Goal: Task Accomplishment & Management: Use online tool/utility

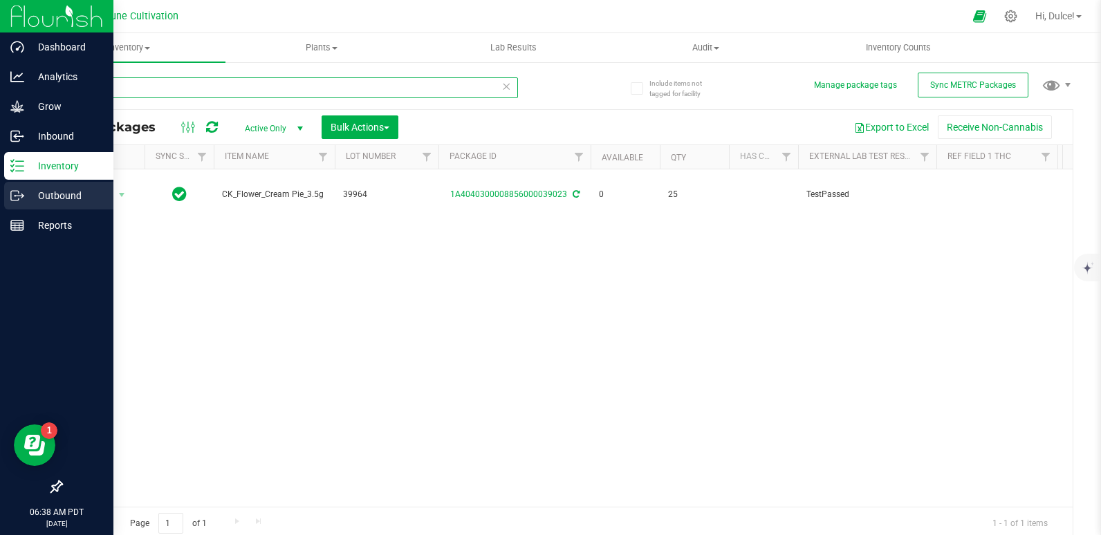
type input "39023"
click at [19, 190] on icon at bounding box center [17, 196] width 14 height 14
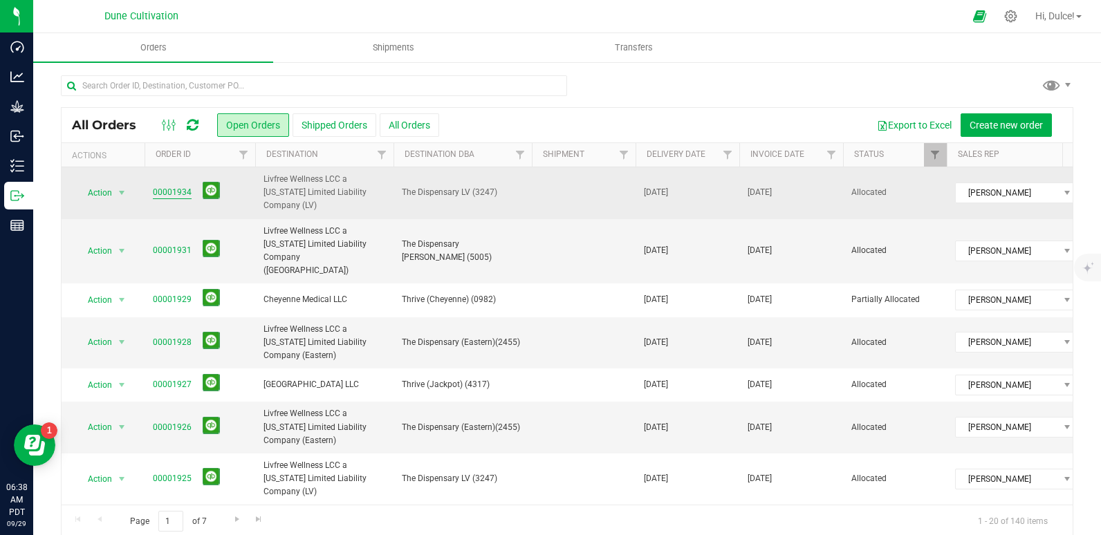
click at [174, 186] on link "00001934" at bounding box center [172, 192] width 39 height 13
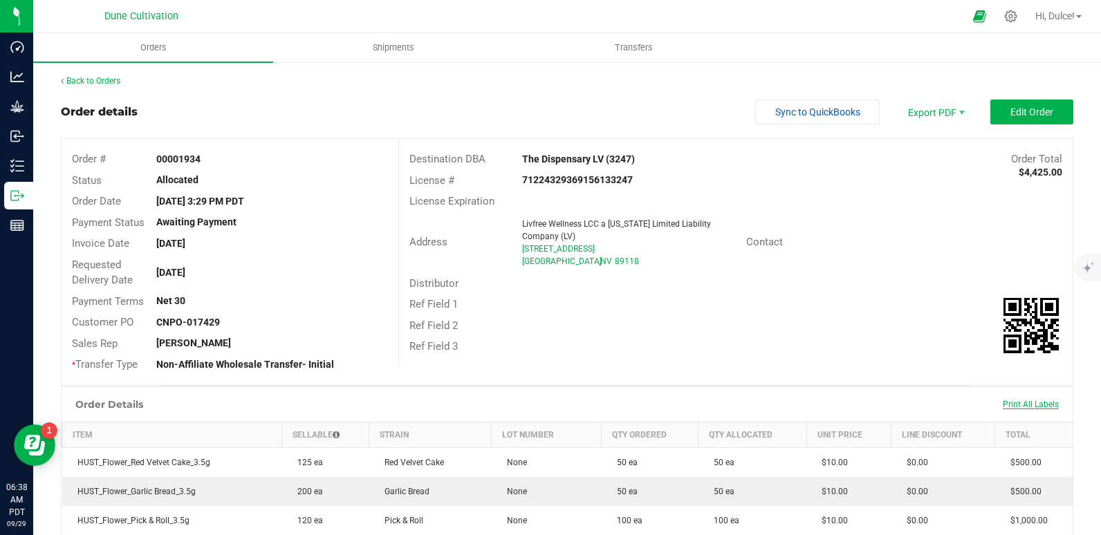
click at [1011, 405] on span "Print All Labels" at bounding box center [1030, 405] width 56 height 10
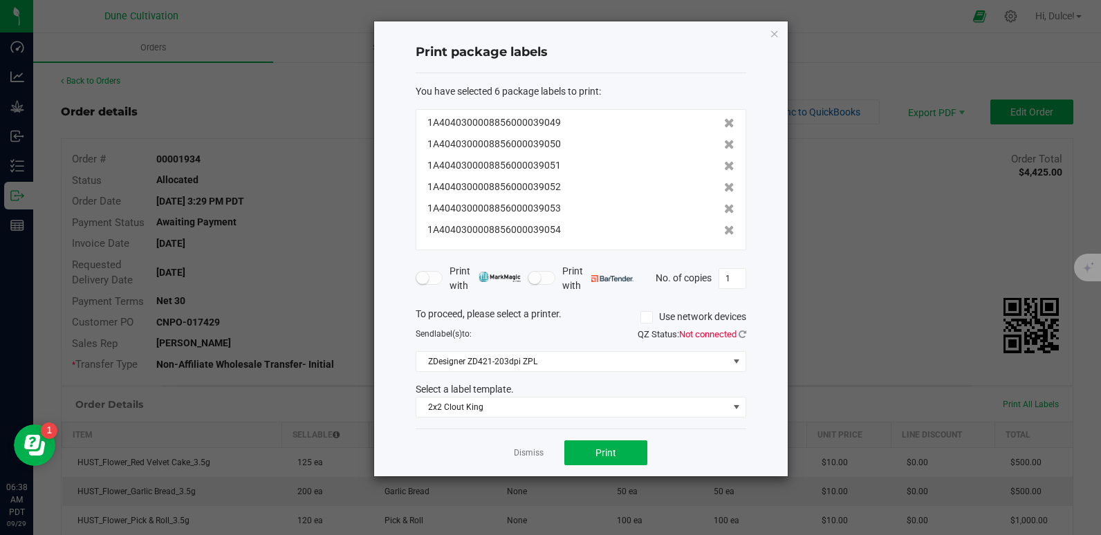
click at [606, 466] on div "Dismiss Print" at bounding box center [581, 453] width 330 height 48
click at [615, 458] on span "Print" at bounding box center [605, 452] width 21 height 11
click at [615, 456] on span "Print" at bounding box center [605, 452] width 21 height 11
click at [625, 458] on button "Print" at bounding box center [605, 452] width 83 height 25
click at [781, 37] on div "Print package labels You have selected 6 package labels to print : 1A4040300008…" at bounding box center [580, 248] width 413 height 455
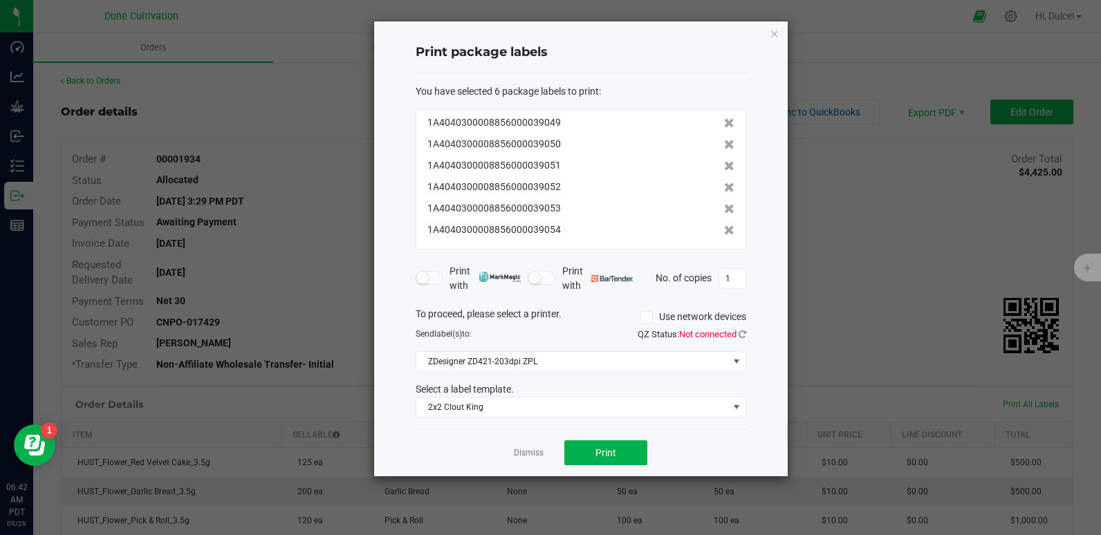
click at [768, 35] on div "Print package labels You have selected 6 package labels to print : 1A4040300008…" at bounding box center [580, 248] width 413 height 455
click at [771, 36] on icon "button" at bounding box center [774, 33] width 10 height 17
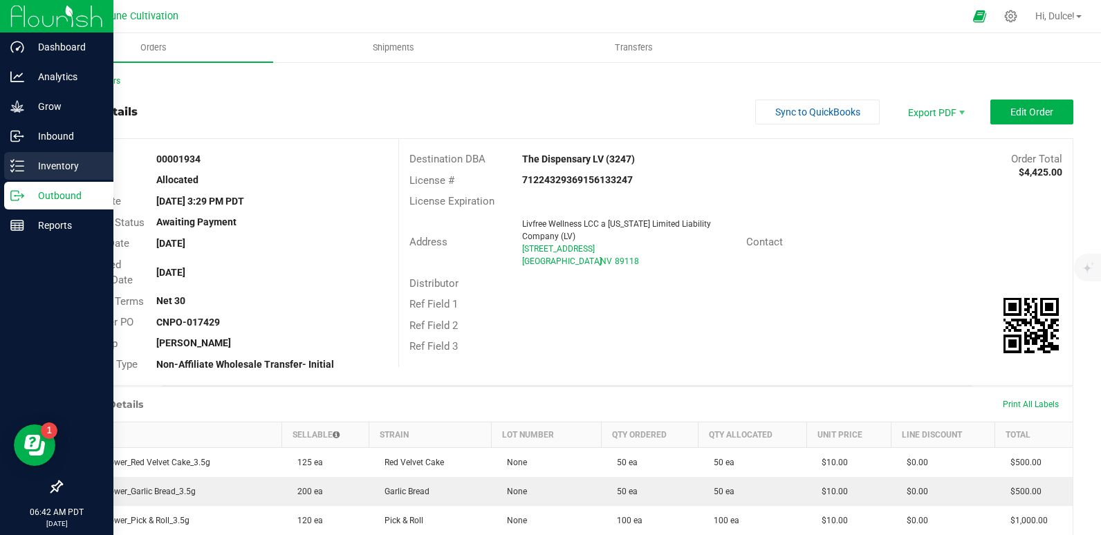
click at [41, 167] on p "Inventory" at bounding box center [65, 166] width 83 height 17
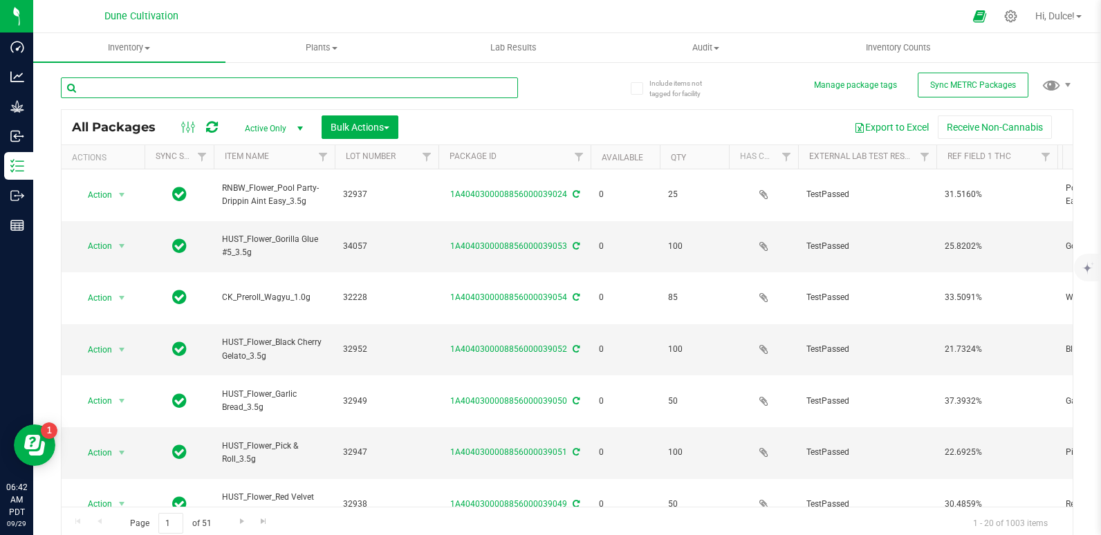
click at [231, 86] on input "text" at bounding box center [289, 87] width 457 height 21
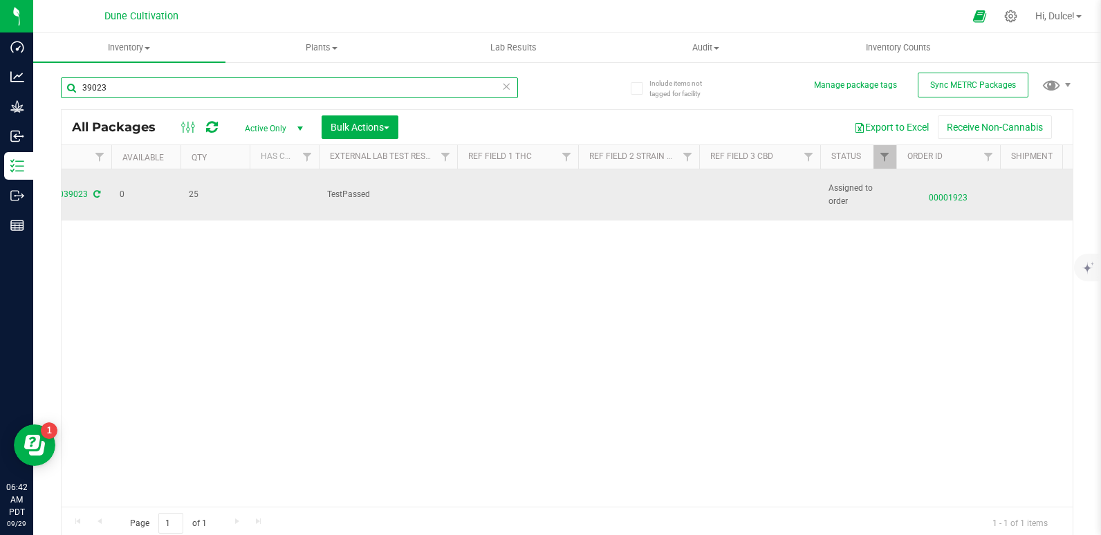
scroll to position [0, 480]
type input "39023"
click at [947, 198] on span "00001923" at bounding box center [947, 195] width 87 height 20
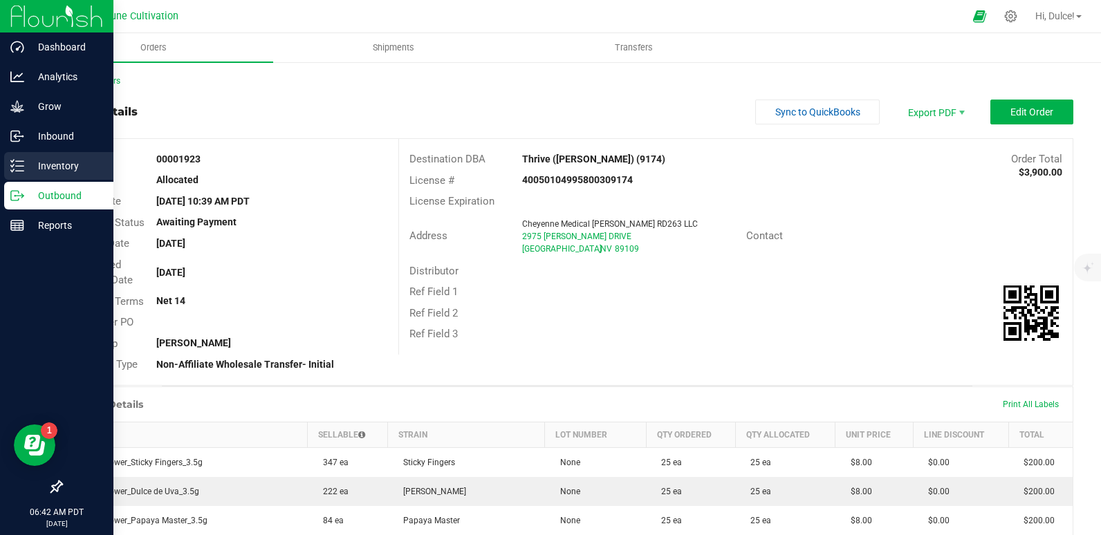
click at [24, 166] on p "Inventory" at bounding box center [65, 166] width 83 height 17
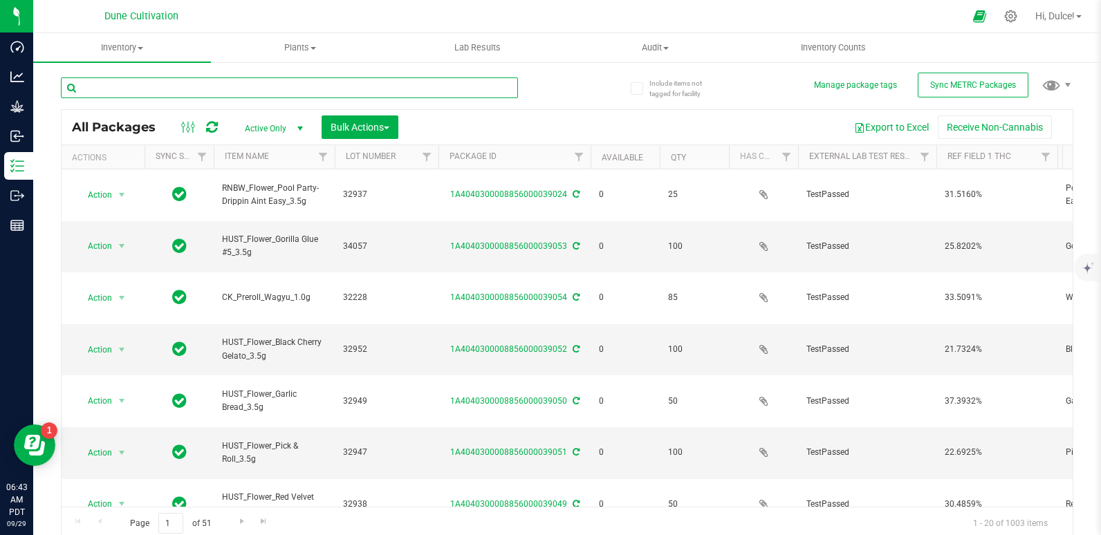
click at [177, 91] on input "text" at bounding box center [289, 87] width 457 height 21
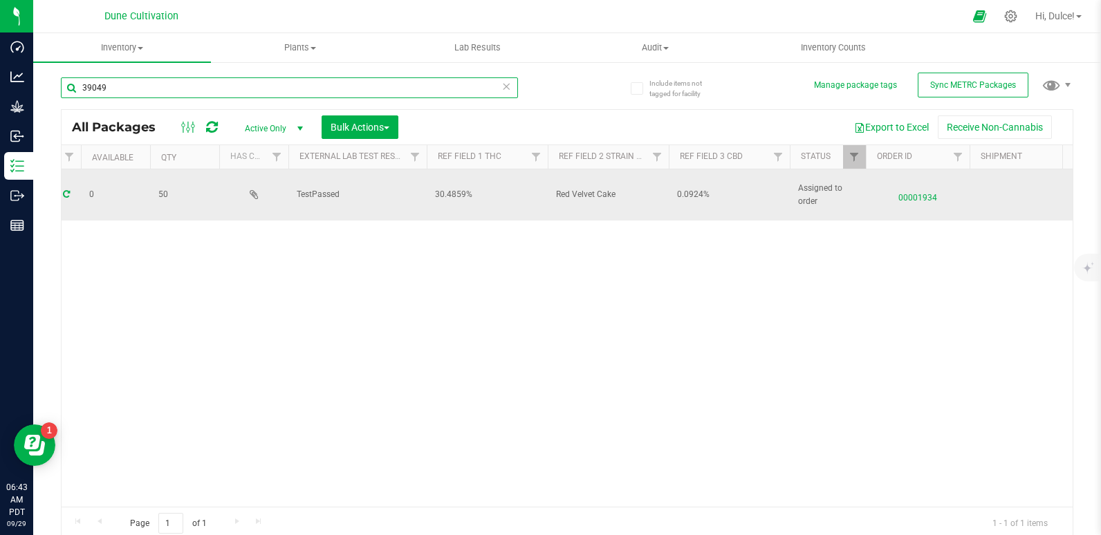
scroll to position [0, 516]
type input "39049"
click at [915, 203] on span "00001934" at bounding box center [910, 195] width 87 height 20
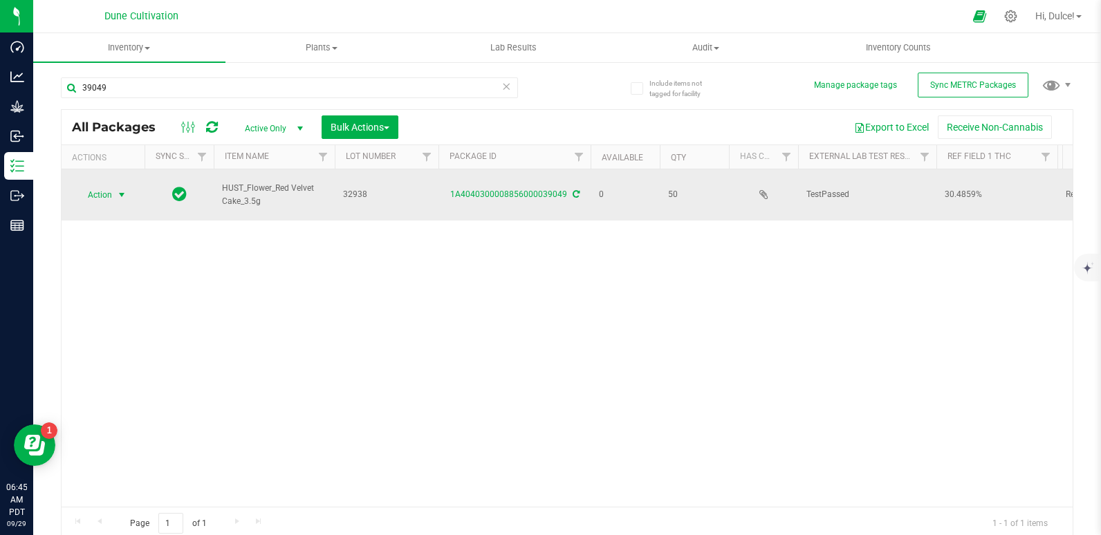
click at [109, 192] on span "Action" at bounding box center [93, 194] width 37 height 19
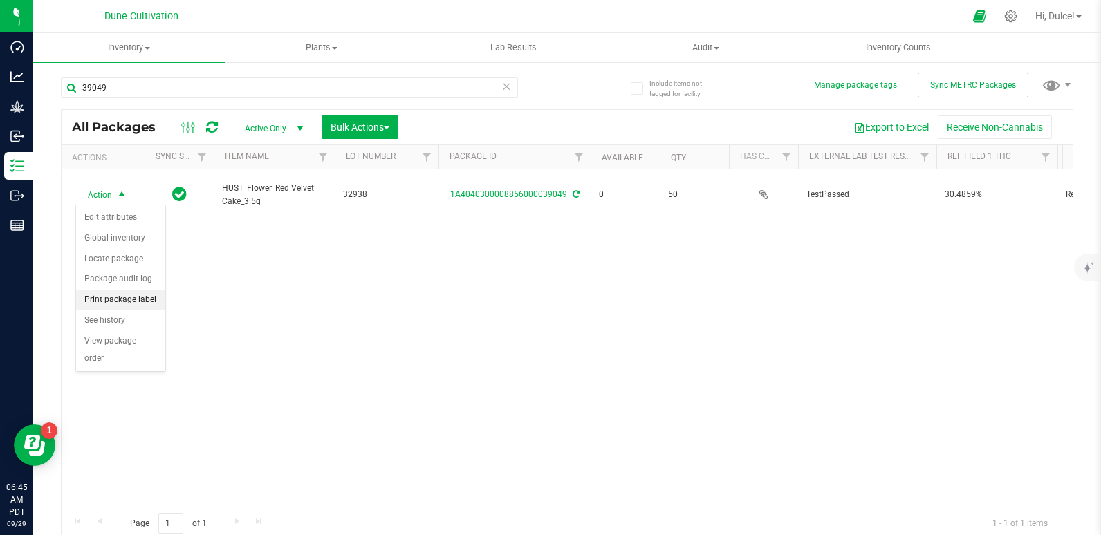
click at [131, 300] on li "Print package label" at bounding box center [120, 300] width 89 height 21
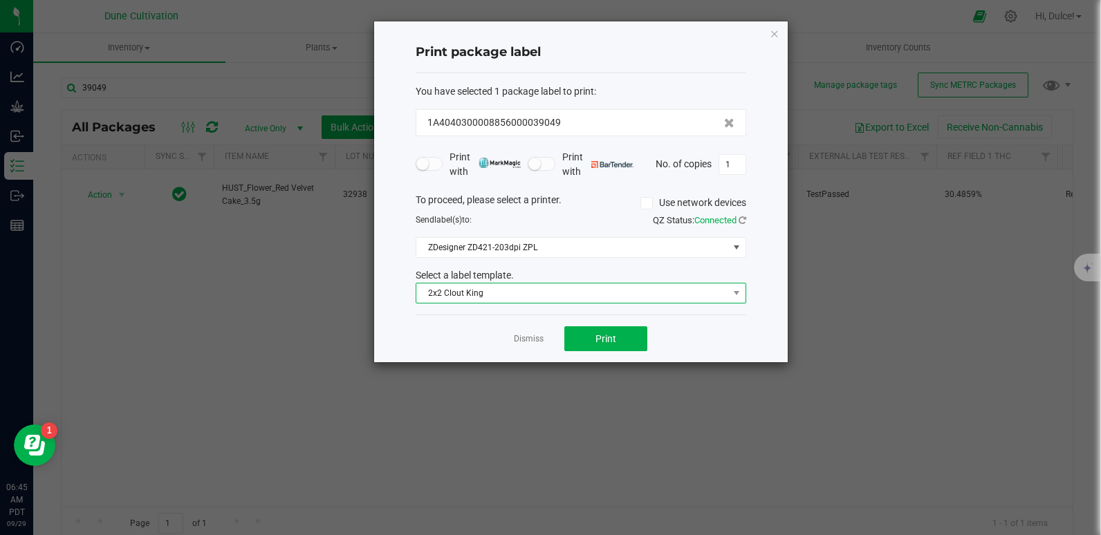
click at [543, 289] on span "2x2 Clout King" at bounding box center [572, 292] width 312 height 19
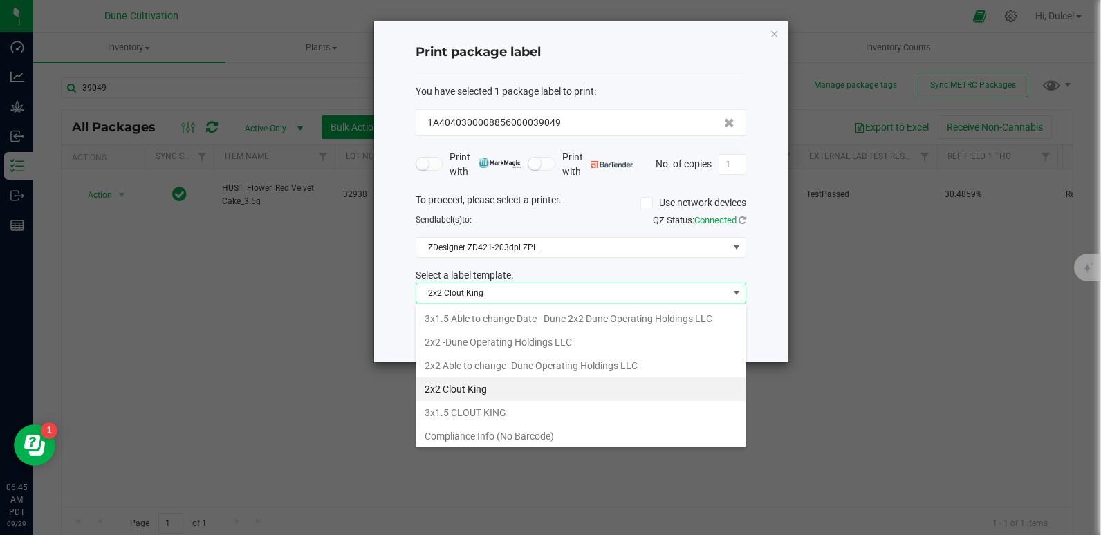
scroll to position [120, 0]
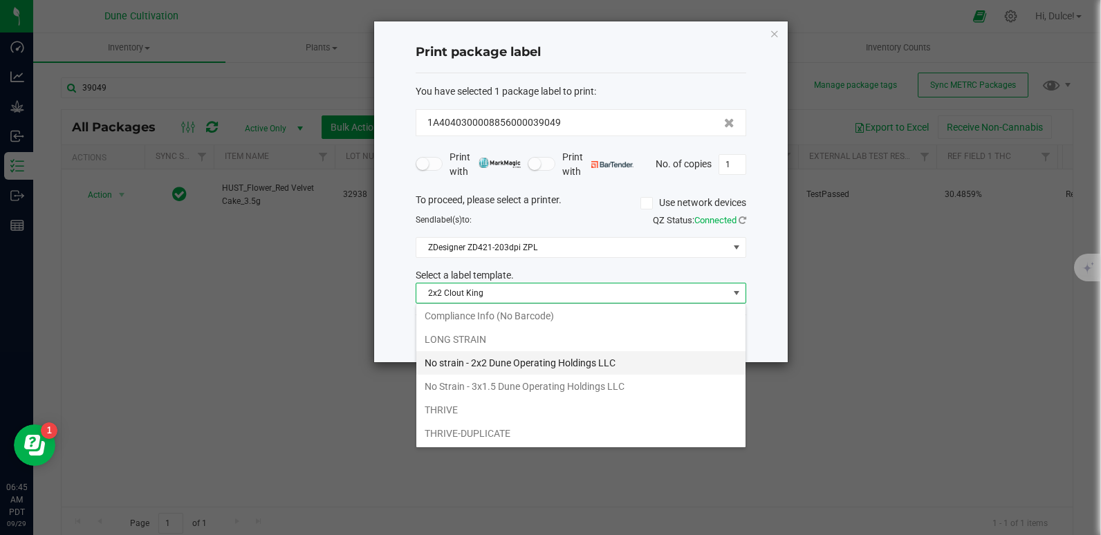
click at [525, 360] on li "No strain - 2x2 Dune Operating Holdings LLC" at bounding box center [580, 363] width 329 height 24
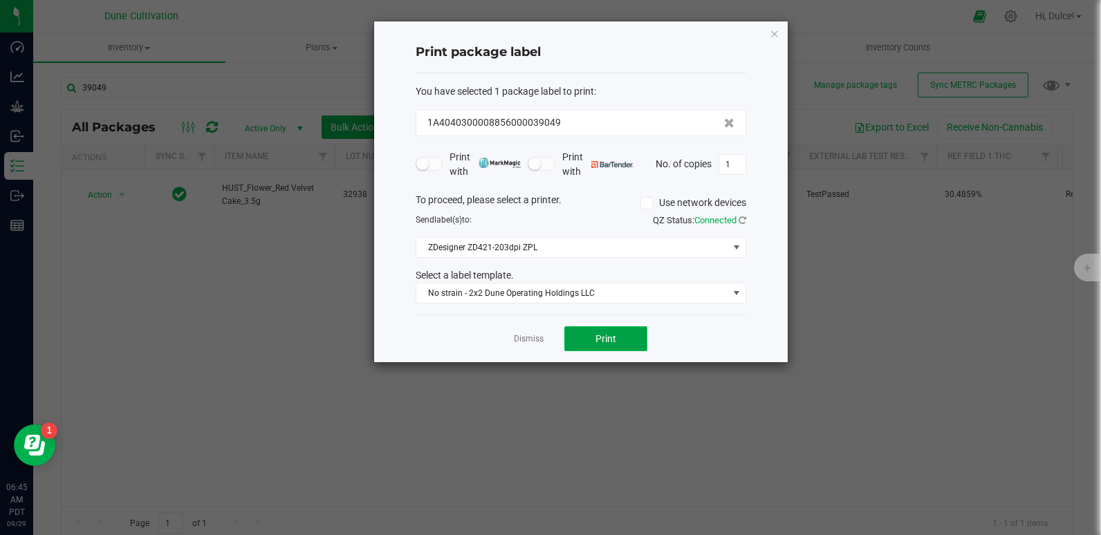
click at [595, 344] on button "Print" at bounding box center [605, 338] width 83 height 25
click at [771, 32] on icon "button" at bounding box center [774, 33] width 10 height 17
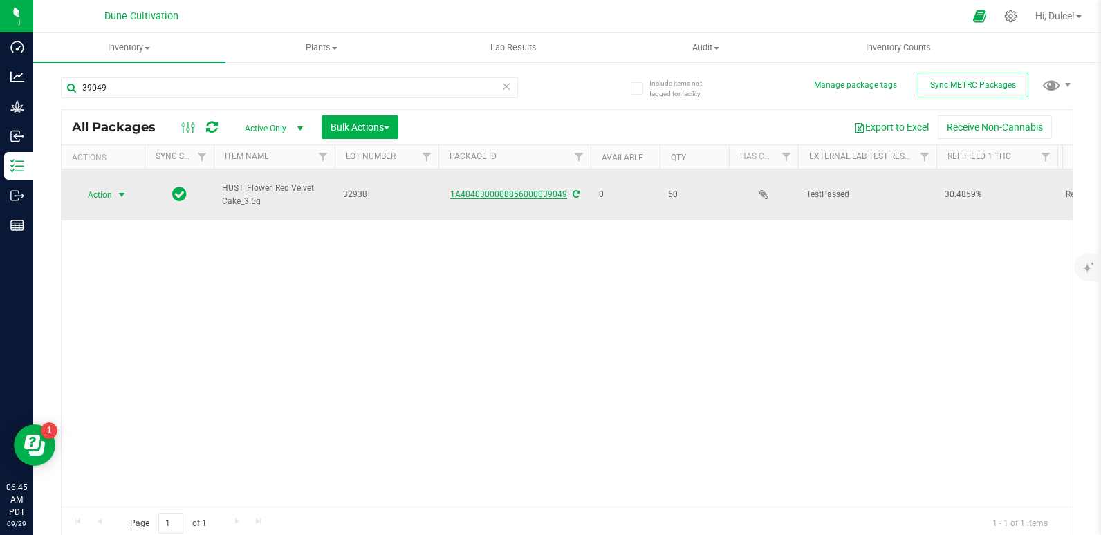
click at [549, 193] on link "1A4040300008856000039049" at bounding box center [508, 194] width 117 height 10
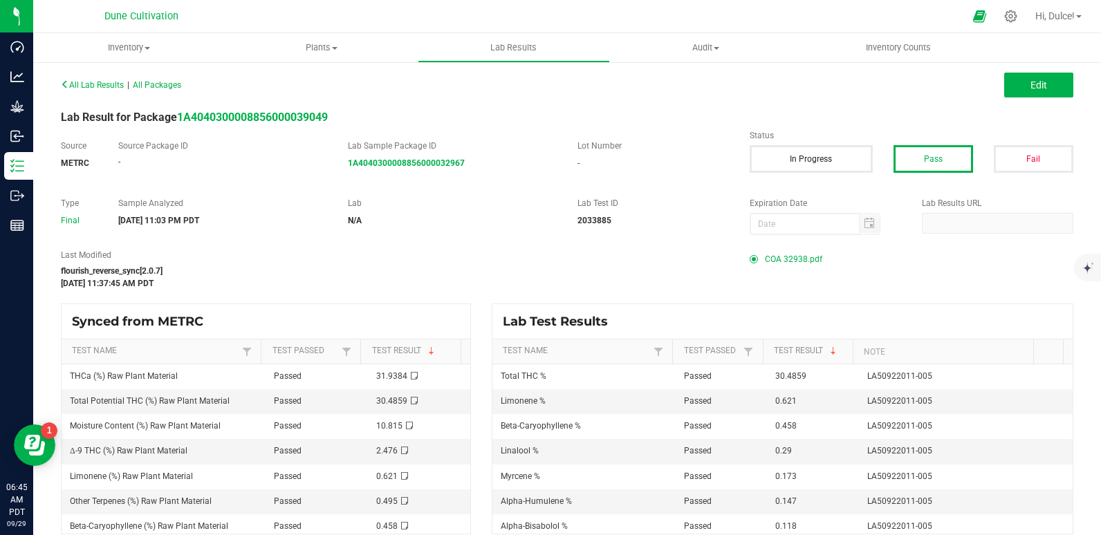
click at [790, 256] on span "COA 32938.pdf" at bounding box center [793, 259] width 57 height 21
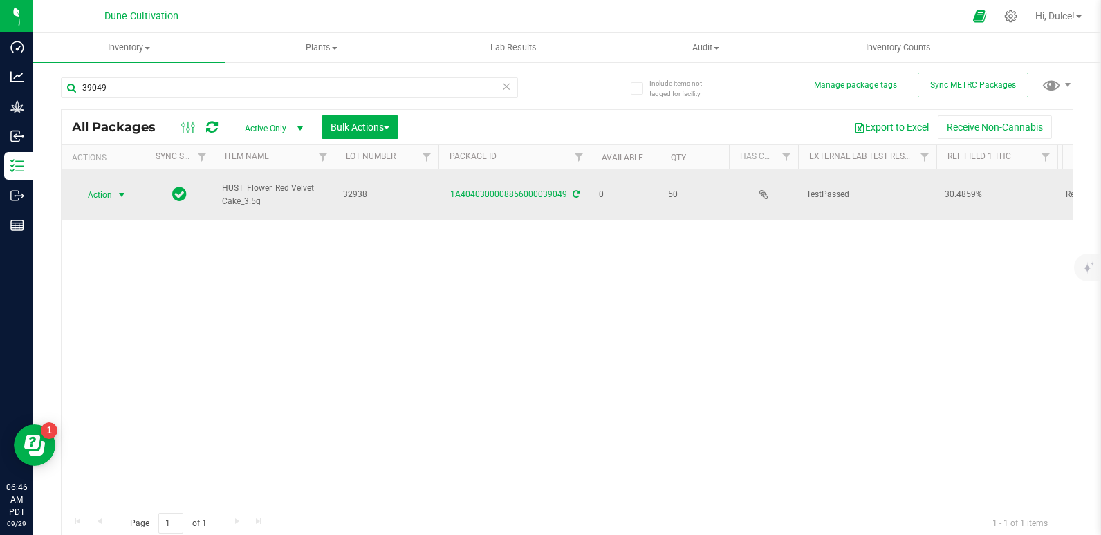
click at [98, 193] on span "Action" at bounding box center [93, 194] width 37 height 19
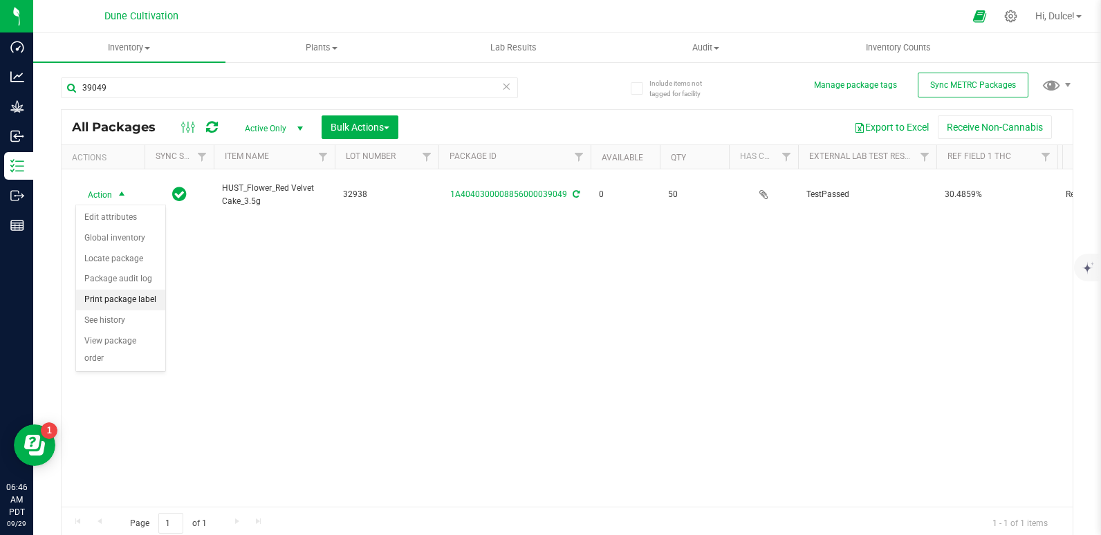
click at [126, 297] on li "Print package label" at bounding box center [120, 300] width 89 height 21
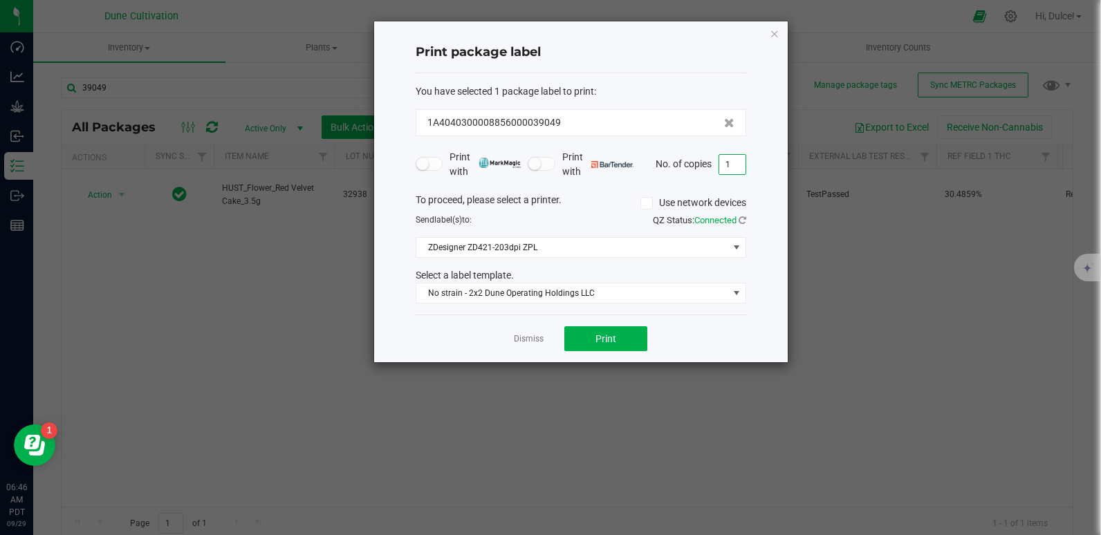
click at [738, 165] on input "1" at bounding box center [732, 164] width 26 height 19
type input "50"
click at [612, 334] on span "Print" at bounding box center [605, 338] width 21 height 11
click at [777, 37] on icon "button" at bounding box center [774, 33] width 10 height 17
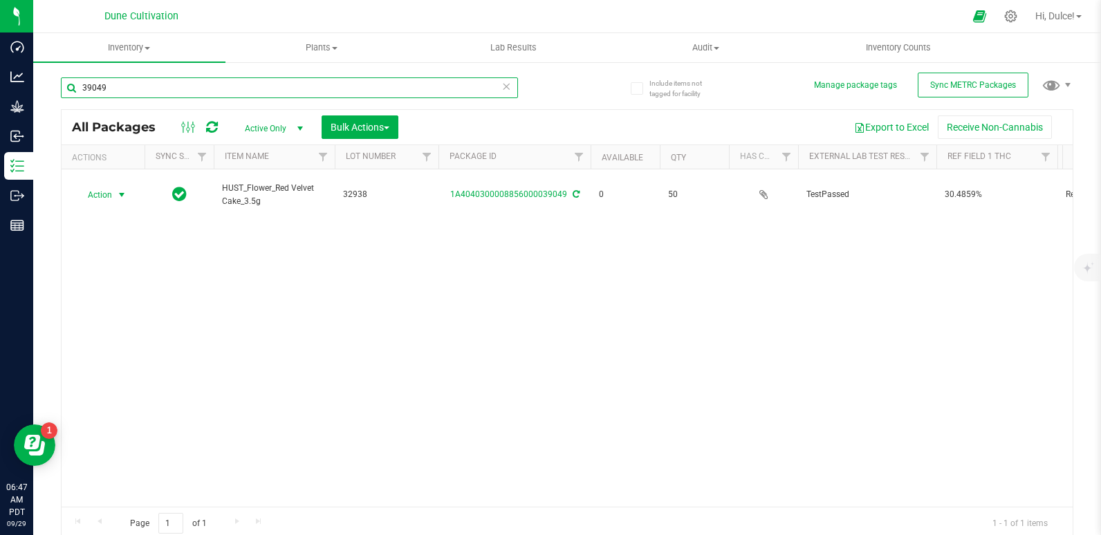
click at [359, 77] on input "39049" at bounding box center [289, 87] width 457 height 21
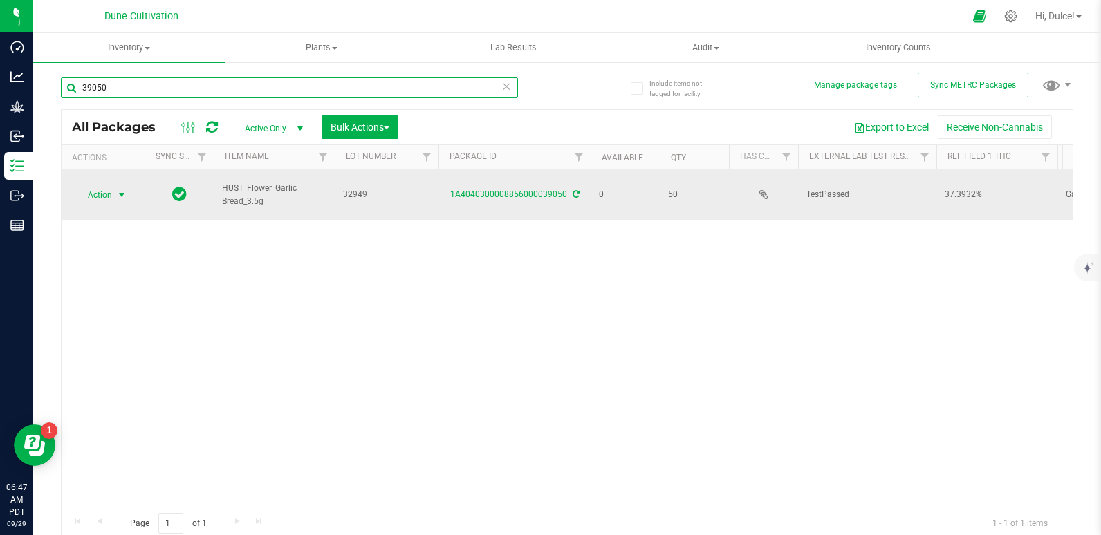
type input "39050"
click at [107, 190] on span "Action" at bounding box center [93, 194] width 37 height 19
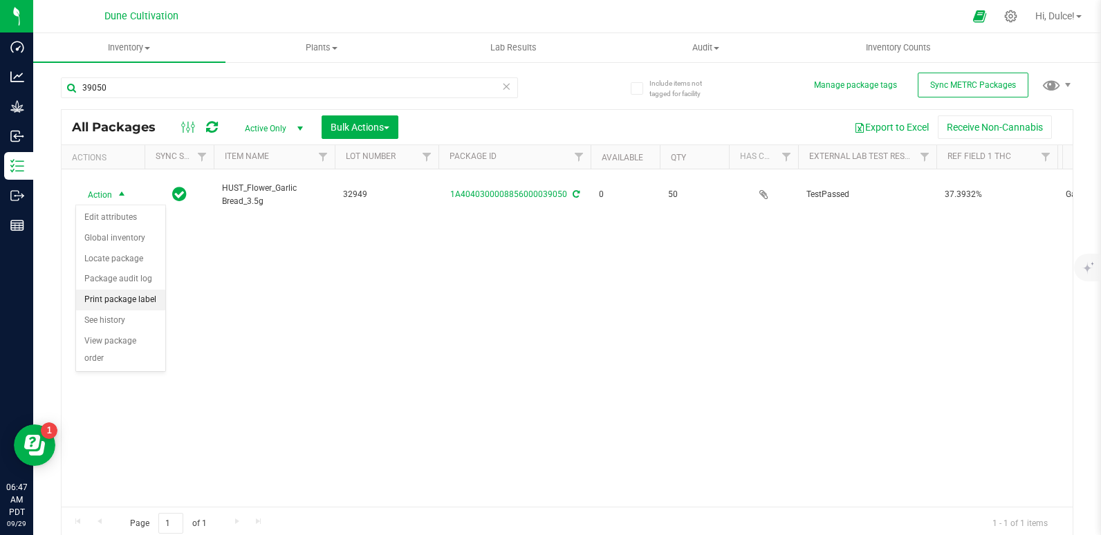
click at [135, 302] on li "Print package label" at bounding box center [120, 300] width 89 height 21
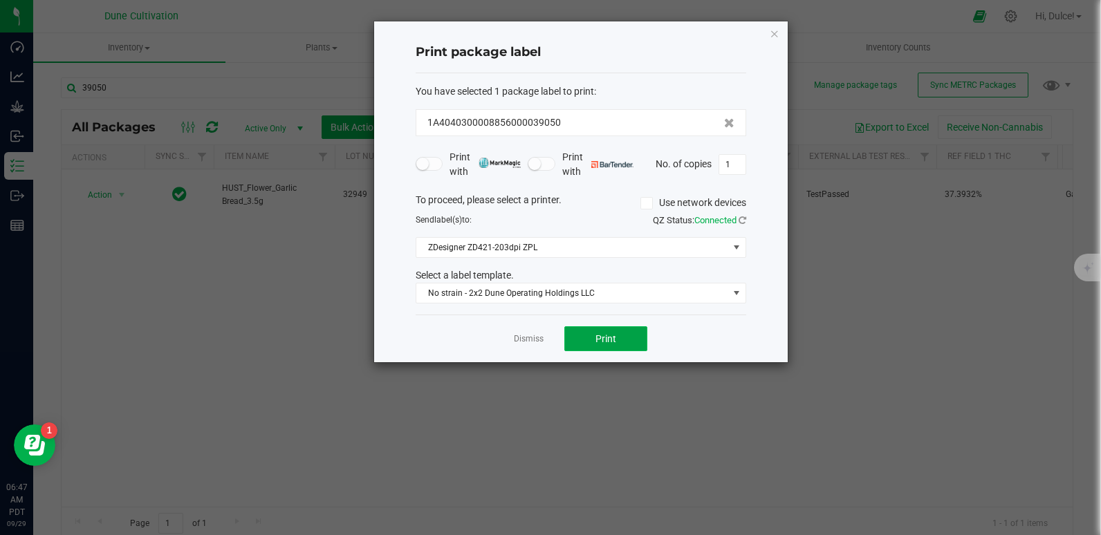
click at [626, 342] on button "Print" at bounding box center [605, 338] width 83 height 25
click at [774, 32] on icon "button" at bounding box center [774, 33] width 10 height 17
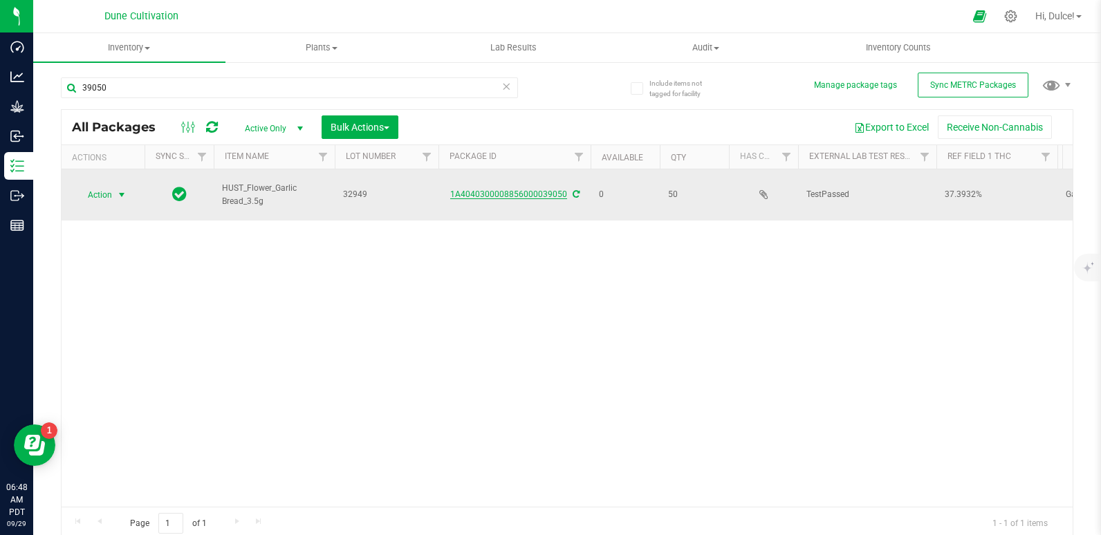
click at [513, 196] on link "1A4040300008856000039050" at bounding box center [508, 194] width 117 height 10
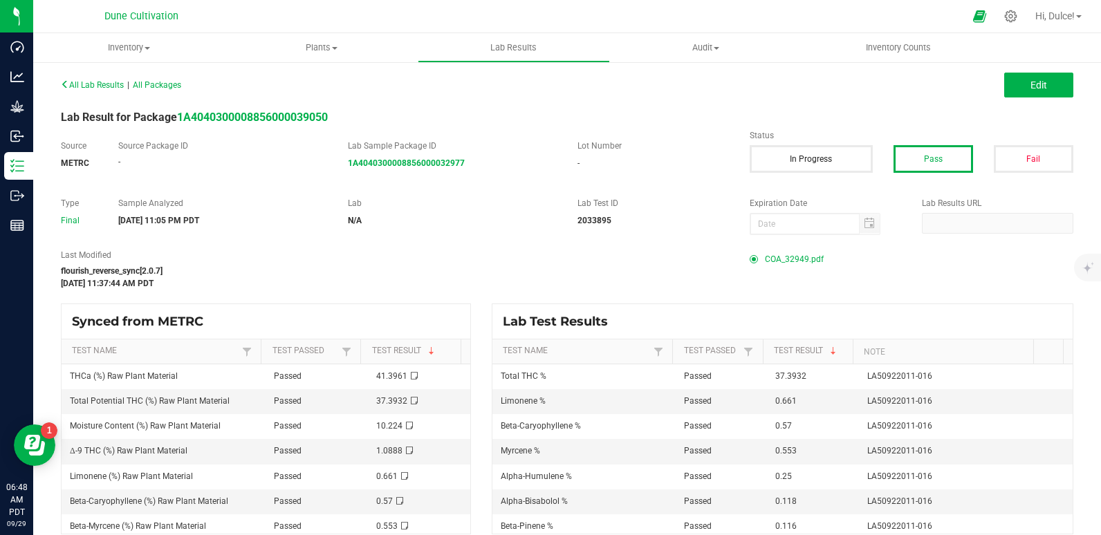
click at [800, 254] on span "COA_32949.pdf" at bounding box center [794, 259] width 59 height 21
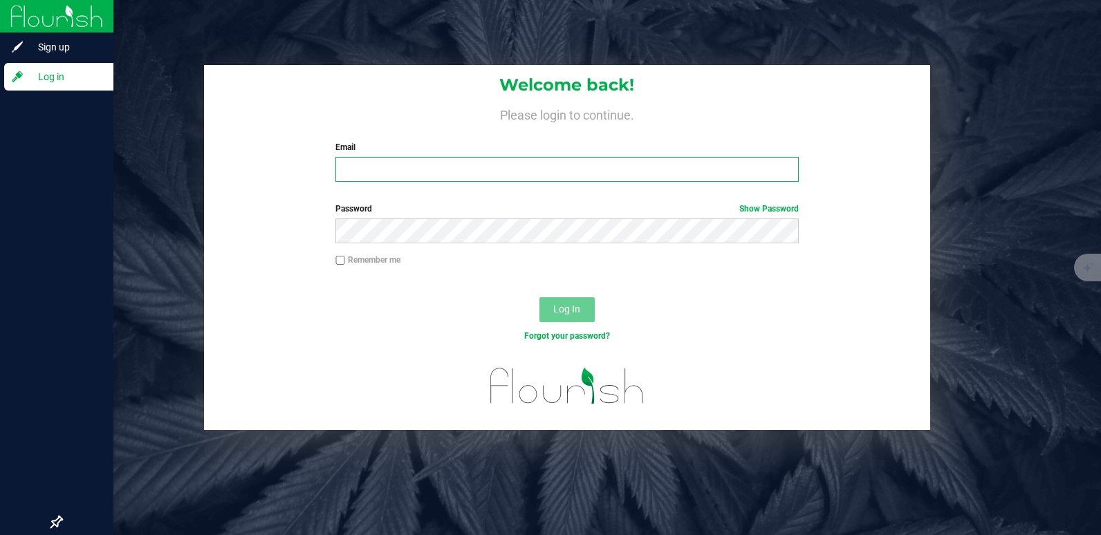
type input "[EMAIL_ADDRESS][DOMAIN_NAME]"
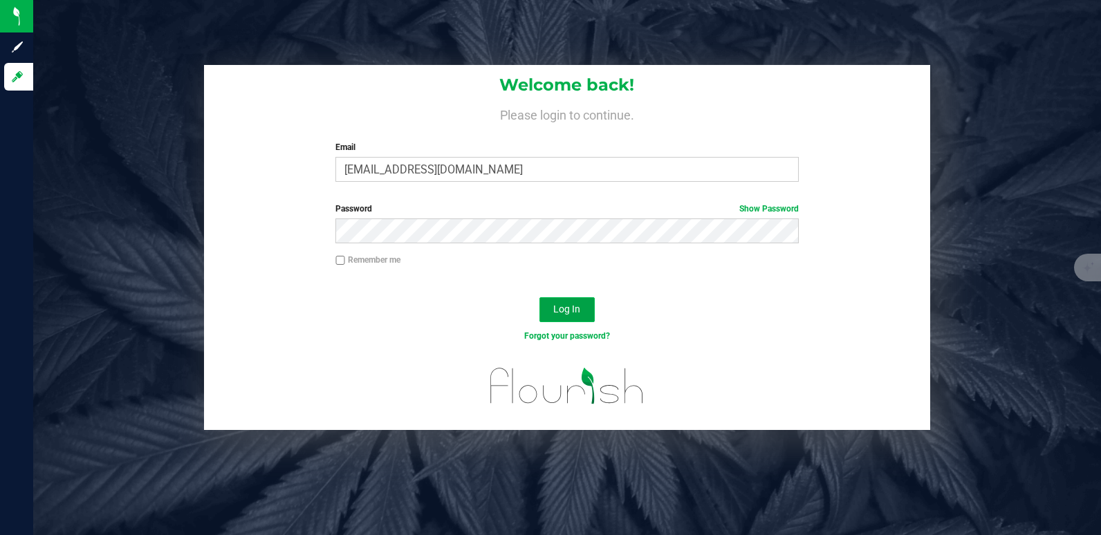
click at [583, 307] on button "Log In" at bounding box center [566, 309] width 55 height 25
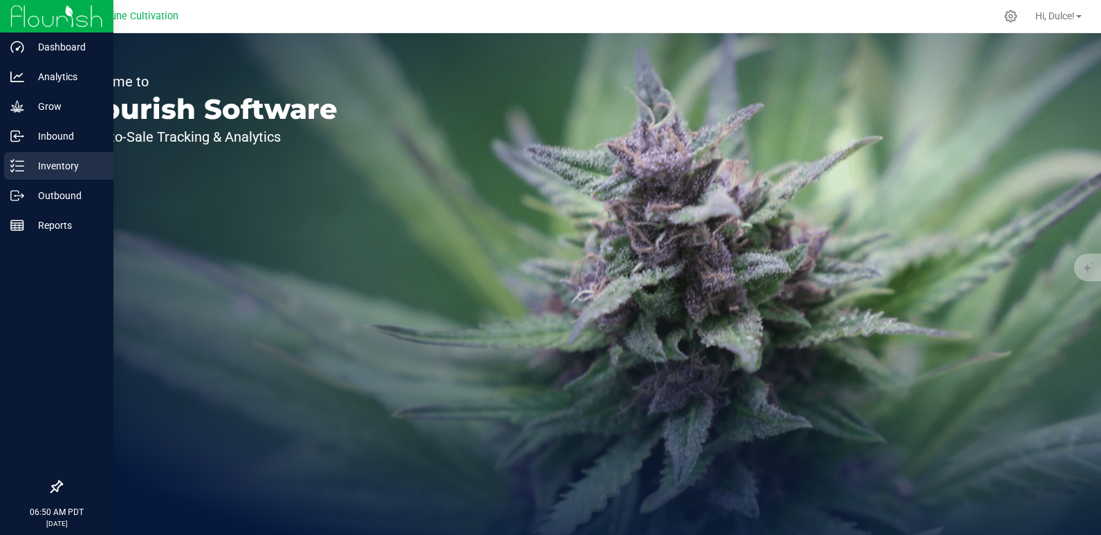
click at [21, 176] on div "Inventory" at bounding box center [58, 166] width 109 height 28
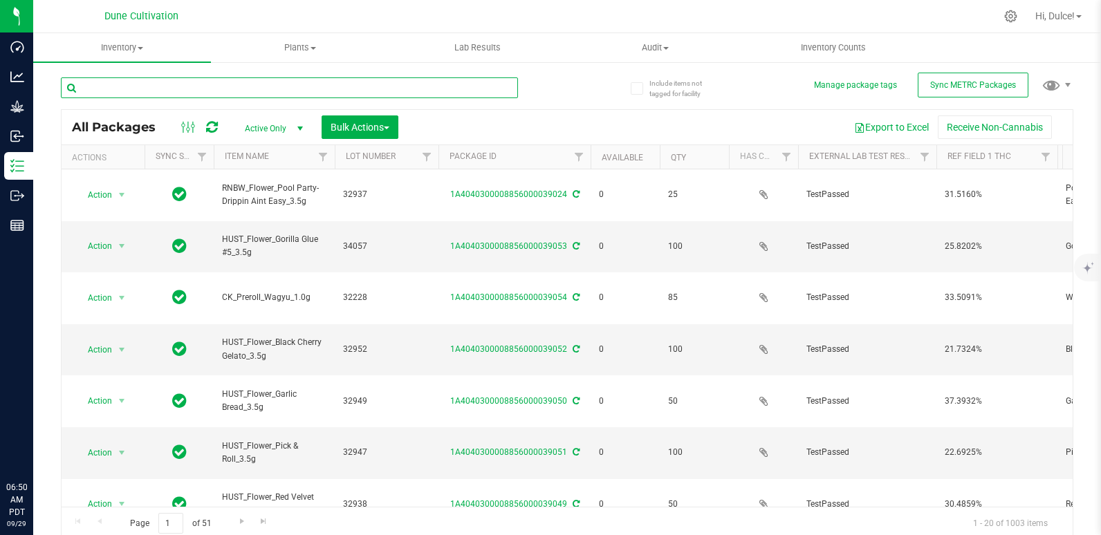
click at [202, 83] on input "text" at bounding box center [289, 87] width 457 height 21
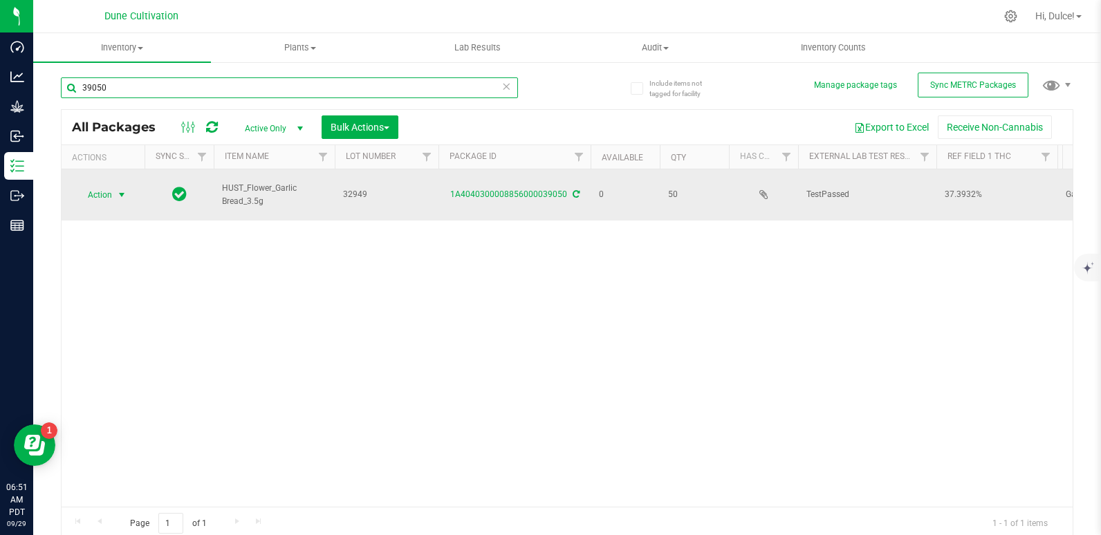
type input "39050"
click at [103, 198] on span "Action" at bounding box center [93, 194] width 37 height 19
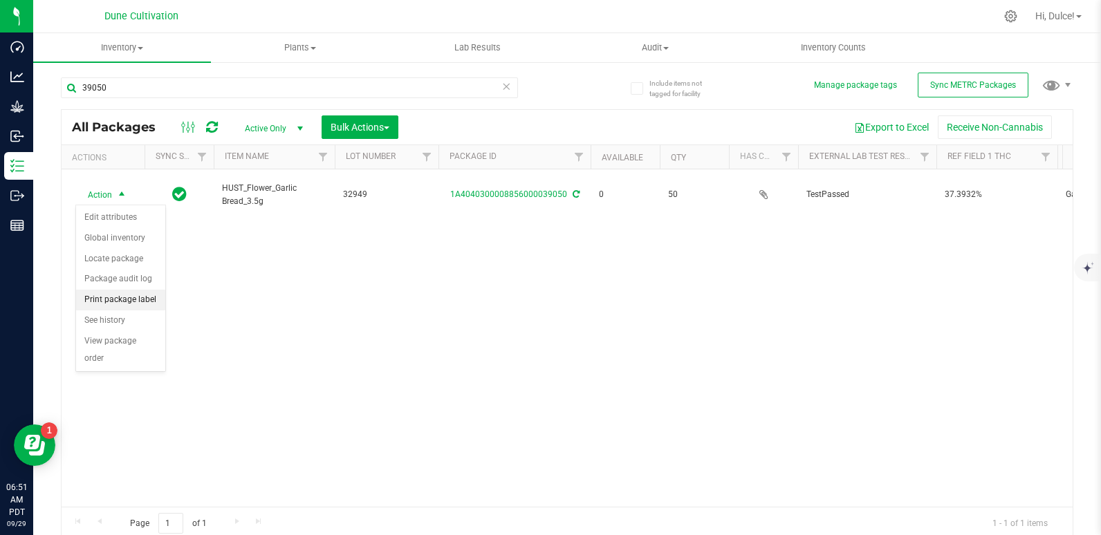
click at [117, 292] on li "Print package label" at bounding box center [120, 300] width 89 height 21
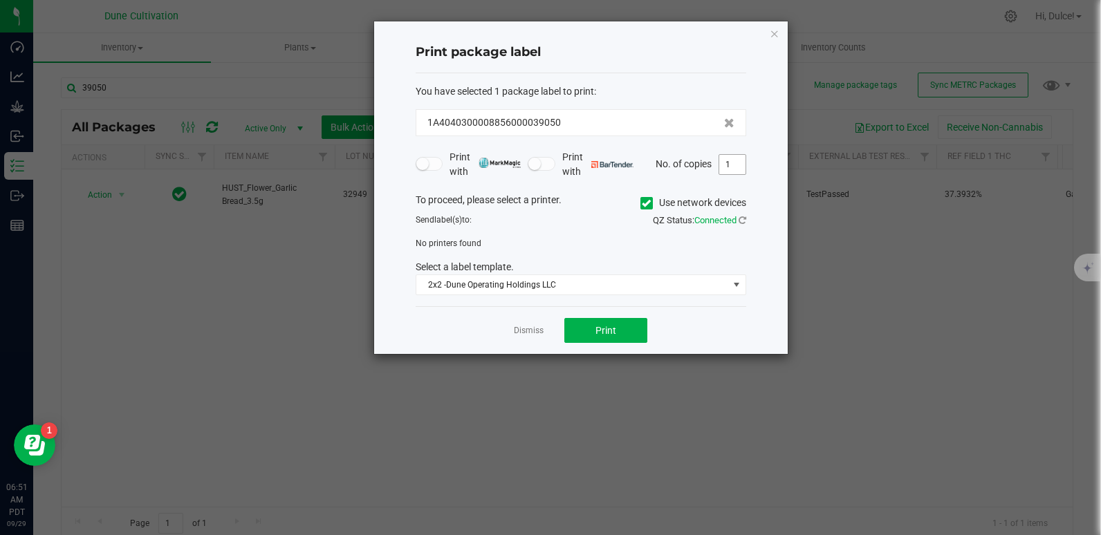
click at [738, 166] on input "1" at bounding box center [732, 164] width 26 height 19
type input "50"
click at [611, 340] on button "Print" at bounding box center [605, 330] width 83 height 25
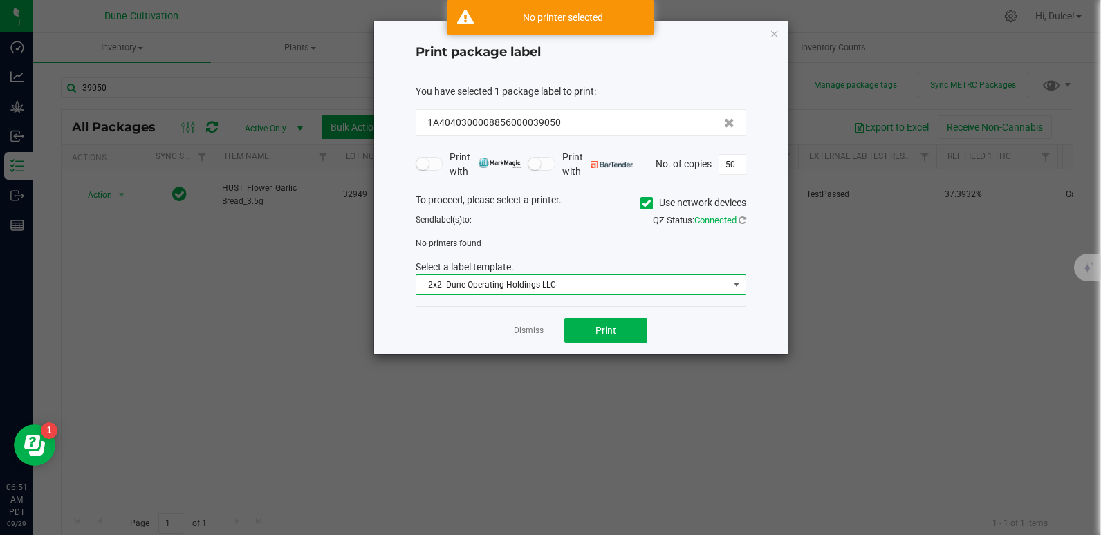
click at [574, 292] on span "2x2 -Dune Operating Holdings LLC" at bounding box center [572, 284] width 312 height 19
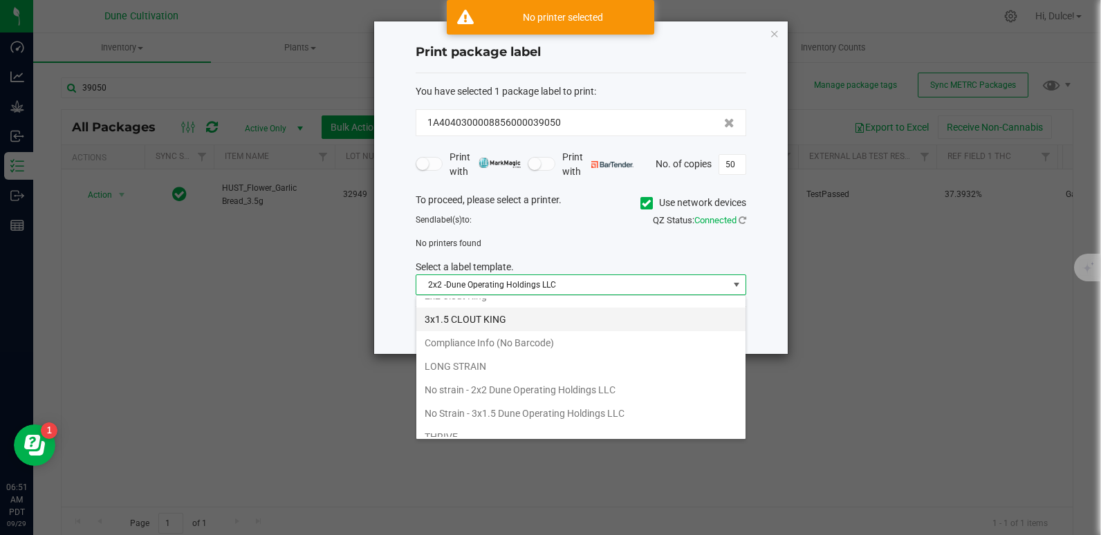
scroll to position [86, 0]
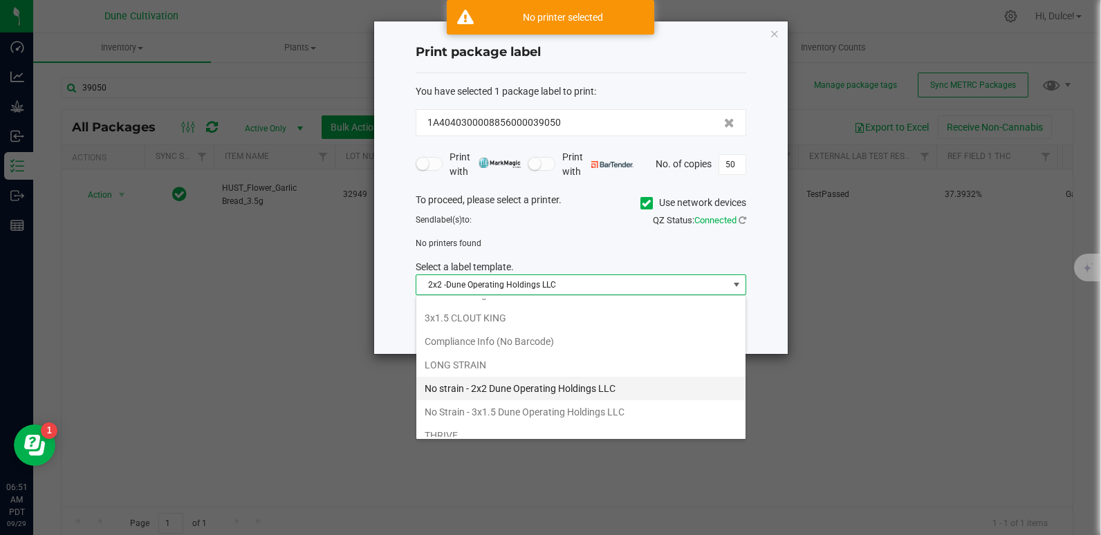
click at [513, 391] on li "No strain - 2x2 Dune Operating Holdings LLC" at bounding box center [580, 389] width 329 height 24
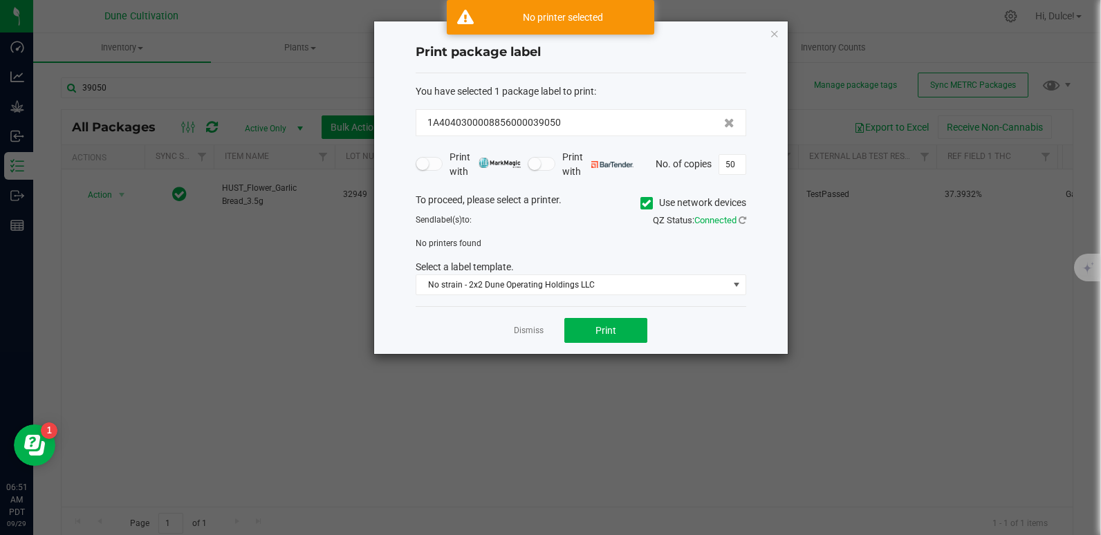
click at [648, 203] on icon at bounding box center [646, 203] width 9 height 0
click at [0, 0] on input "Use network devices" at bounding box center [0, 0] width 0 height 0
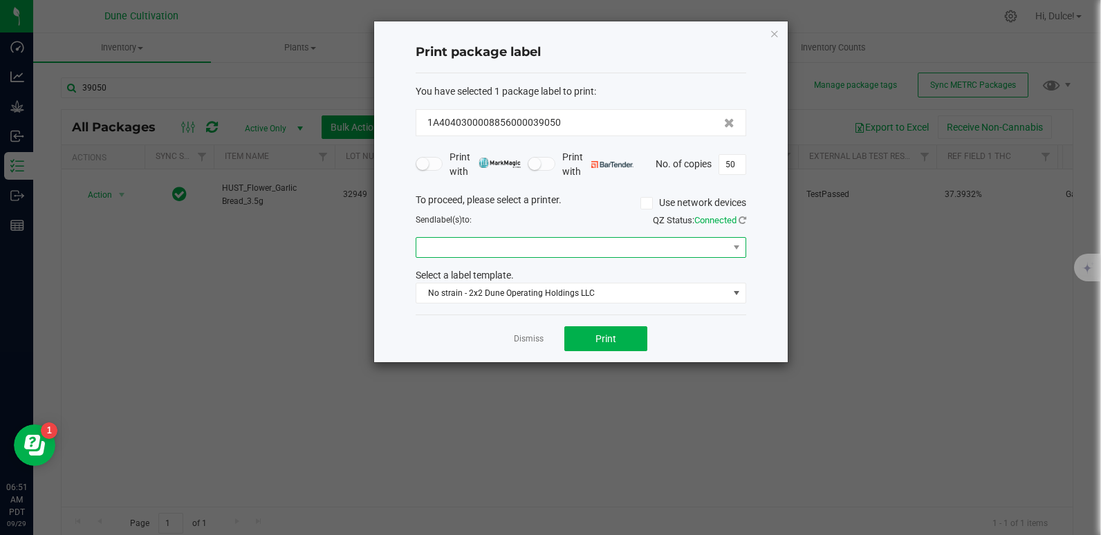
click at [525, 239] on span at bounding box center [572, 247] width 312 height 19
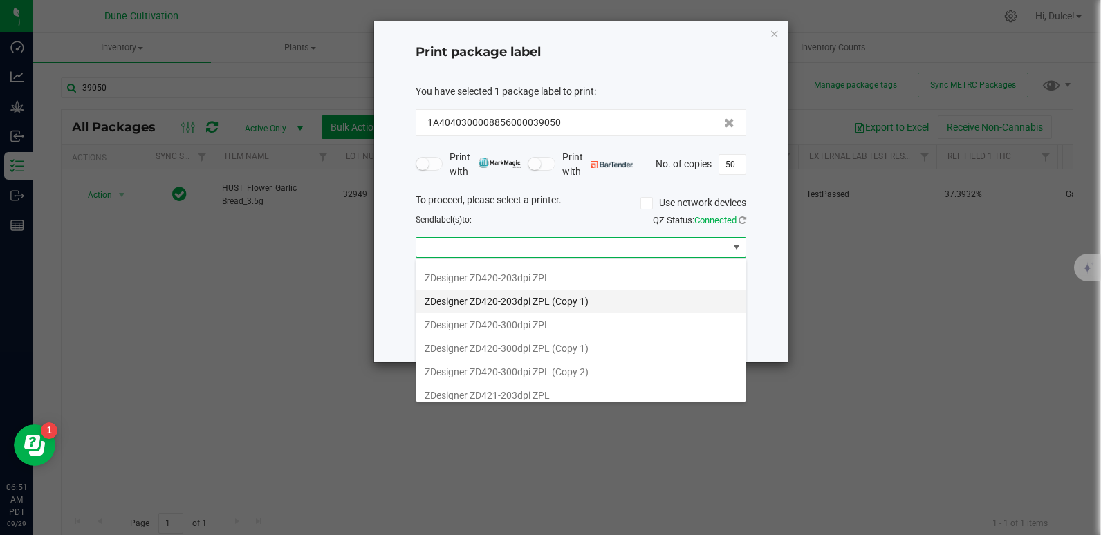
scroll to position [144, 0]
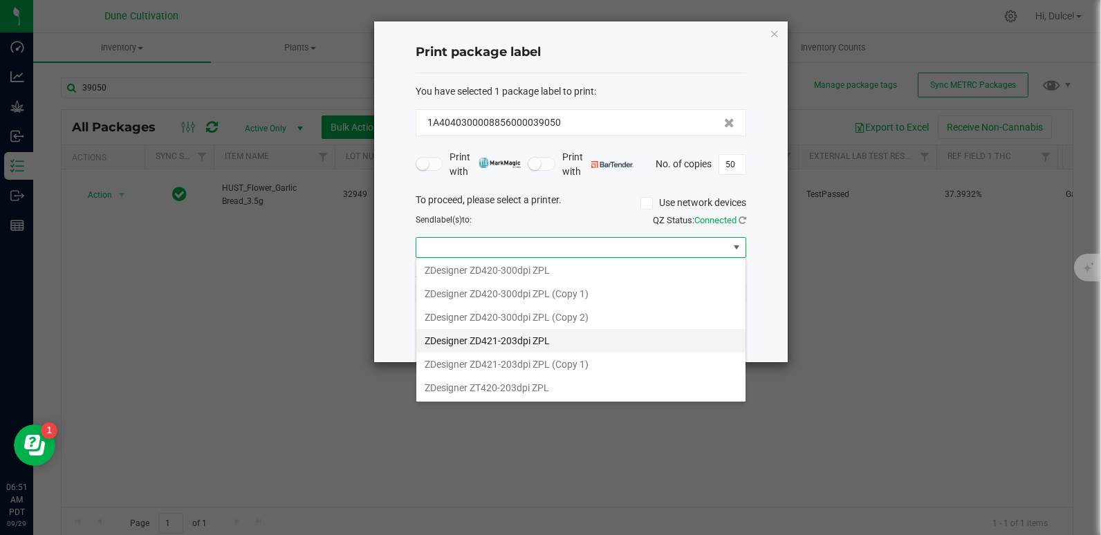
click at [548, 340] on ZPL "ZDesigner ZD421-203dpi ZPL" at bounding box center [580, 341] width 329 height 24
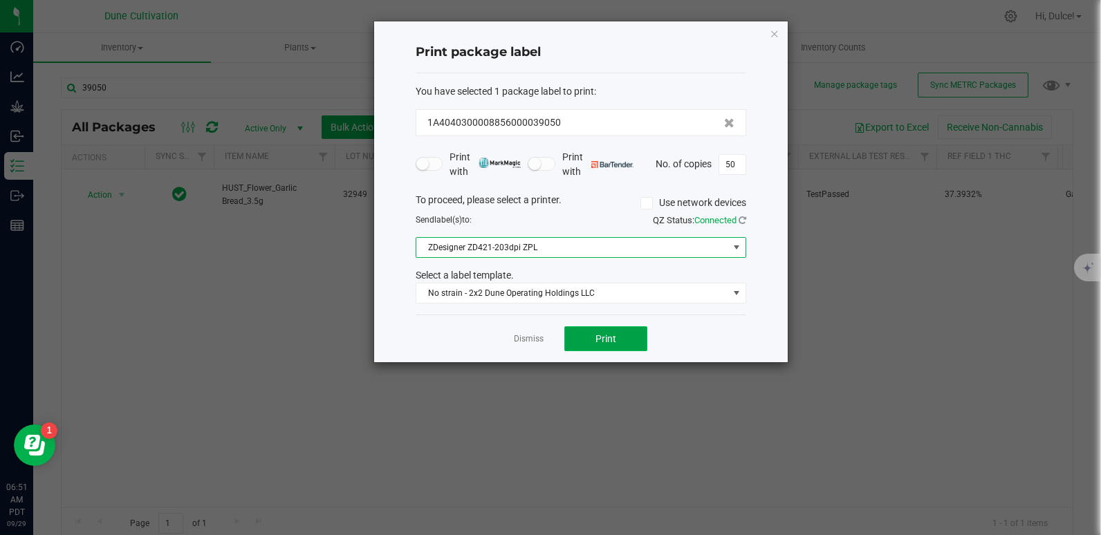
click at [595, 337] on span "Print" at bounding box center [605, 338] width 21 height 11
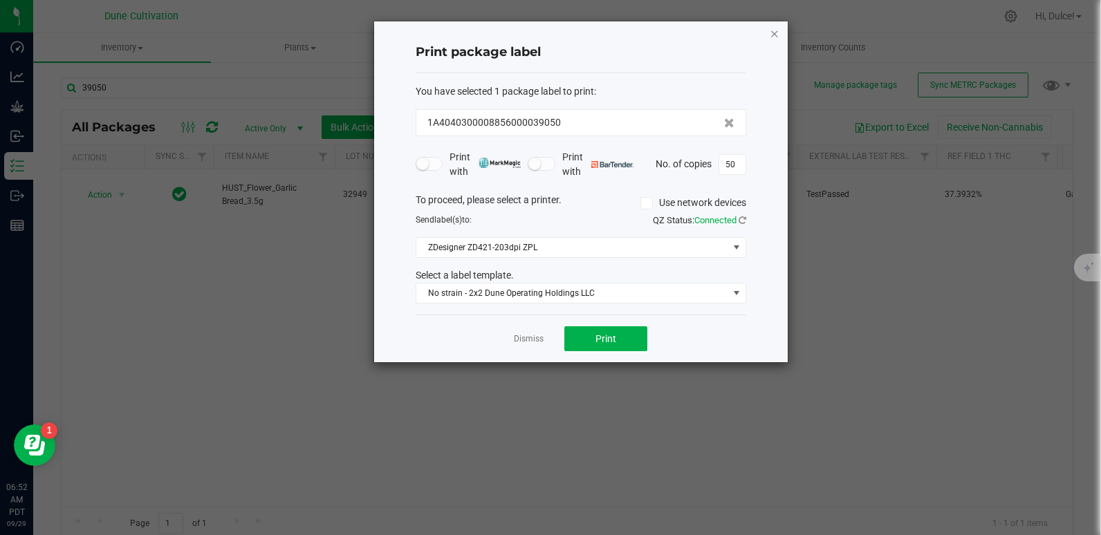
click at [774, 30] on icon "button" at bounding box center [774, 33] width 10 height 17
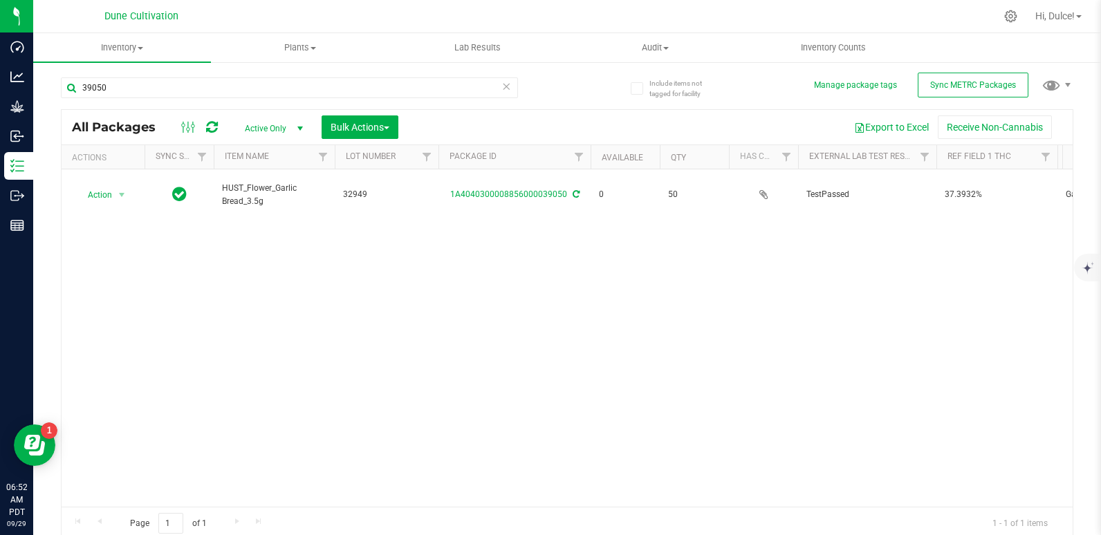
click at [361, 98] on div "39050" at bounding box center [289, 93] width 457 height 32
click at [353, 93] on input "39050" at bounding box center [289, 87] width 457 height 21
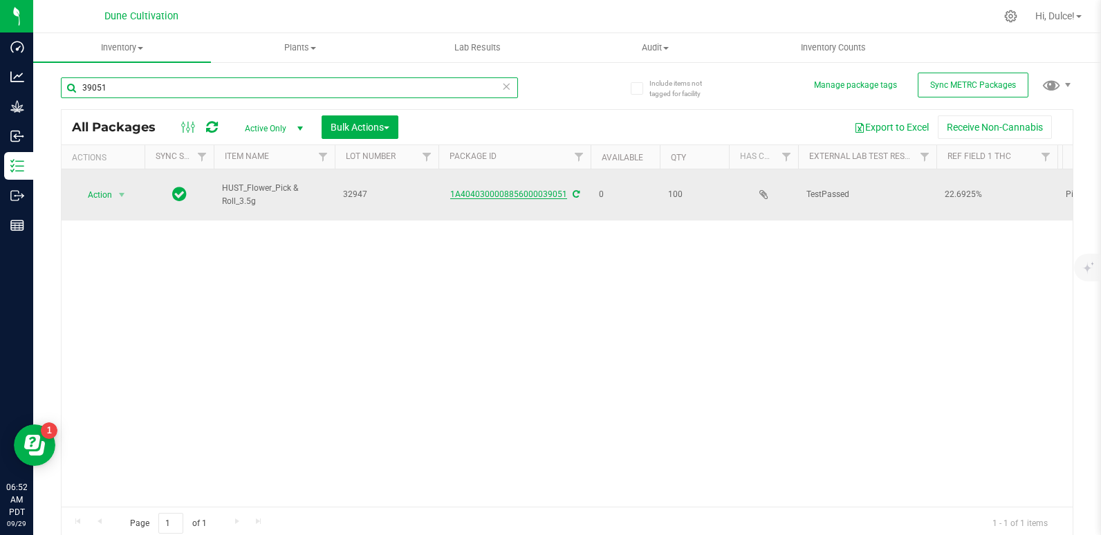
type input "39051"
click at [539, 196] on link "1A4040300008856000039051" at bounding box center [508, 194] width 117 height 10
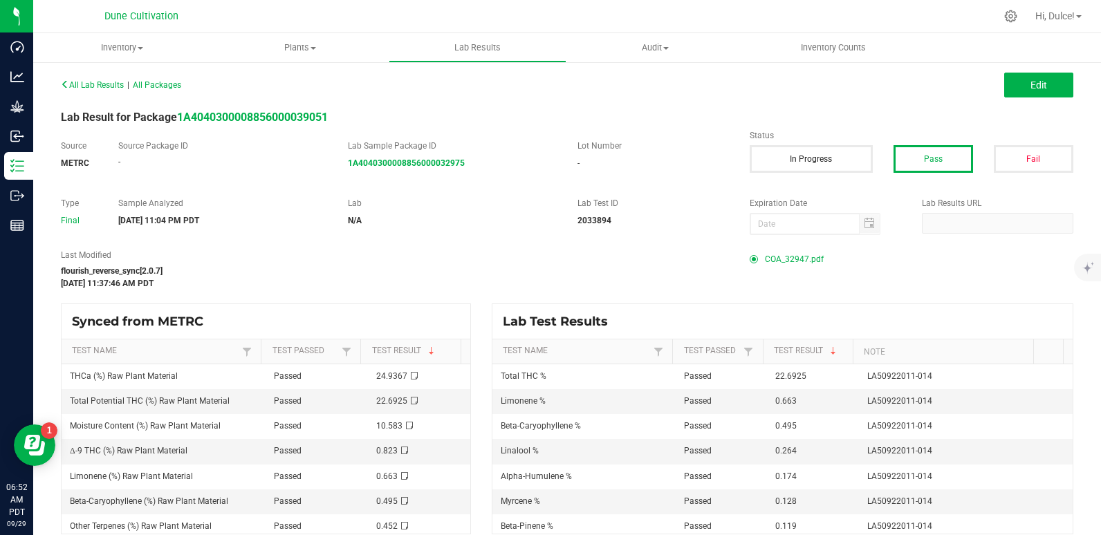
click at [765, 259] on span "COA_32947.pdf" at bounding box center [794, 259] width 59 height 21
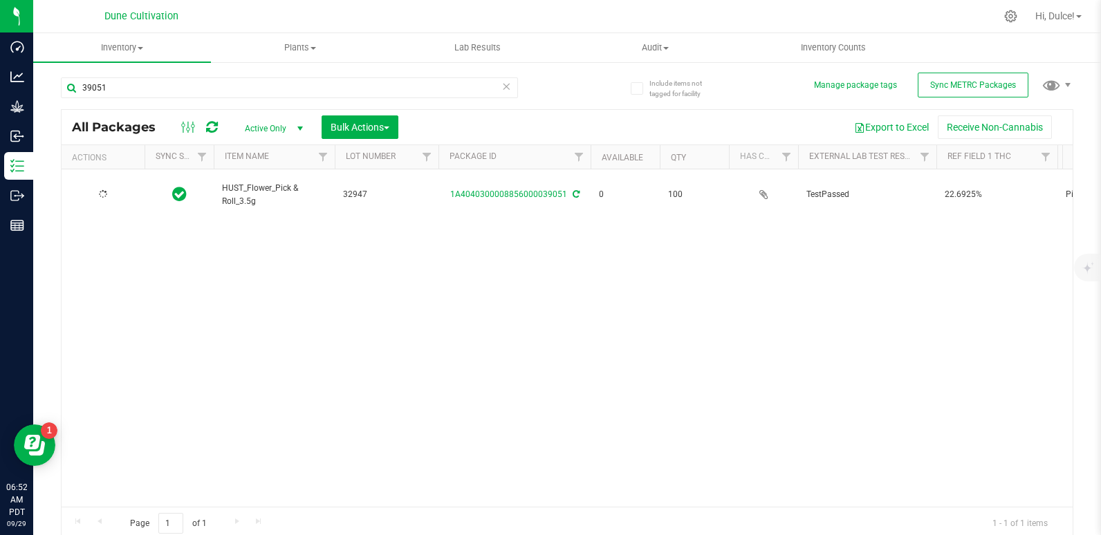
click at [111, 198] on div at bounding box center [103, 194] width 66 height 13
click at [111, 198] on span "Action" at bounding box center [93, 194] width 37 height 19
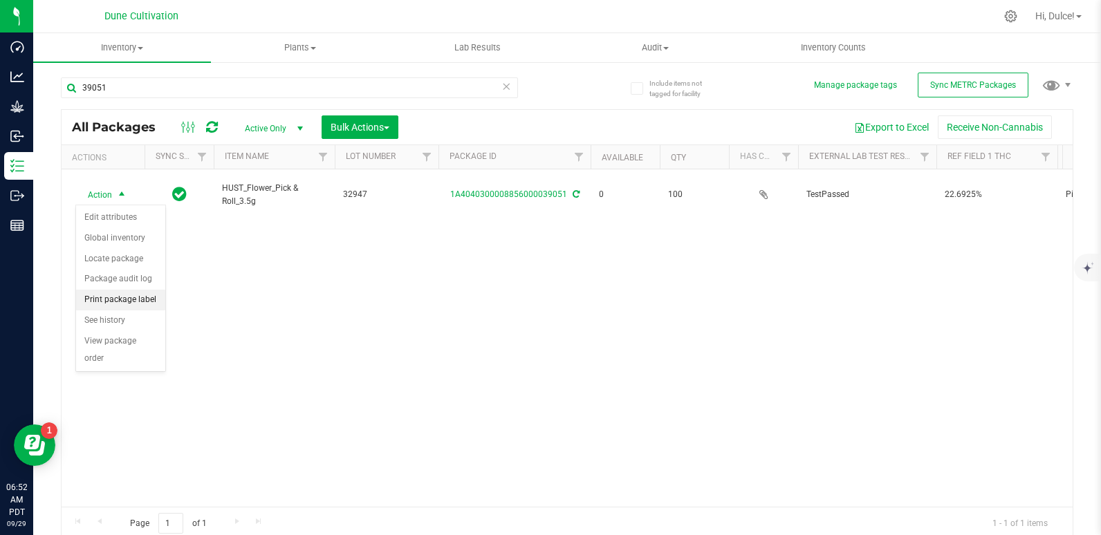
click at [116, 304] on li "Print package label" at bounding box center [120, 300] width 89 height 21
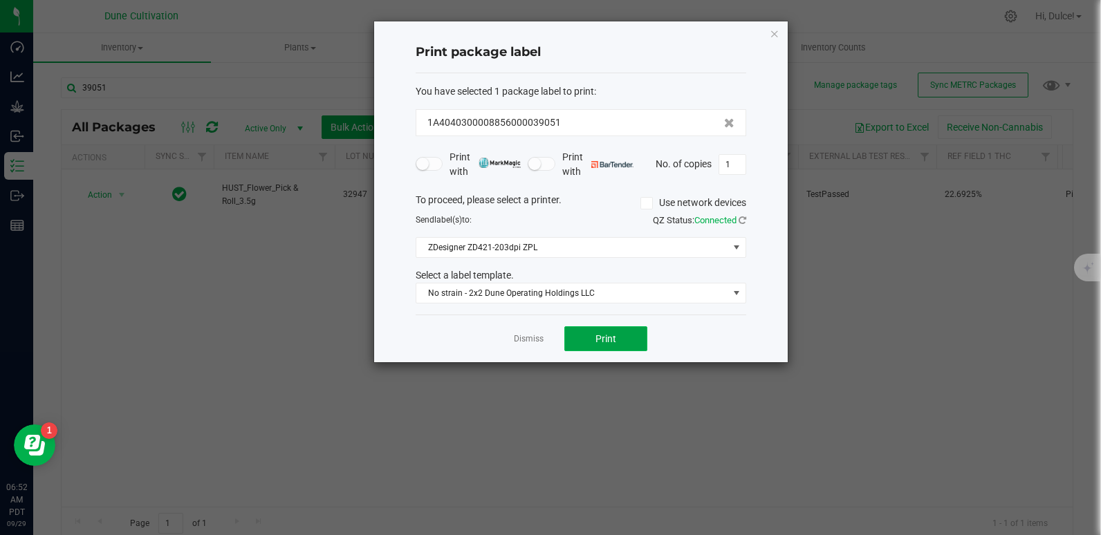
click at [637, 332] on button "Print" at bounding box center [605, 338] width 83 height 25
click at [773, 36] on icon "button" at bounding box center [774, 33] width 10 height 17
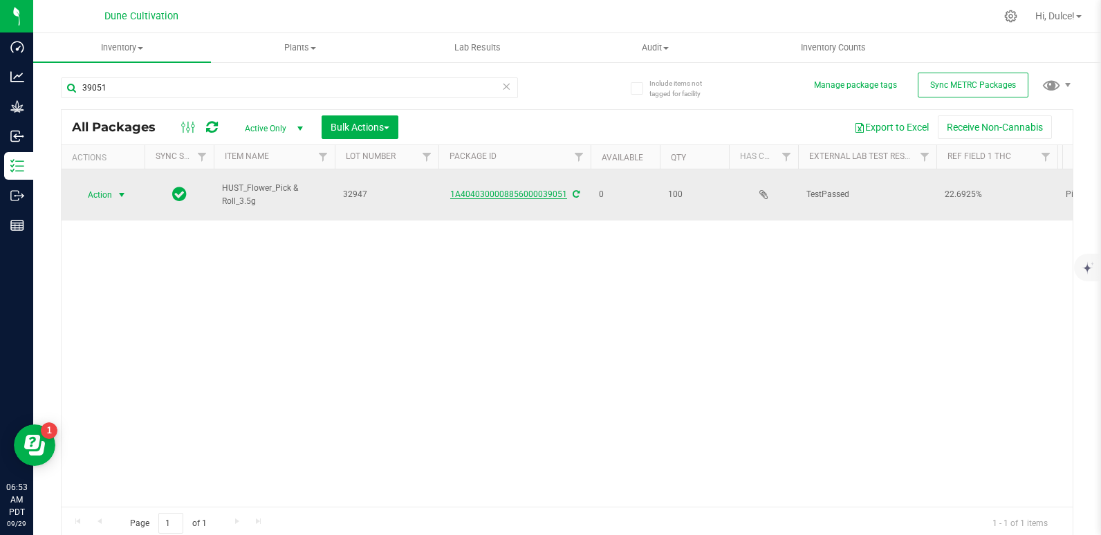
click at [514, 198] on link "1A4040300008856000039051" at bounding box center [508, 194] width 117 height 10
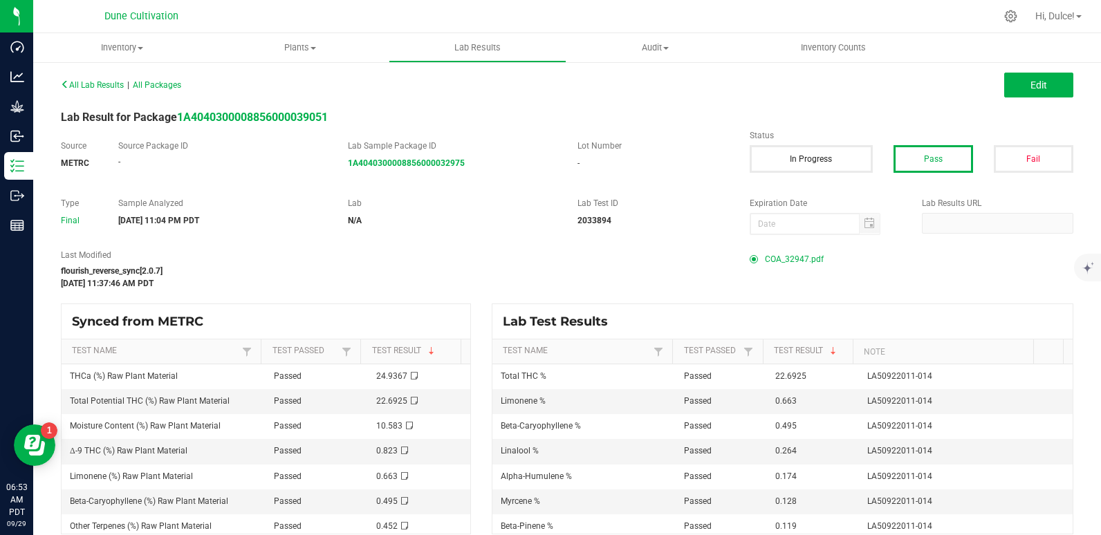
click at [778, 261] on span "COA_32947.pdf" at bounding box center [794, 259] width 59 height 21
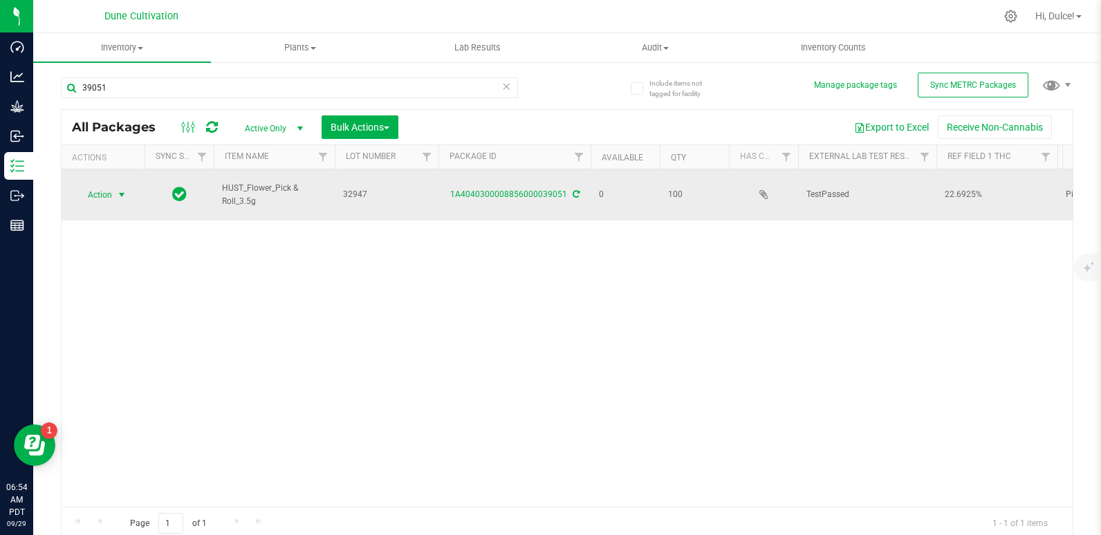
click at [104, 194] on span "Action" at bounding box center [93, 194] width 37 height 19
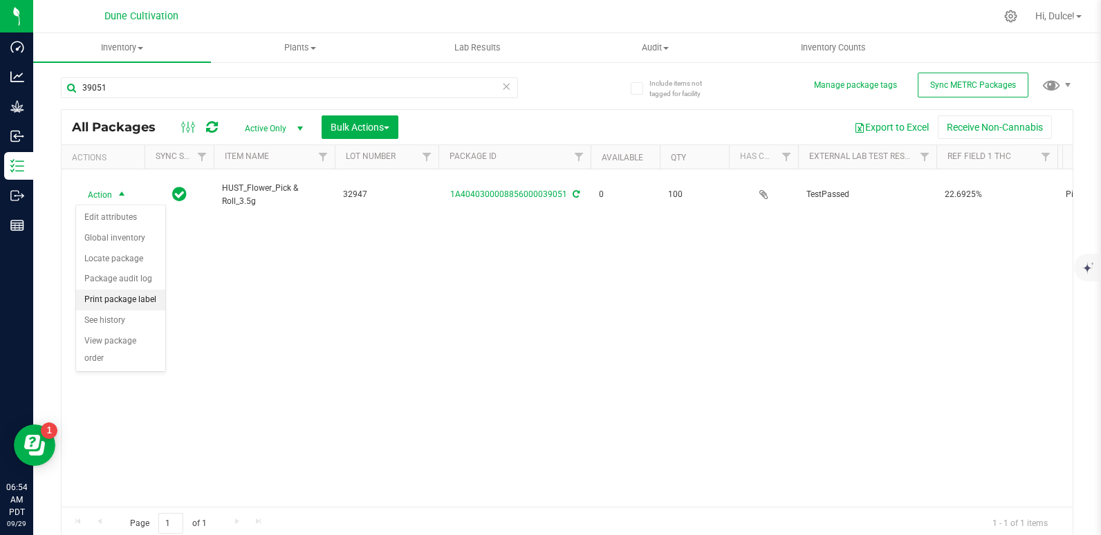
click at [133, 302] on li "Print package label" at bounding box center [120, 300] width 89 height 21
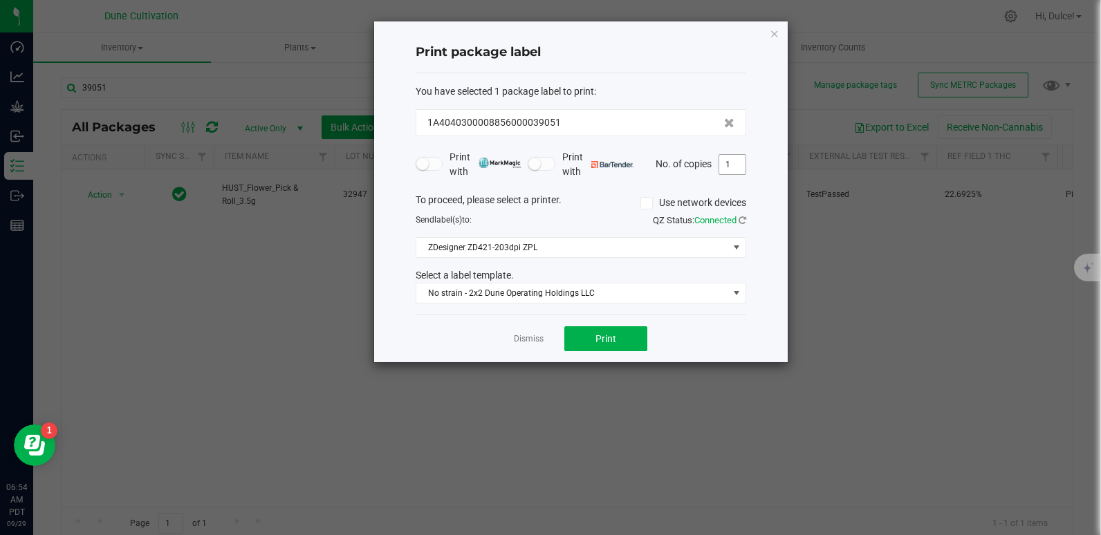
click at [734, 165] on input "1" at bounding box center [732, 164] width 26 height 19
type input "100"
click at [602, 340] on span "Print" at bounding box center [605, 338] width 21 height 11
click at [767, 28] on div "Print package label You have selected 1 package label to print : 1A404030000885…" at bounding box center [580, 191] width 413 height 341
click at [776, 29] on icon "button" at bounding box center [774, 33] width 10 height 17
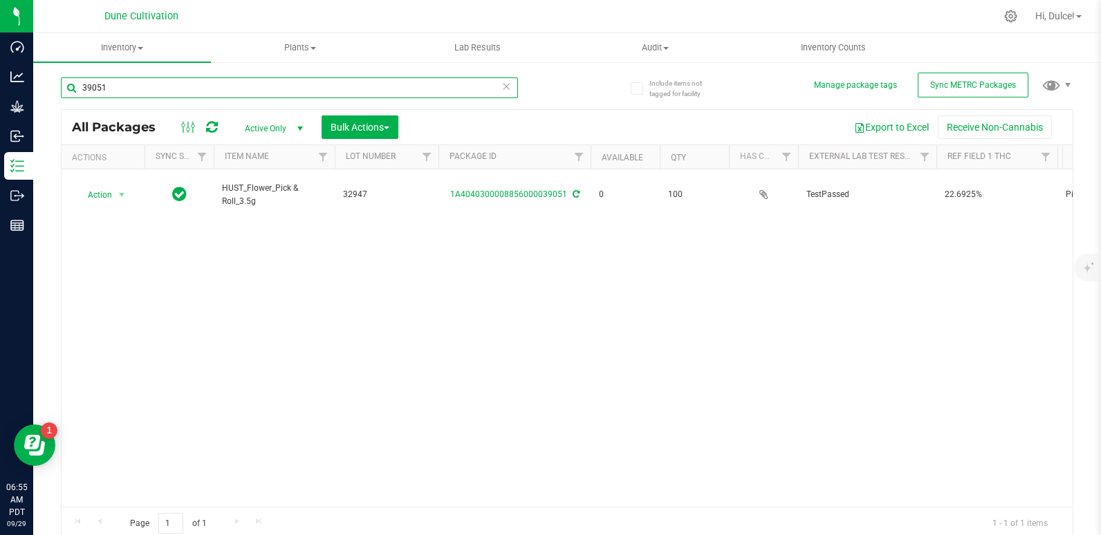
click at [265, 80] on input "39051" at bounding box center [289, 87] width 457 height 21
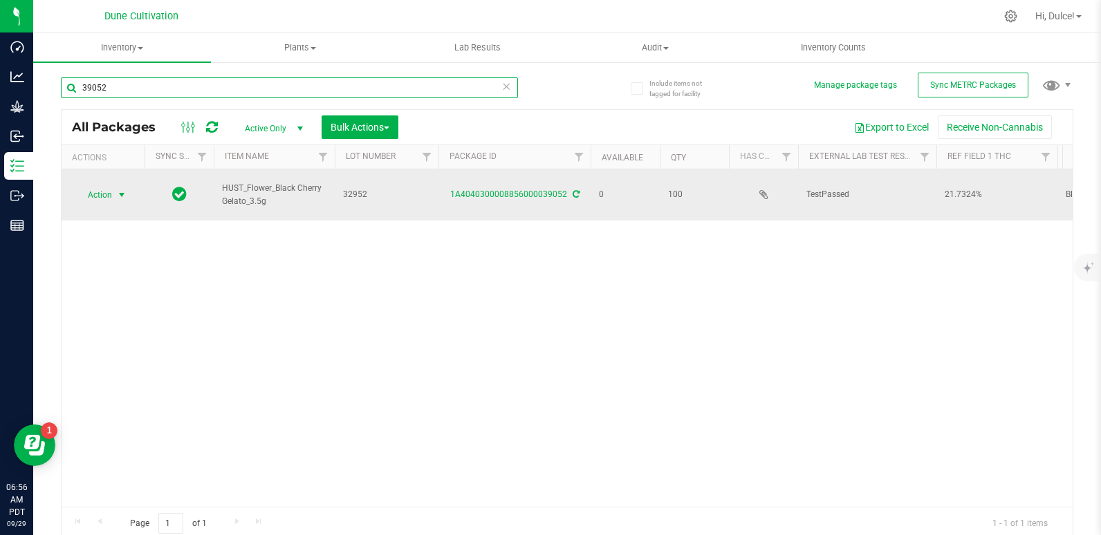
type input "39052"
click at [100, 196] on span "Action" at bounding box center [93, 194] width 37 height 19
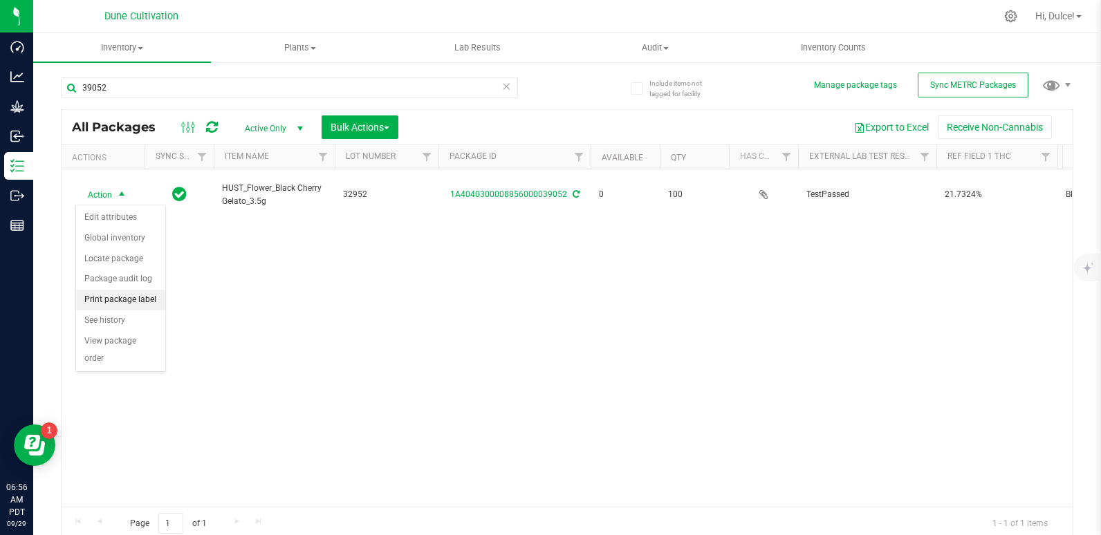
click at [112, 305] on li "Print package label" at bounding box center [120, 300] width 89 height 21
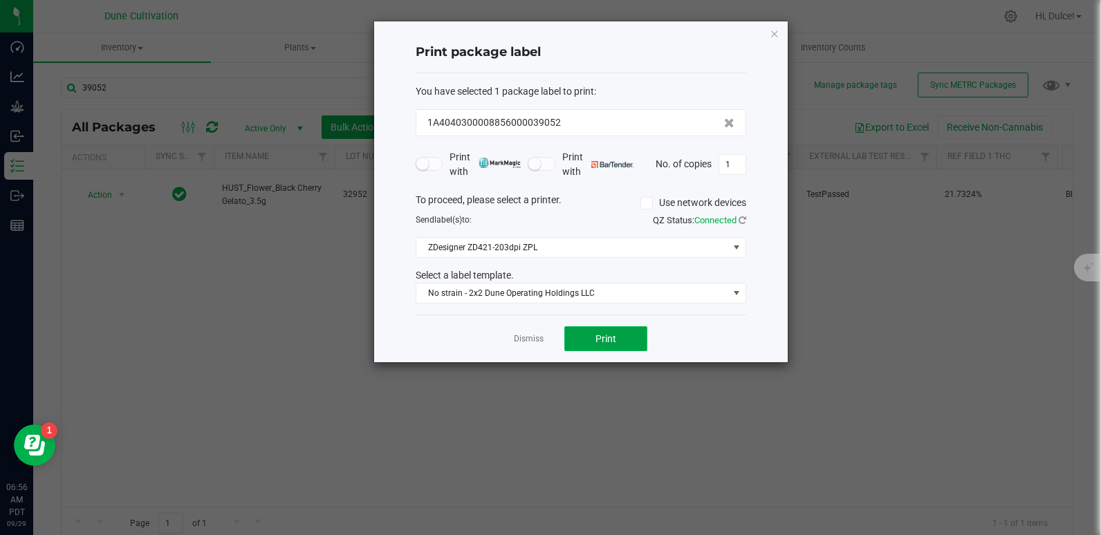
click at [621, 336] on button "Print" at bounding box center [605, 338] width 83 height 25
click at [778, 41] on icon "button" at bounding box center [774, 33] width 10 height 17
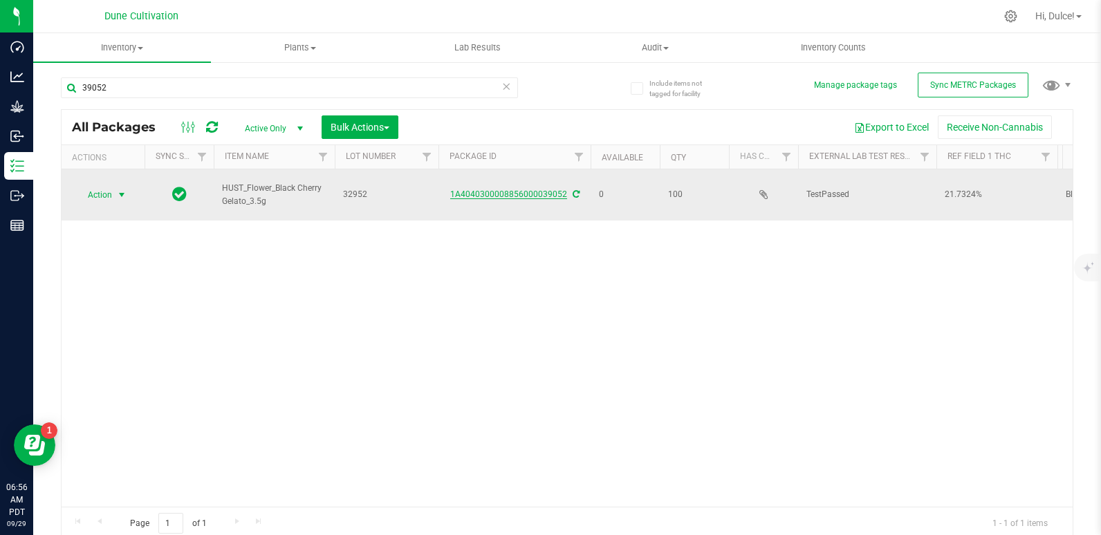
click at [538, 196] on link "1A4040300008856000039052" at bounding box center [508, 194] width 117 height 10
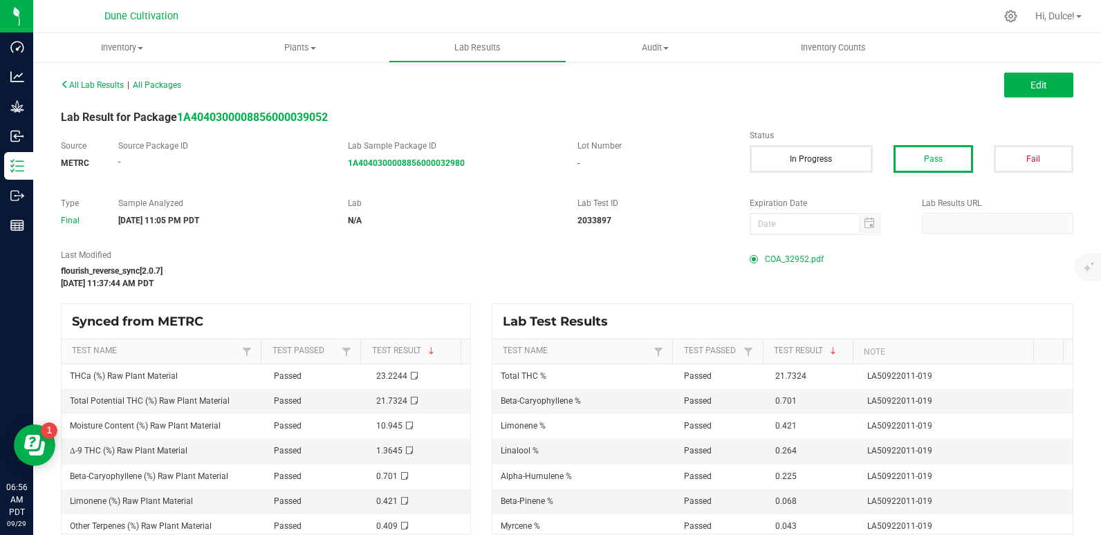
click at [797, 262] on span "COA_32952.pdf" at bounding box center [794, 259] width 59 height 21
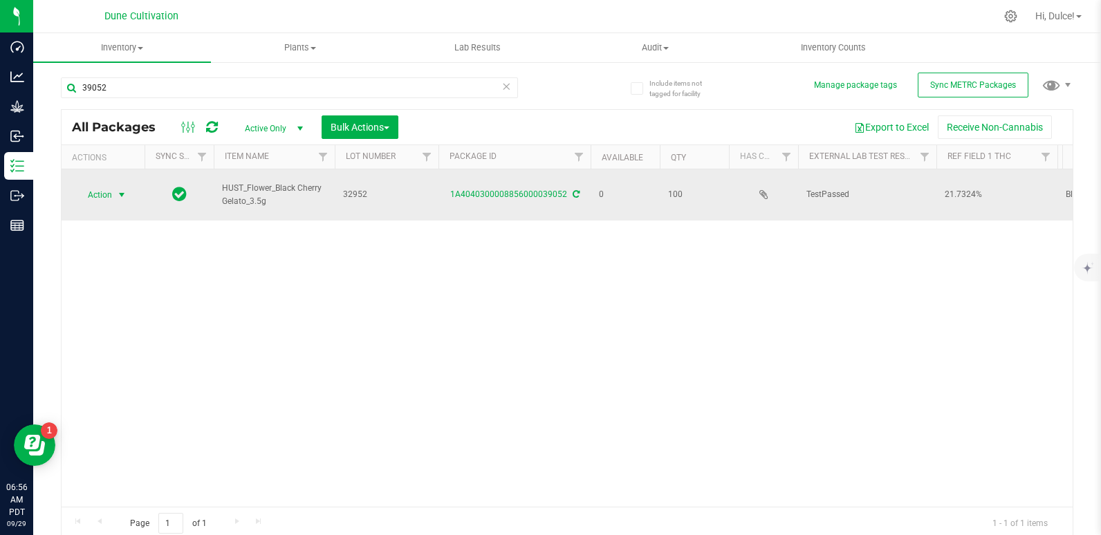
click at [110, 202] on span "Action" at bounding box center [93, 194] width 37 height 19
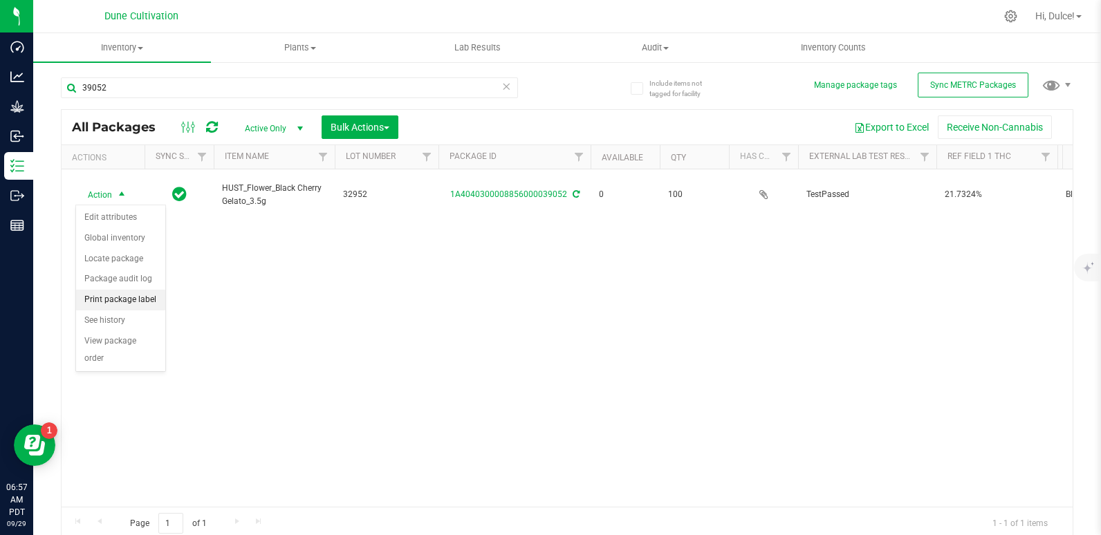
click at [131, 299] on li "Print package label" at bounding box center [120, 300] width 89 height 21
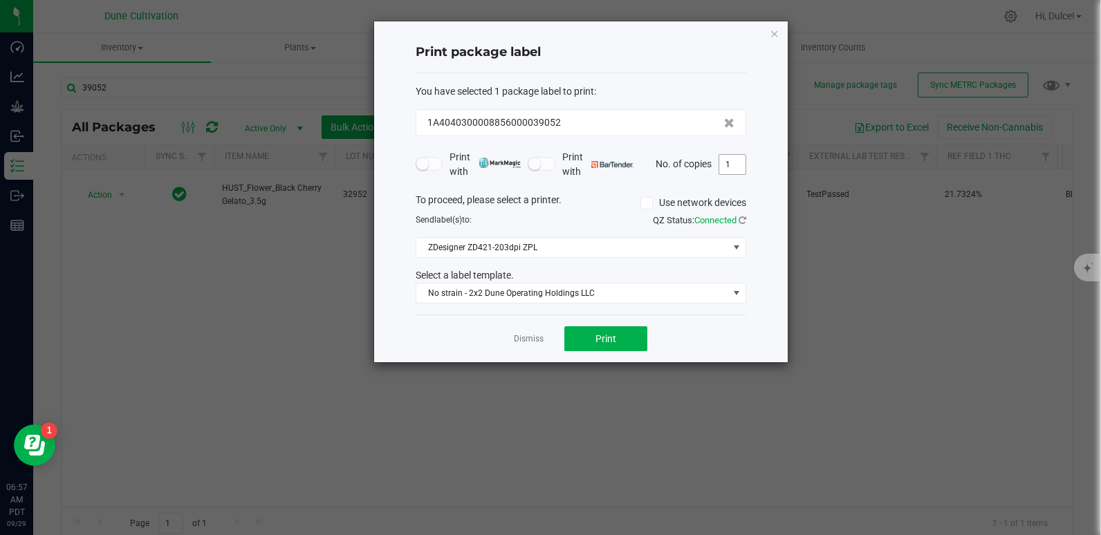
click at [725, 174] on input "1" at bounding box center [732, 164] width 26 height 19
type input "100"
click at [634, 340] on button "Print" at bounding box center [605, 338] width 83 height 25
click at [782, 32] on div "Print package label You have selected 1 package label to print : 1A404030000885…" at bounding box center [580, 191] width 413 height 341
click at [776, 33] on icon "button" at bounding box center [774, 33] width 10 height 17
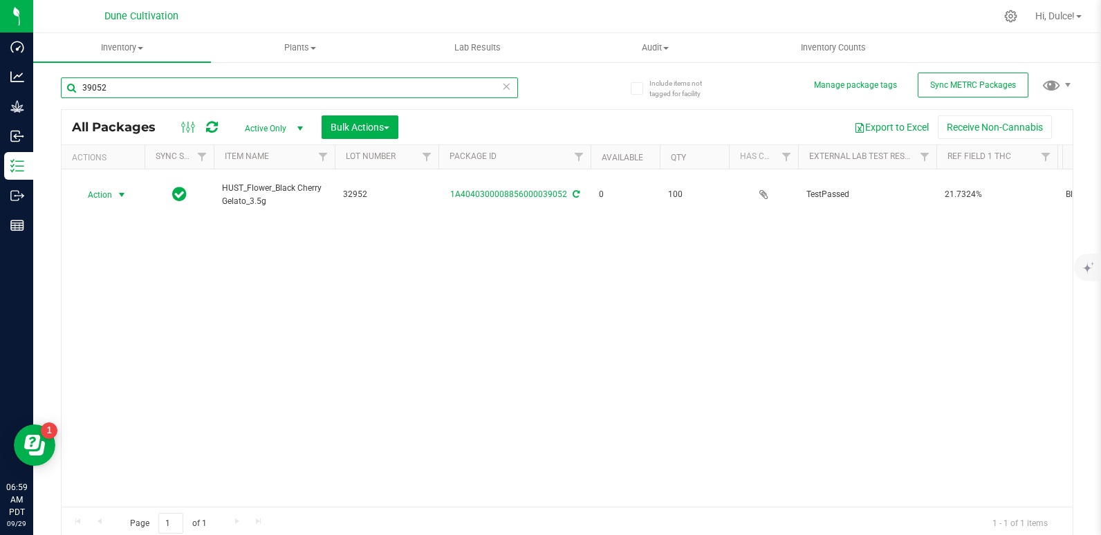
click at [290, 97] on input "39052" at bounding box center [289, 87] width 457 height 21
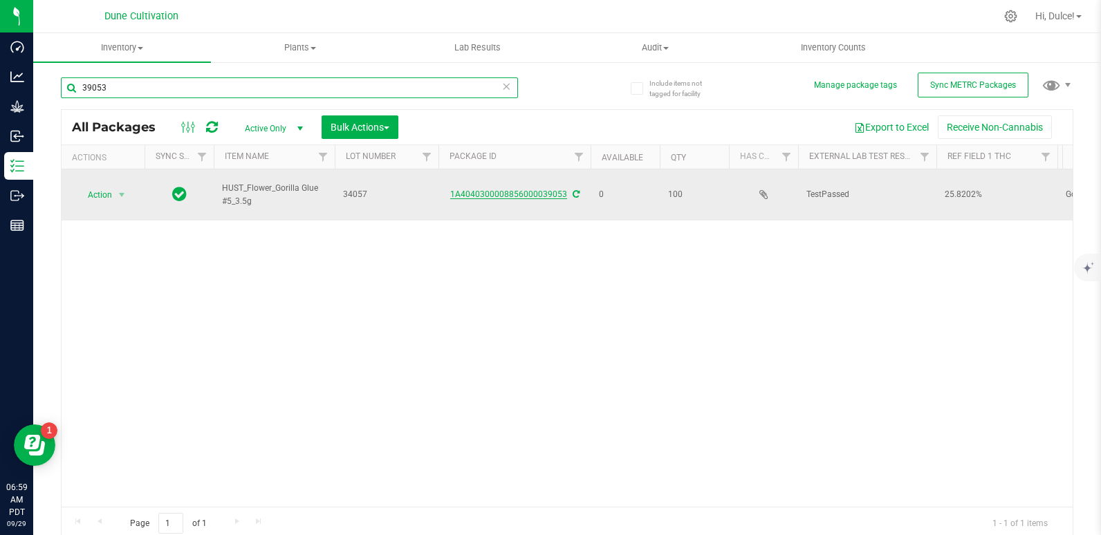
type input "39053"
click at [498, 196] on link "1A4040300008856000039053" at bounding box center [508, 194] width 117 height 10
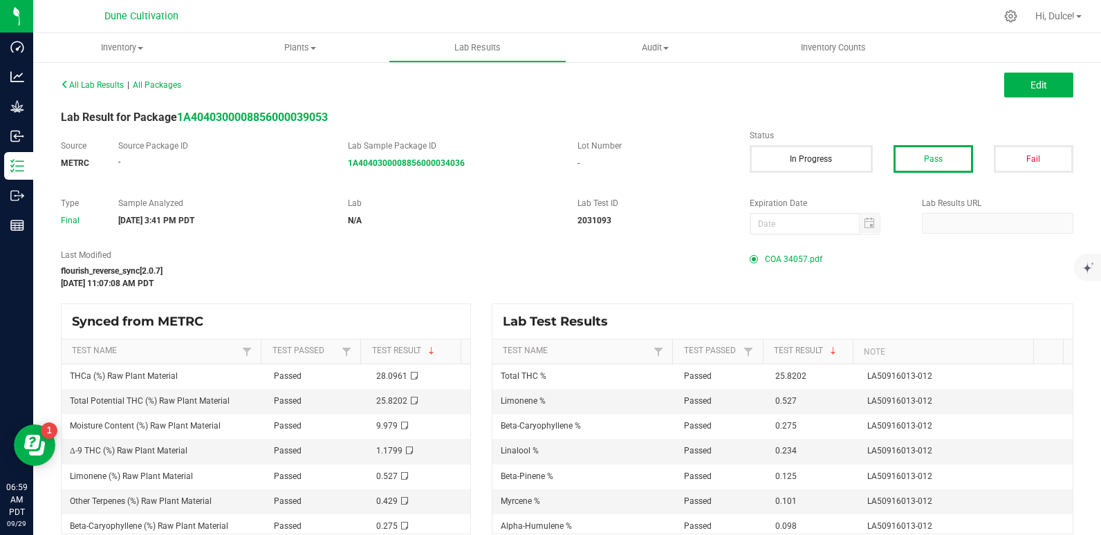
click at [786, 264] on span "COA 34057.pdf" at bounding box center [793, 259] width 57 height 21
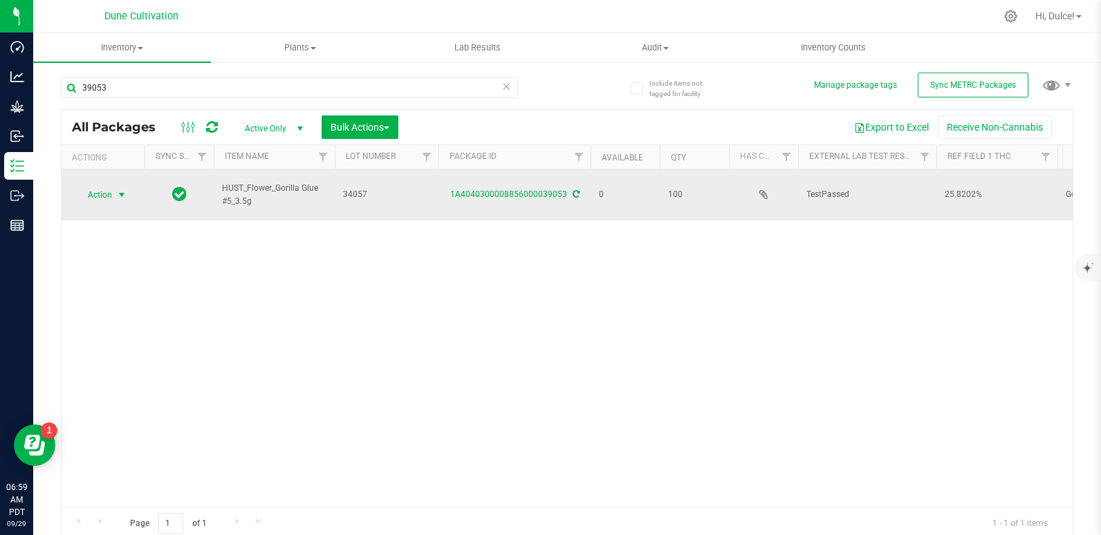
click at [104, 189] on span "Action" at bounding box center [93, 194] width 37 height 19
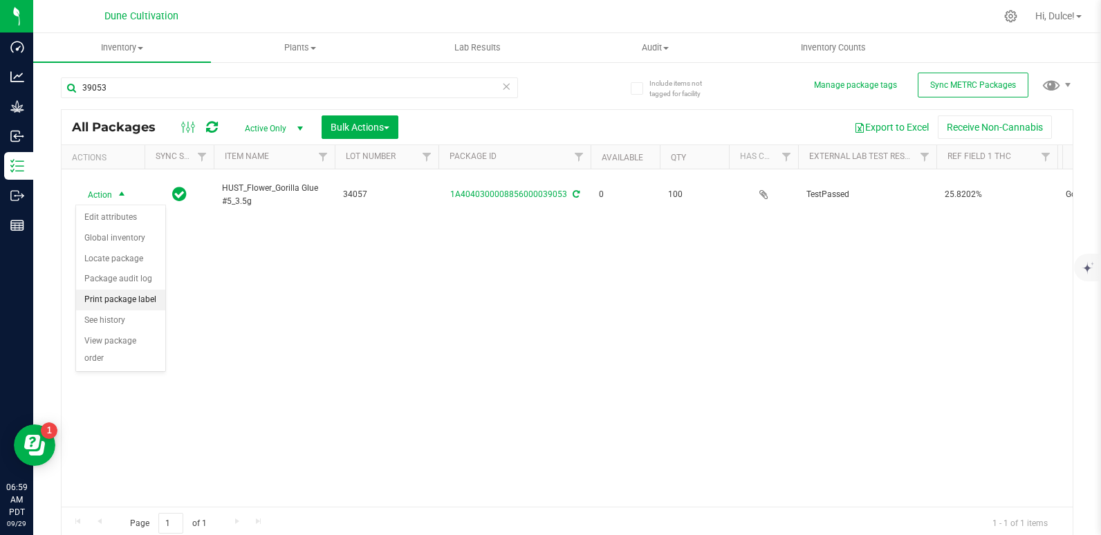
click at [133, 301] on li "Print package label" at bounding box center [120, 300] width 89 height 21
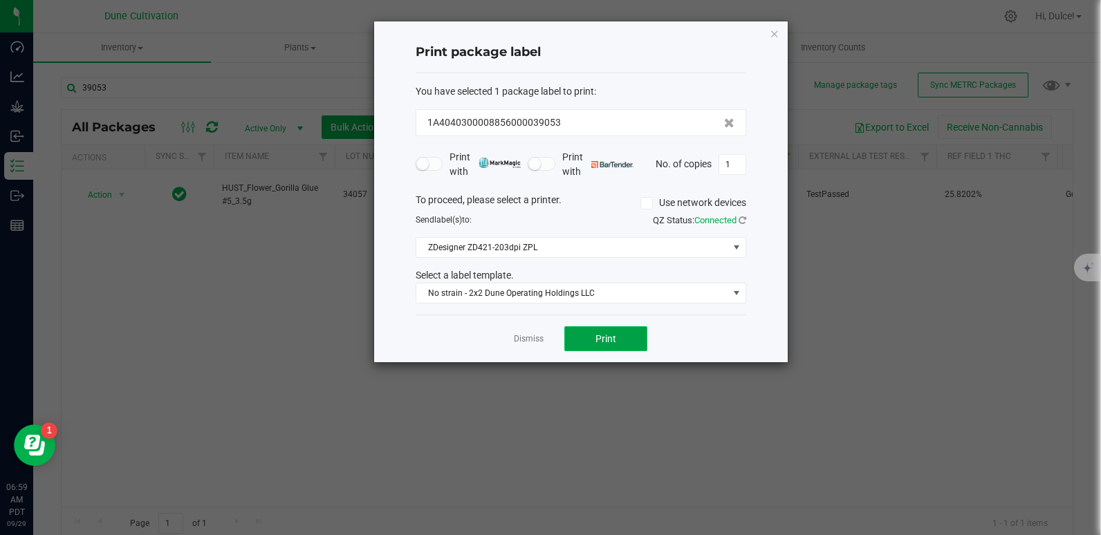
click at [618, 342] on button "Print" at bounding box center [605, 338] width 83 height 25
click at [776, 35] on icon "button" at bounding box center [774, 33] width 10 height 17
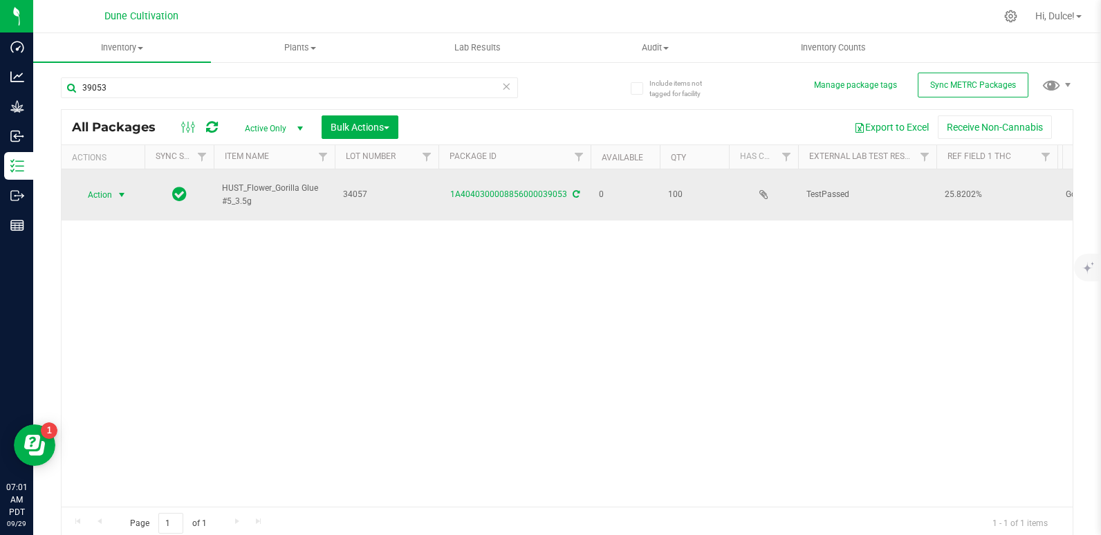
click at [97, 194] on span "Action" at bounding box center [93, 194] width 37 height 19
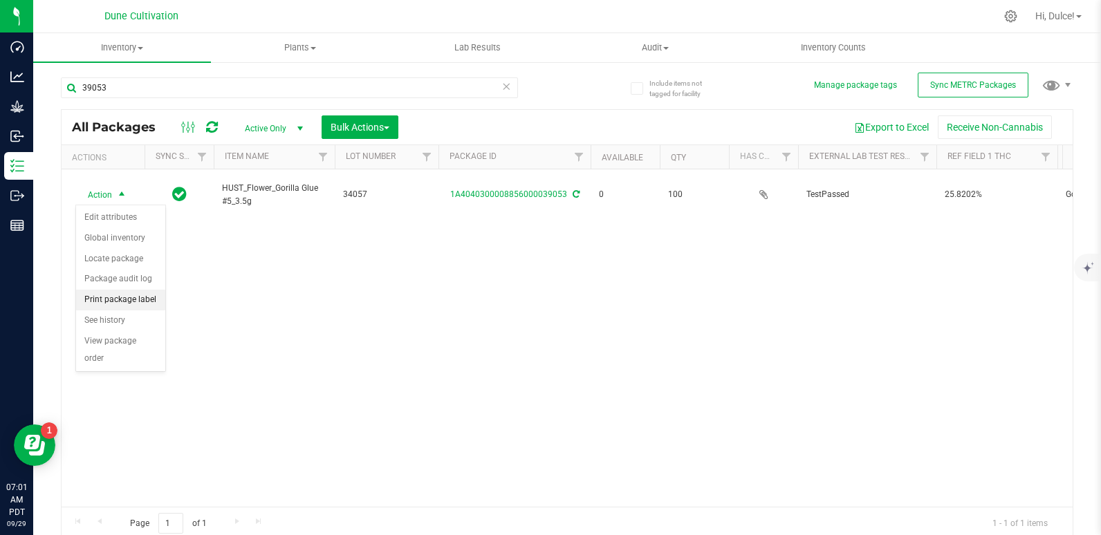
click at [134, 293] on li "Print package label" at bounding box center [120, 300] width 89 height 21
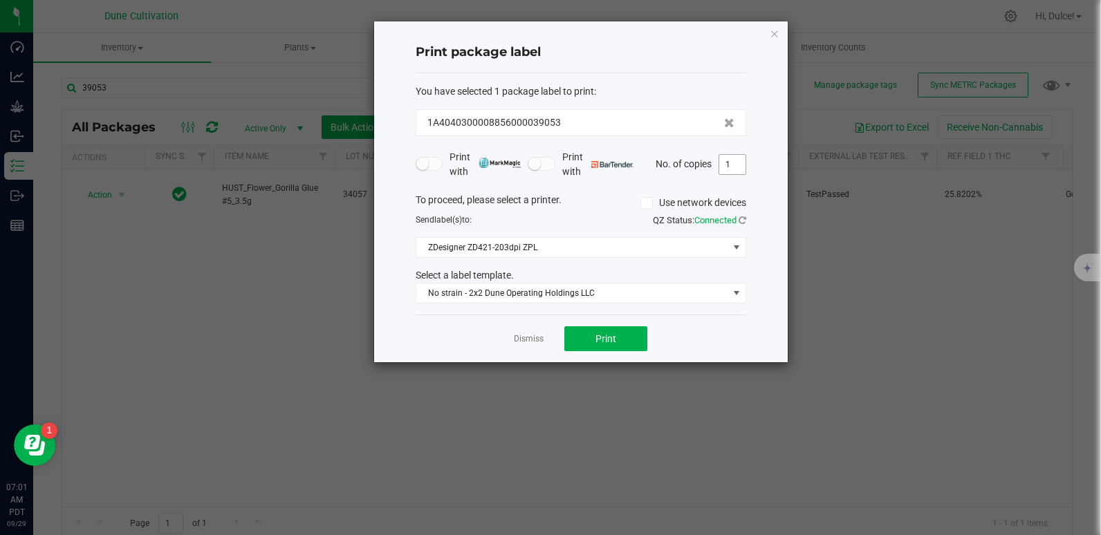
click at [729, 171] on input "1" at bounding box center [732, 164] width 26 height 19
type input "100"
click at [609, 343] on span "Print" at bounding box center [605, 338] width 21 height 11
click at [779, 37] on div "Print package label You have selected 1 package label to print : 1A404030000885…" at bounding box center [580, 191] width 413 height 341
click at [776, 32] on icon "button" at bounding box center [774, 33] width 10 height 17
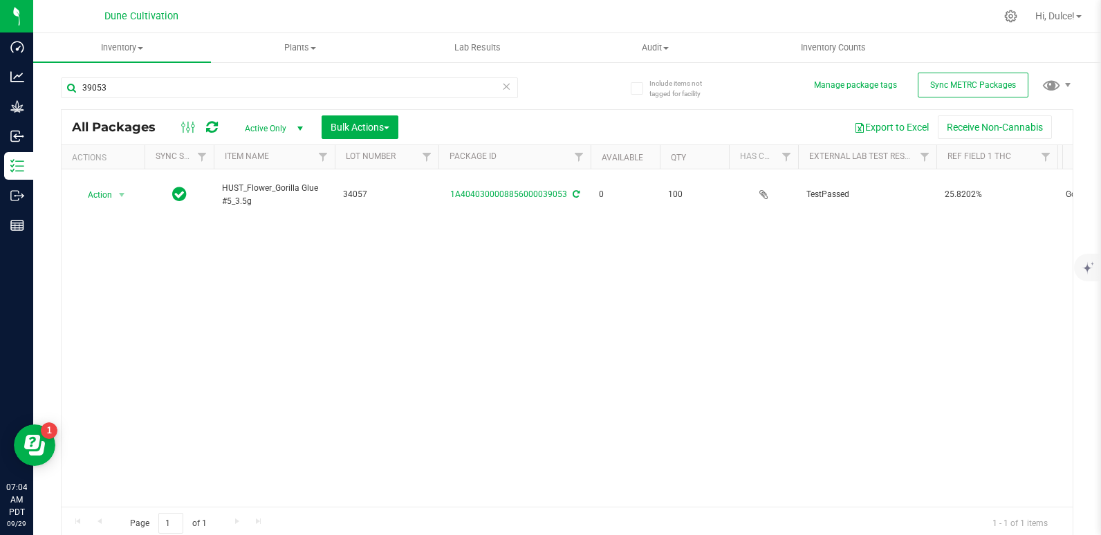
click at [140, 98] on div "39053" at bounding box center [289, 93] width 457 height 32
click at [148, 95] on input "39053" at bounding box center [289, 87] width 457 height 21
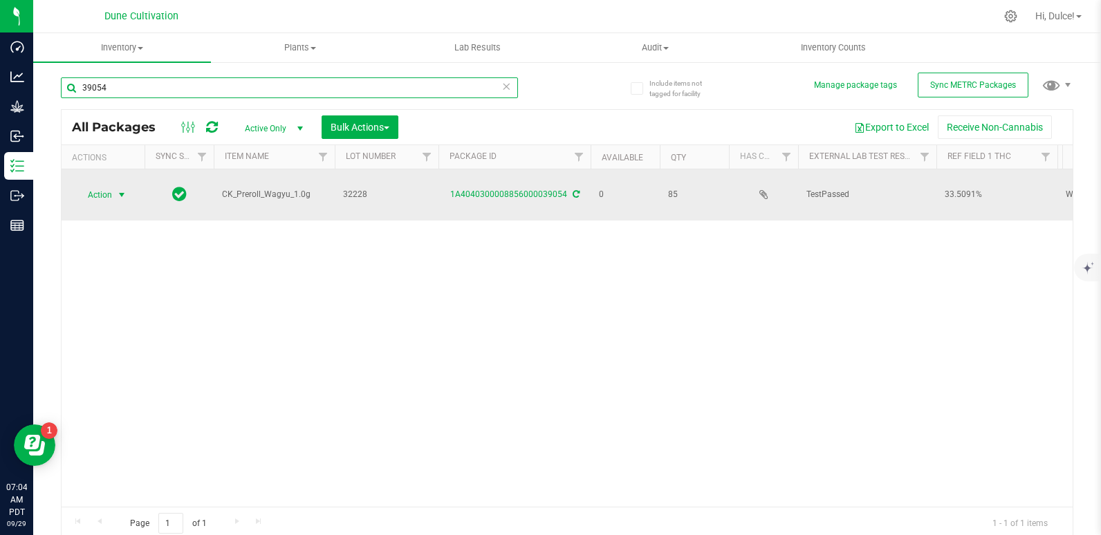
type input "39054"
click at [121, 190] on span "select" at bounding box center [121, 194] width 11 height 11
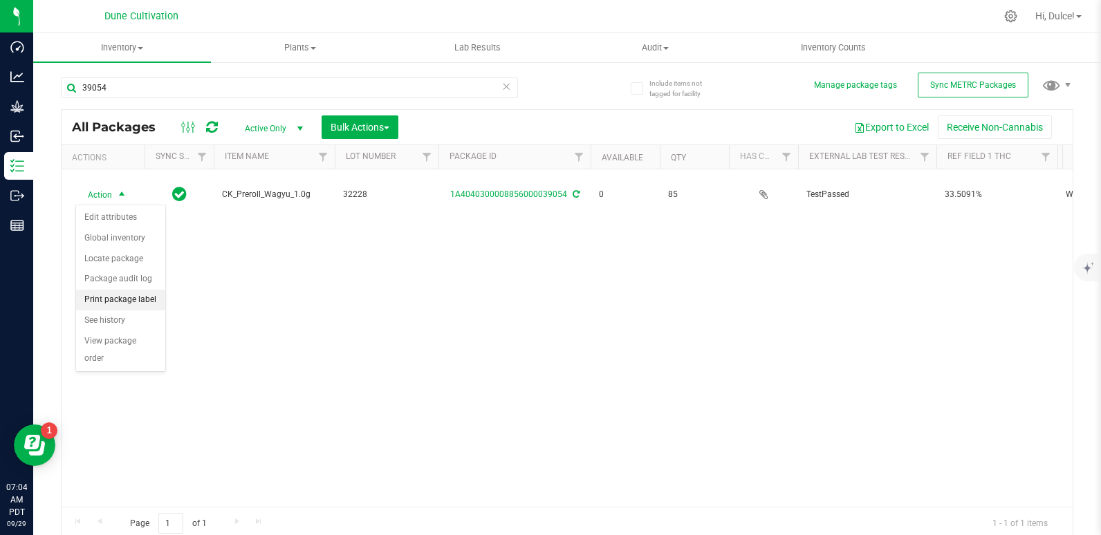
click at [135, 301] on li "Print package label" at bounding box center [120, 300] width 89 height 21
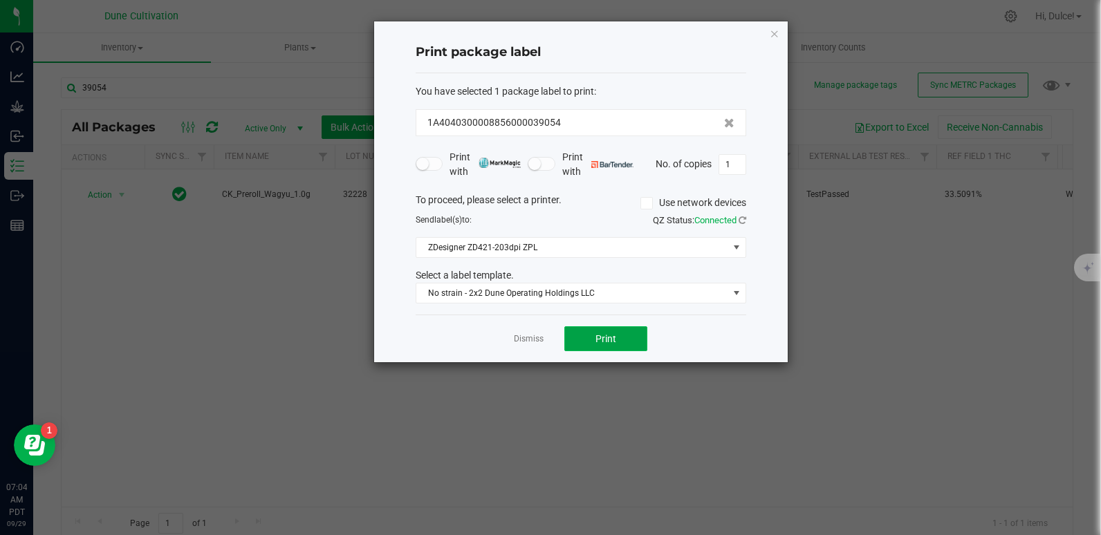
click at [624, 335] on button "Print" at bounding box center [605, 338] width 83 height 25
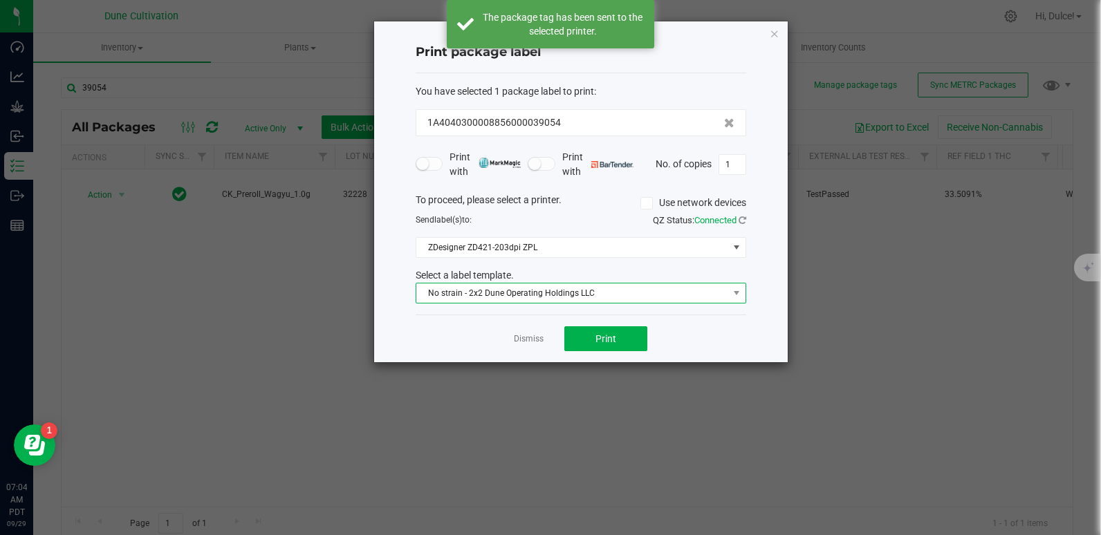
click at [653, 293] on span "No strain - 2x2 Dune Operating Holdings LLC" at bounding box center [572, 292] width 312 height 19
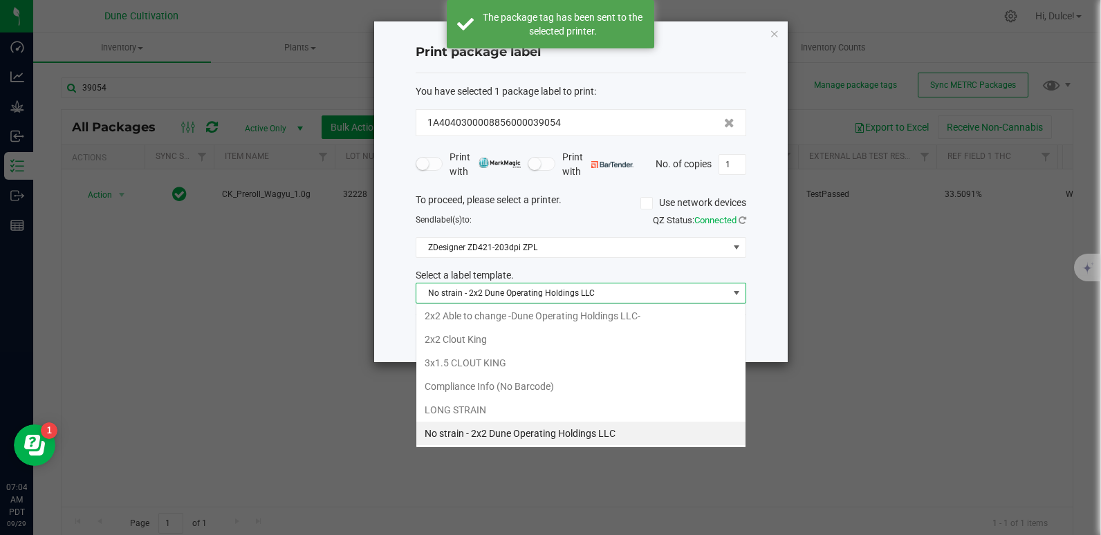
scroll to position [21, 330]
click at [578, 330] on li "2x2 Clout King" at bounding box center [580, 340] width 329 height 24
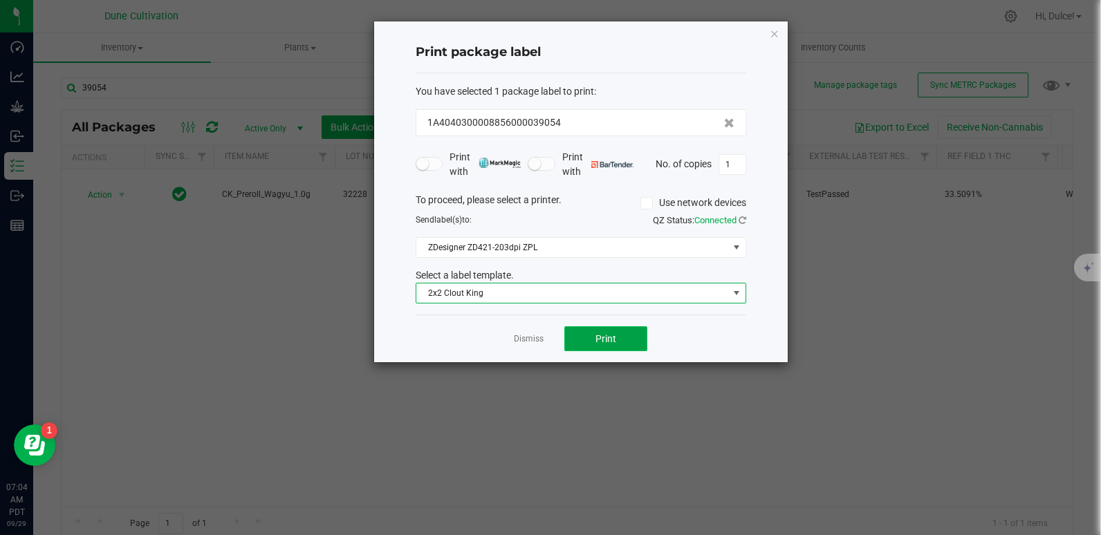
click at [638, 334] on button "Print" at bounding box center [605, 338] width 83 height 25
click at [775, 35] on icon "button" at bounding box center [774, 33] width 10 height 17
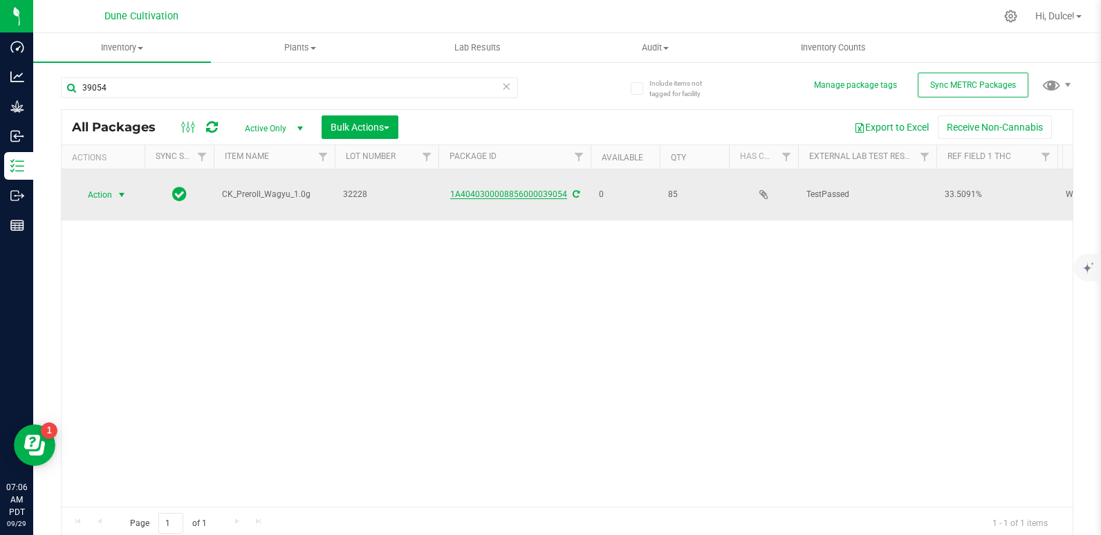
click at [536, 190] on link "1A4040300008856000039054" at bounding box center [508, 194] width 117 height 10
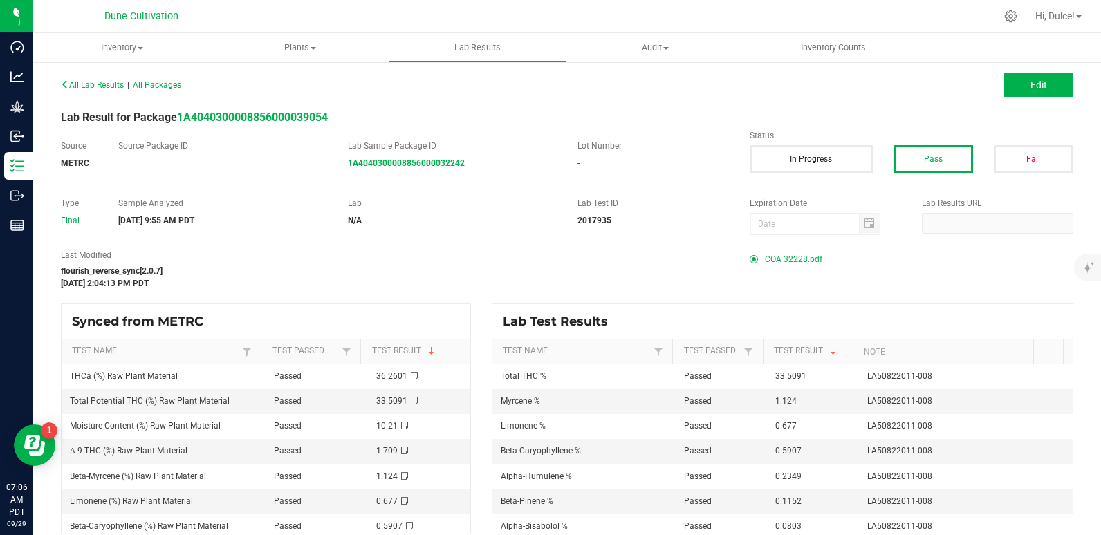
click at [772, 261] on span "COA 32228.pdf" at bounding box center [793, 259] width 57 height 21
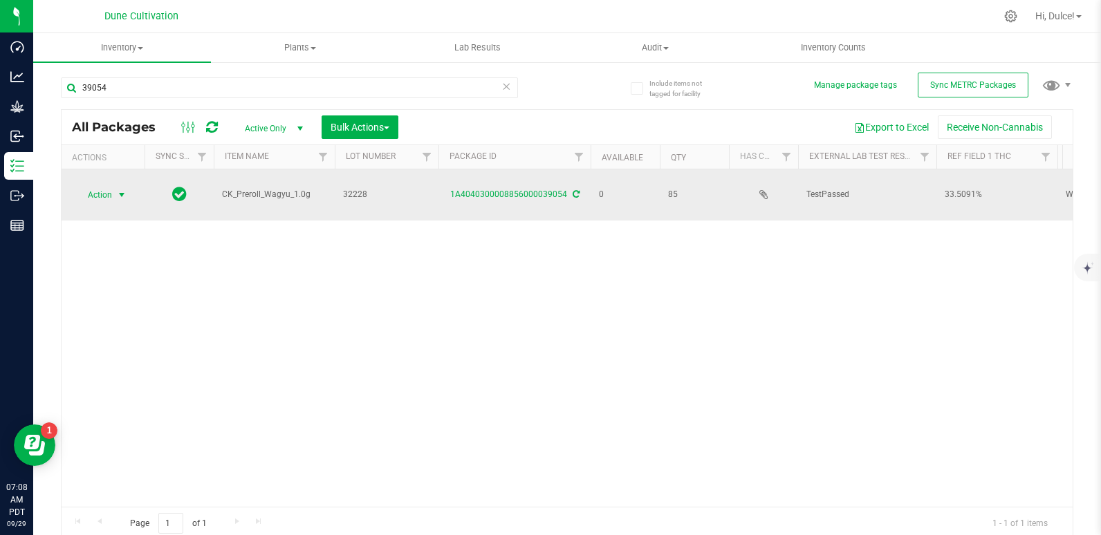
click at [97, 188] on span "Action" at bounding box center [93, 194] width 37 height 19
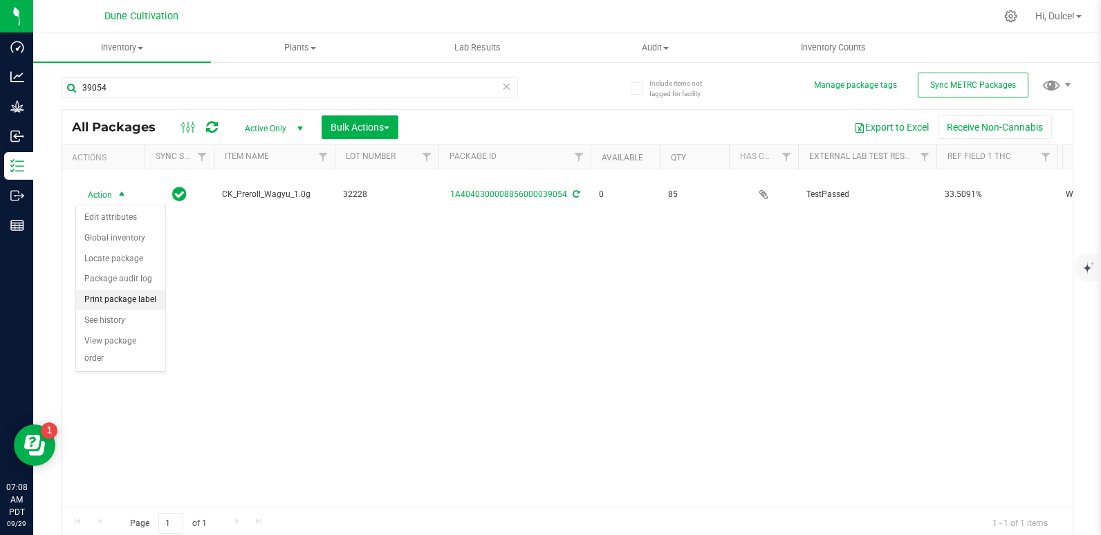
click at [133, 300] on li "Print package label" at bounding box center [120, 300] width 89 height 21
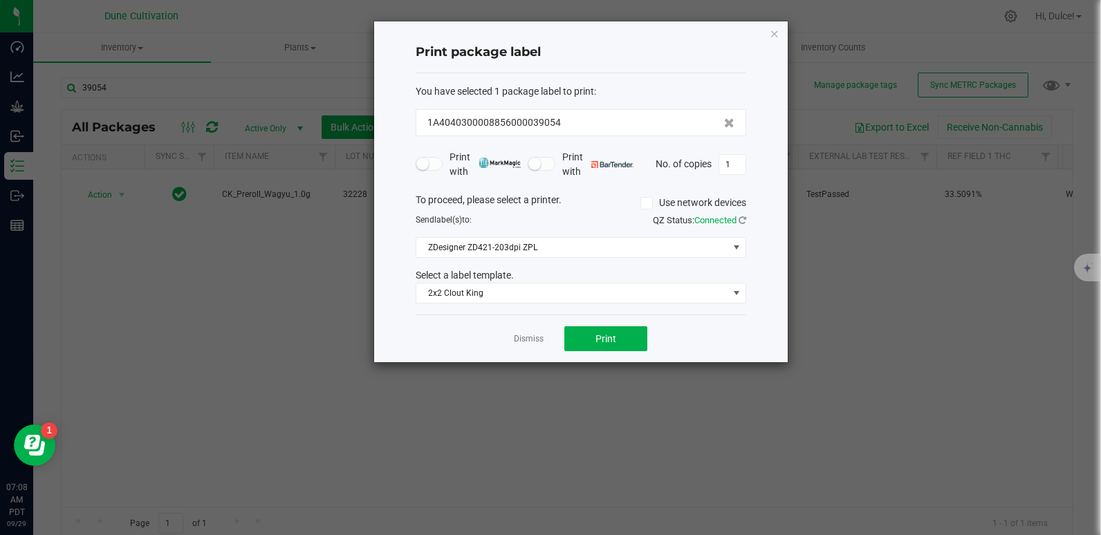
click at [736, 176] on div "Print with Print with No. of copies 1" at bounding box center [581, 164] width 330 height 29
click at [736, 173] on input "1" at bounding box center [732, 164] width 26 height 19
type input "85"
click at [606, 343] on span "Print" at bounding box center [605, 338] width 21 height 11
click at [776, 41] on icon "button" at bounding box center [774, 33] width 10 height 17
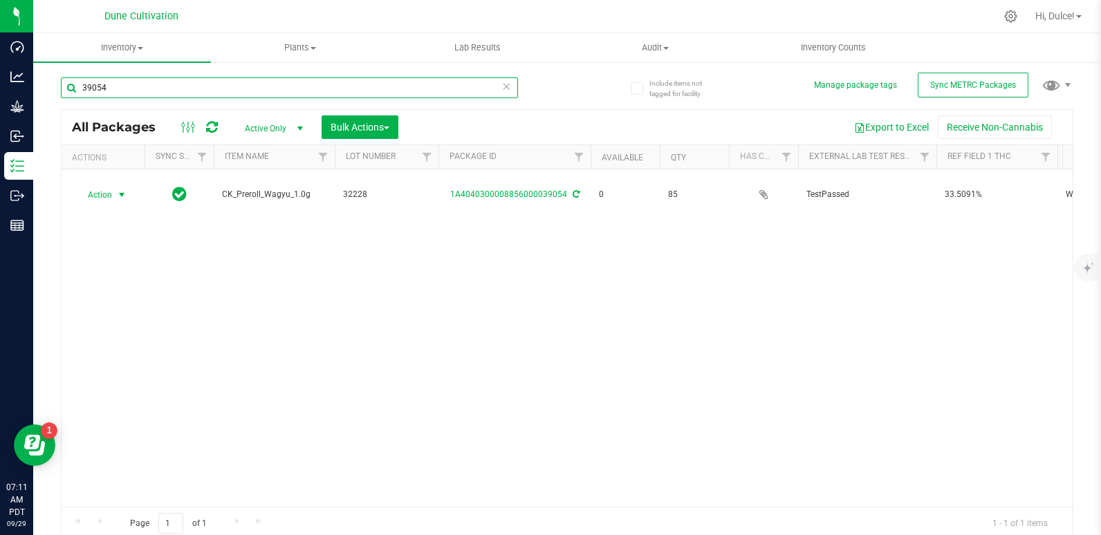
click at [249, 96] on input "39054" at bounding box center [289, 87] width 457 height 21
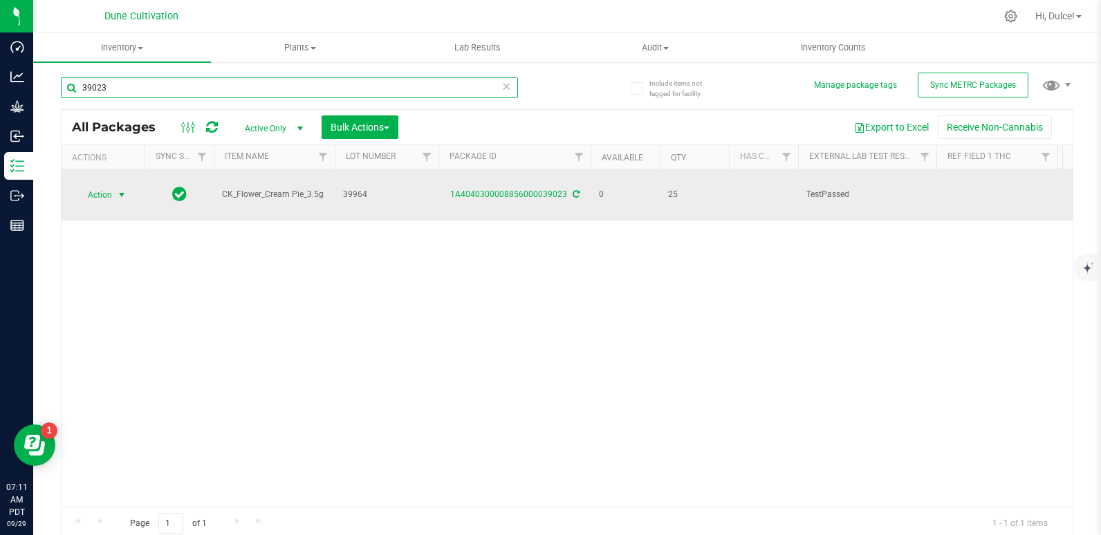
type input "39023"
click at [97, 191] on span "Action" at bounding box center [93, 194] width 37 height 19
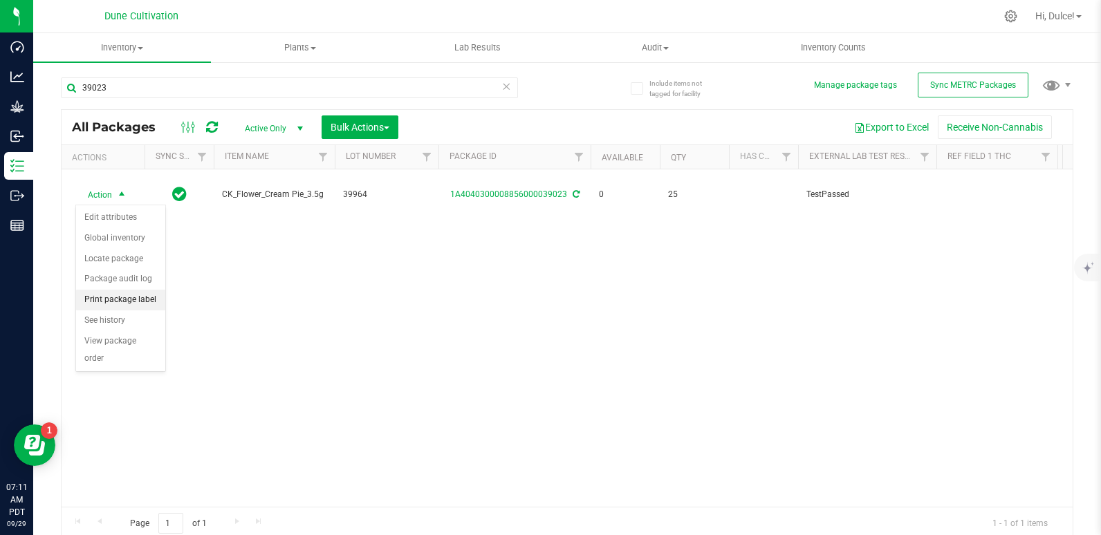
click at [122, 296] on li "Print package label" at bounding box center [120, 300] width 89 height 21
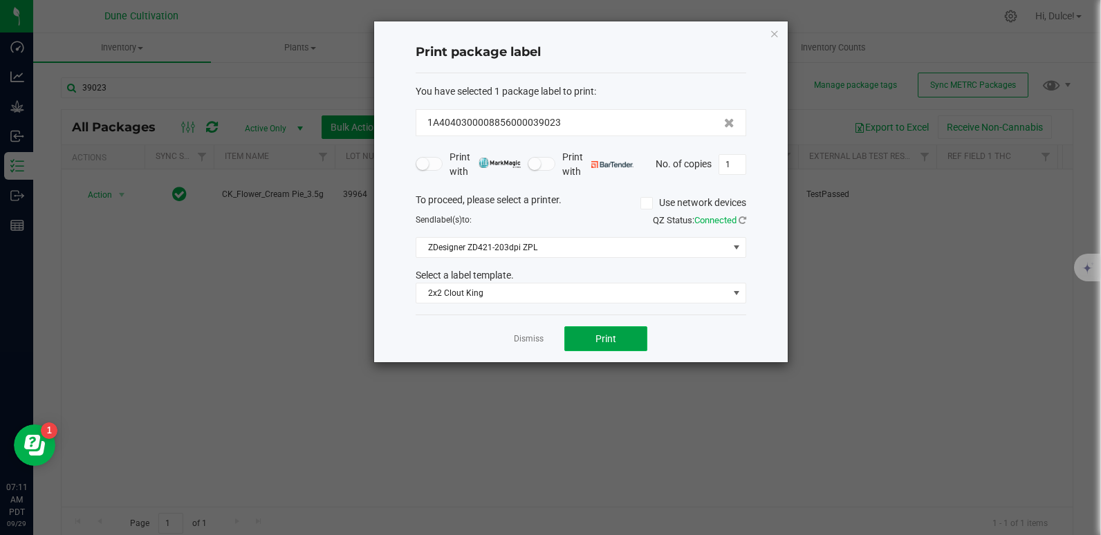
click at [617, 344] on button "Print" at bounding box center [605, 338] width 83 height 25
drag, startPoint x: 592, startPoint y: 339, endPoint x: 585, endPoint y: 339, distance: 6.9
click at [585, 339] on button "Print" at bounding box center [605, 338] width 83 height 25
click at [767, 35] on div "Print package label You have selected 1 package label to print : 1A404030000885…" at bounding box center [580, 191] width 413 height 341
click at [772, 35] on icon "button" at bounding box center [774, 33] width 10 height 17
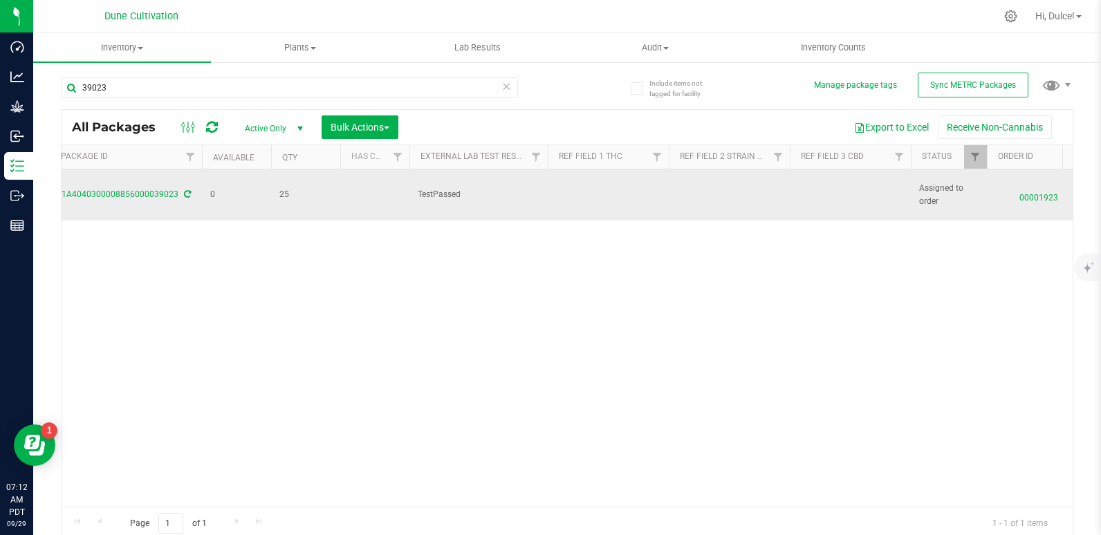
scroll to position [0, 387]
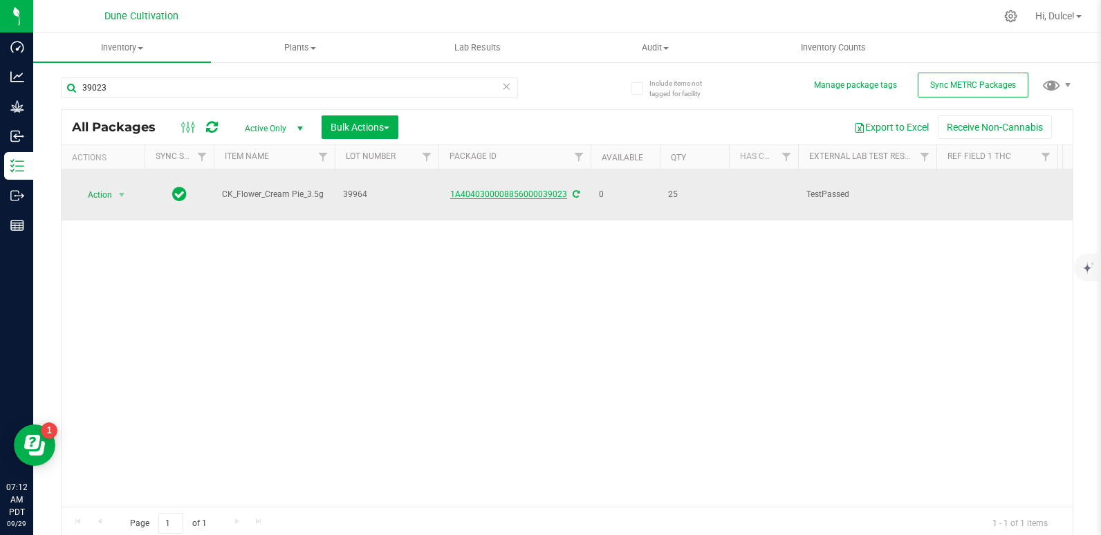
click at [516, 194] on link "1A4040300008856000039023" at bounding box center [508, 194] width 117 height 10
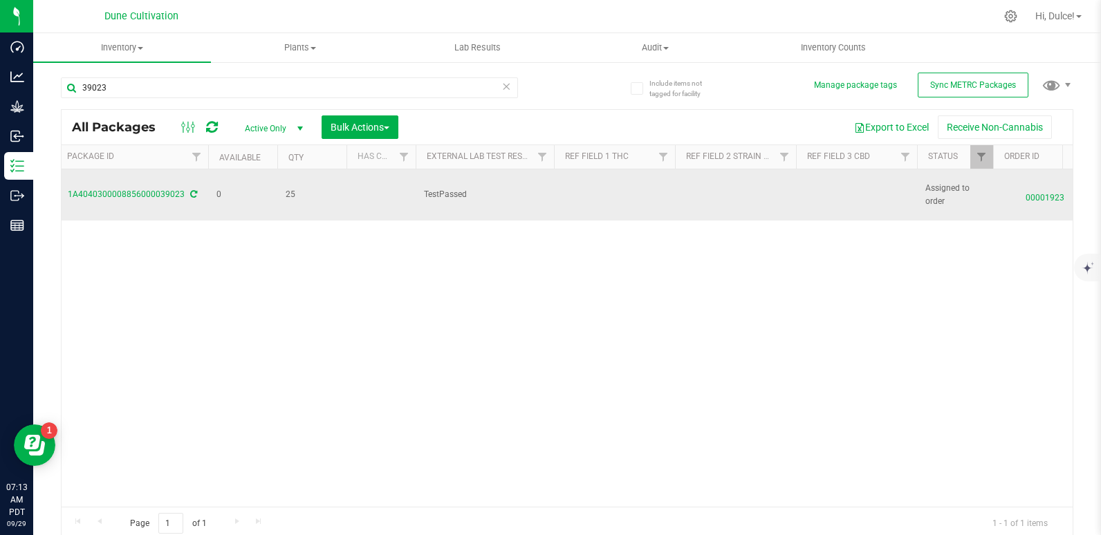
scroll to position [0, 383]
click at [862, 189] on td at bounding box center [855, 194] width 121 height 51
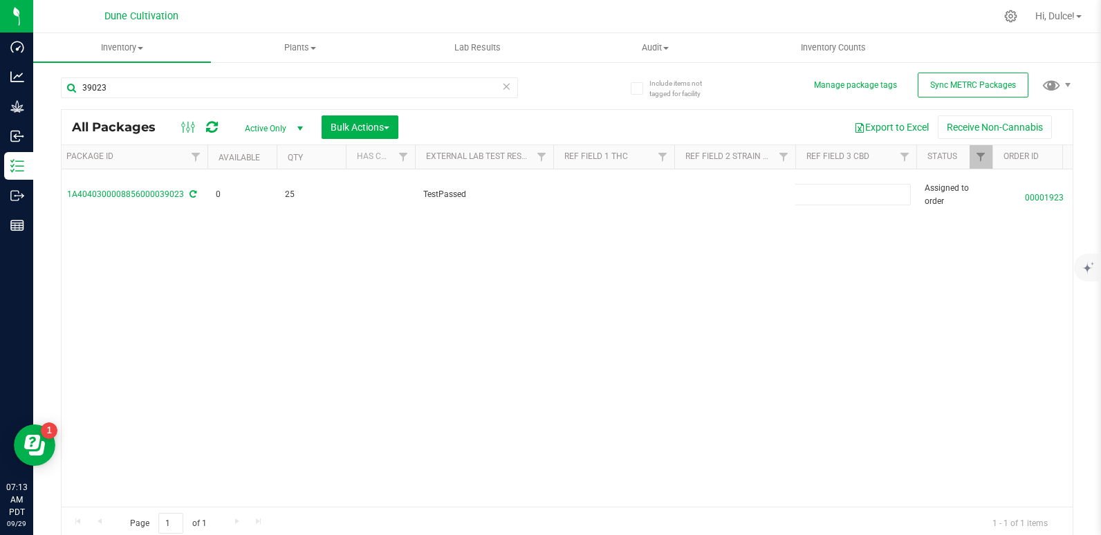
type input "0.0384%"
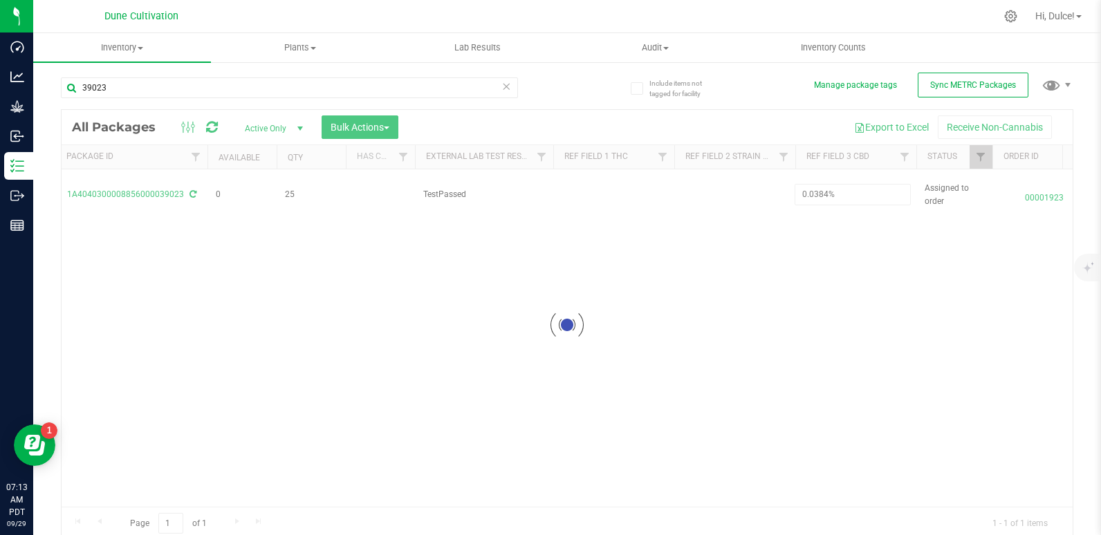
click at [741, 250] on div "Loading... All Packages Active Only Active Only Lab Samples Locked All External…" at bounding box center [567, 324] width 1012 height 431
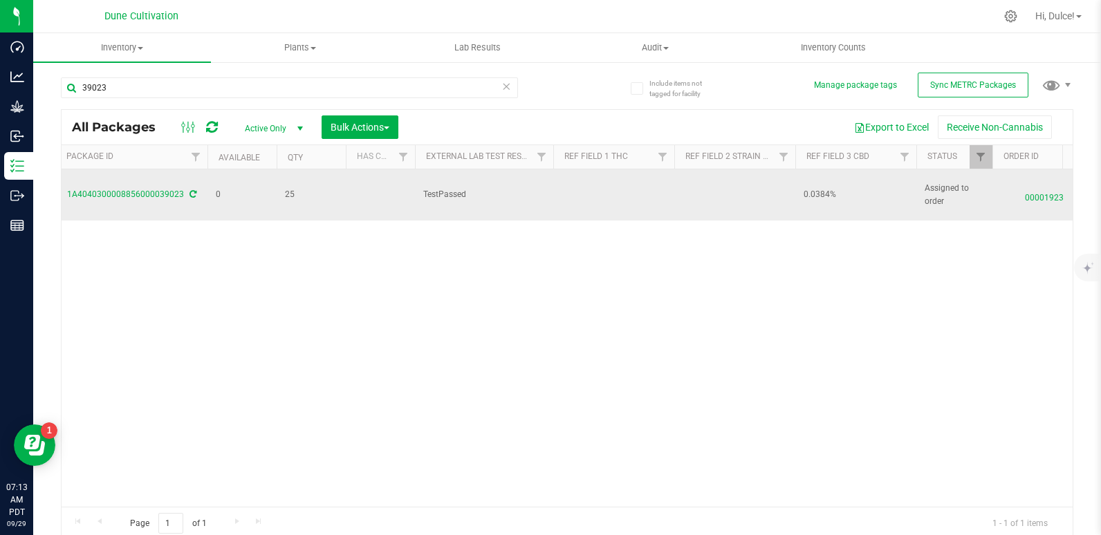
click at [588, 183] on td at bounding box center [613, 194] width 121 height 51
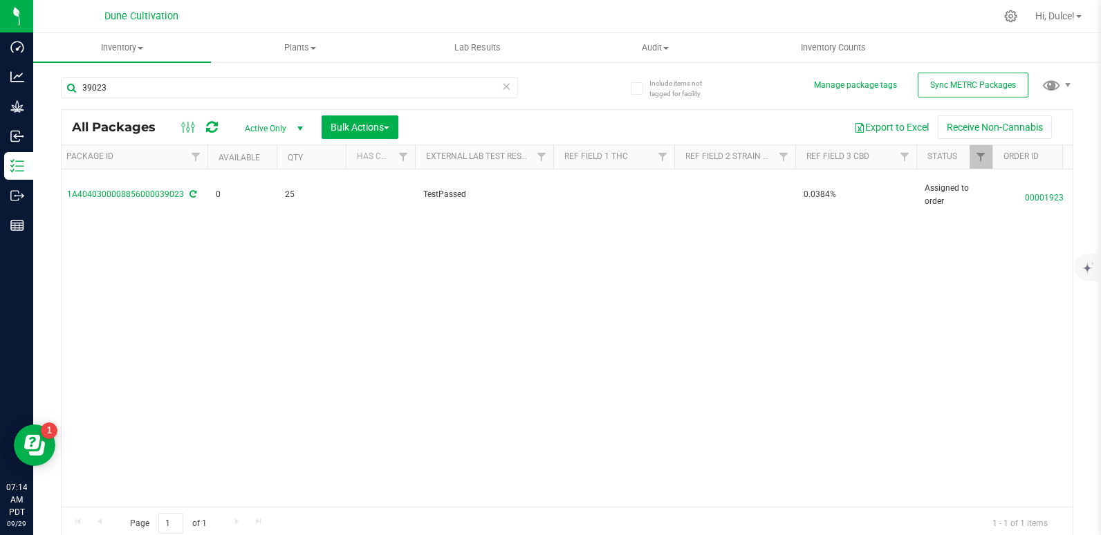
drag, startPoint x: 588, startPoint y: 183, endPoint x: 507, endPoint y: 259, distance: 111.5
click at [507, 259] on div "Action Action Edit attributes Global inventory Locate package Package audit log…" at bounding box center [567, 337] width 1011 height 337
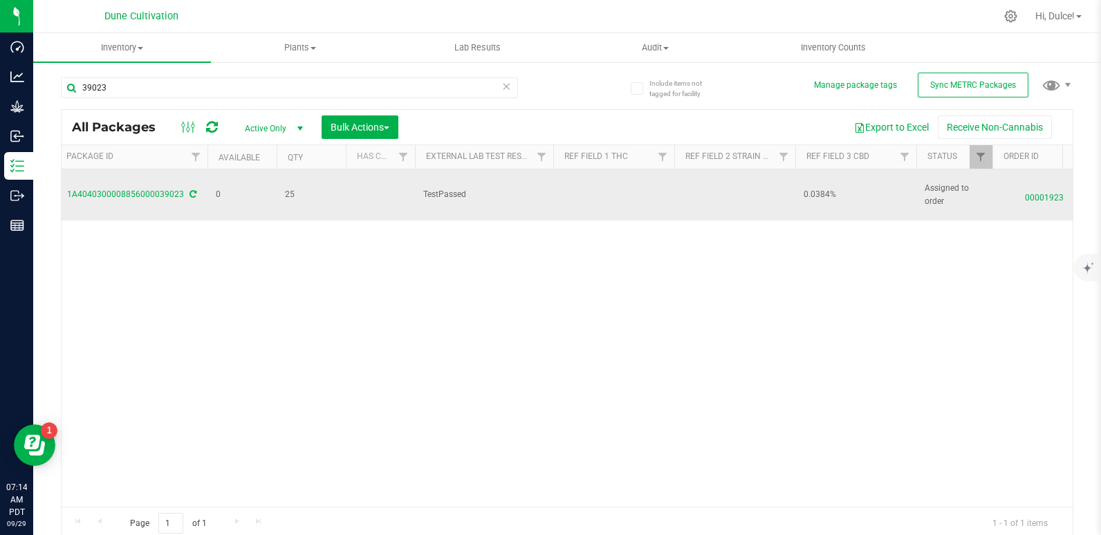
click at [588, 194] on td at bounding box center [613, 194] width 121 height 51
type input "26.3921%"
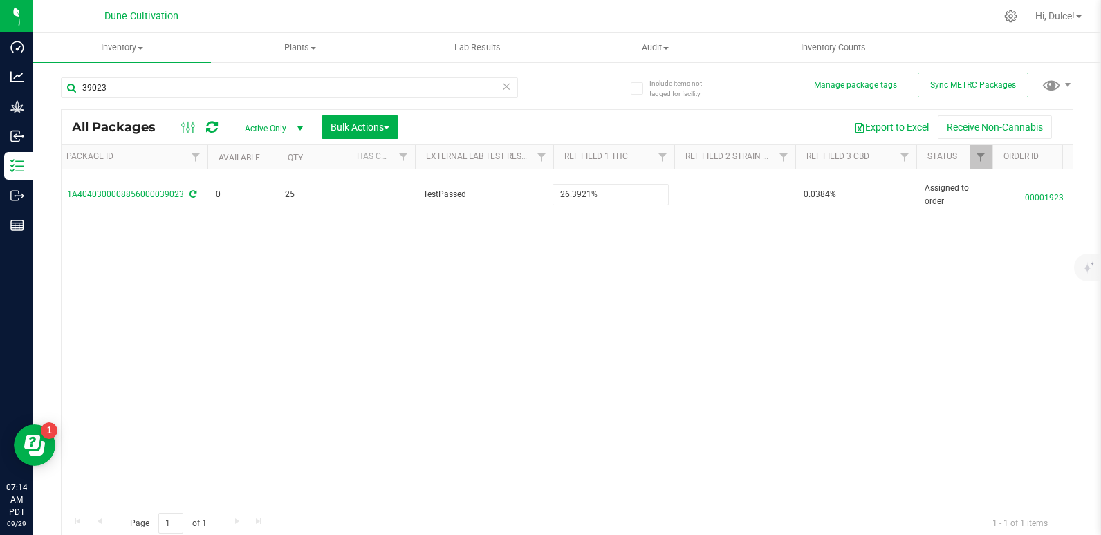
click at [446, 286] on div "All Packages Active Only Active Only Lab Samples Locked All External Internal B…" at bounding box center [567, 324] width 1012 height 431
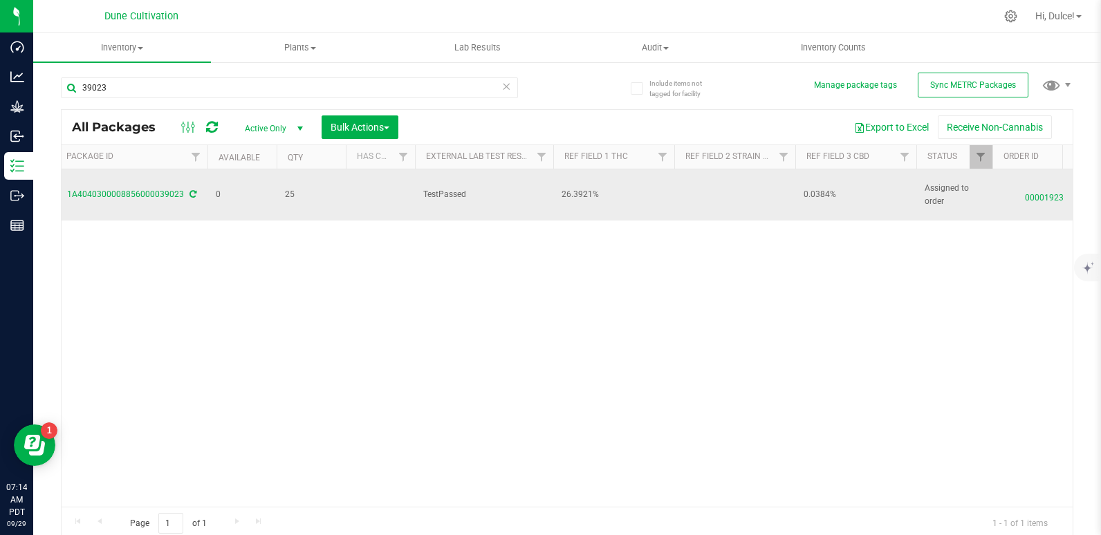
scroll to position [0, 0]
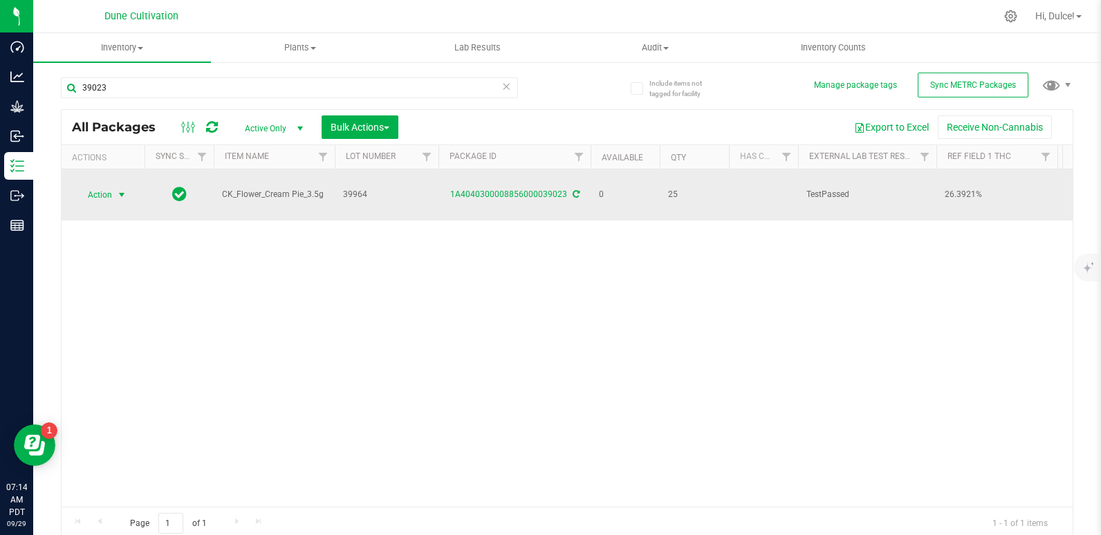
click at [93, 193] on span "Action" at bounding box center [93, 194] width 37 height 19
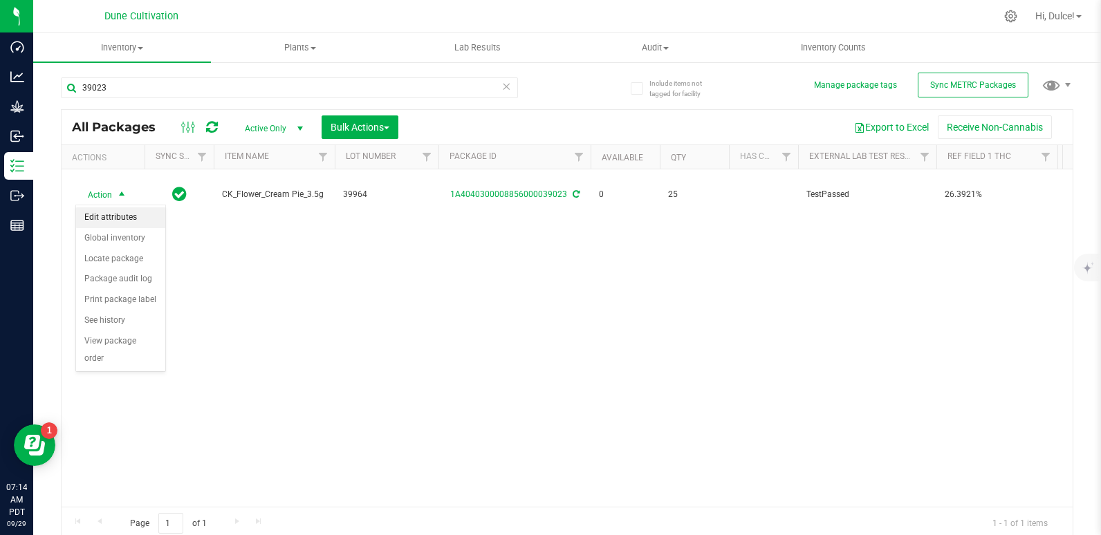
click at [120, 220] on li "Edit attributes" at bounding box center [120, 217] width 89 height 21
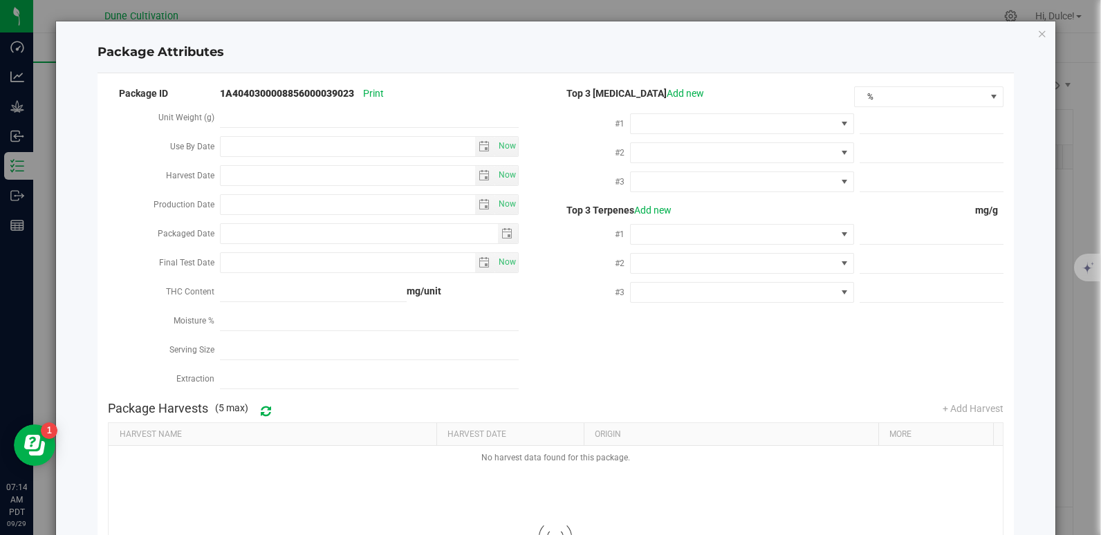
type input "[DATE]"
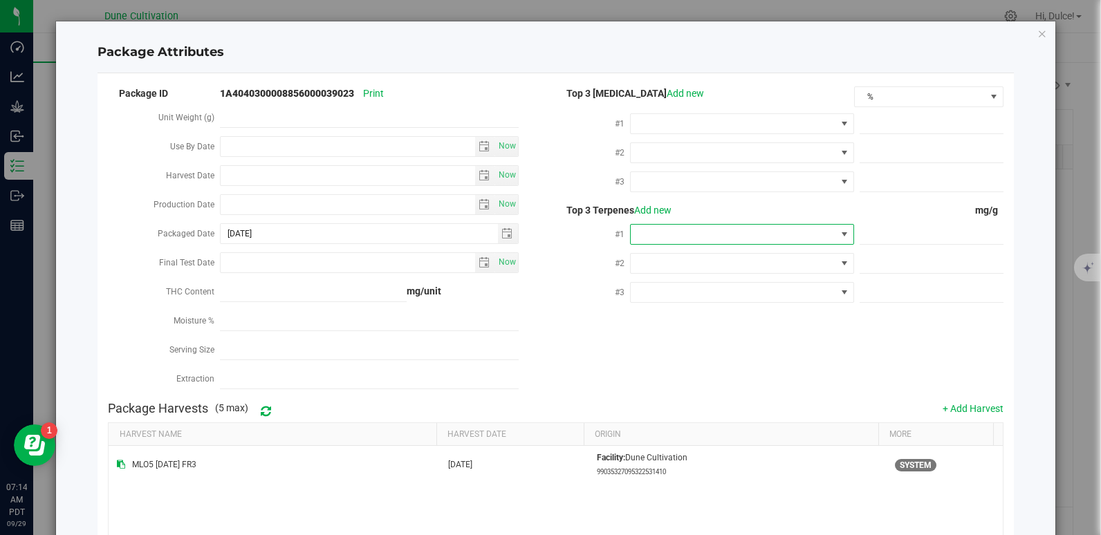
click at [654, 240] on span at bounding box center [733, 234] width 205 height 19
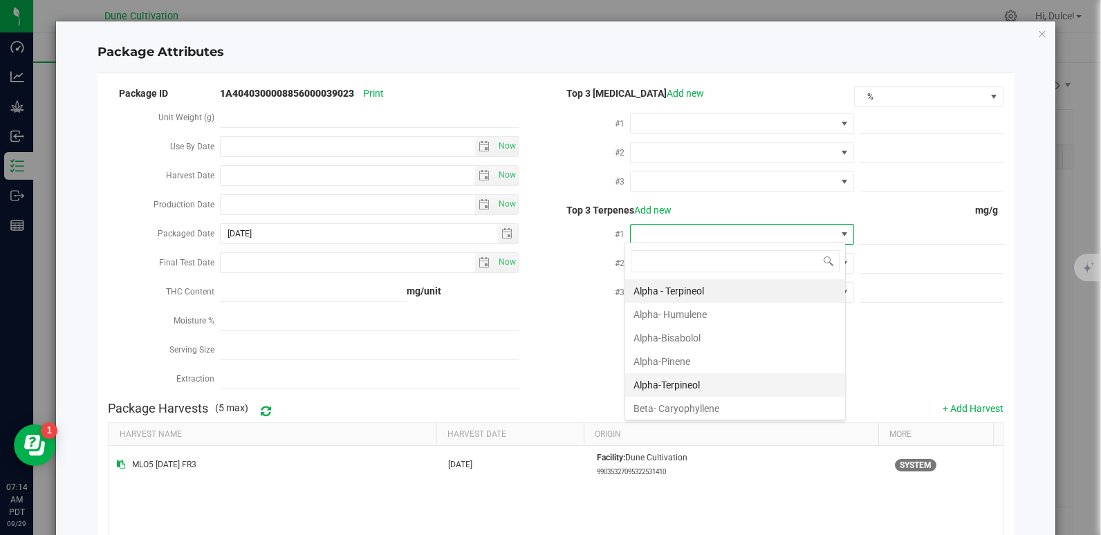
scroll to position [97, 0]
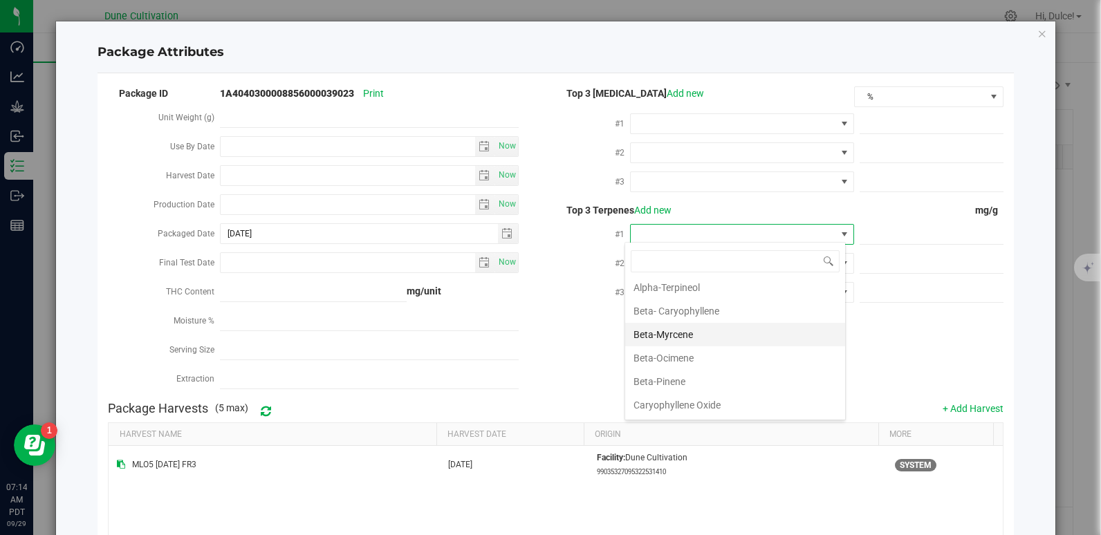
click at [702, 329] on li "Beta-Myrcene" at bounding box center [735, 335] width 220 height 24
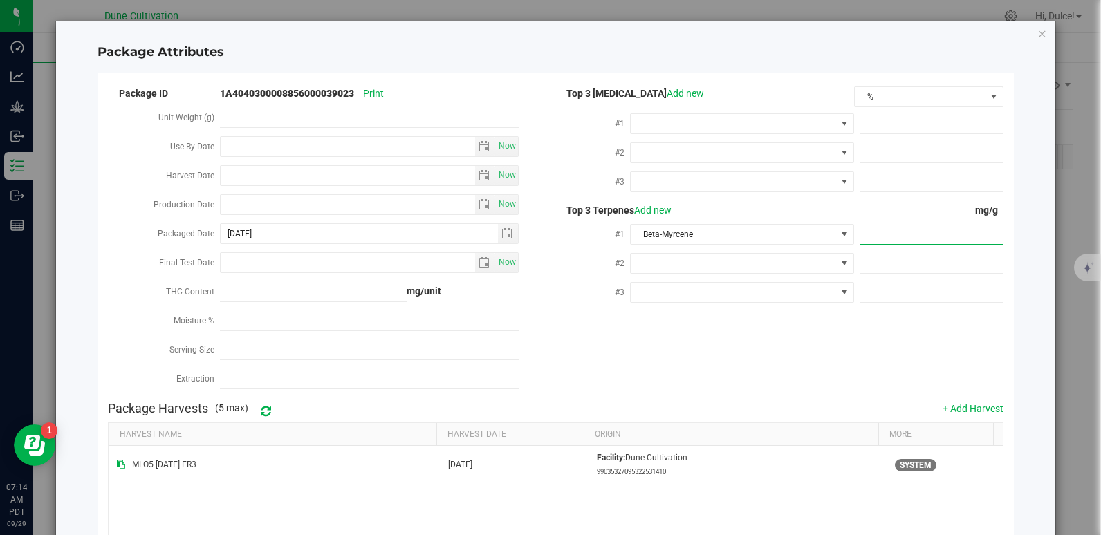
click at [881, 225] on span at bounding box center [931, 235] width 144 height 20
paste input "6.717"
type input "6.717"
type input "6.7170"
click at [806, 329] on div "Package ID 1A4040300008856000039023 Print Unit Weight (g) Use By Date Now Harve…" at bounding box center [555, 239] width 895 height 310
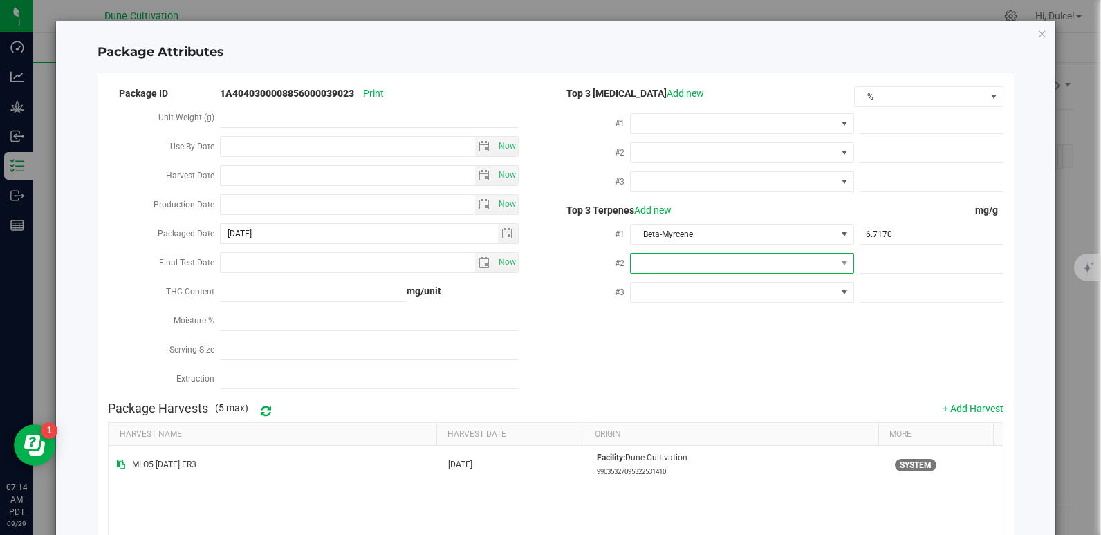
click at [711, 261] on span at bounding box center [733, 263] width 205 height 19
click at [679, 434] on li "D-Limonene" at bounding box center [735, 439] width 220 height 24
click at [886, 270] on div at bounding box center [928, 262] width 149 height 25
click at [893, 265] on span at bounding box center [931, 264] width 144 height 20
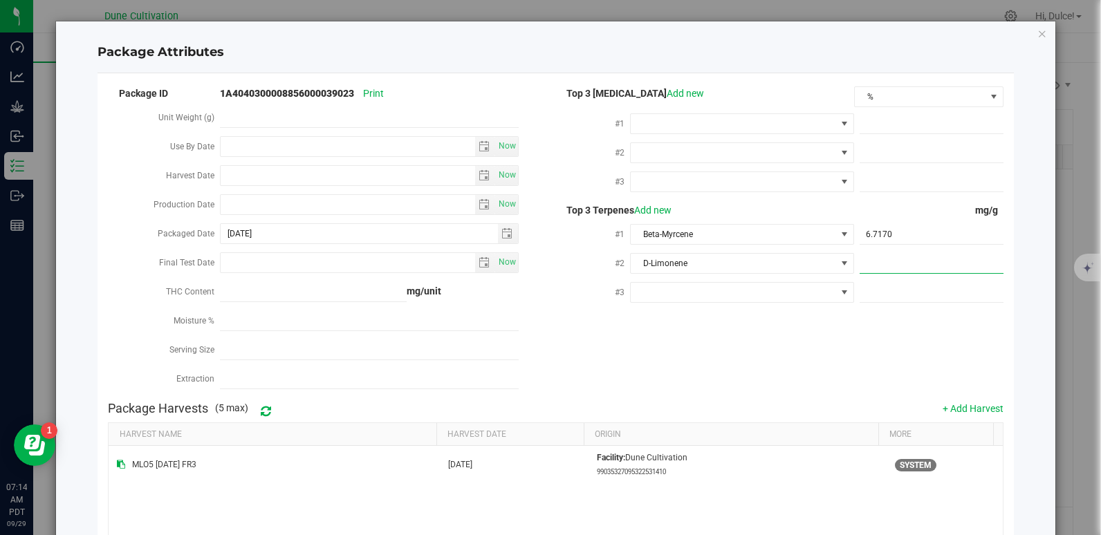
paste input "6.226"
type input "6.226"
type input "6.2260"
click at [683, 371] on div "Package ID 1A4040300008856000039023 Print Unit Weight (g) Use By Date Now Harve…" at bounding box center [555, 239] width 895 height 310
click at [774, 283] on span at bounding box center [733, 292] width 205 height 19
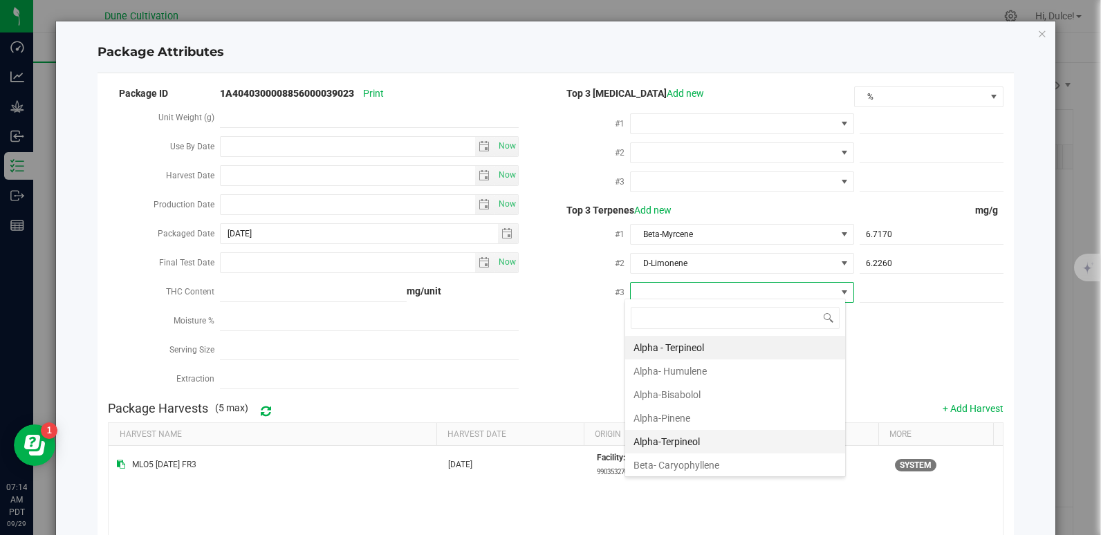
scroll to position [21, 221]
click at [701, 460] on li "Beta- Caryophyllene" at bounding box center [735, 466] width 220 height 24
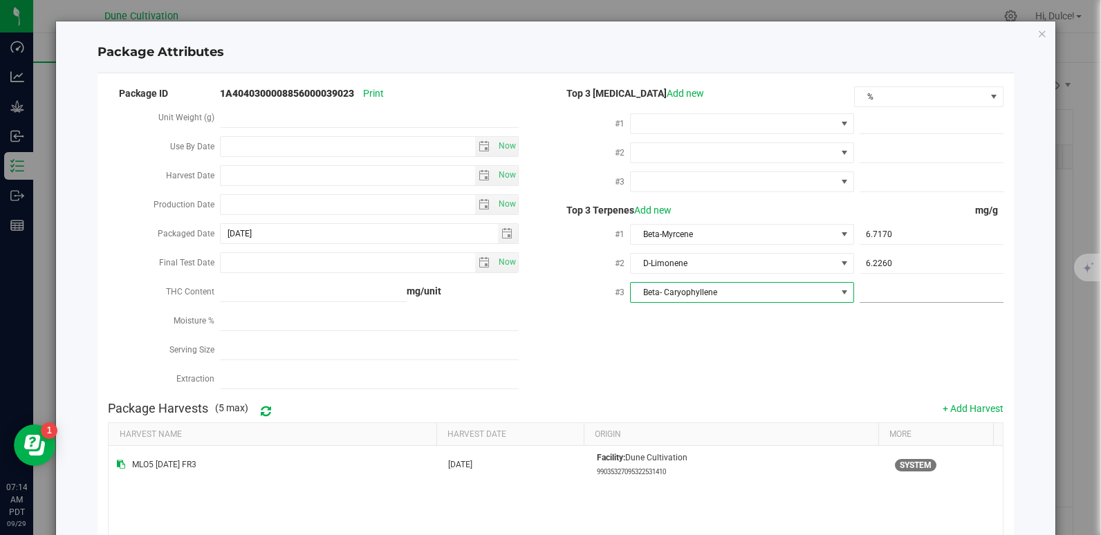
click at [890, 296] on span at bounding box center [931, 293] width 144 height 20
paste input "3.843"
type input "3.843"
type input "3.8430"
click at [783, 406] on div "Package Harvests (5 max) + Add Harvest" at bounding box center [555, 409] width 895 height 28
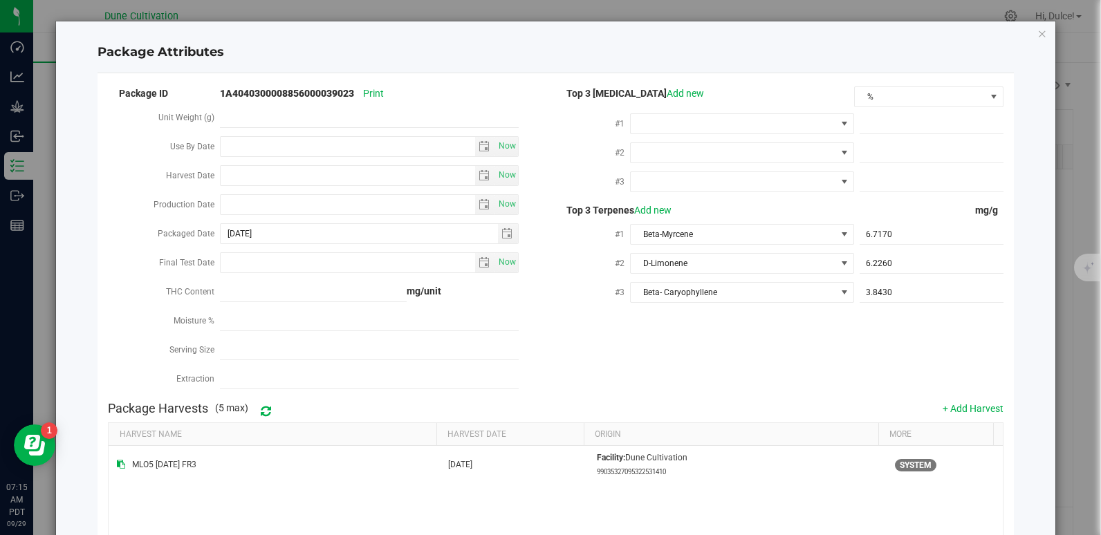
scroll to position [168, 0]
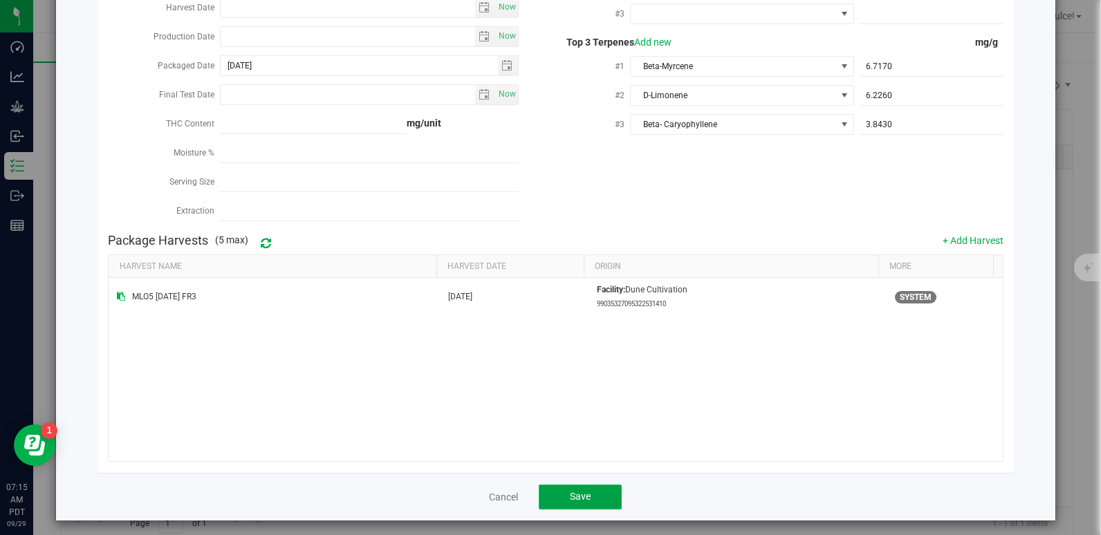
click at [610, 485] on button "Save" at bounding box center [580, 497] width 83 height 25
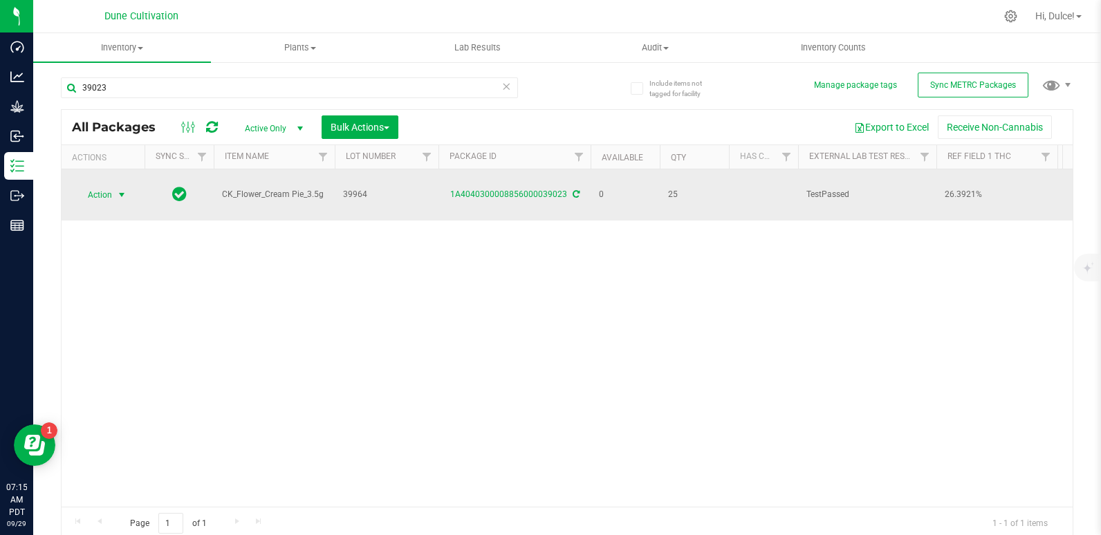
drag, startPoint x: 115, startPoint y: 191, endPoint x: 93, endPoint y: 192, distance: 22.1
click at [93, 192] on span "Action" at bounding box center [93, 194] width 37 height 19
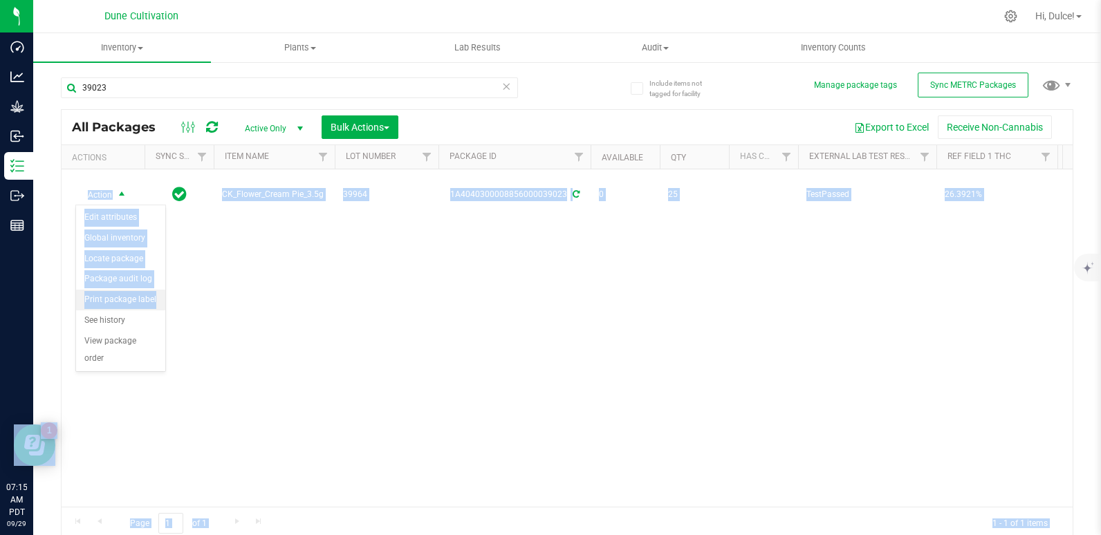
drag, startPoint x: 93, startPoint y: 192, endPoint x: 153, endPoint y: 295, distance: 119.6
click at [153, 295] on body "Dashboard Analytics Grow Inbound Inventory Outbound Reports 07:15 AM PDT [DATE]…" at bounding box center [550, 267] width 1101 height 535
drag, startPoint x: 153, startPoint y: 295, endPoint x: 143, endPoint y: 295, distance: 10.4
click at [143, 295] on li "Print package label" at bounding box center [120, 300] width 89 height 21
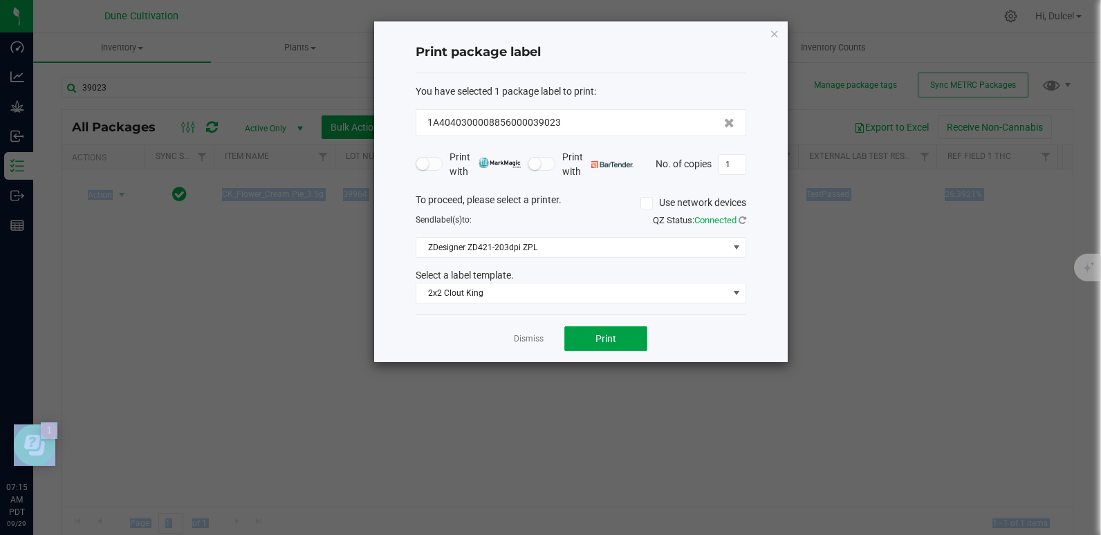
click at [588, 338] on button "Print" at bounding box center [605, 338] width 83 height 25
click at [776, 30] on icon "button" at bounding box center [774, 33] width 10 height 17
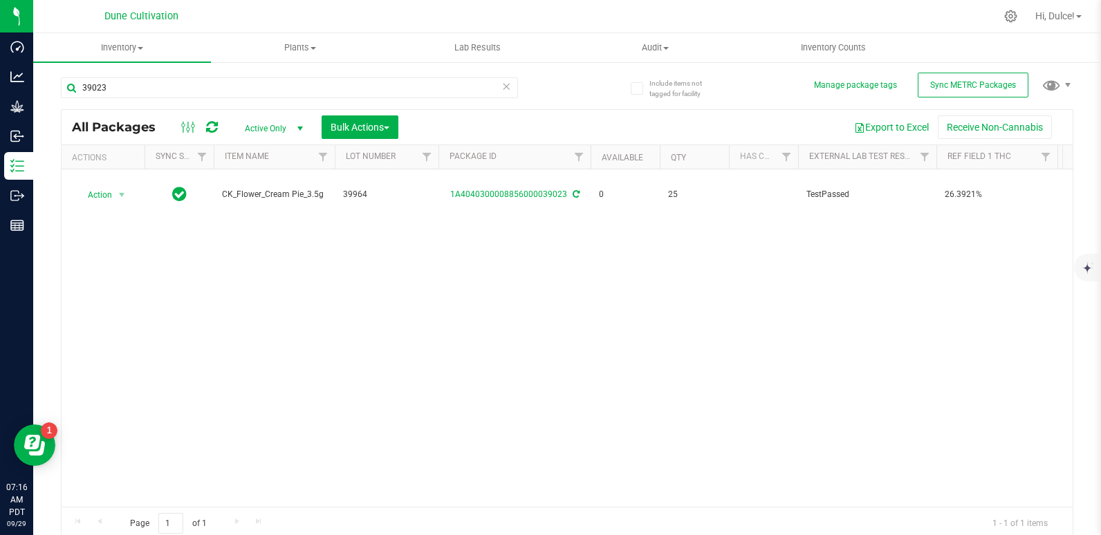
click at [436, 258] on div "Action Action Edit attributes Global inventory Locate package Package audit log…" at bounding box center [567, 337] width 1011 height 337
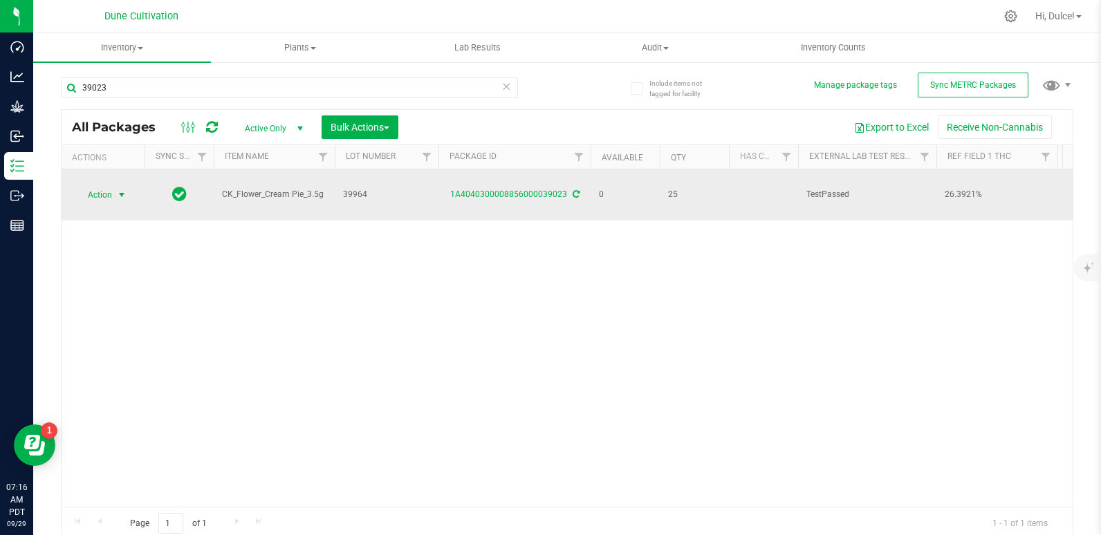
click at [102, 188] on span "Action" at bounding box center [93, 194] width 37 height 19
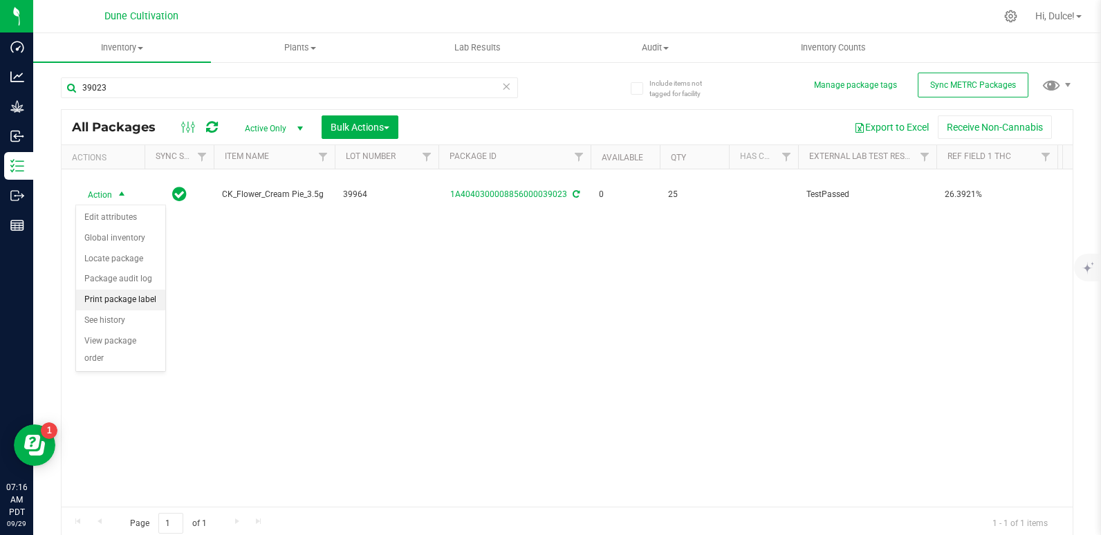
click at [138, 299] on li "Print package label" at bounding box center [120, 300] width 89 height 21
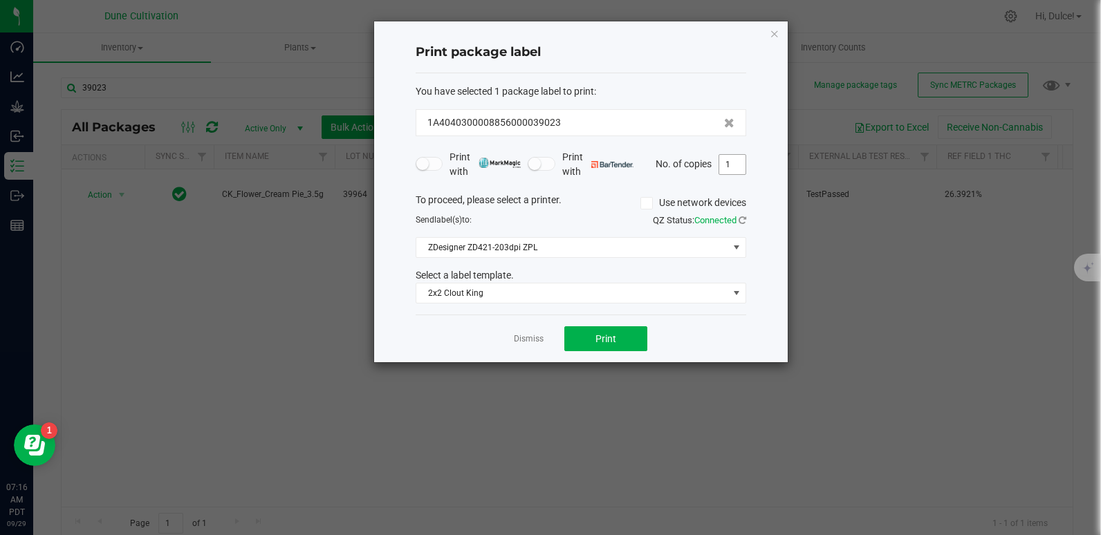
click at [736, 164] on input "1" at bounding box center [732, 164] width 26 height 19
type input "25"
click at [629, 334] on button "Print" at bounding box center [605, 338] width 83 height 25
click at [770, 36] on icon "button" at bounding box center [774, 33] width 10 height 17
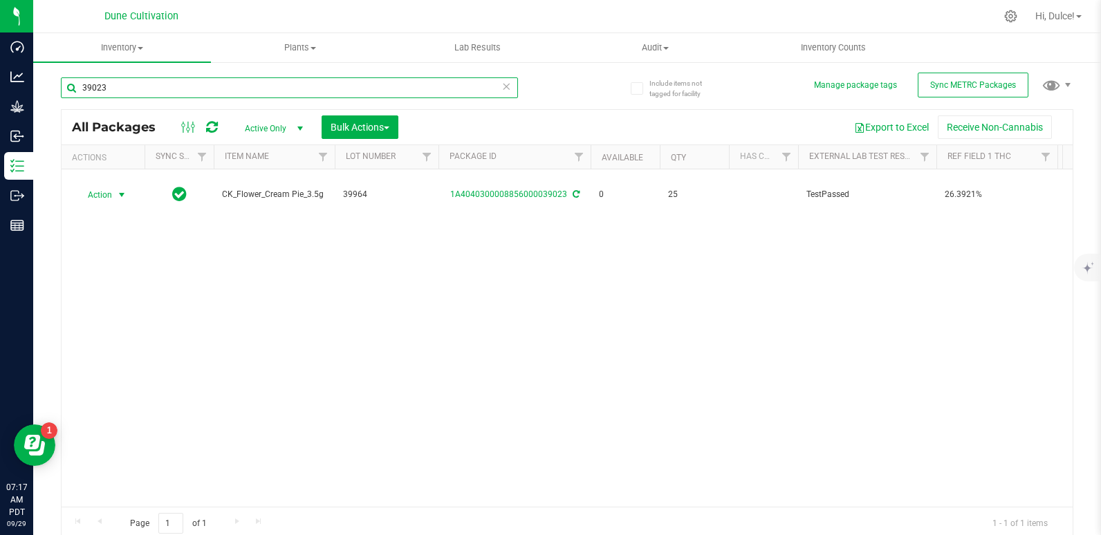
click at [287, 88] on input "39023" at bounding box center [289, 87] width 457 height 21
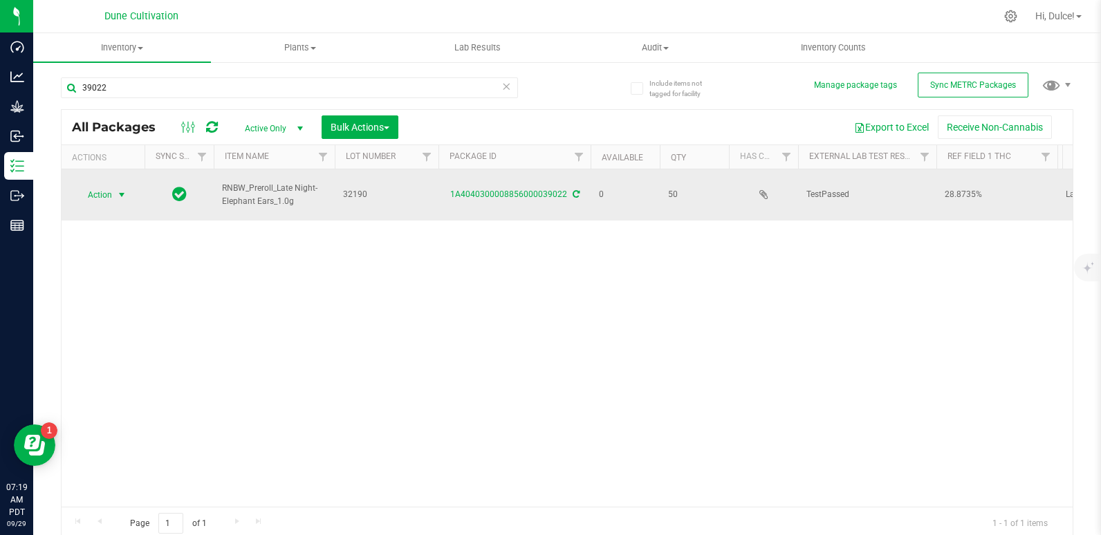
click at [96, 192] on span "Action" at bounding box center [93, 194] width 37 height 19
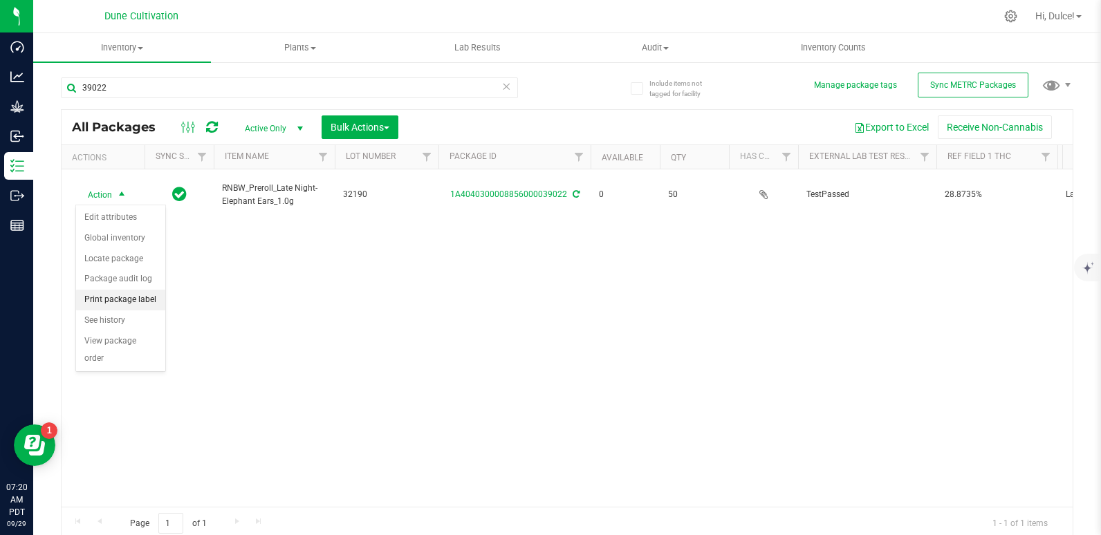
click at [121, 296] on li "Print package label" at bounding box center [120, 300] width 89 height 21
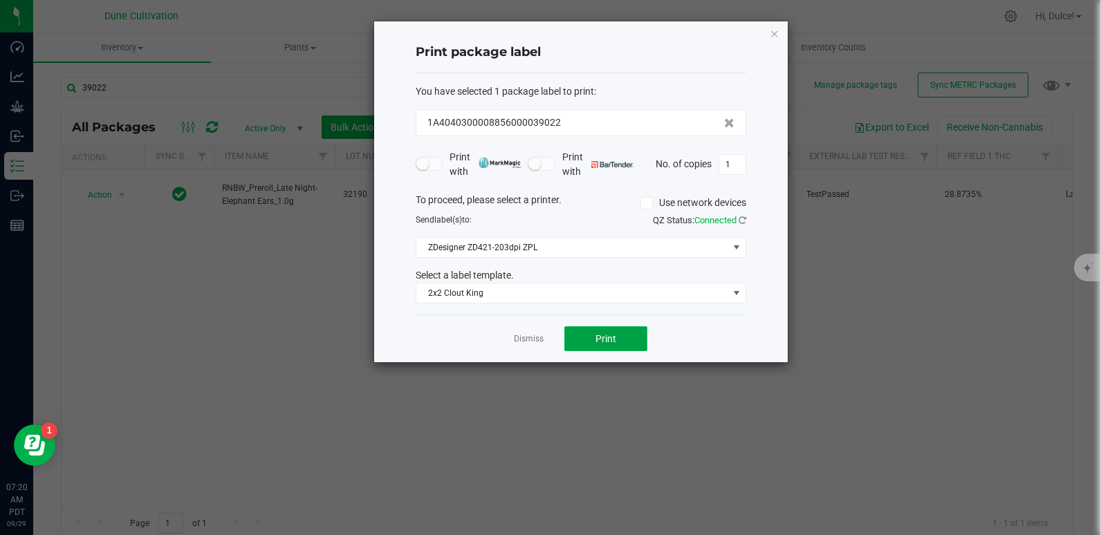
click at [587, 333] on button "Print" at bounding box center [605, 338] width 83 height 25
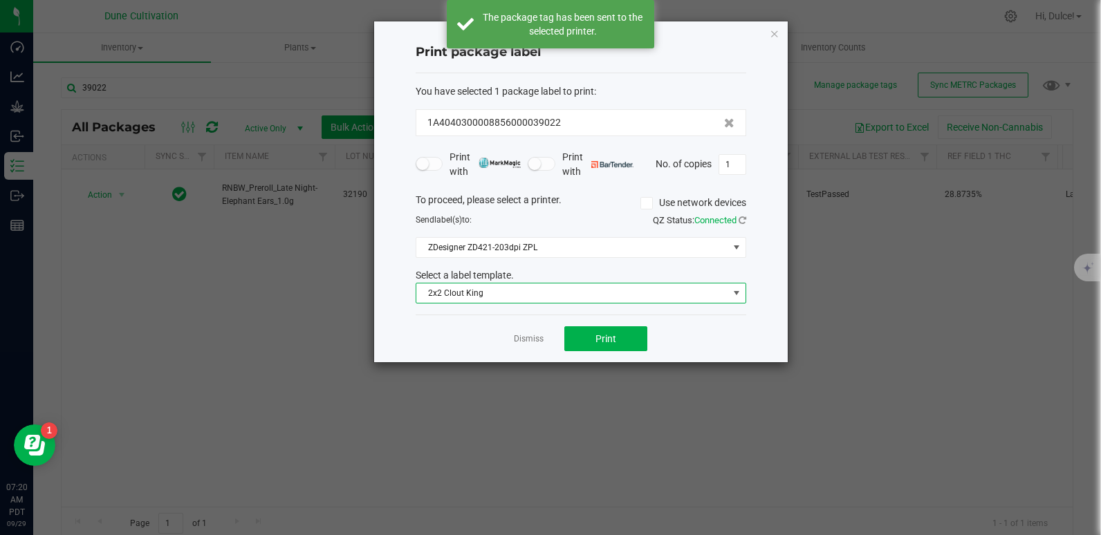
click at [510, 290] on span "2x2 Clout King" at bounding box center [572, 292] width 312 height 19
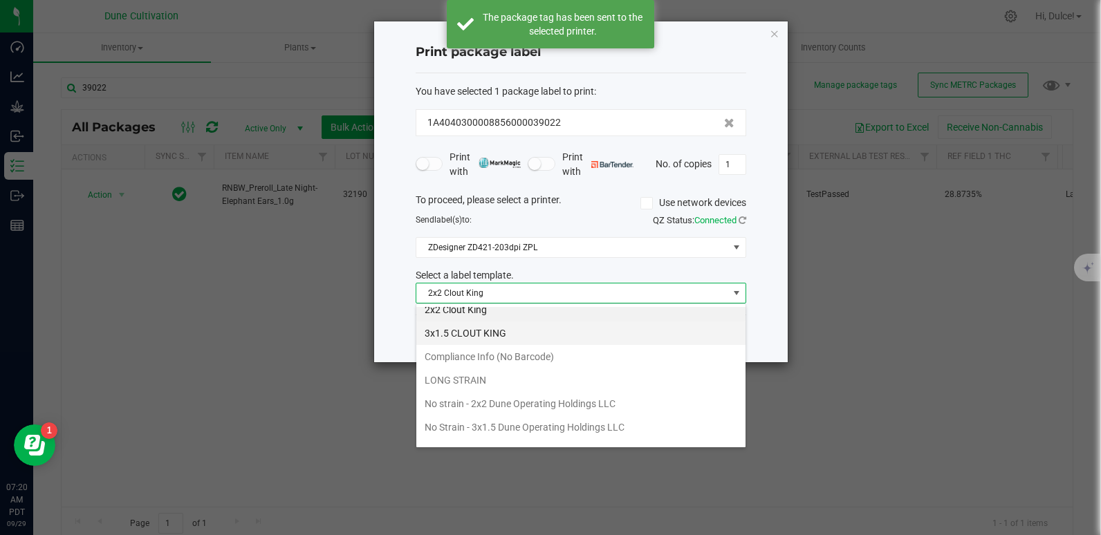
scroll to position [85, 0]
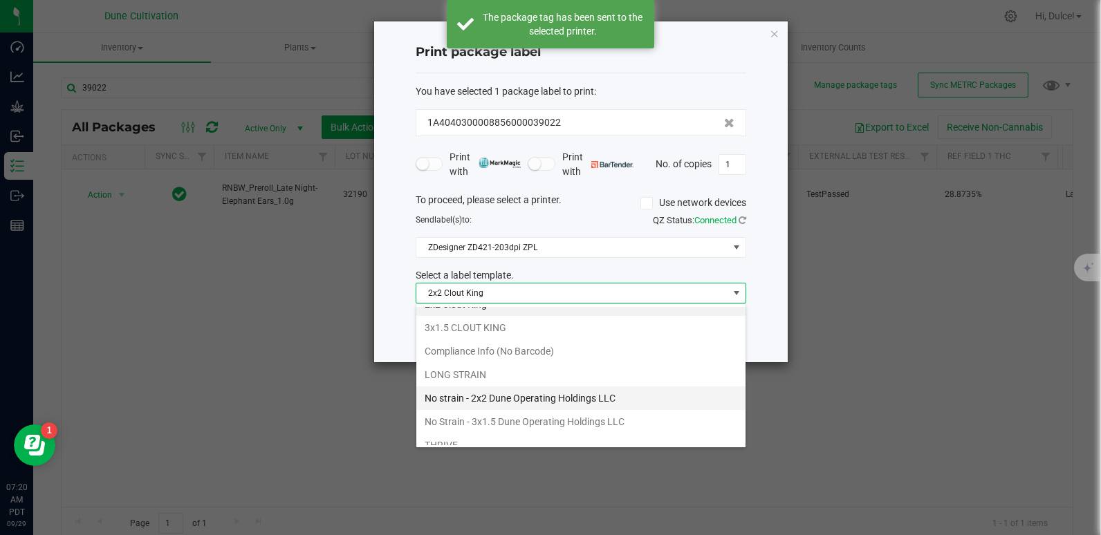
click at [532, 402] on li "No strain - 2x2 Dune Operating Holdings LLC" at bounding box center [580, 398] width 329 height 24
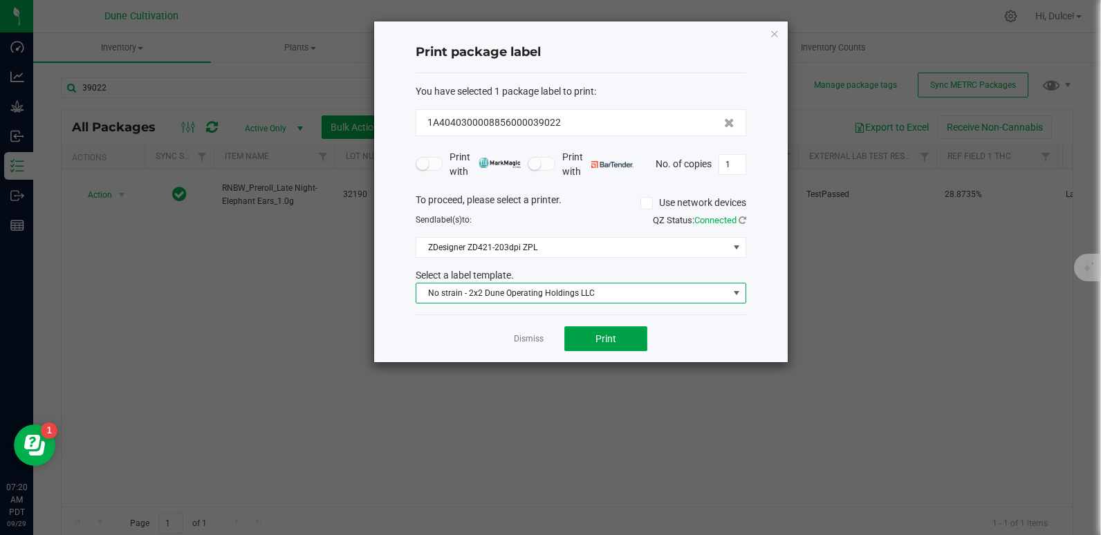
click at [605, 338] on span "Print" at bounding box center [605, 338] width 21 height 11
click at [774, 28] on icon "button" at bounding box center [774, 33] width 10 height 17
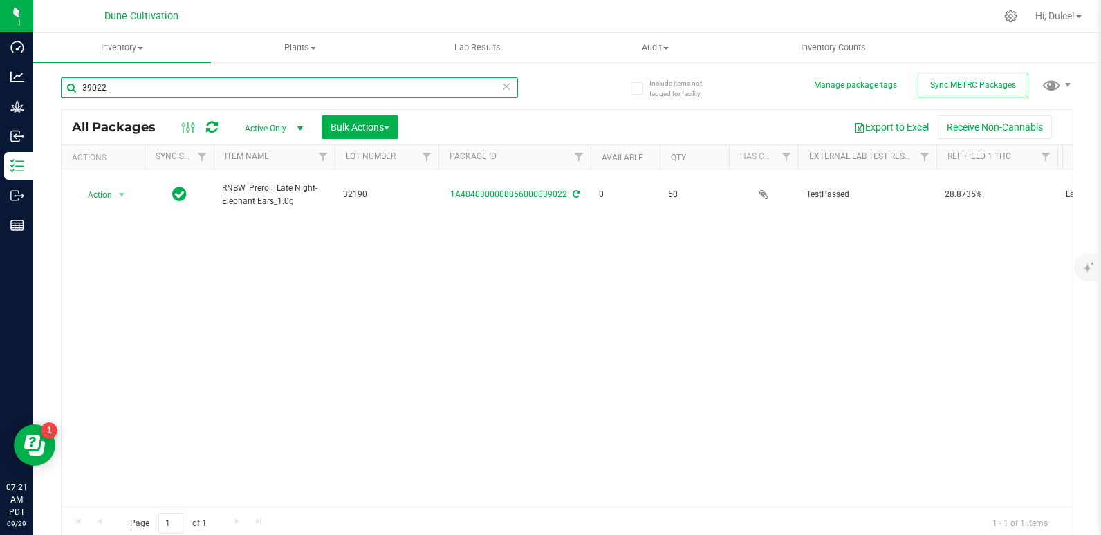
click at [341, 89] on input "39022" at bounding box center [289, 87] width 457 height 21
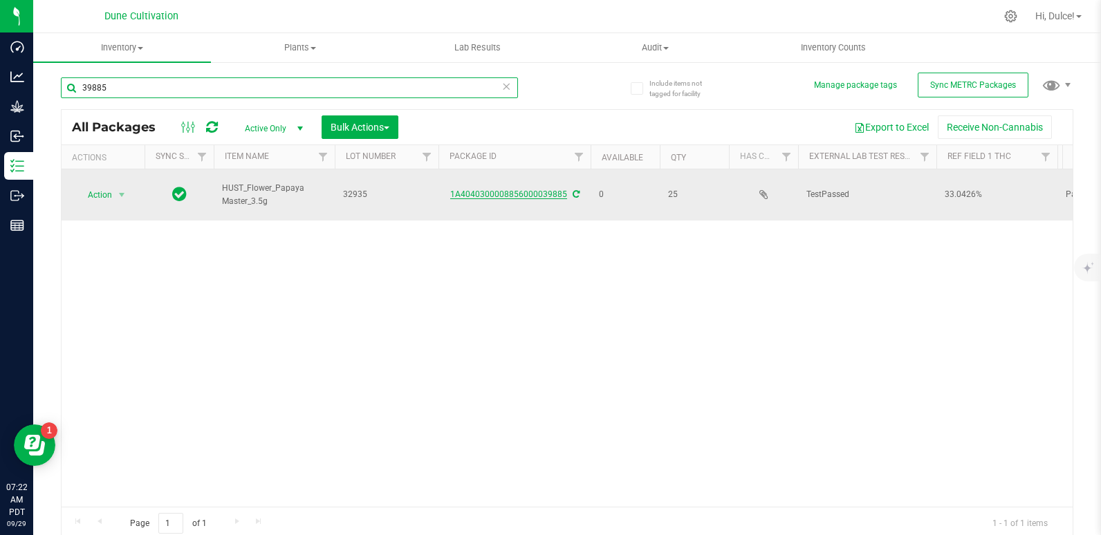
type input "39885"
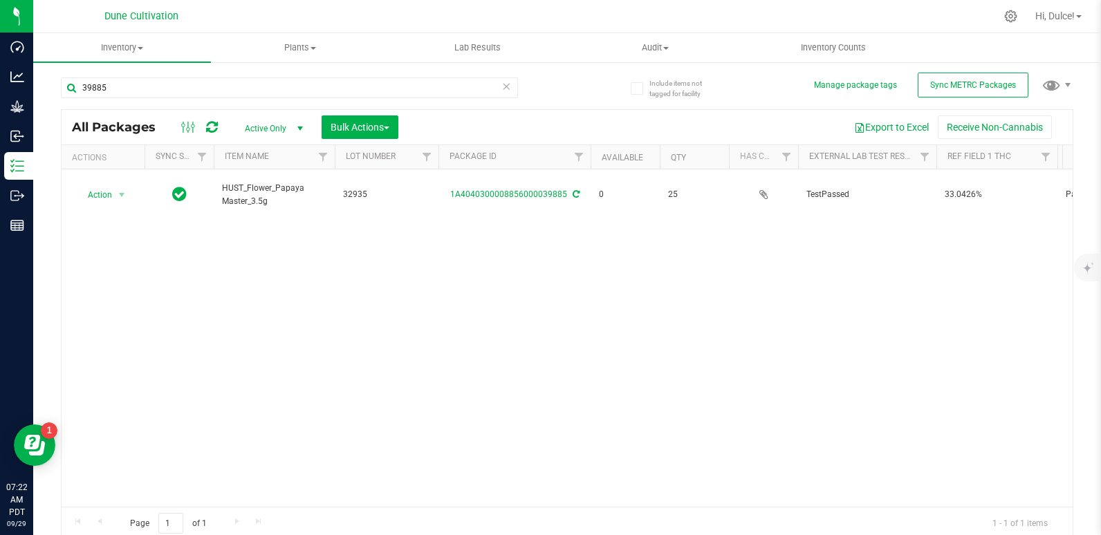
drag, startPoint x: 497, startPoint y: 197, endPoint x: 828, endPoint y: 264, distance: 337.9
click at [828, 264] on div "Action Action Edit attributes Global inventory Locate package Package audit log…" at bounding box center [567, 337] width 1011 height 337
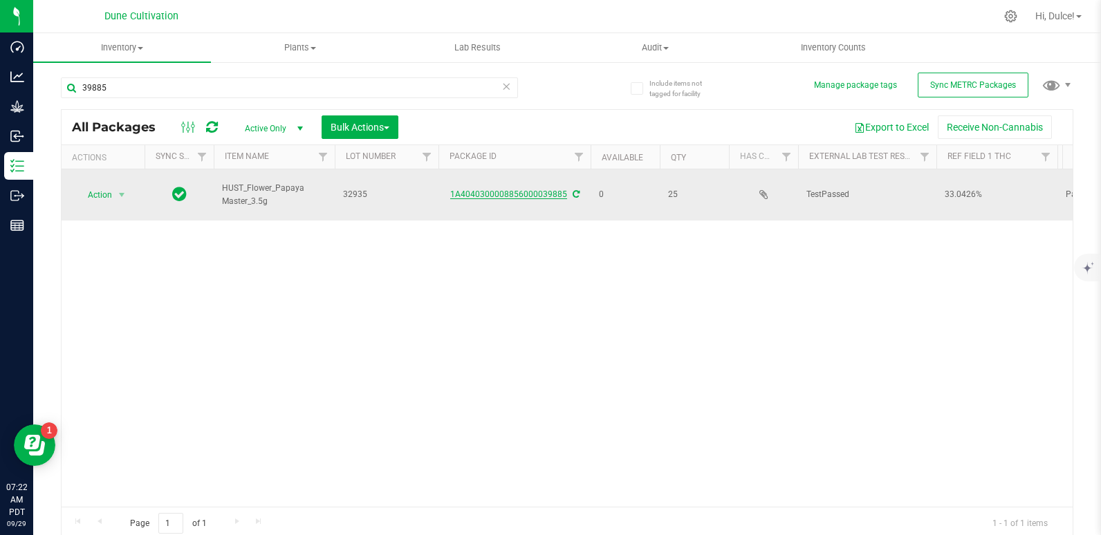
click at [519, 198] on link "1A4040300008856000039885" at bounding box center [508, 194] width 117 height 10
click at [106, 194] on span "Action" at bounding box center [93, 194] width 37 height 19
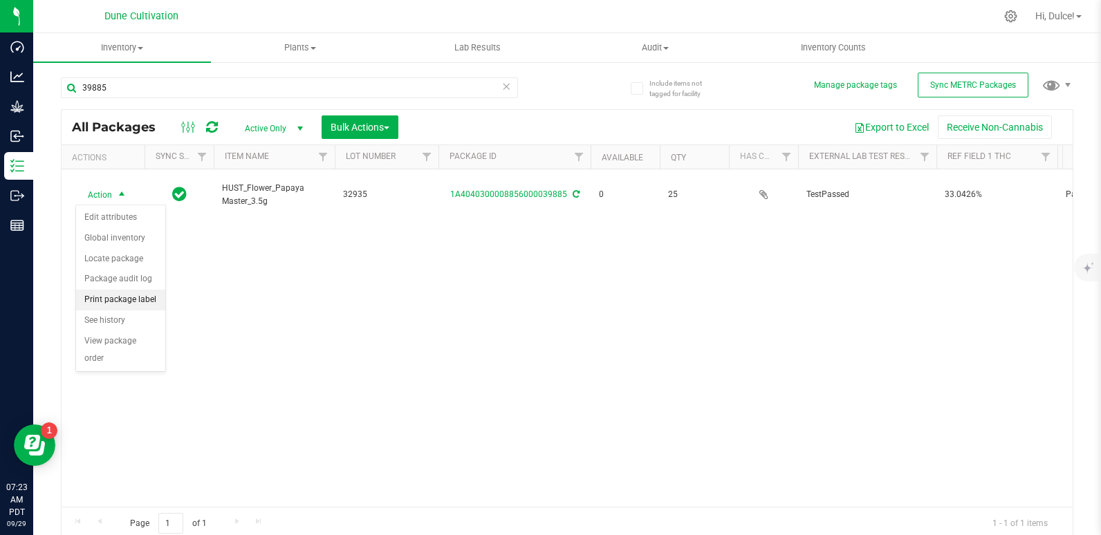
click at [115, 301] on li "Print package label" at bounding box center [120, 300] width 89 height 21
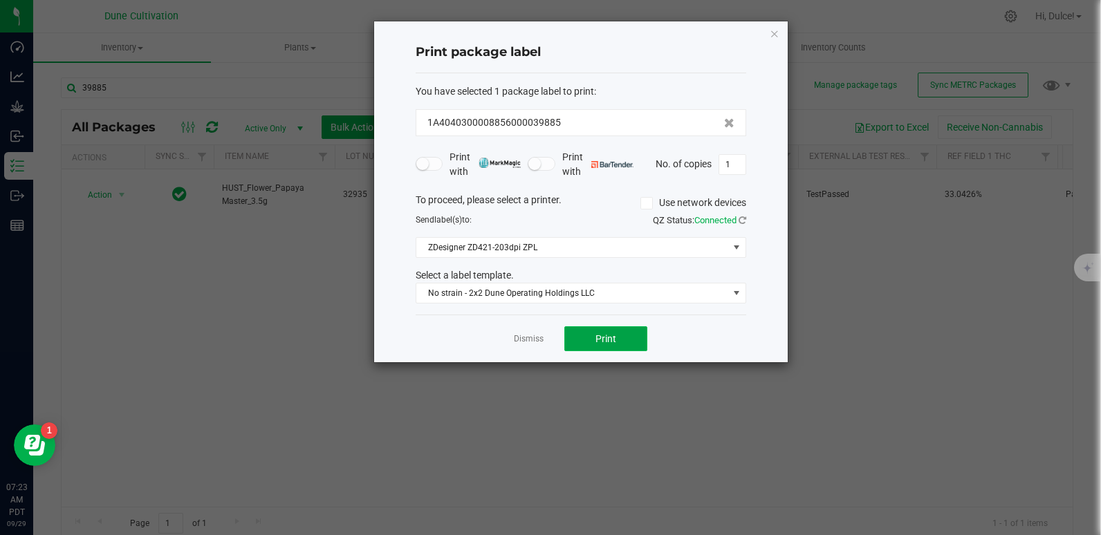
click at [623, 347] on button "Print" at bounding box center [605, 338] width 83 height 25
click at [775, 39] on icon "button" at bounding box center [774, 33] width 10 height 17
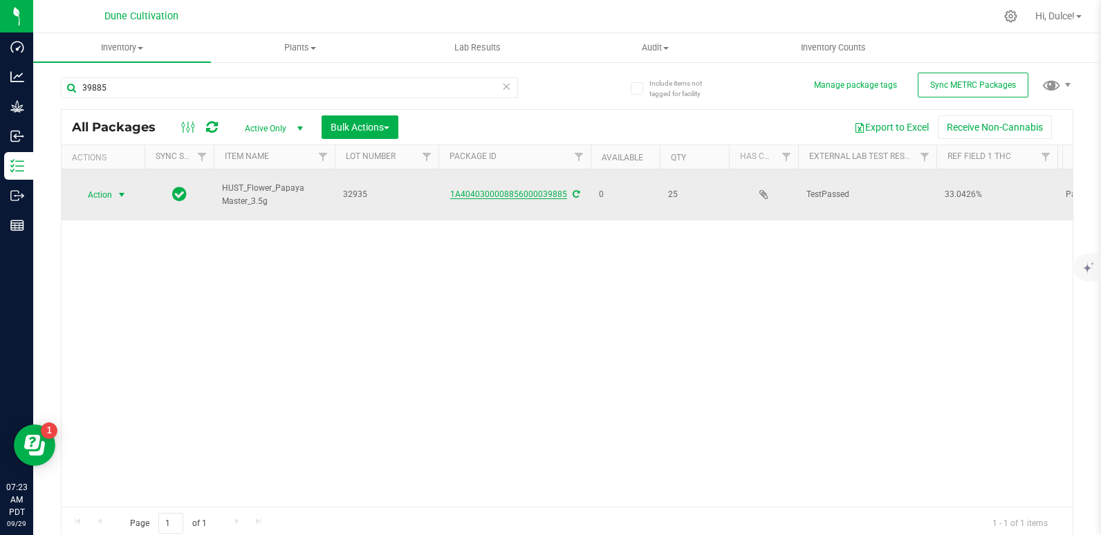
click at [513, 193] on link "1A4040300008856000039885" at bounding box center [508, 194] width 117 height 10
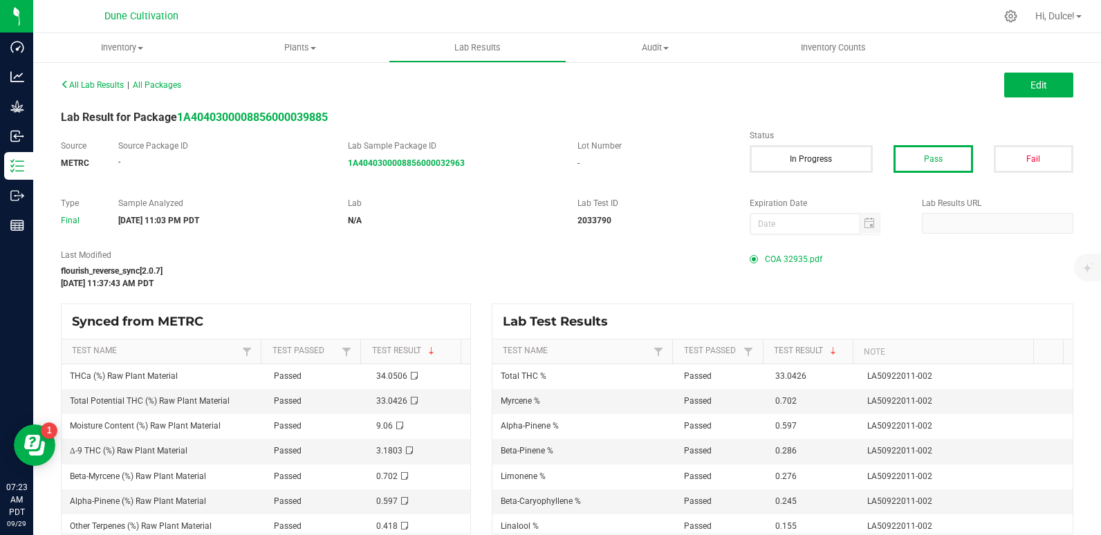
click at [778, 259] on span "COA 32935.pdf" at bounding box center [793, 259] width 57 height 21
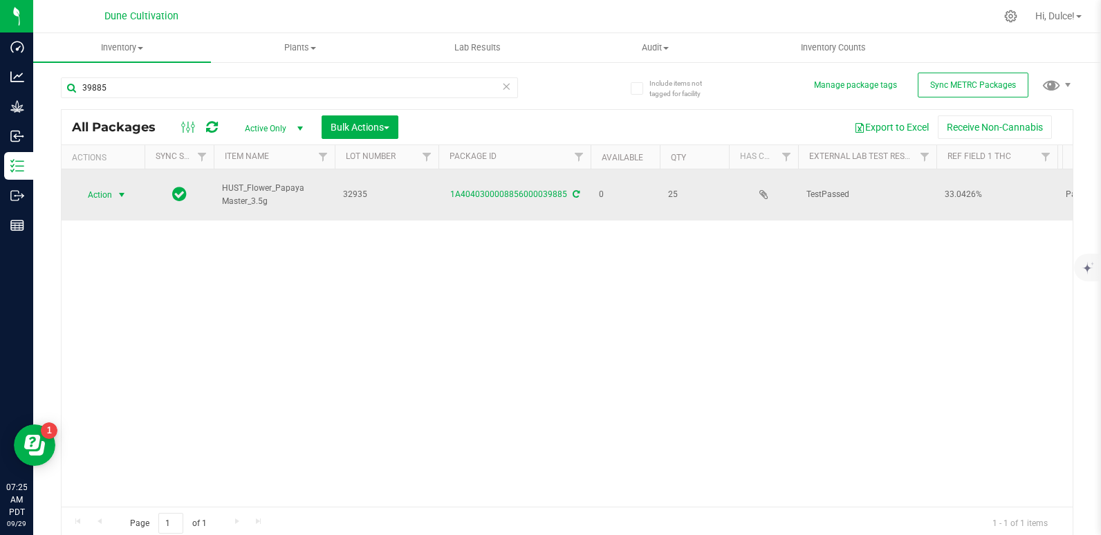
click at [93, 198] on span "Action" at bounding box center [93, 194] width 37 height 19
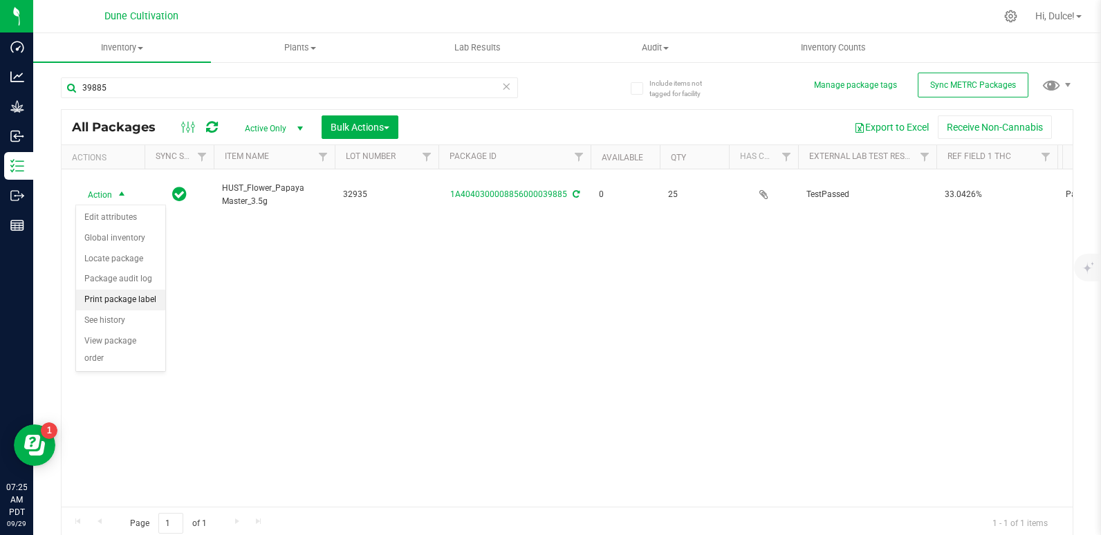
click at [98, 300] on li "Print package label" at bounding box center [120, 300] width 89 height 21
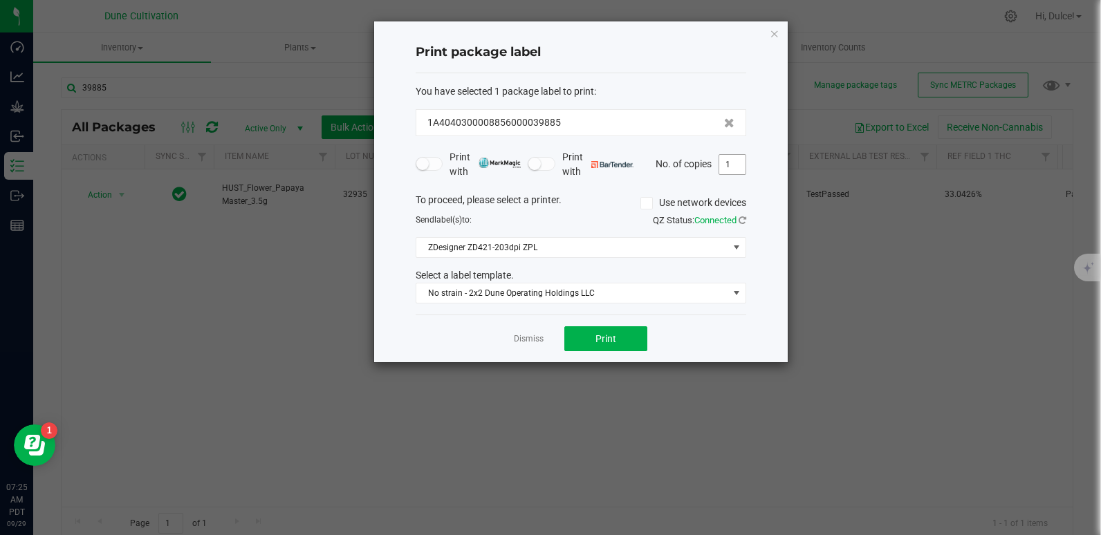
click at [727, 165] on input "1" at bounding box center [732, 164] width 26 height 19
type input "10"
click at [586, 341] on button "Print" at bounding box center [605, 338] width 83 height 25
click at [772, 38] on icon "button" at bounding box center [774, 33] width 10 height 17
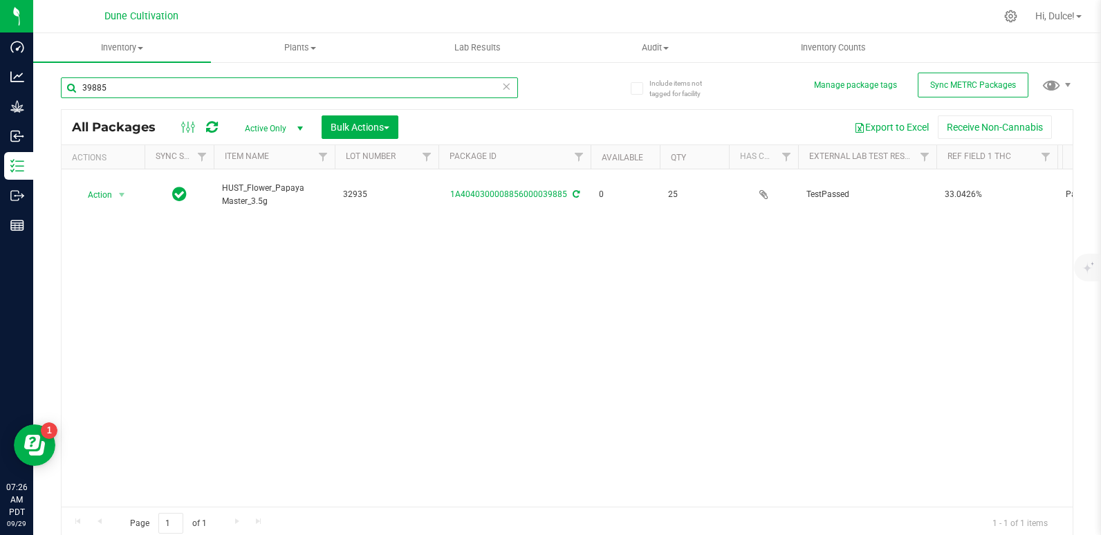
click at [400, 87] on input "39885" at bounding box center [289, 87] width 457 height 21
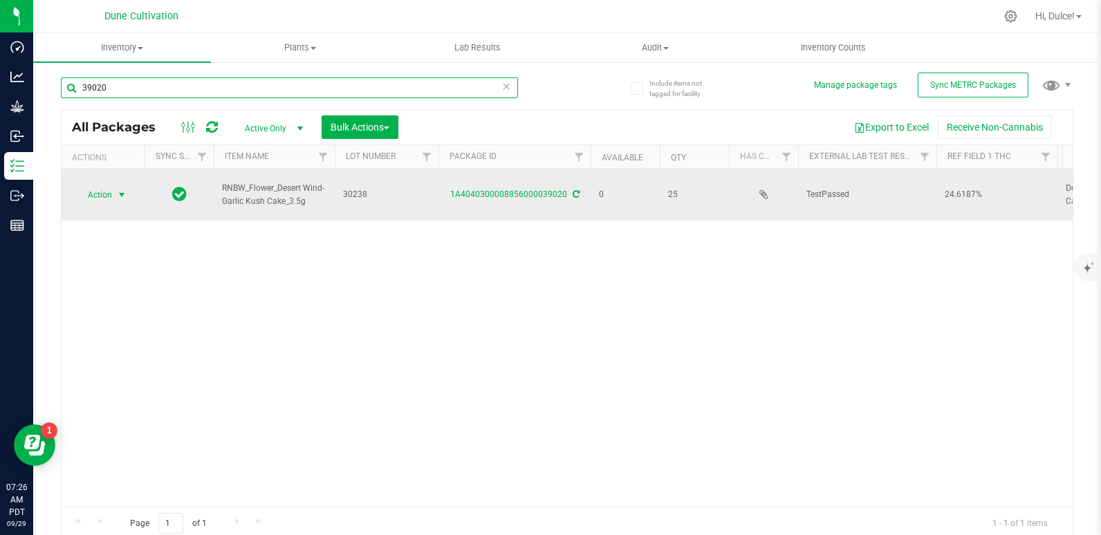
type input "39020"
click at [91, 191] on span "Action" at bounding box center [93, 194] width 37 height 19
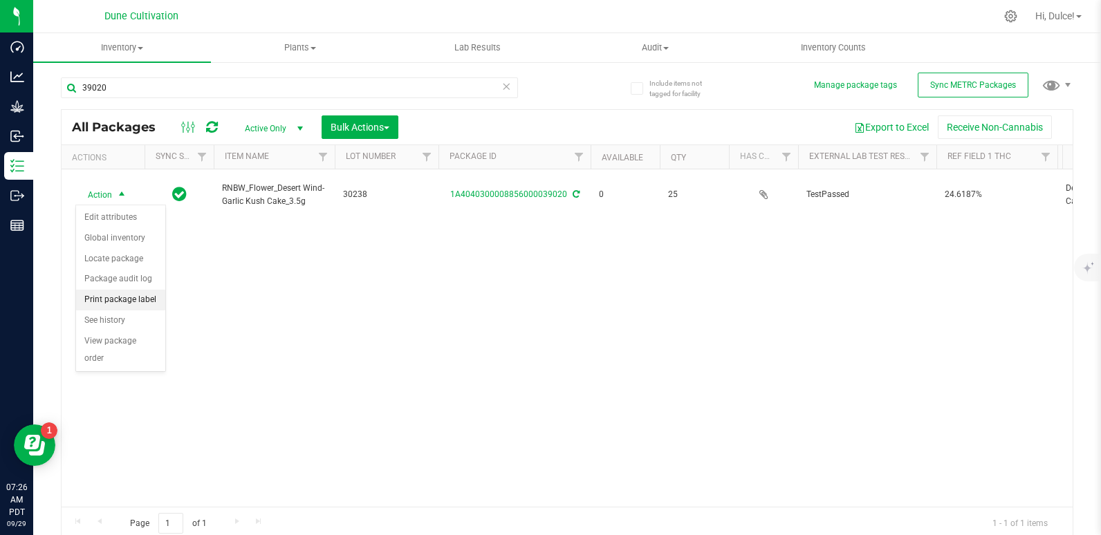
click at [119, 298] on li "Print package label" at bounding box center [120, 300] width 89 height 21
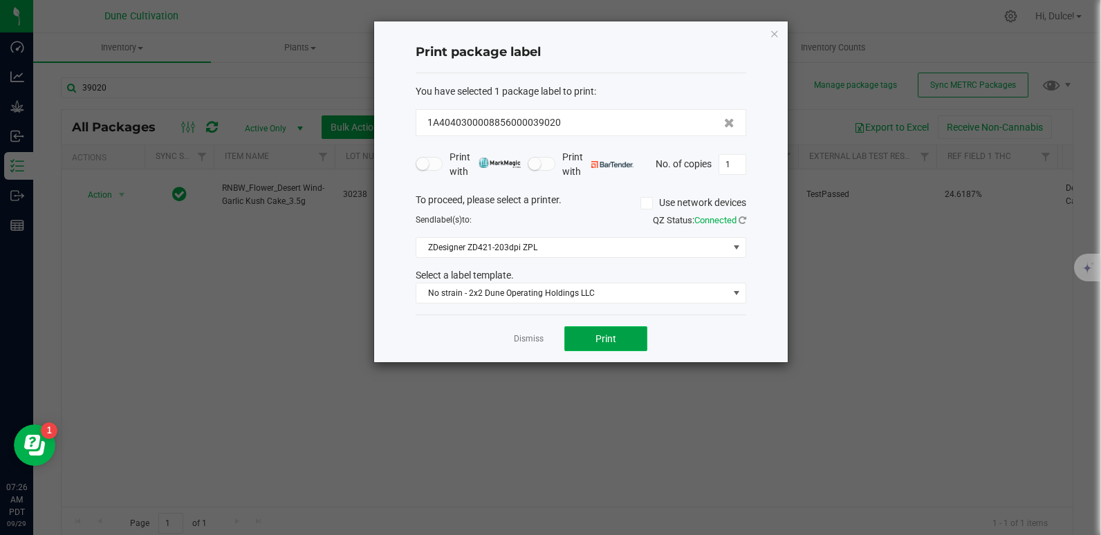
click at [614, 327] on button "Print" at bounding box center [605, 338] width 83 height 25
click at [777, 41] on icon "button" at bounding box center [774, 33] width 10 height 17
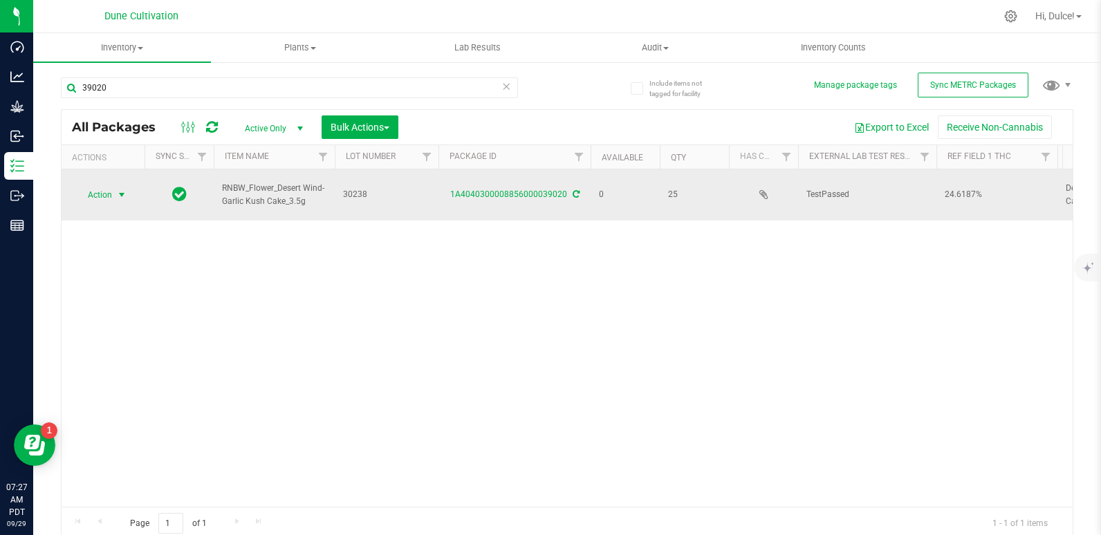
click at [525, 189] on div "1A4040300008856000039020" at bounding box center [514, 194] width 156 height 13
click at [526, 190] on link "1A4040300008856000039020" at bounding box center [508, 194] width 117 height 10
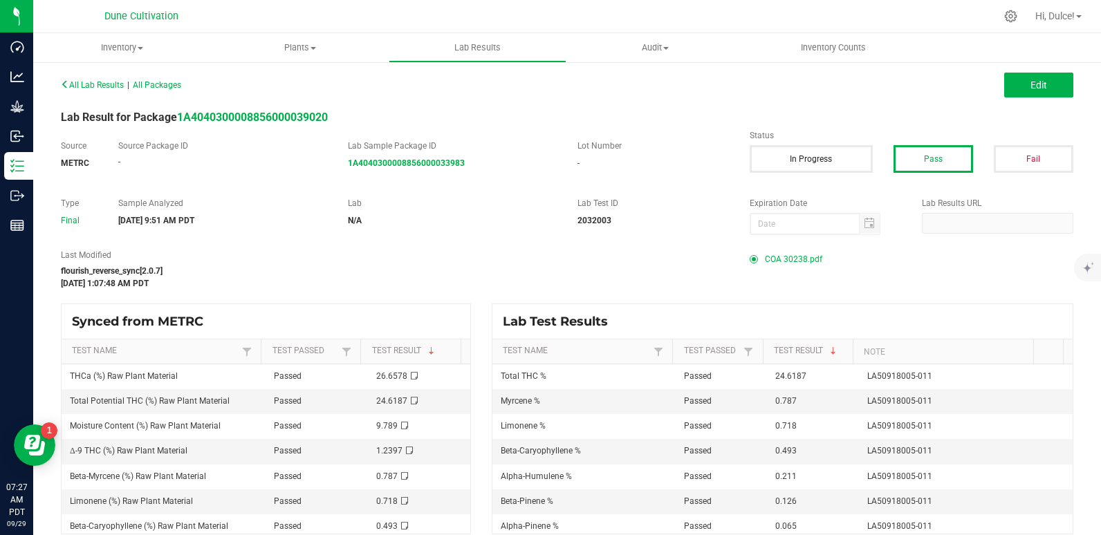
click at [791, 262] on span "COA 30238.pdf" at bounding box center [793, 259] width 57 height 21
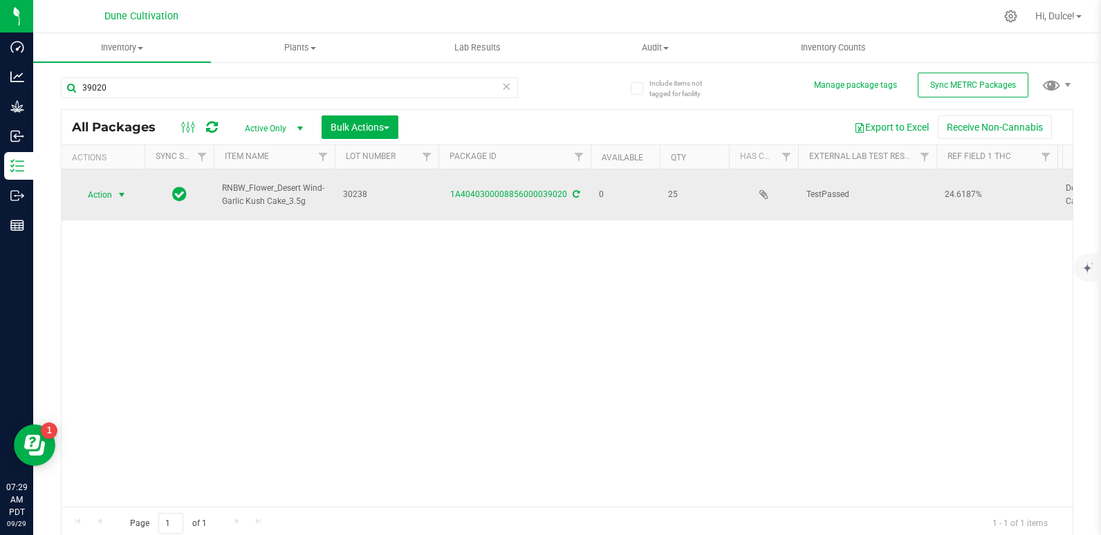
click at [113, 192] on span "select" at bounding box center [121, 194] width 17 height 19
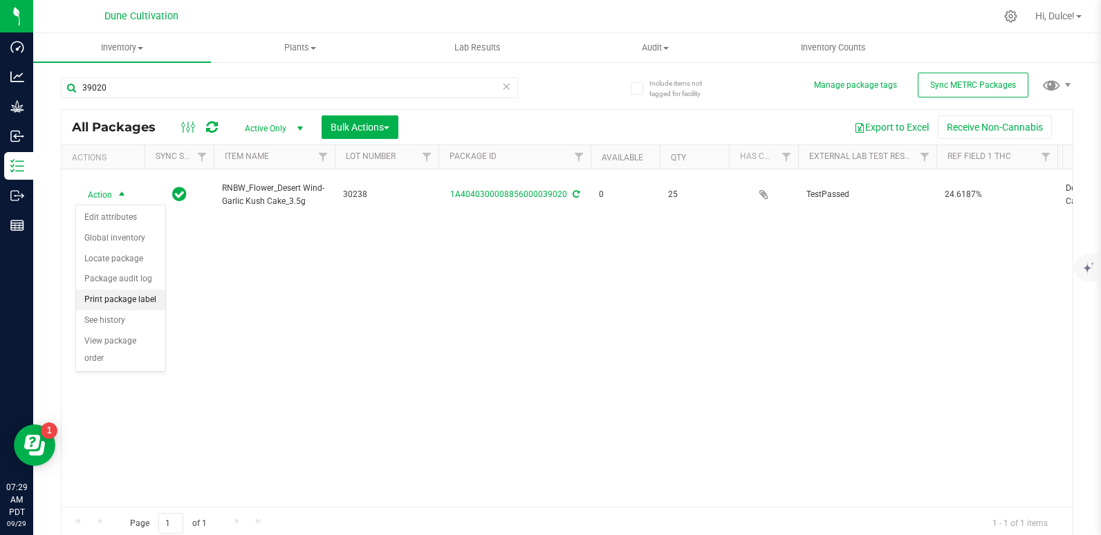
click at [116, 302] on li "Print package label" at bounding box center [120, 300] width 89 height 21
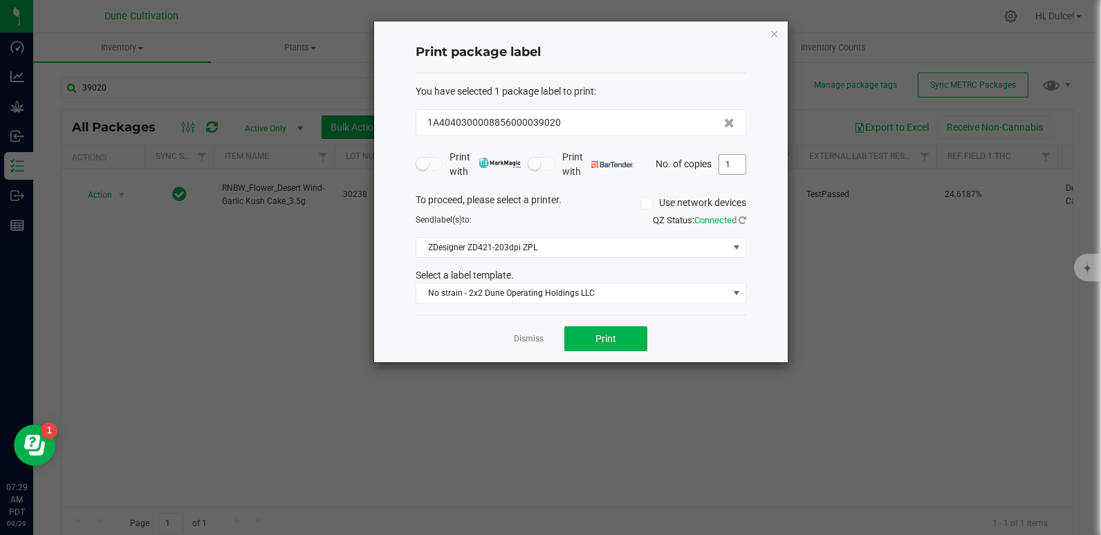
click at [727, 167] on input "1" at bounding box center [732, 164] width 26 height 19
type input "10"
click at [568, 348] on button "Print" at bounding box center [605, 338] width 83 height 25
click at [773, 37] on icon "button" at bounding box center [774, 33] width 10 height 17
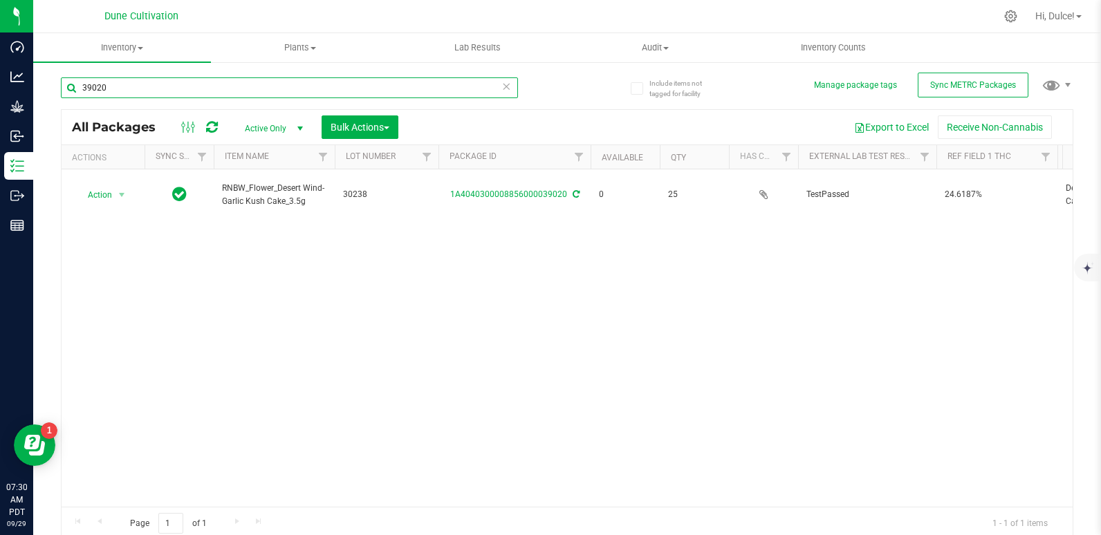
click at [291, 87] on input "39020" at bounding box center [289, 87] width 457 height 21
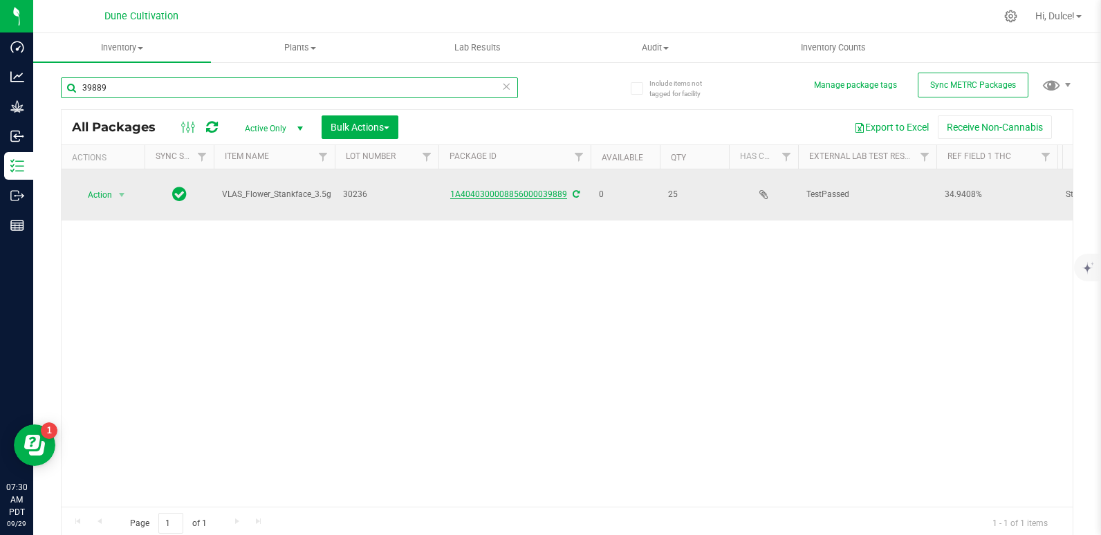
type input "39889"
click at [506, 191] on link "1A4040300008856000039889" at bounding box center [508, 194] width 117 height 10
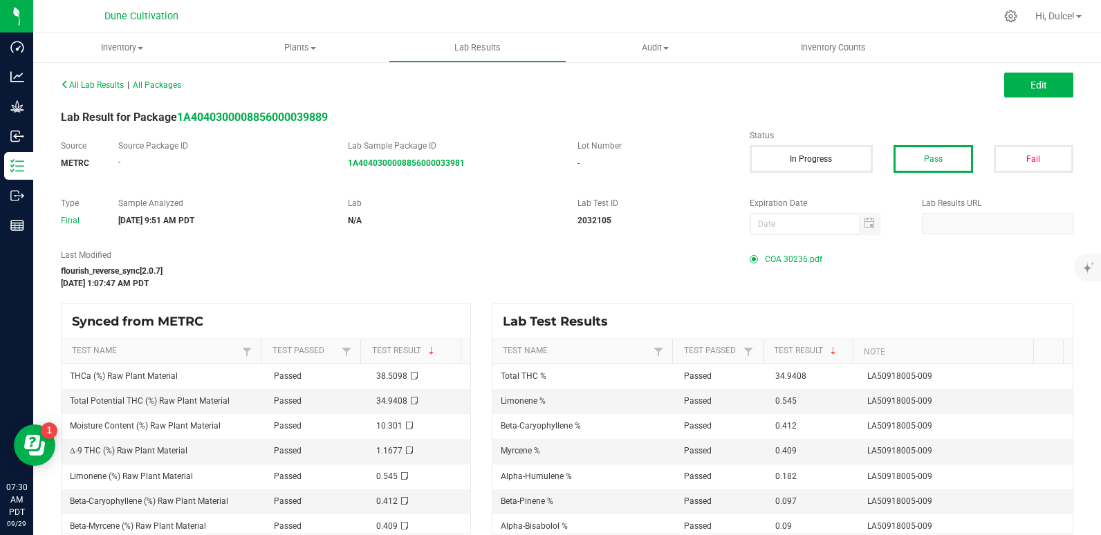
click at [772, 261] on span "COA 30236.pdf" at bounding box center [793, 259] width 57 height 21
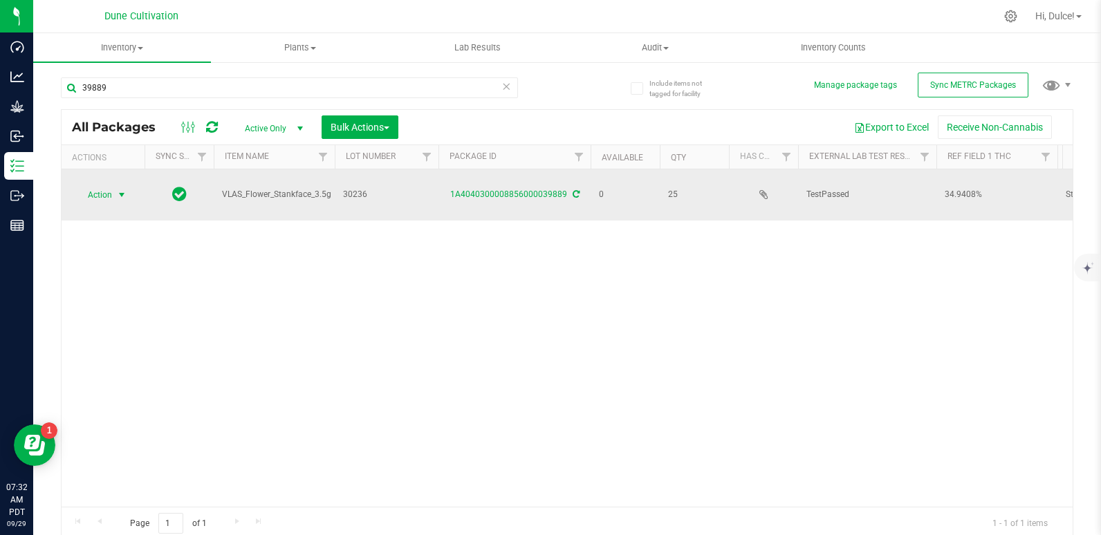
click at [118, 192] on span "select" at bounding box center [121, 194] width 11 height 11
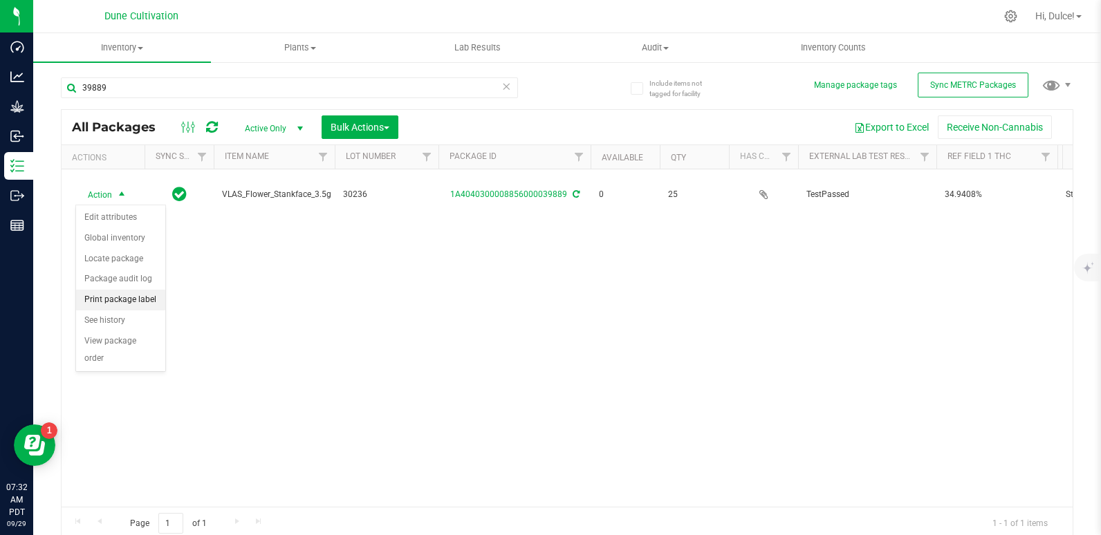
click at [123, 300] on li "Print package label" at bounding box center [120, 300] width 89 height 21
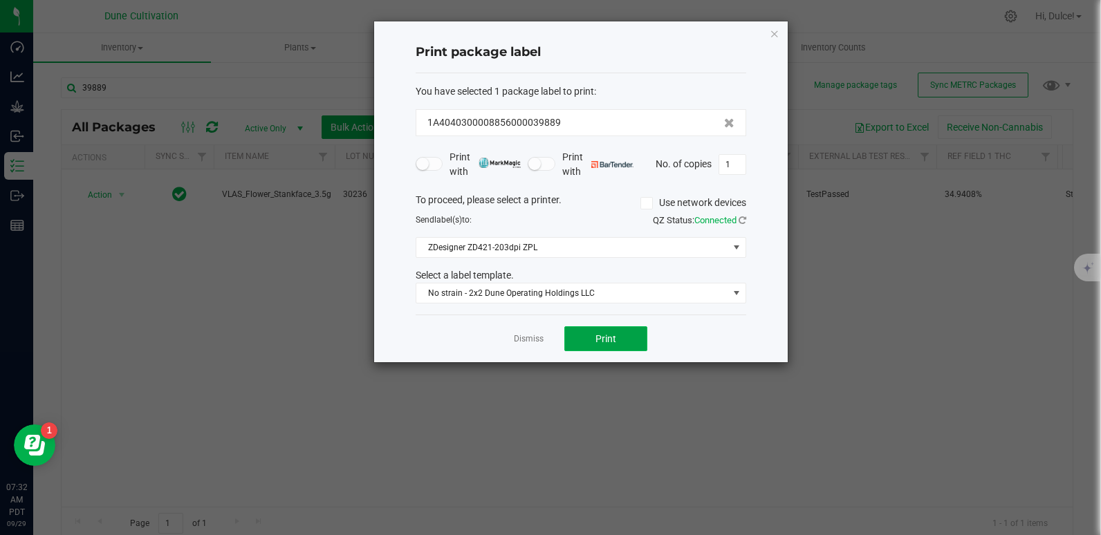
click at [597, 336] on span "Print" at bounding box center [605, 338] width 21 height 11
click at [773, 35] on icon "button" at bounding box center [774, 33] width 10 height 17
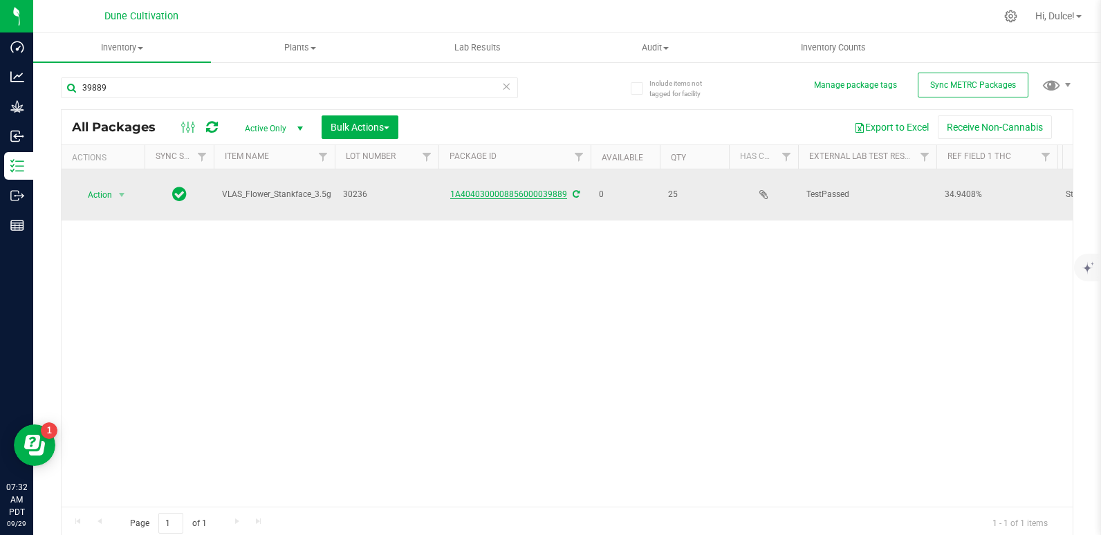
click at [481, 190] on link "1A4040300008856000039889" at bounding box center [508, 194] width 117 height 10
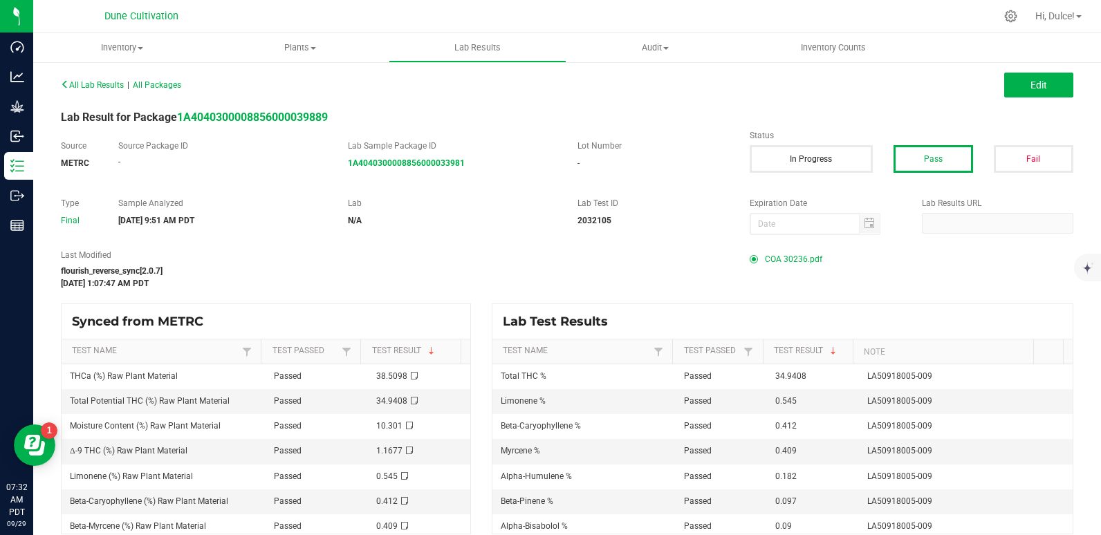
click at [778, 250] on span "COA 30236.pdf" at bounding box center [793, 259] width 57 height 21
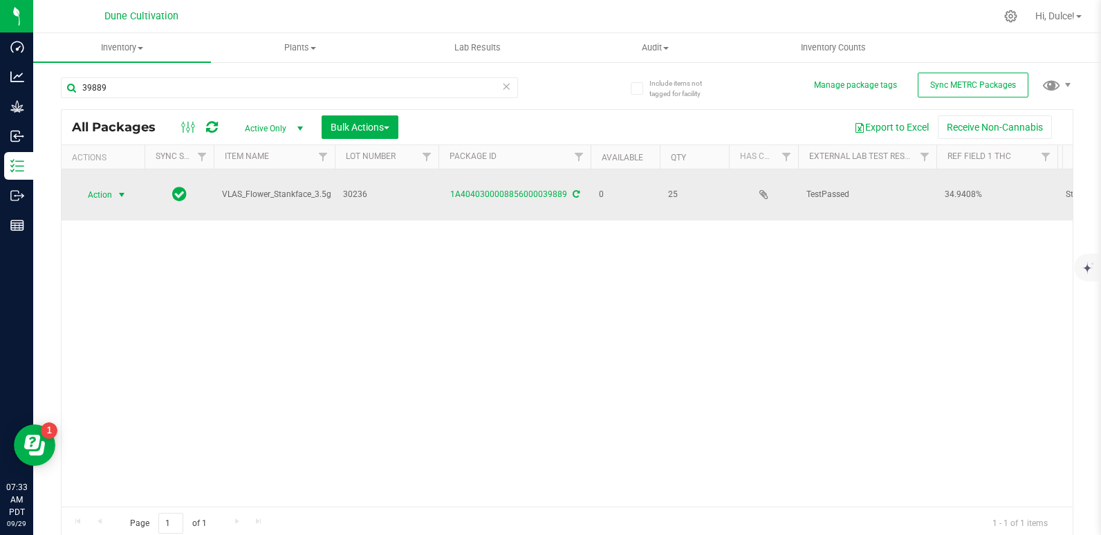
click at [93, 196] on span "Action" at bounding box center [93, 194] width 37 height 19
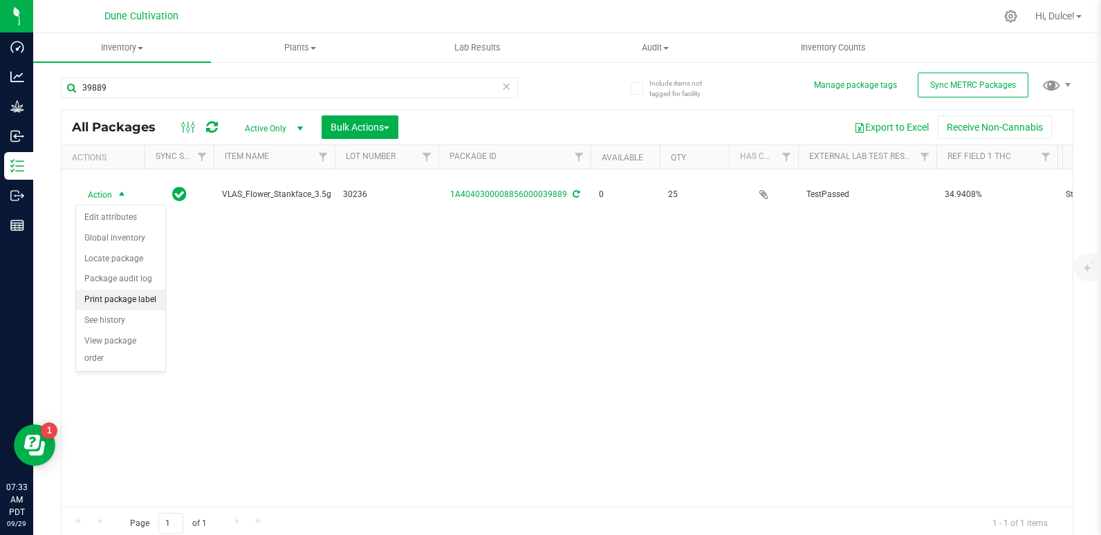
click at [131, 295] on li "Print package label" at bounding box center [120, 300] width 89 height 21
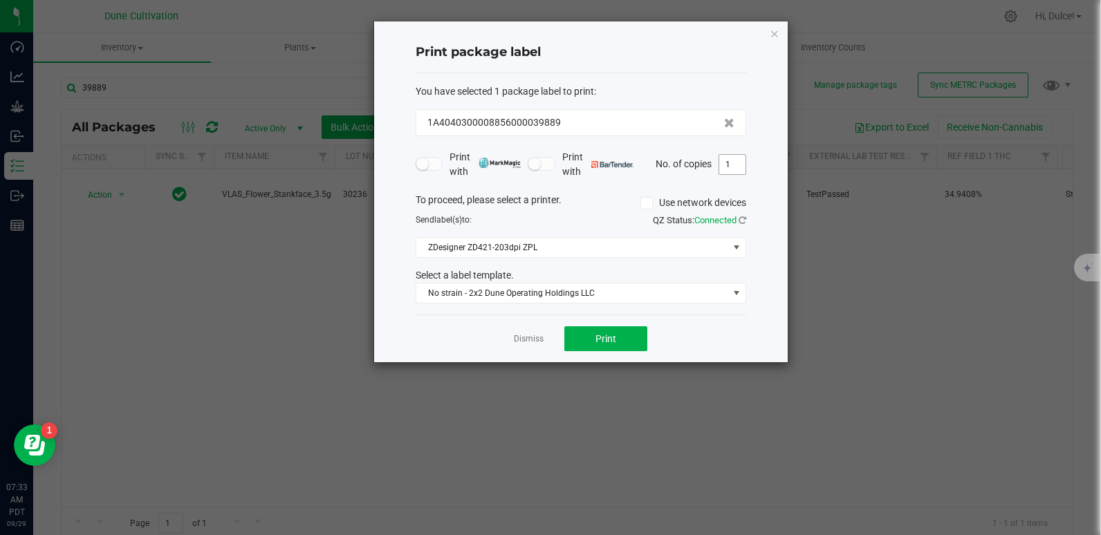
click at [730, 162] on input "1" at bounding box center [732, 164] width 26 height 19
type input "10"
click at [622, 333] on button "Print" at bounding box center [605, 338] width 83 height 25
click at [767, 40] on div "Print package label You have selected 1 package label to print : 1A404030000885…" at bounding box center [580, 191] width 413 height 341
click at [772, 29] on icon "button" at bounding box center [774, 33] width 10 height 17
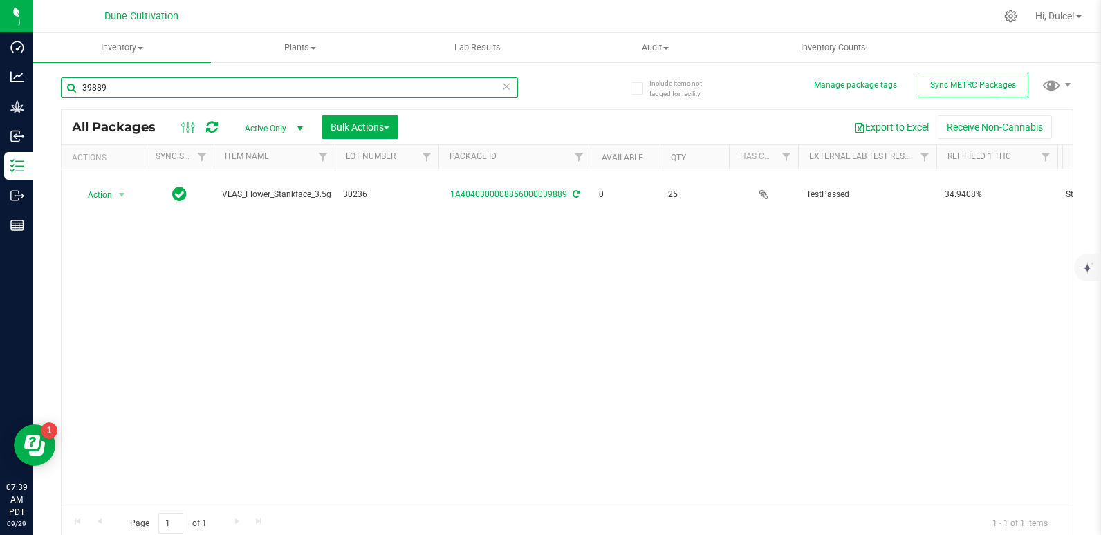
click at [414, 83] on input "39889" at bounding box center [289, 87] width 457 height 21
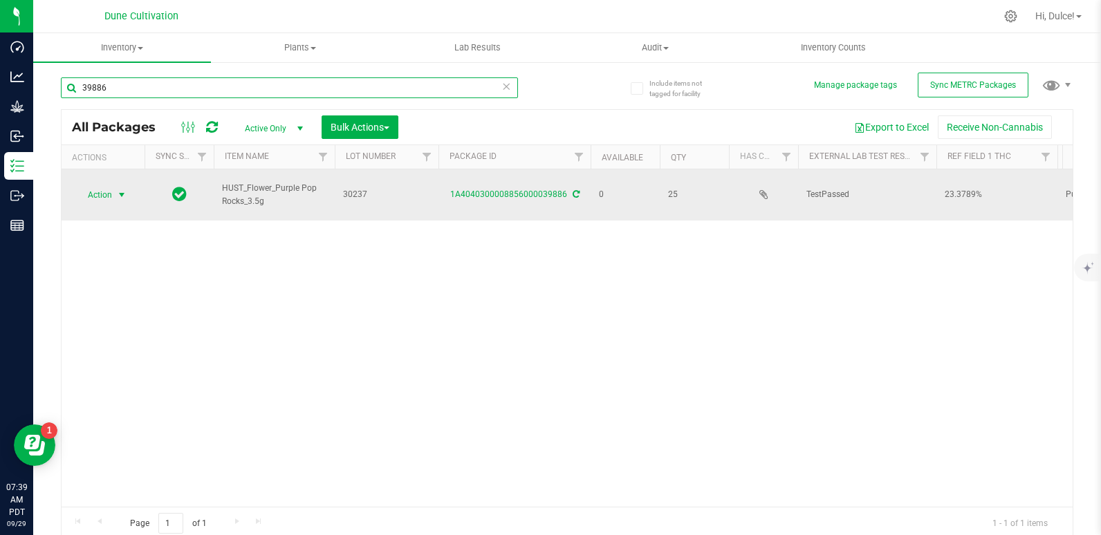
type input "39886"
click at [89, 192] on span "Action" at bounding box center [93, 194] width 37 height 19
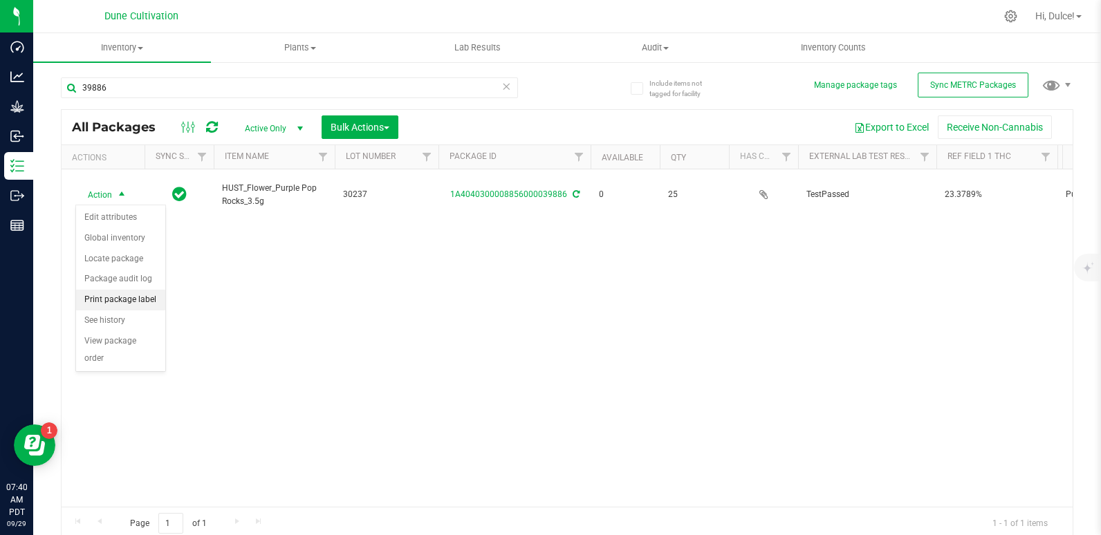
click at [139, 301] on li "Print package label" at bounding box center [120, 300] width 89 height 21
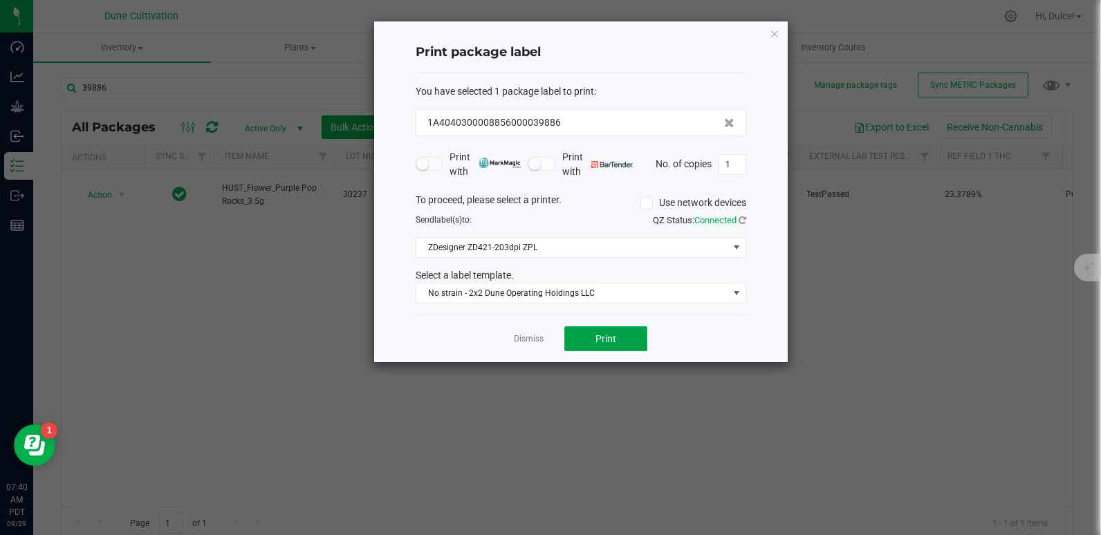
click at [618, 346] on button "Print" at bounding box center [605, 338] width 83 height 25
click at [774, 32] on icon "button" at bounding box center [774, 33] width 10 height 17
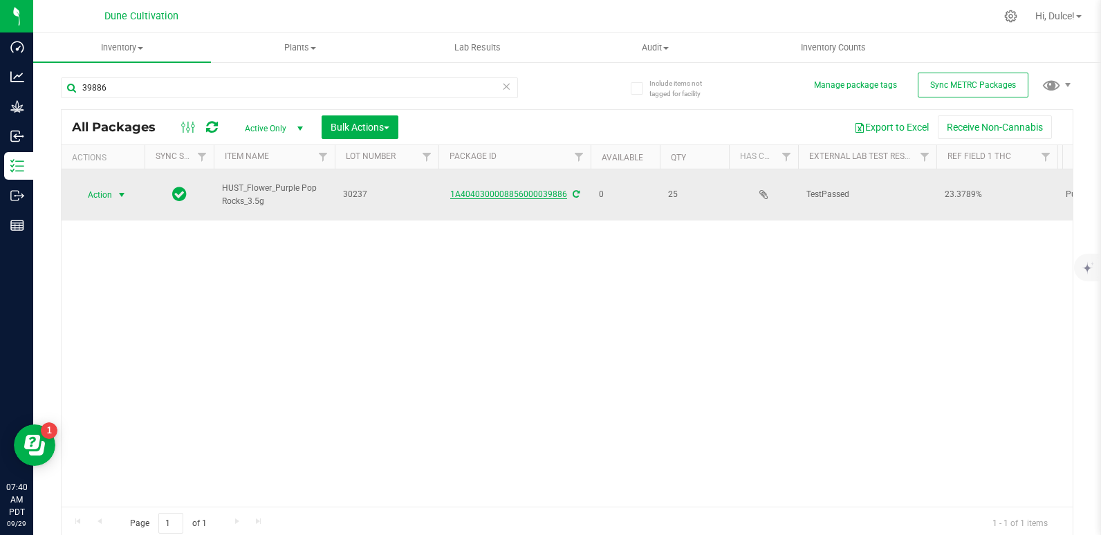
click at [496, 189] on link "1A4040300008856000039886" at bounding box center [508, 194] width 117 height 10
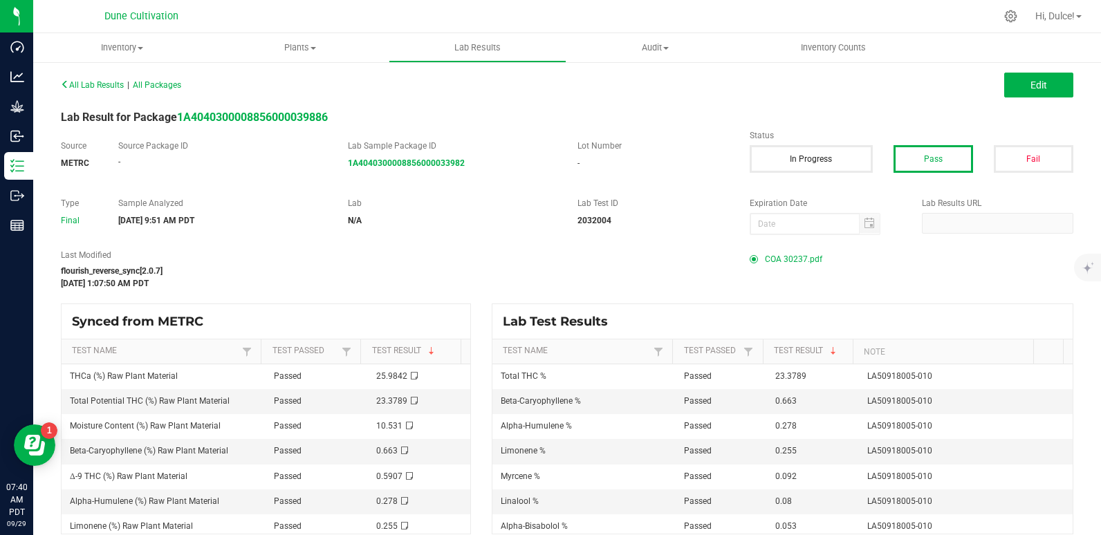
click at [777, 259] on span "COA 30237.pdf" at bounding box center [793, 259] width 57 height 21
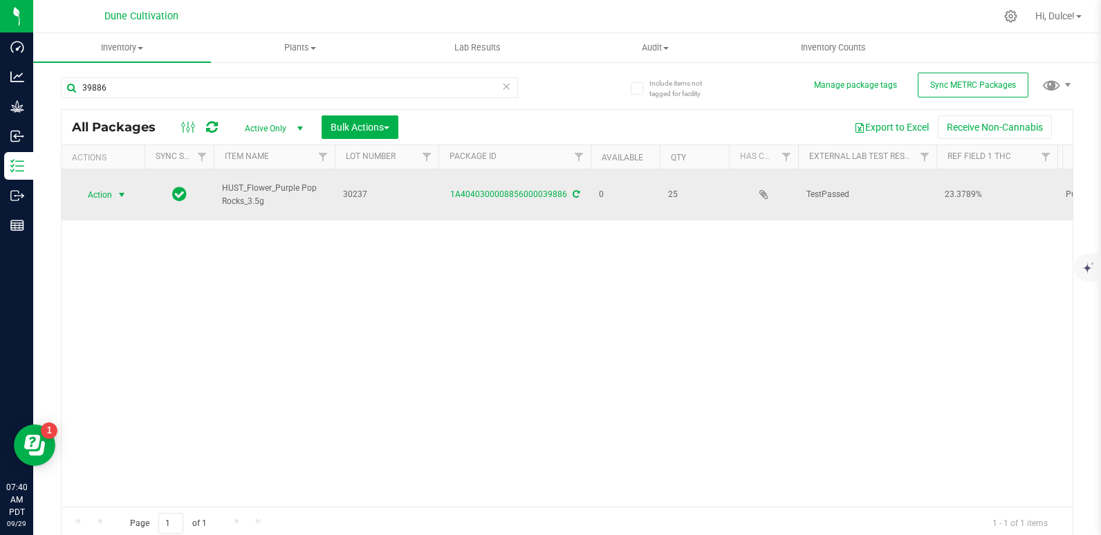
click at [103, 190] on span "Action" at bounding box center [93, 194] width 37 height 19
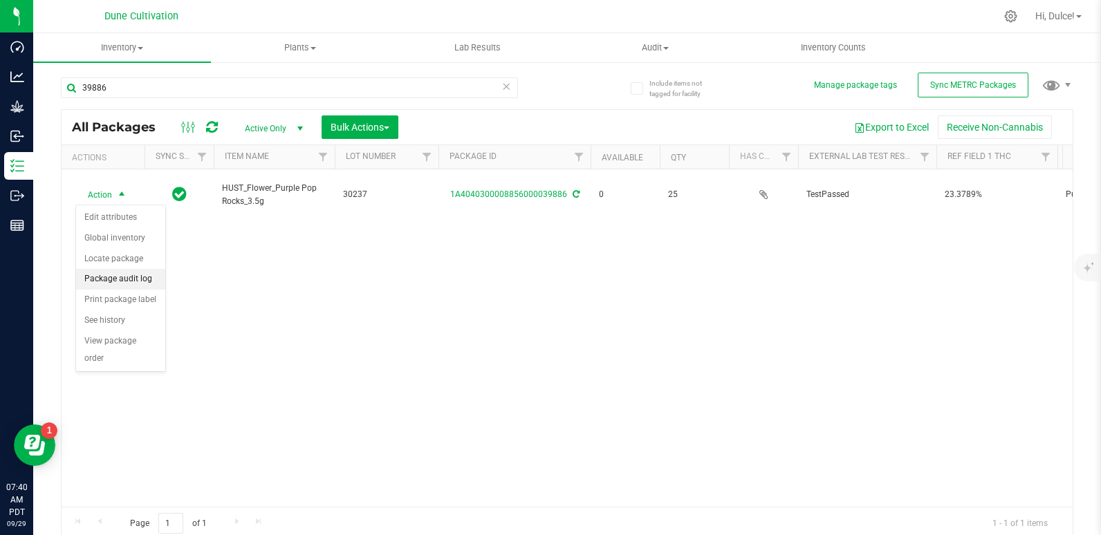
click at [110, 289] on li "Package audit log" at bounding box center [120, 279] width 89 height 21
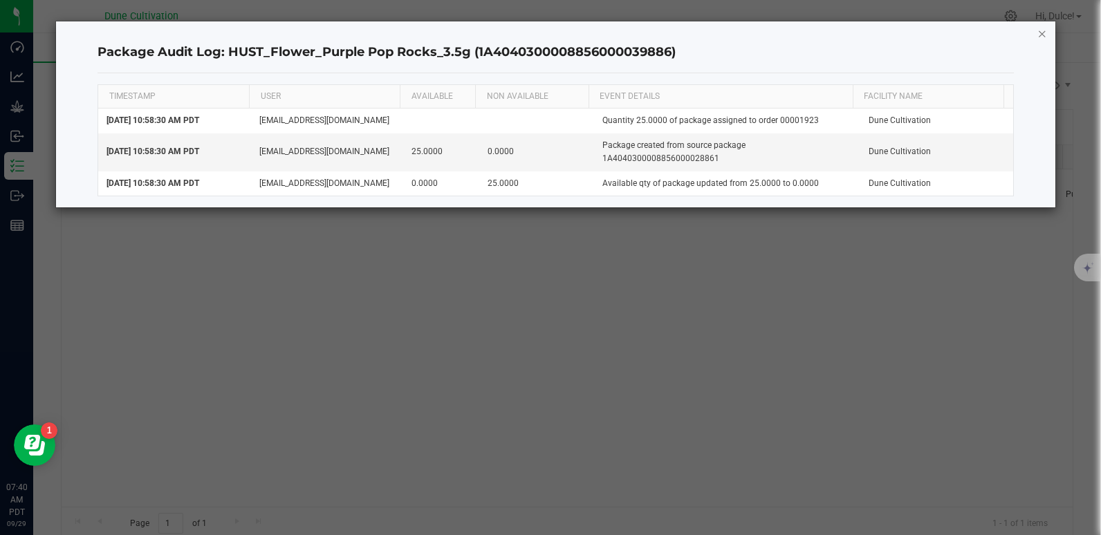
click at [1041, 34] on icon "button" at bounding box center [1042, 33] width 10 height 17
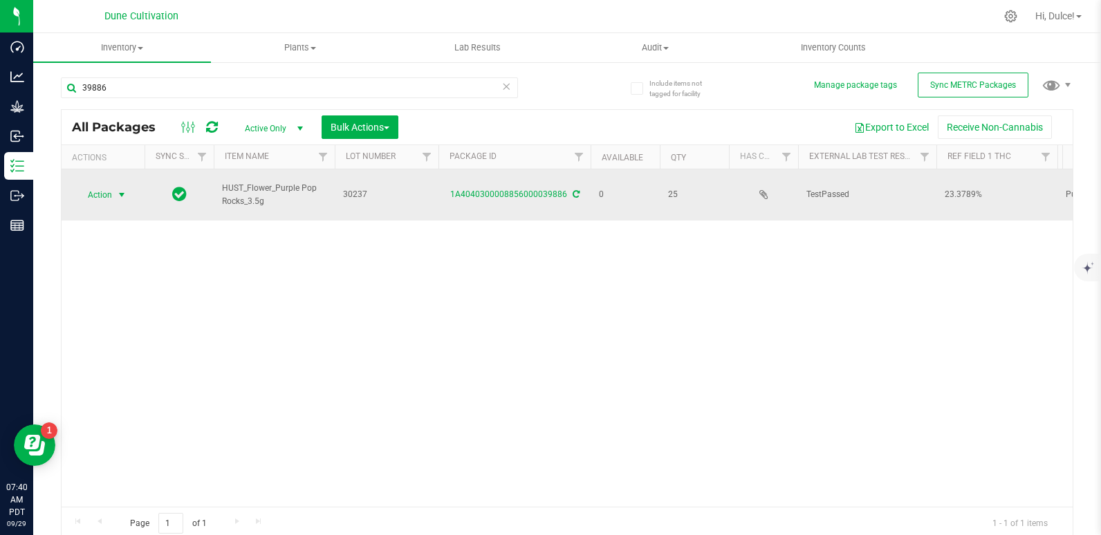
click at [123, 197] on span "select" at bounding box center [121, 194] width 11 height 11
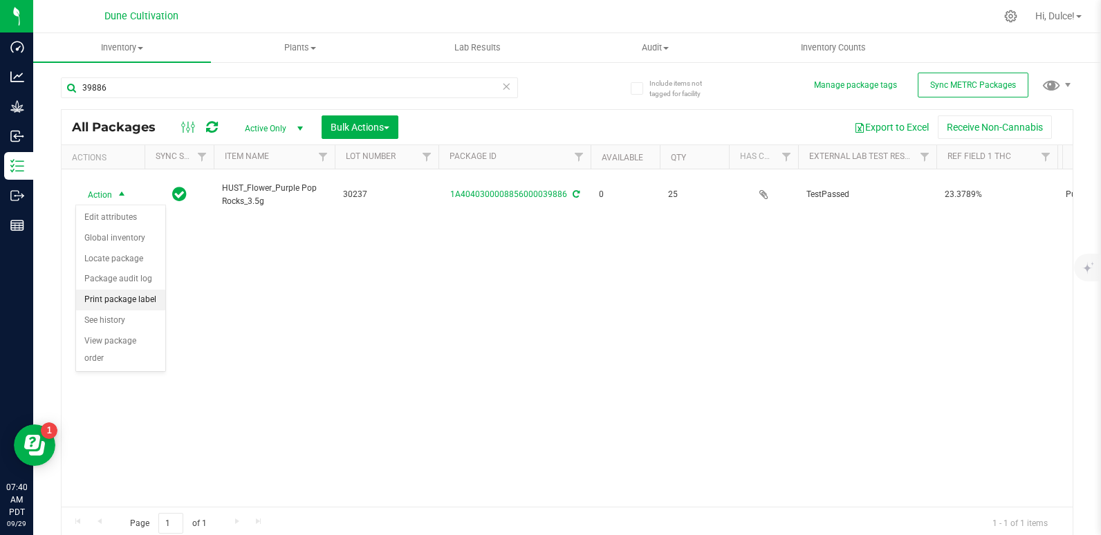
click at [103, 292] on li "Print package label" at bounding box center [120, 300] width 89 height 21
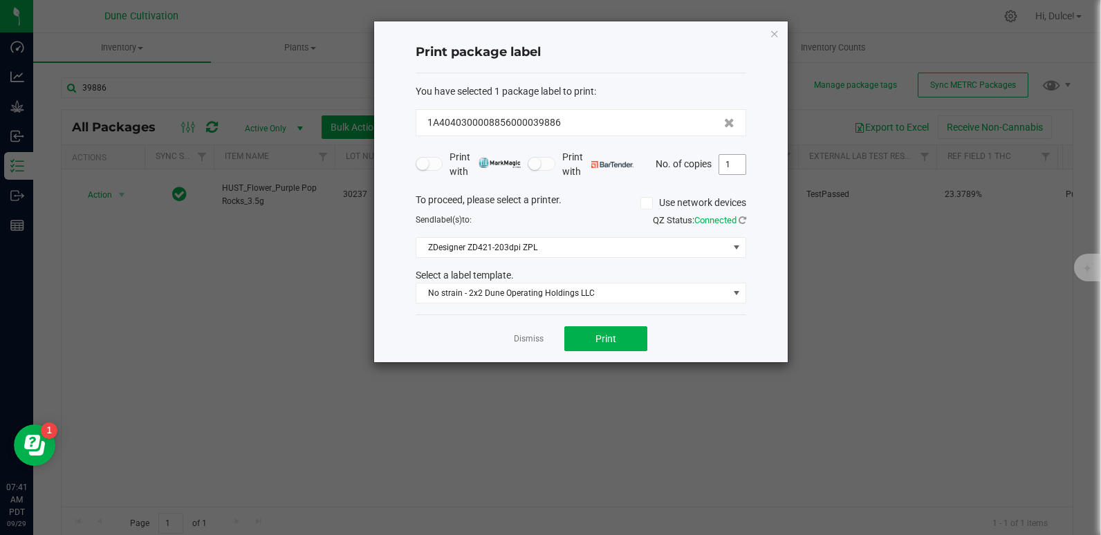
click at [729, 171] on input "1" at bounding box center [732, 164] width 26 height 19
type input "10"
click at [601, 335] on span "Print" at bounding box center [605, 338] width 21 height 11
click at [774, 33] on icon "button" at bounding box center [774, 33] width 10 height 17
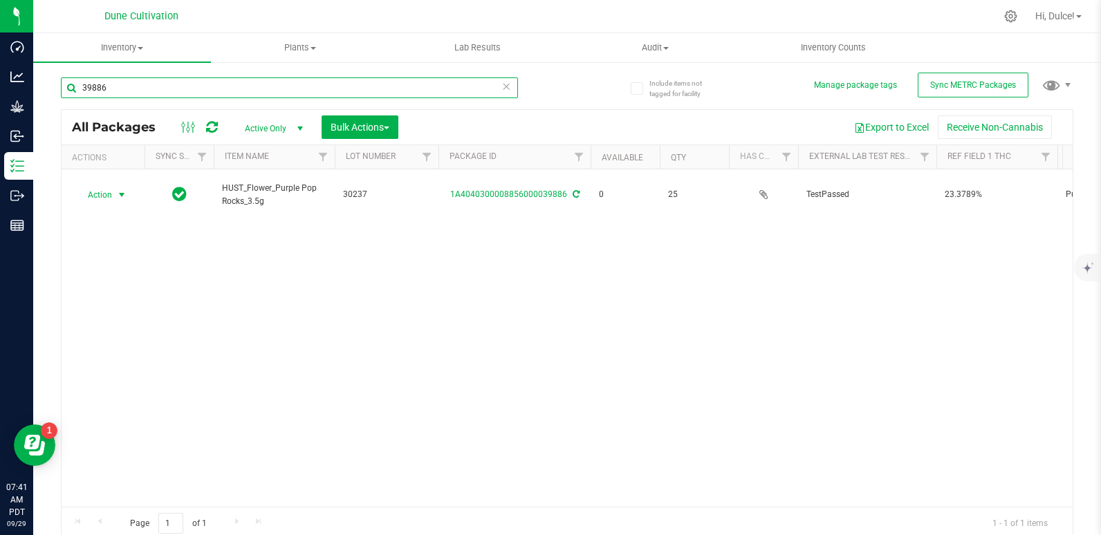
click at [234, 93] on input "39886" at bounding box center [289, 87] width 457 height 21
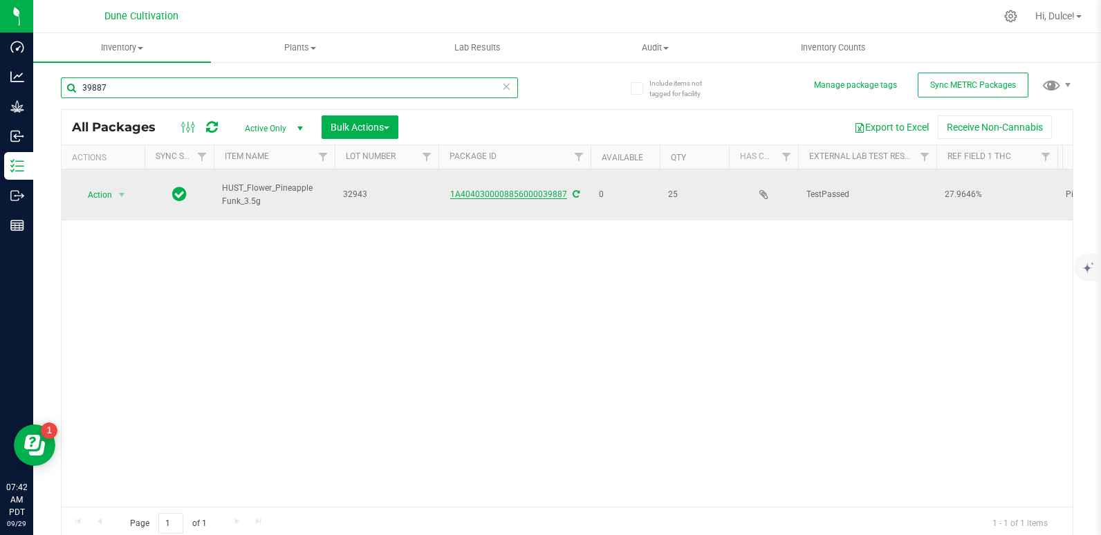
type input "39887"
click at [523, 197] on link "1A4040300008856000039887" at bounding box center [508, 194] width 117 height 10
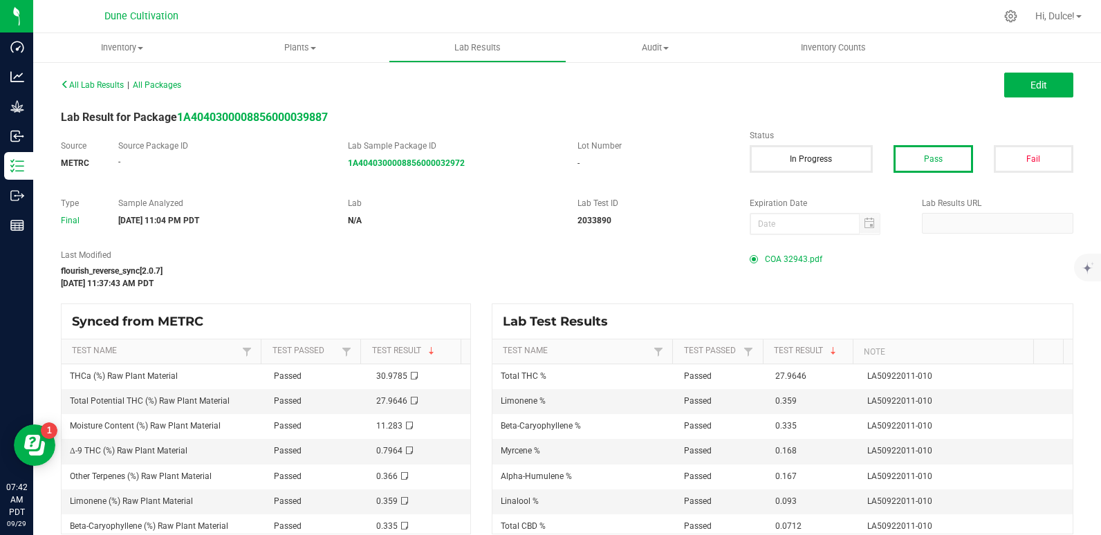
click at [784, 259] on span "COA 32943.pdf" at bounding box center [793, 259] width 57 height 21
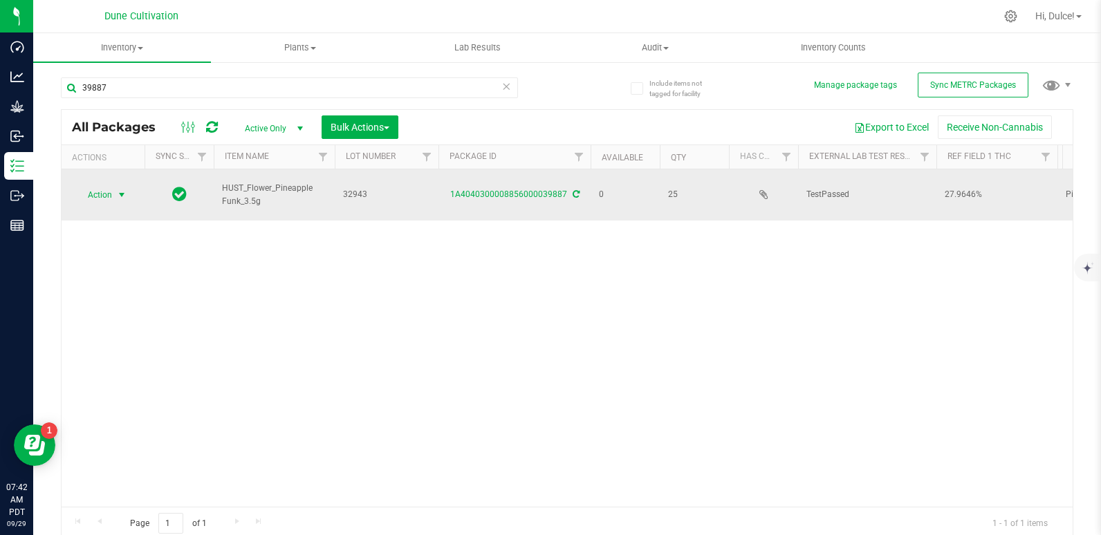
click at [105, 197] on span "Action" at bounding box center [93, 194] width 37 height 19
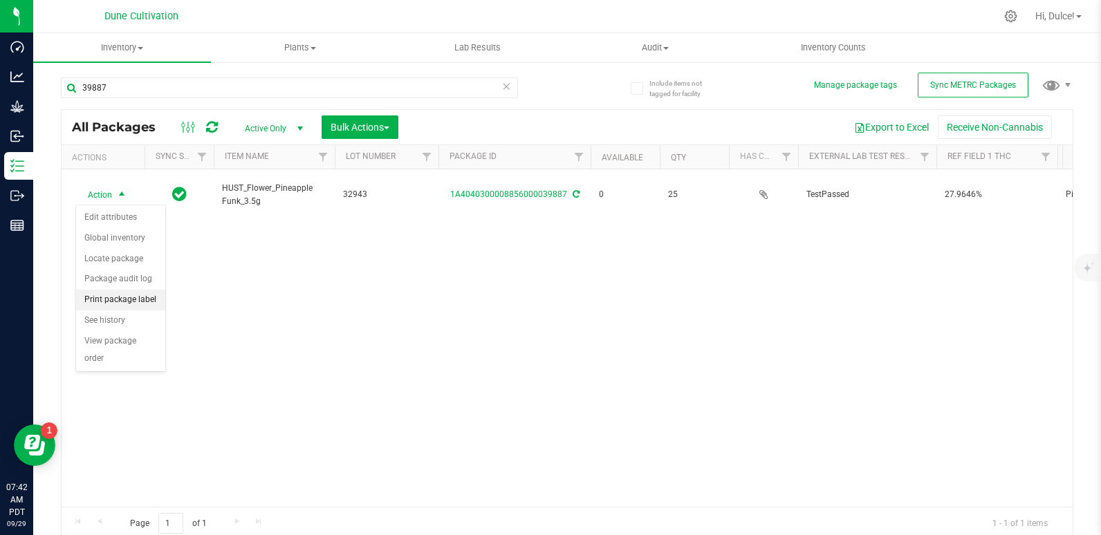
click at [125, 302] on li "Print package label" at bounding box center [120, 300] width 89 height 21
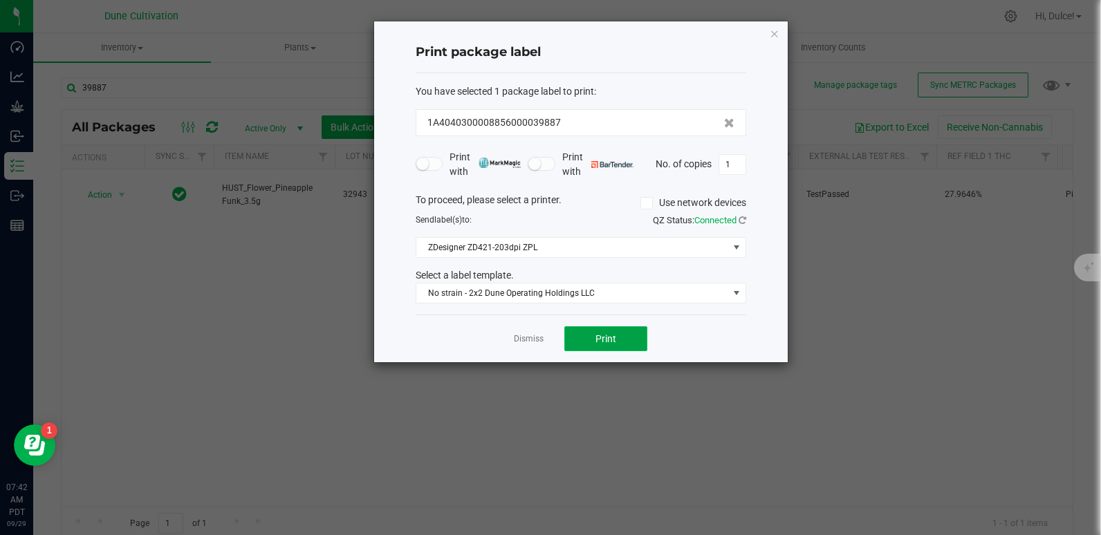
click at [623, 337] on button "Print" at bounding box center [605, 338] width 83 height 25
click at [774, 30] on icon "button" at bounding box center [774, 33] width 10 height 17
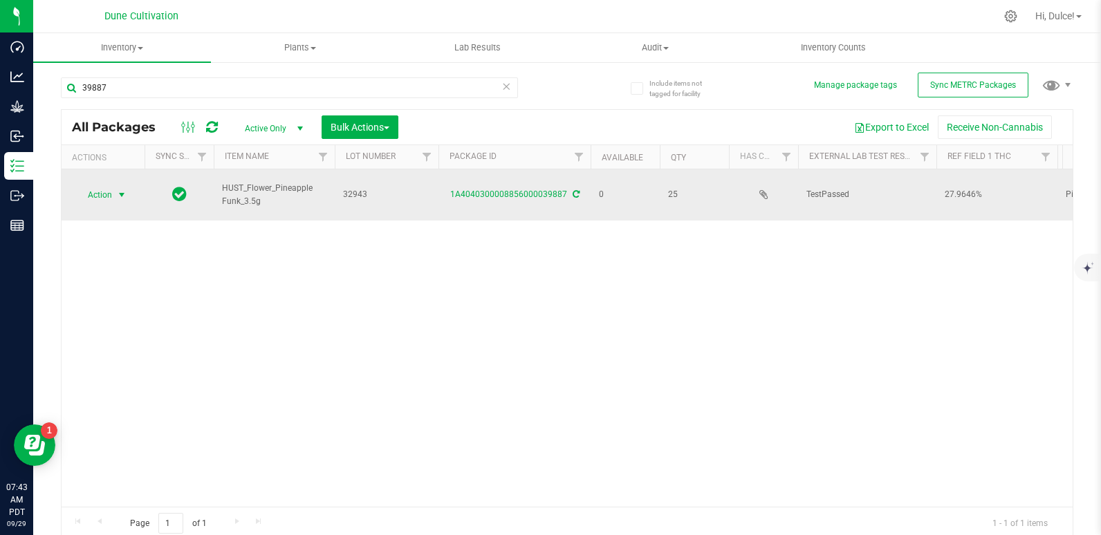
click at [106, 196] on span "Action" at bounding box center [93, 194] width 37 height 19
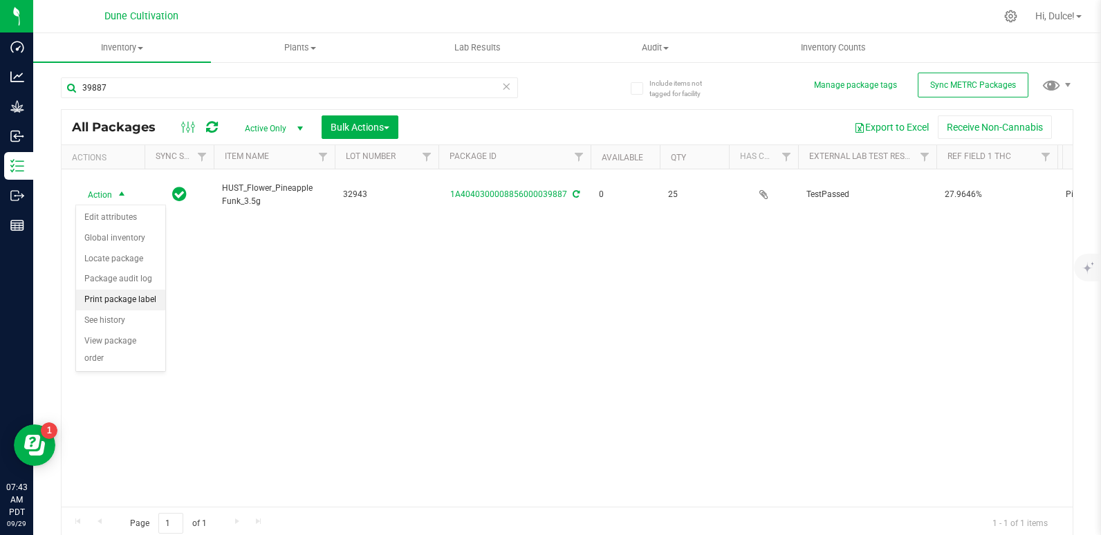
click at [129, 304] on li "Print package label" at bounding box center [120, 300] width 89 height 21
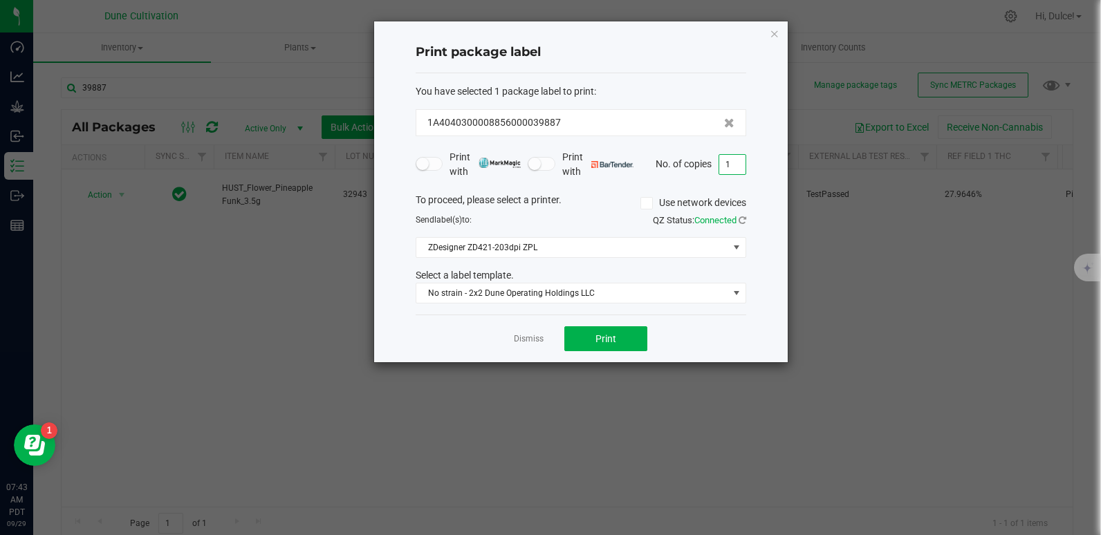
click at [736, 159] on input "1" at bounding box center [732, 164] width 26 height 19
type input "10"
click at [600, 343] on span "Print" at bounding box center [605, 338] width 21 height 11
click at [771, 33] on icon "button" at bounding box center [774, 33] width 10 height 17
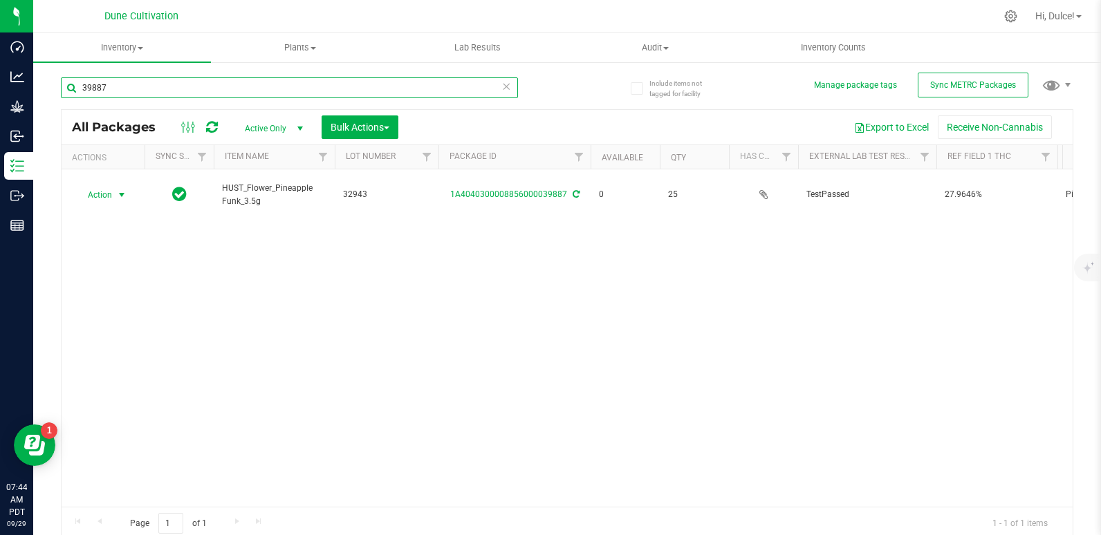
click at [303, 88] on input "39887" at bounding box center [289, 87] width 457 height 21
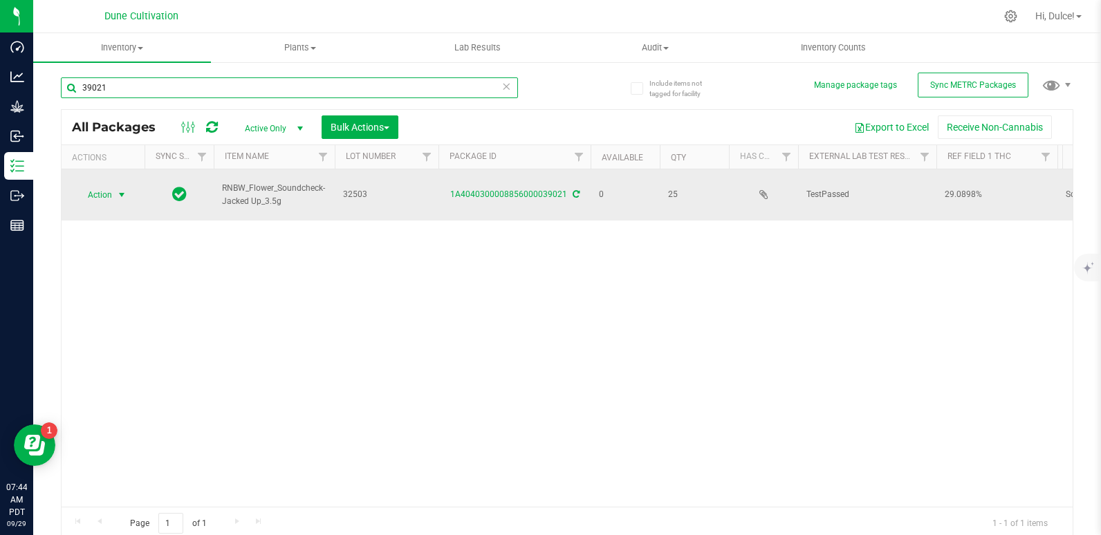
type input "39021"
click at [85, 195] on span "Action" at bounding box center [93, 194] width 37 height 19
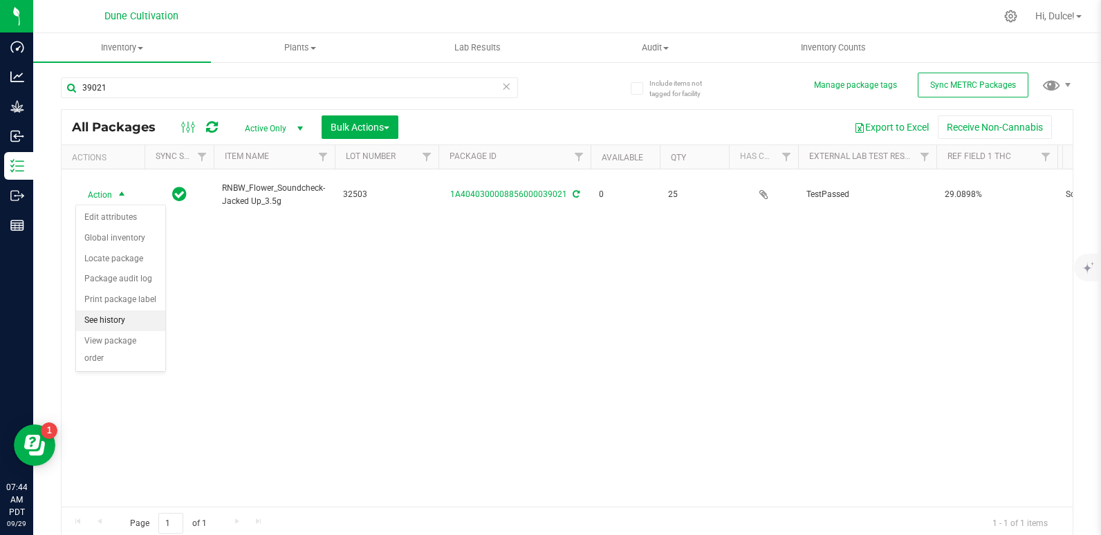
click at [84, 311] on li "See history" at bounding box center [120, 320] width 89 height 21
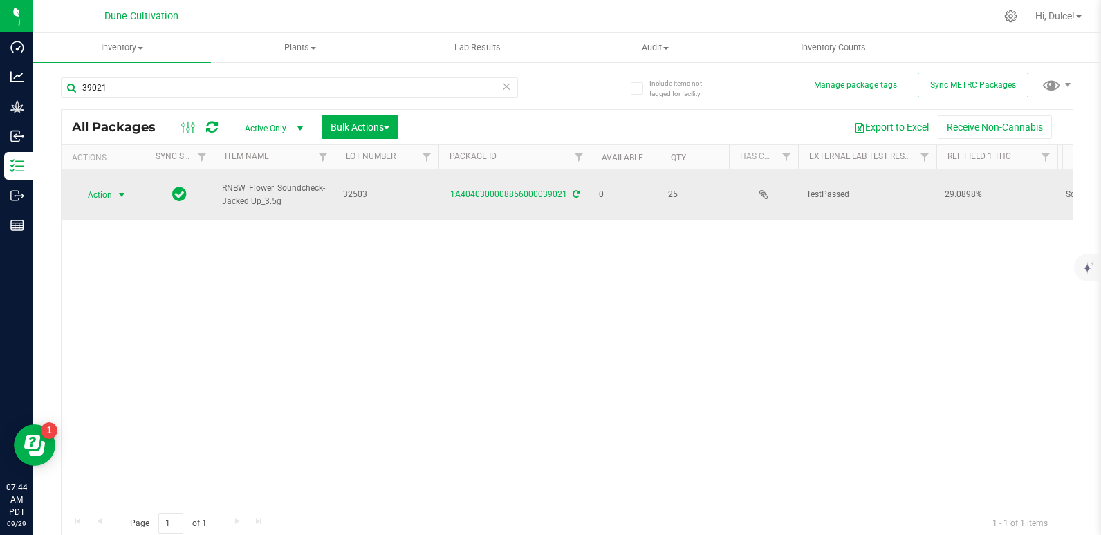
click at [97, 193] on span "Action" at bounding box center [93, 194] width 37 height 19
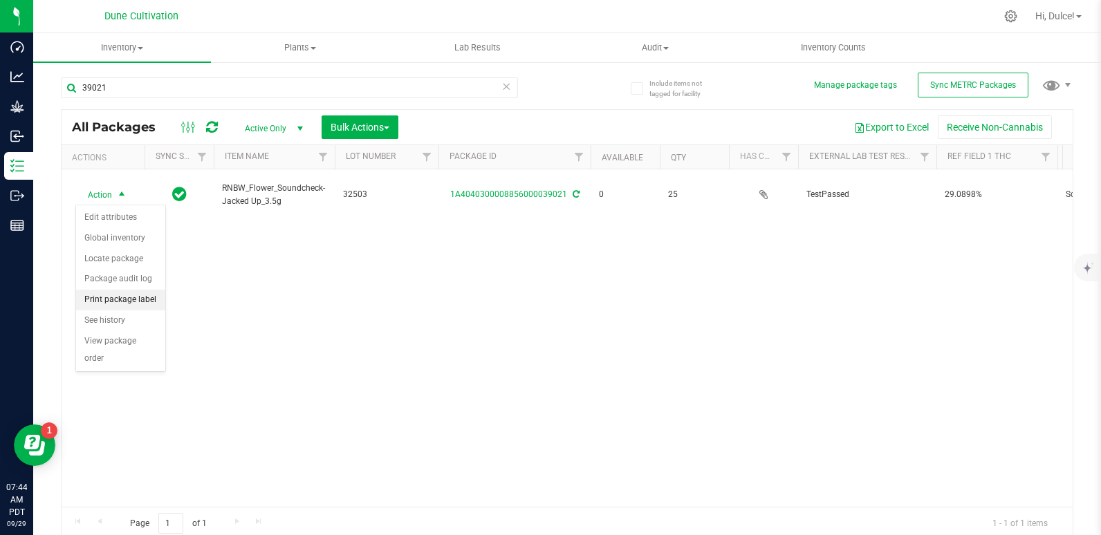
click at [98, 306] on li "Print package label" at bounding box center [120, 300] width 89 height 21
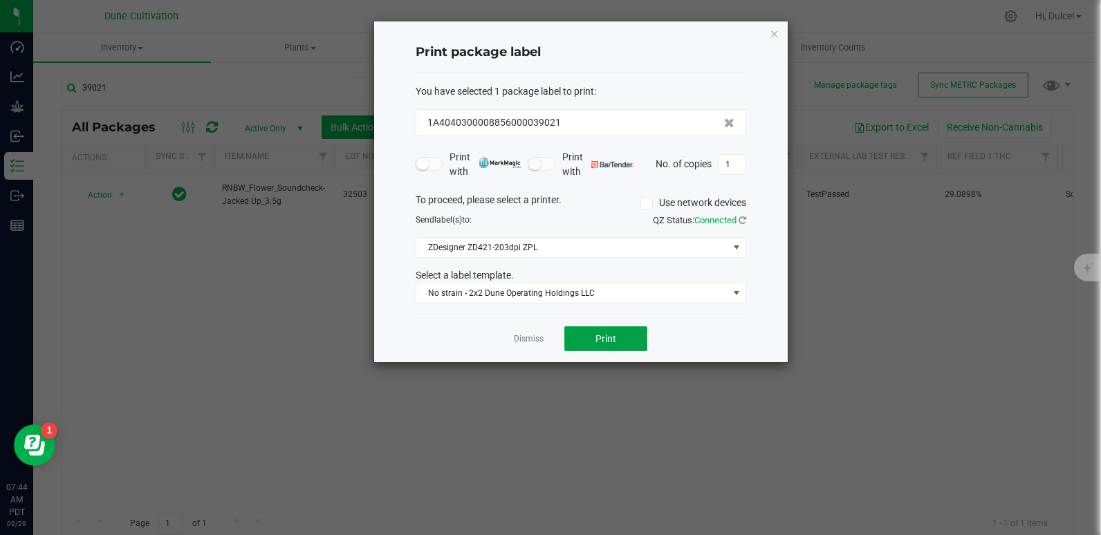
click at [625, 341] on button "Print" at bounding box center [605, 338] width 83 height 25
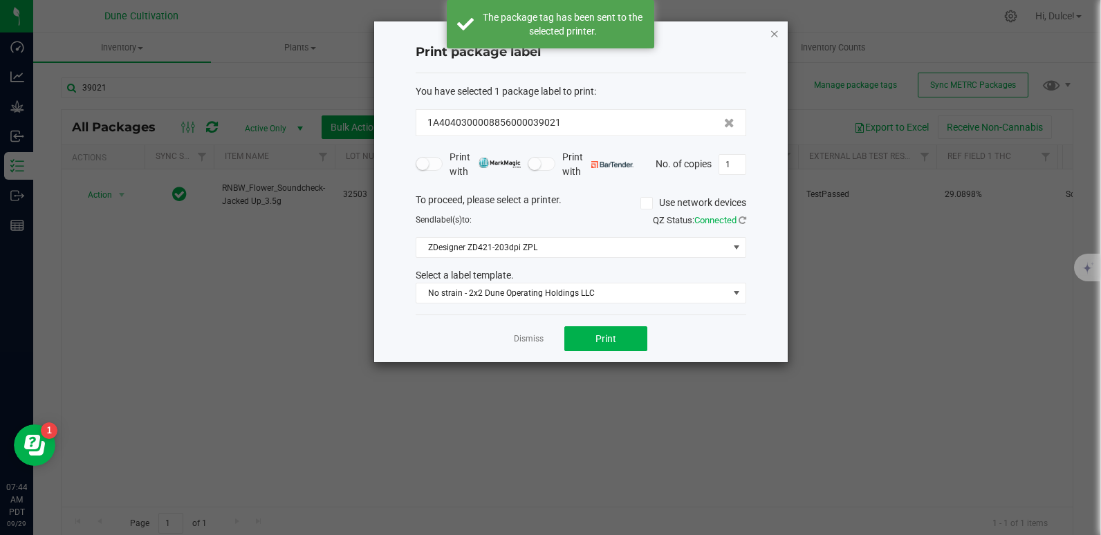
click at [772, 30] on icon "button" at bounding box center [774, 33] width 10 height 17
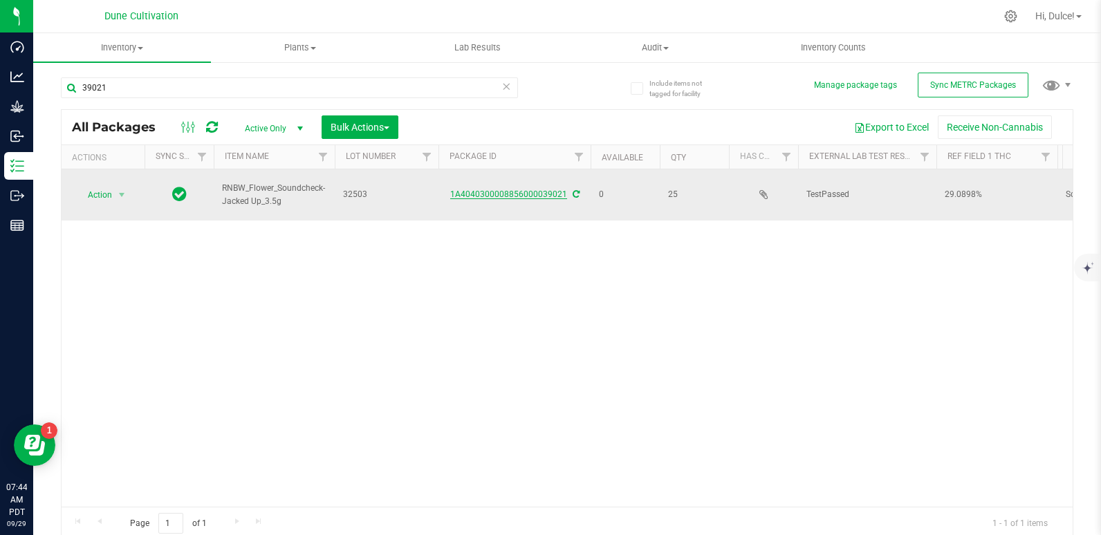
drag, startPoint x: 509, startPoint y: 197, endPoint x: 496, endPoint y: 195, distance: 12.6
click at [496, 195] on link "1A4040300008856000039021" at bounding box center [508, 194] width 117 height 10
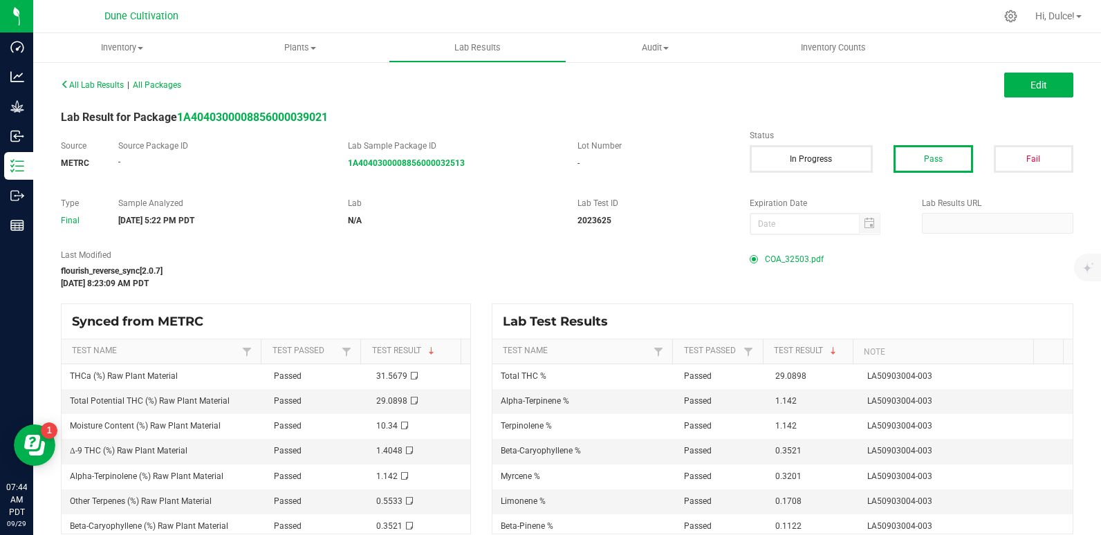
click at [765, 252] on span "COA_32503.pdf" at bounding box center [794, 259] width 59 height 21
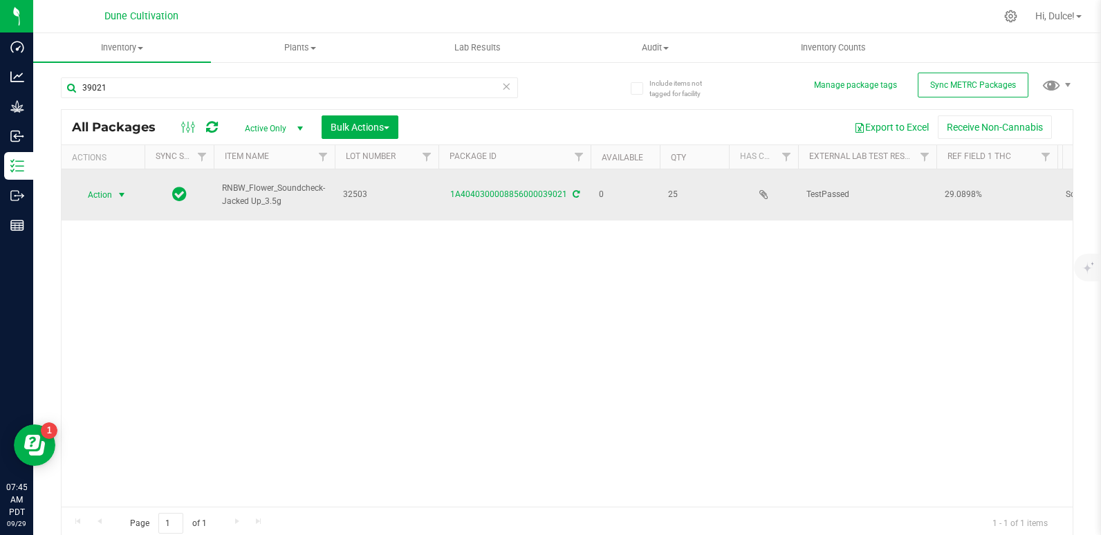
click at [97, 194] on span "Action" at bounding box center [93, 194] width 37 height 19
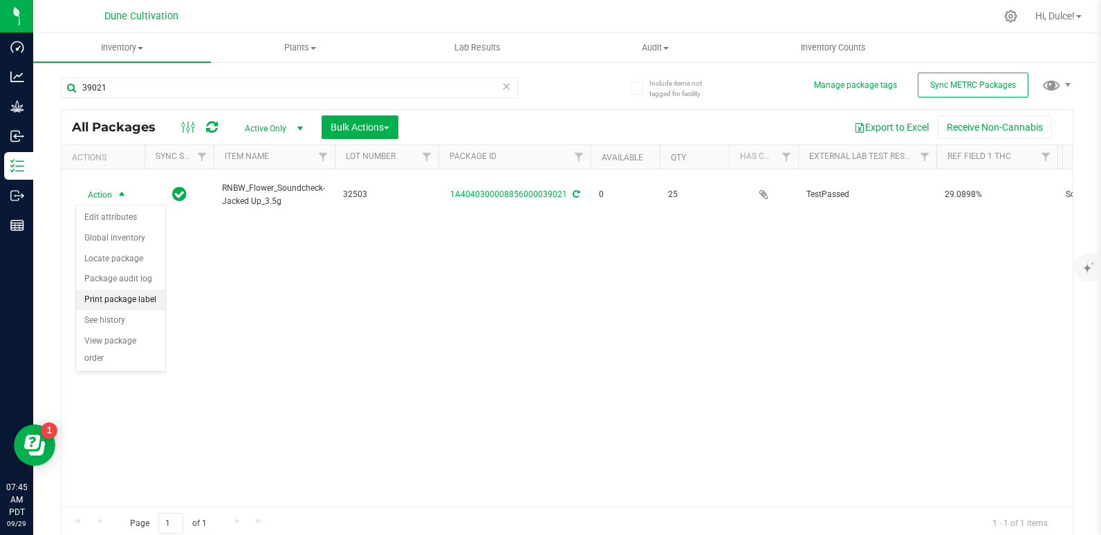
click at [138, 305] on li "Print package label" at bounding box center [120, 300] width 89 height 21
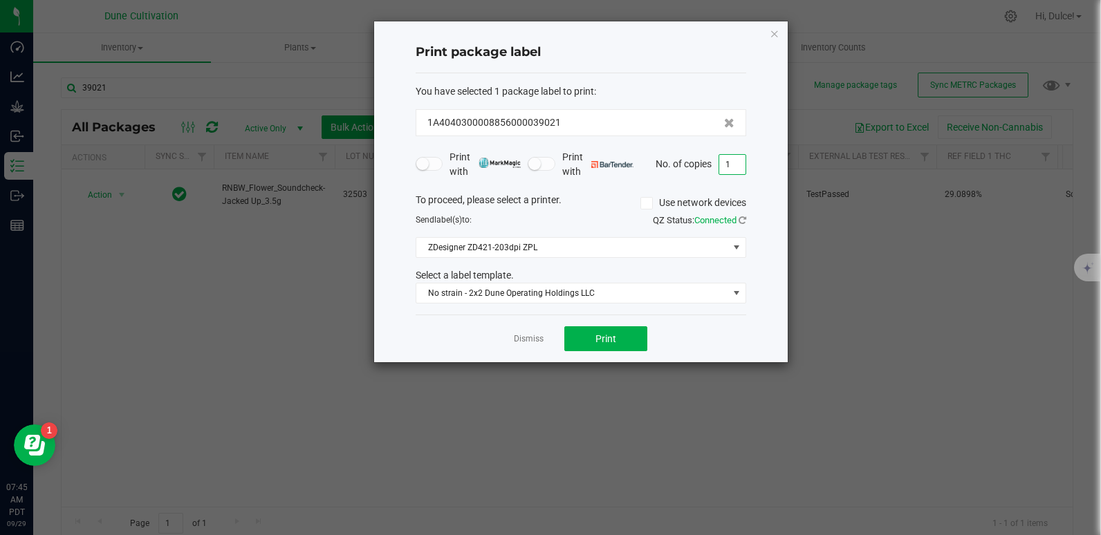
click at [721, 167] on input "1" at bounding box center [732, 164] width 26 height 19
type input "10"
click at [617, 344] on button "Print" at bounding box center [605, 338] width 83 height 25
click at [775, 25] on icon "button" at bounding box center [774, 33] width 10 height 17
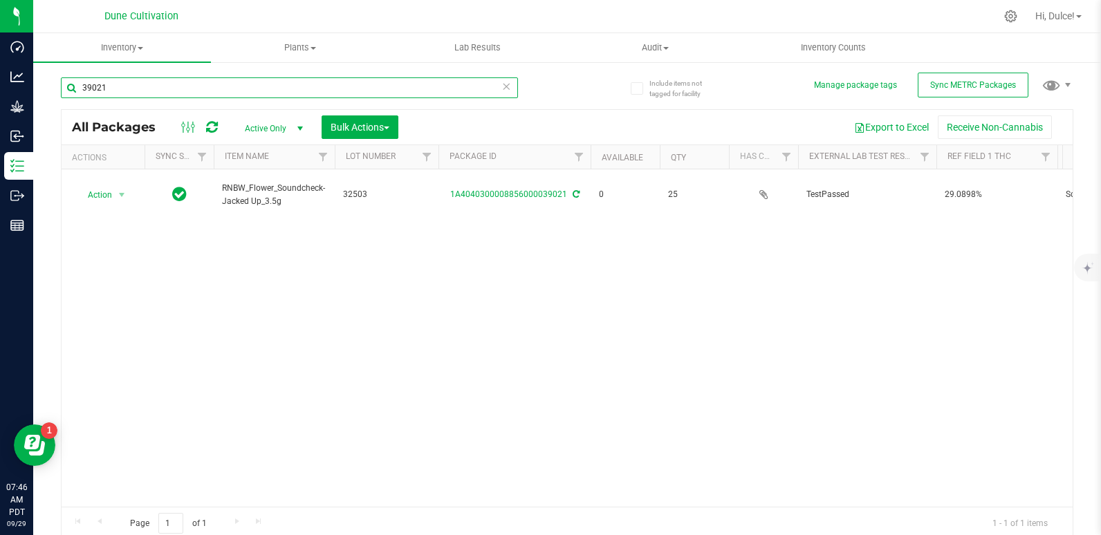
click at [377, 84] on input "39021" at bounding box center [289, 87] width 457 height 21
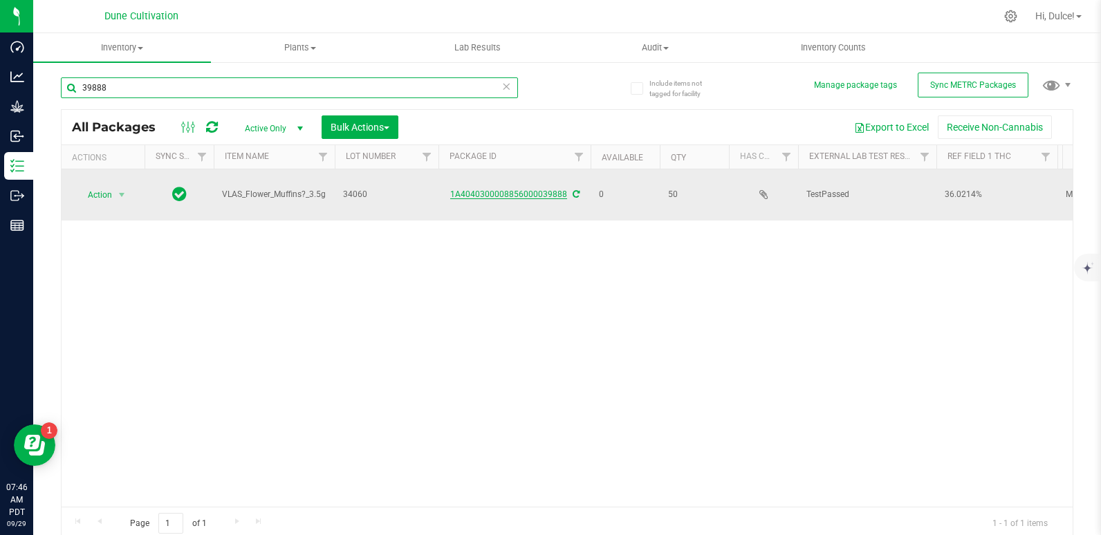
type input "39888"
click at [524, 193] on link "1A4040300008856000039888" at bounding box center [508, 194] width 117 height 10
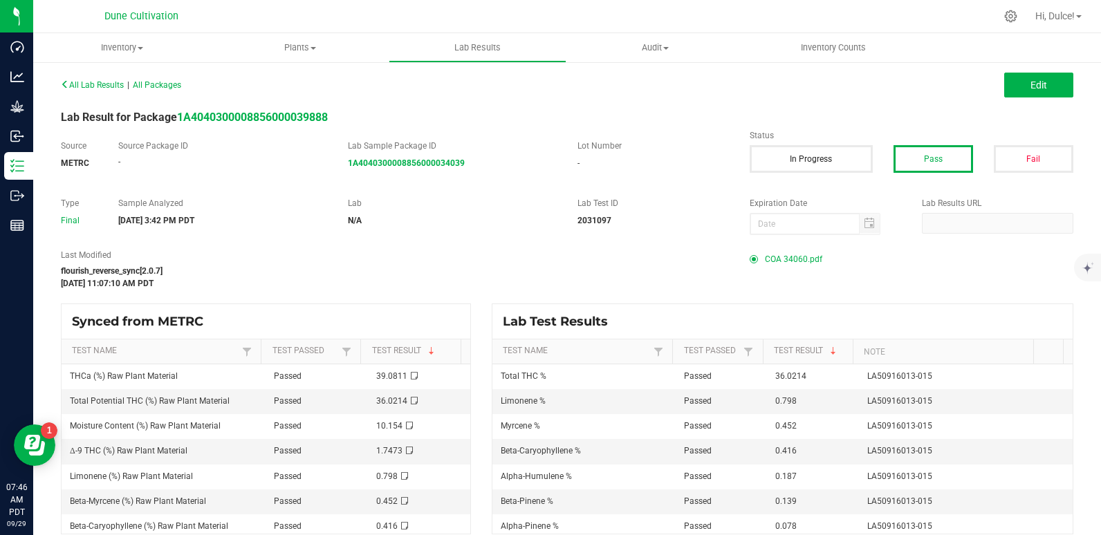
click at [790, 258] on span "COA 34060.pdf" at bounding box center [793, 259] width 57 height 21
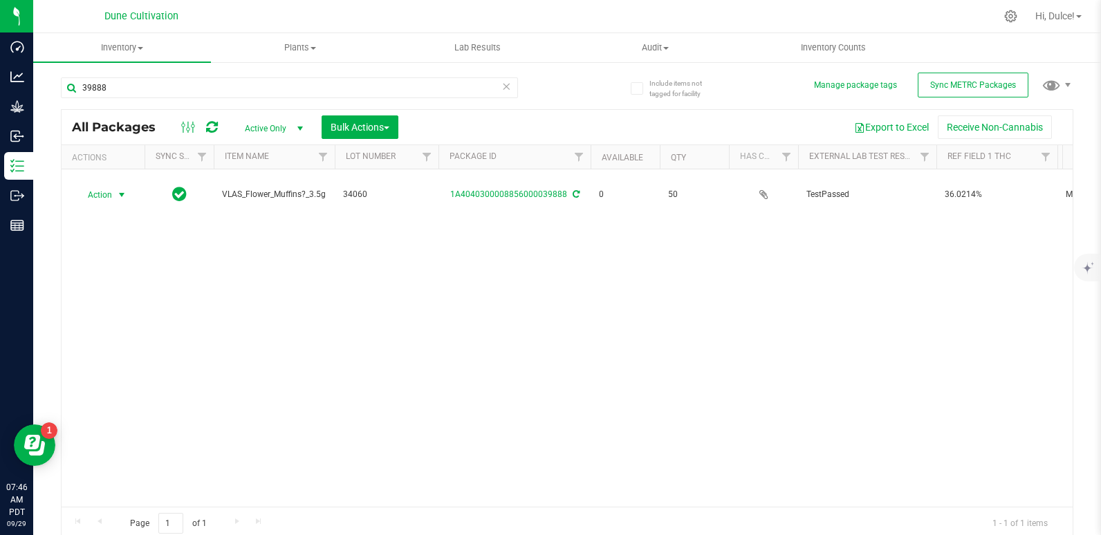
click at [106, 194] on span "Action" at bounding box center [93, 194] width 37 height 19
click at [123, 294] on li "Print package label" at bounding box center [120, 300] width 89 height 21
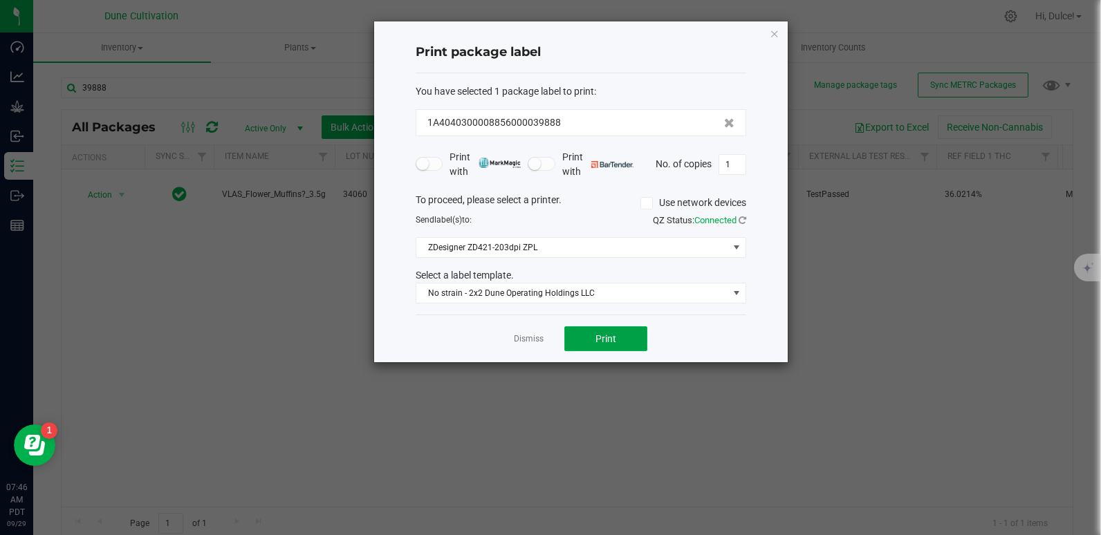
click at [624, 335] on button "Print" at bounding box center [605, 338] width 83 height 25
click at [781, 32] on div "Print package label You have selected 1 package label to print : 1A404030000885…" at bounding box center [580, 191] width 413 height 341
click at [774, 34] on icon "button" at bounding box center [774, 33] width 10 height 17
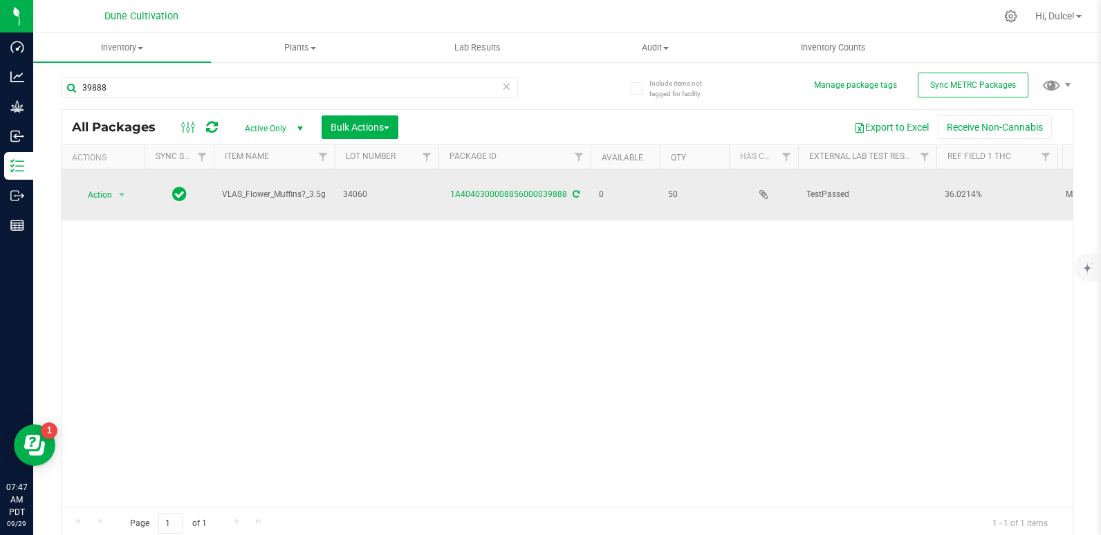
click at [481, 200] on div "1A4040300008856000039888" at bounding box center [514, 194] width 156 height 13
click at [481, 194] on link "1A4040300008856000039888" at bounding box center [508, 194] width 117 height 10
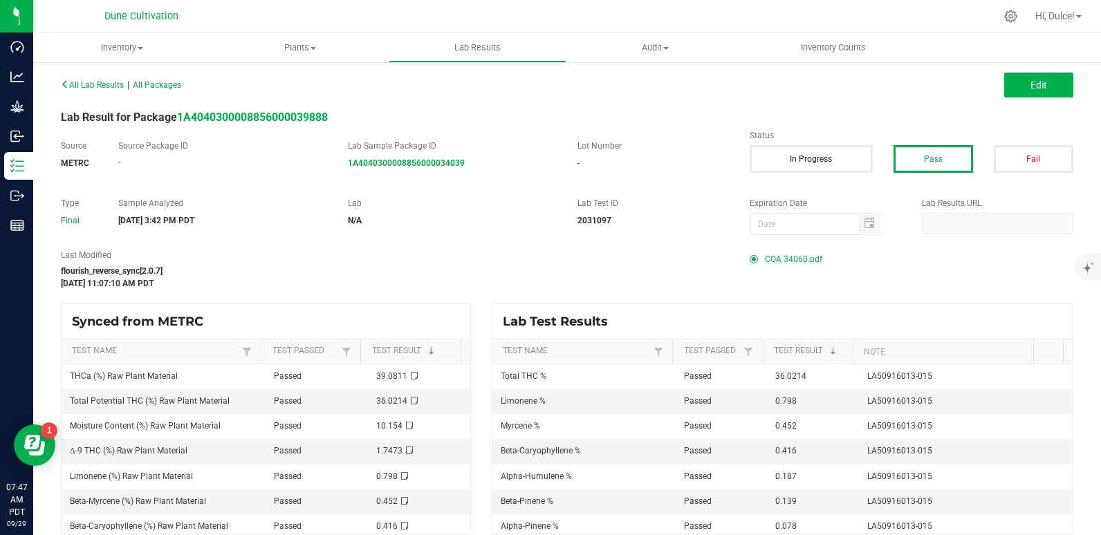
click at [770, 256] on span "COA 34060.pdf" at bounding box center [793, 259] width 57 height 21
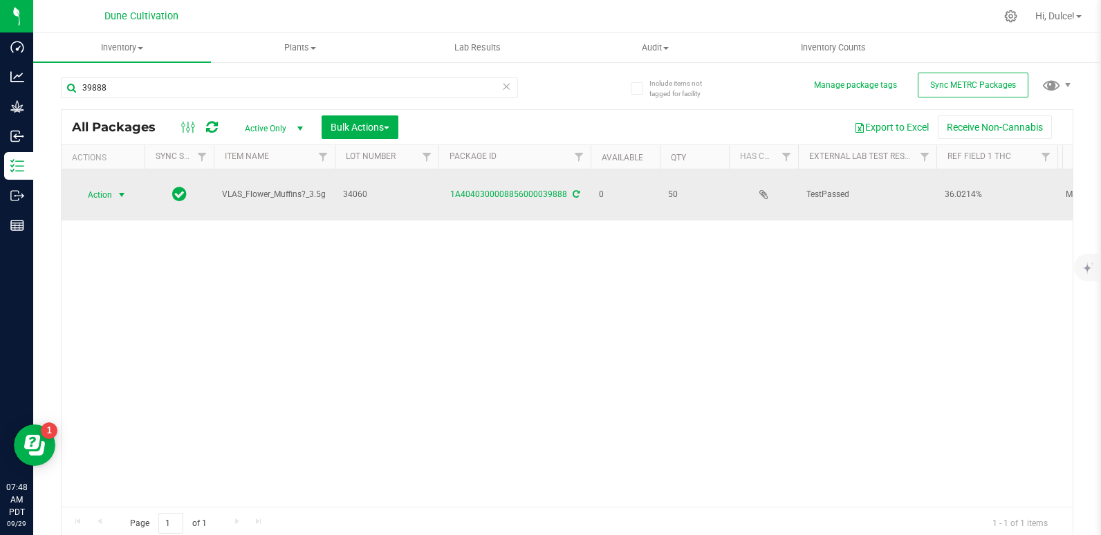
click at [115, 190] on span "select" at bounding box center [121, 194] width 17 height 19
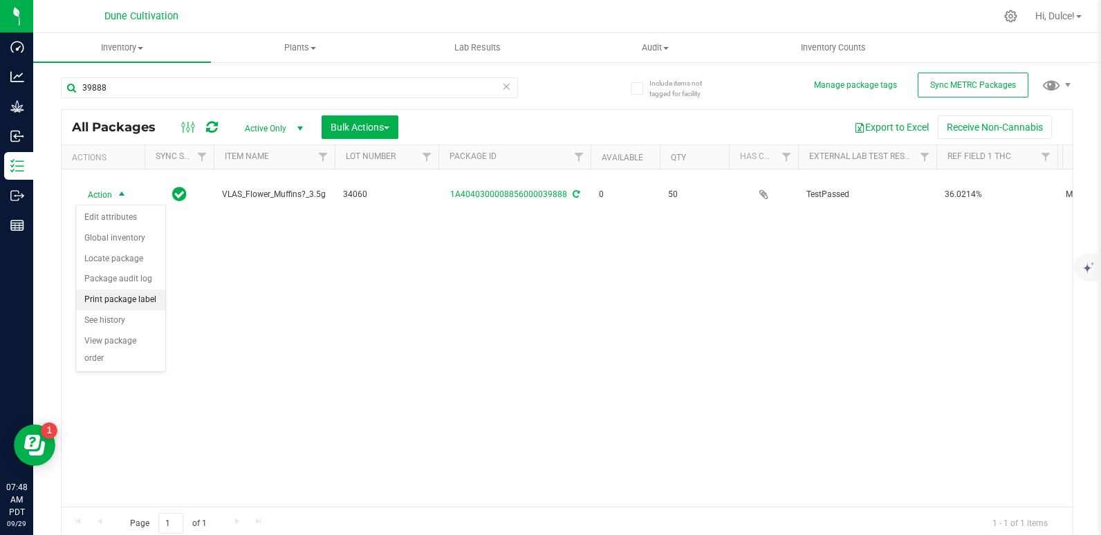
click at [128, 297] on li "Print package label" at bounding box center [120, 300] width 89 height 21
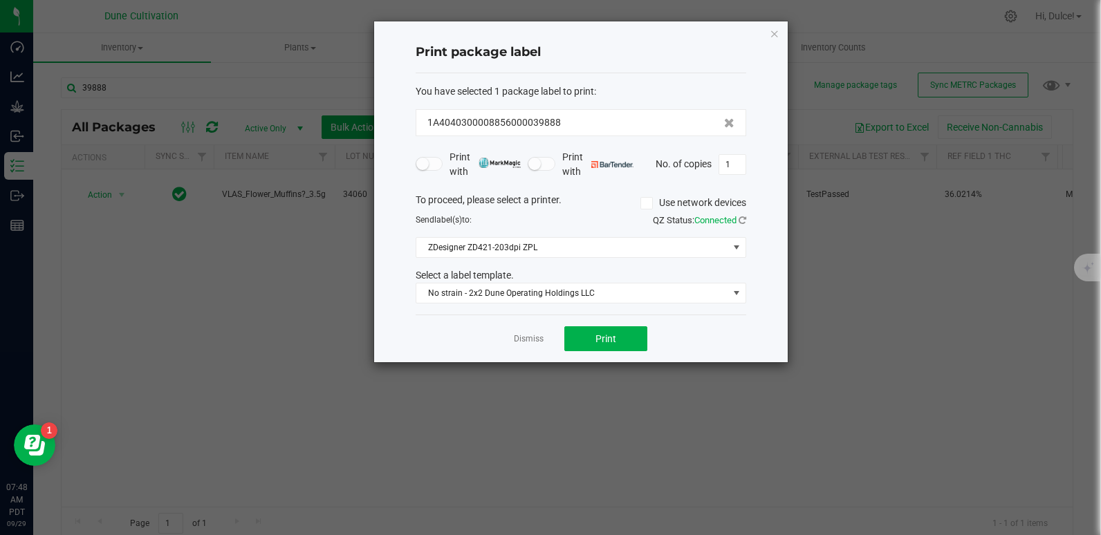
click at [749, 165] on div "Print package label You have selected 1 package label to print : 1A404030000885…" at bounding box center [580, 191] width 413 height 341
click at [731, 166] on input "1" at bounding box center [732, 164] width 26 height 19
type input "10"
click at [627, 344] on button "Print" at bounding box center [605, 338] width 83 height 25
click at [774, 32] on icon "button" at bounding box center [774, 33] width 10 height 17
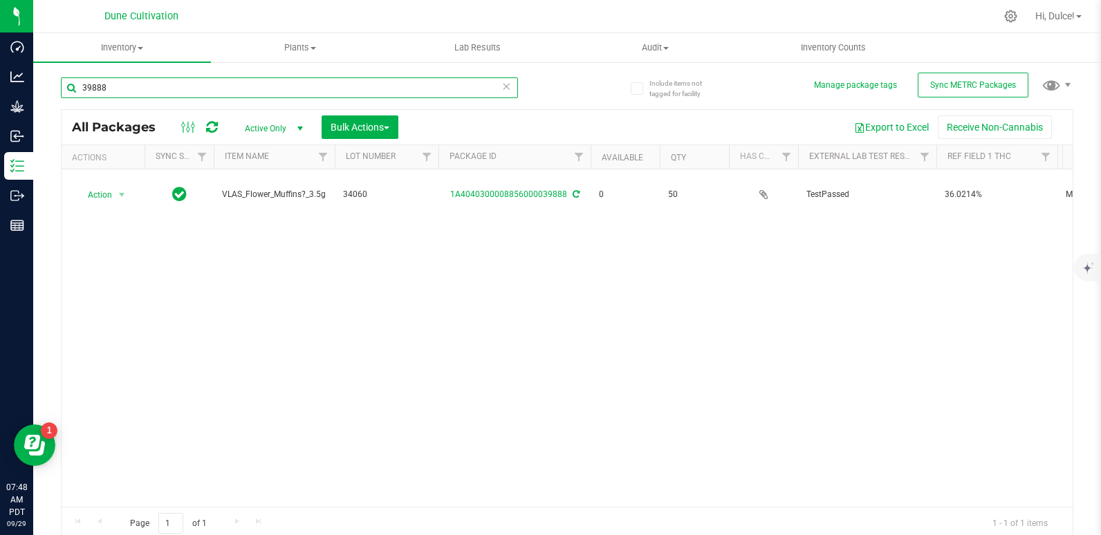
click at [371, 83] on input "39888" at bounding box center [289, 87] width 457 height 21
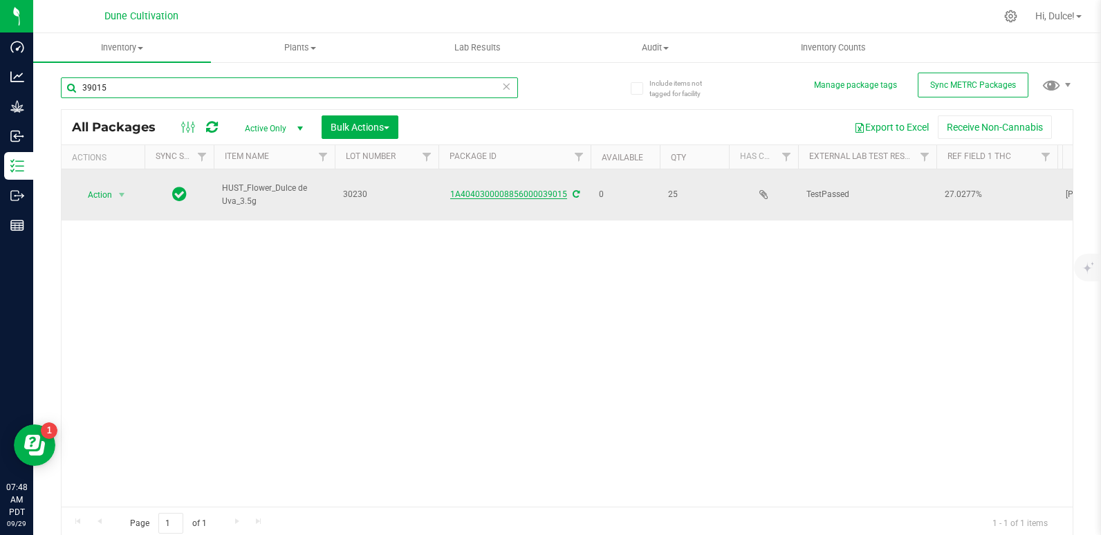
type input "39015"
click at [522, 192] on link "1A4040300008856000039015" at bounding box center [508, 194] width 117 height 10
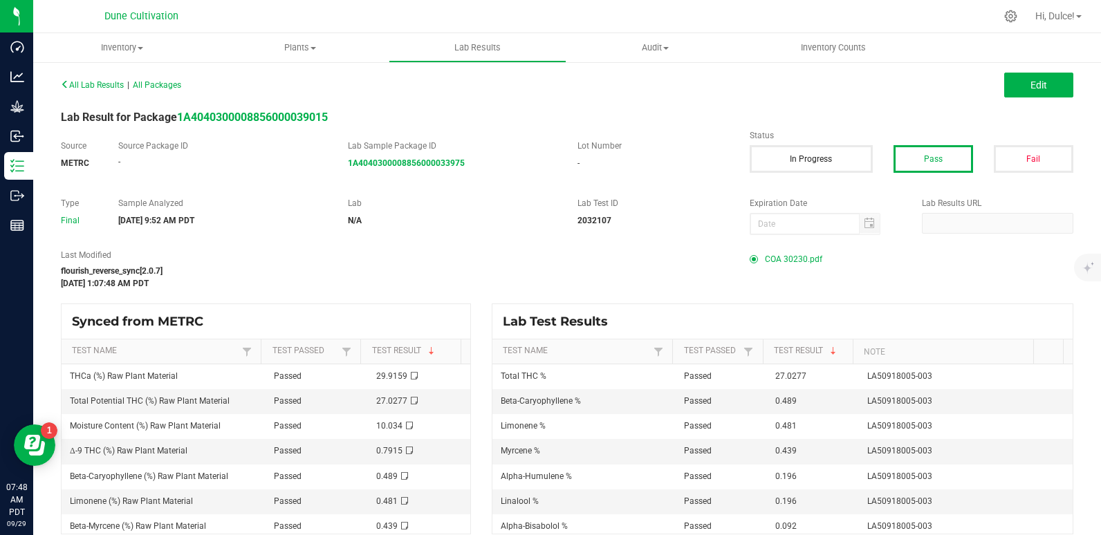
click at [768, 254] on span "COA 30230.pdf" at bounding box center [793, 259] width 57 height 21
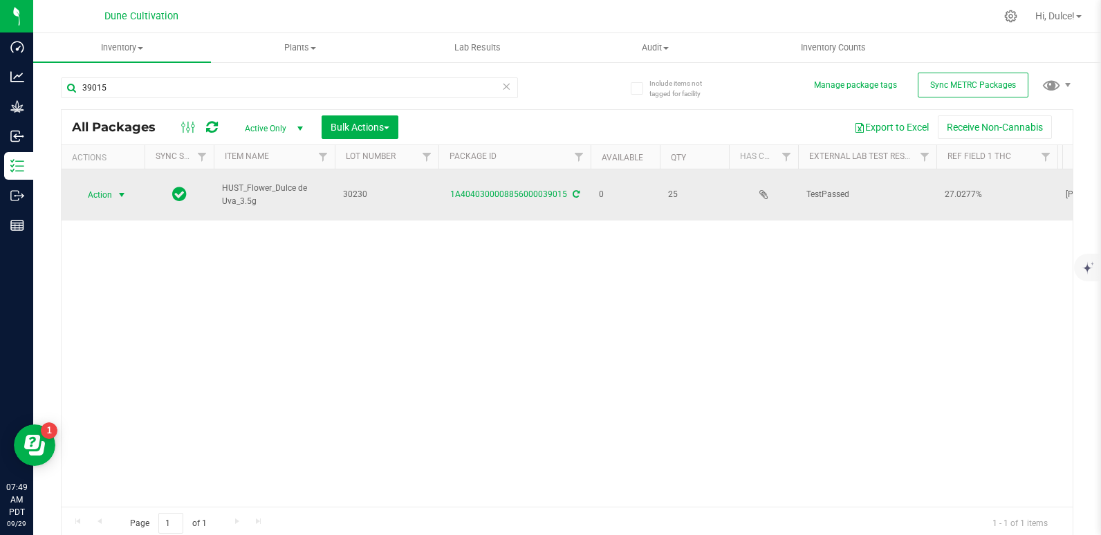
click at [106, 200] on span "Action" at bounding box center [93, 194] width 37 height 19
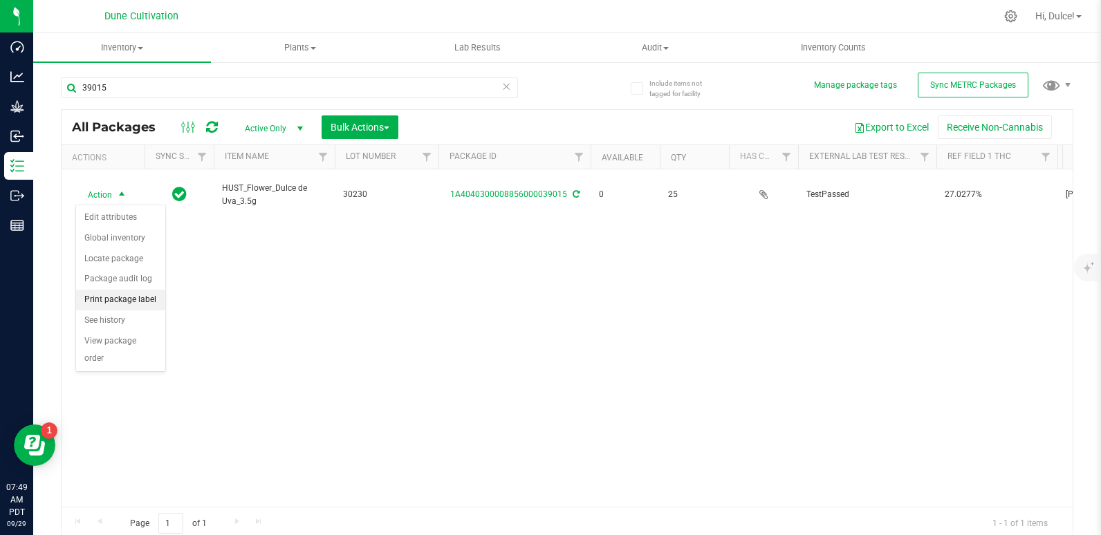
click at [122, 297] on li "Print package label" at bounding box center [120, 300] width 89 height 21
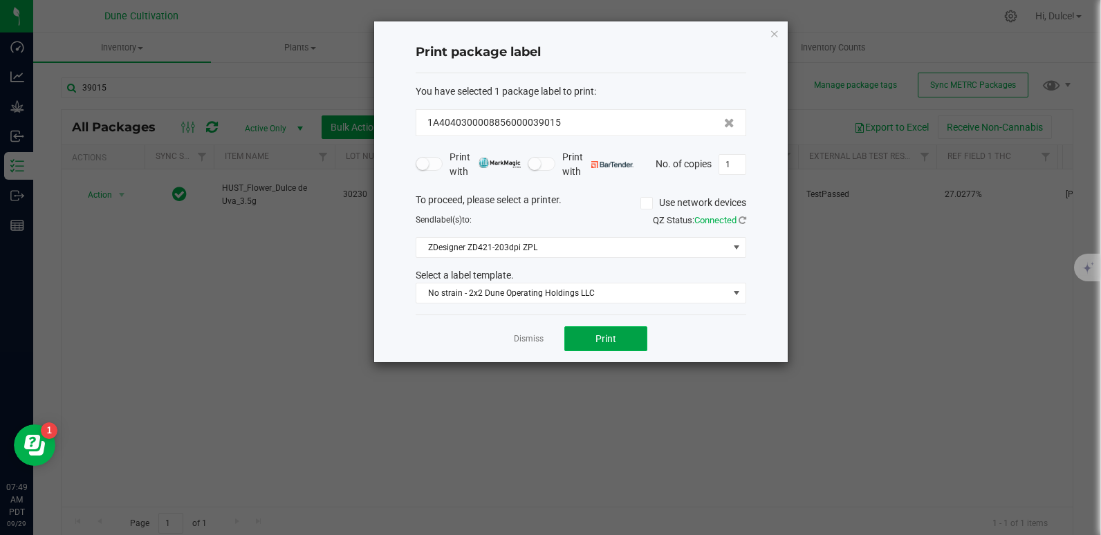
click at [616, 337] on button "Print" at bounding box center [605, 338] width 83 height 25
click at [774, 29] on icon "button" at bounding box center [774, 33] width 10 height 17
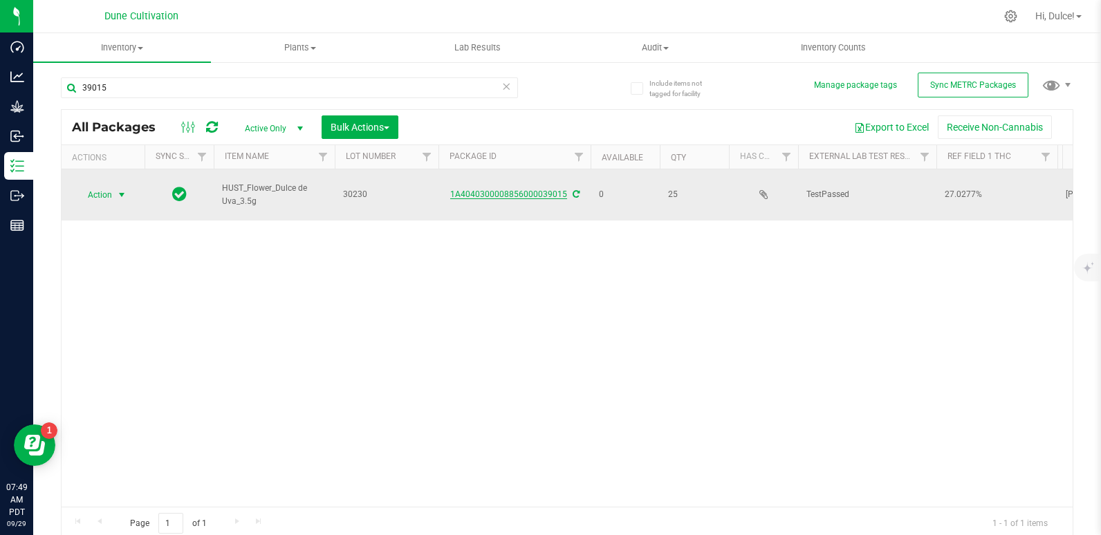
click at [548, 191] on link "1A4040300008856000039015" at bounding box center [508, 194] width 117 height 10
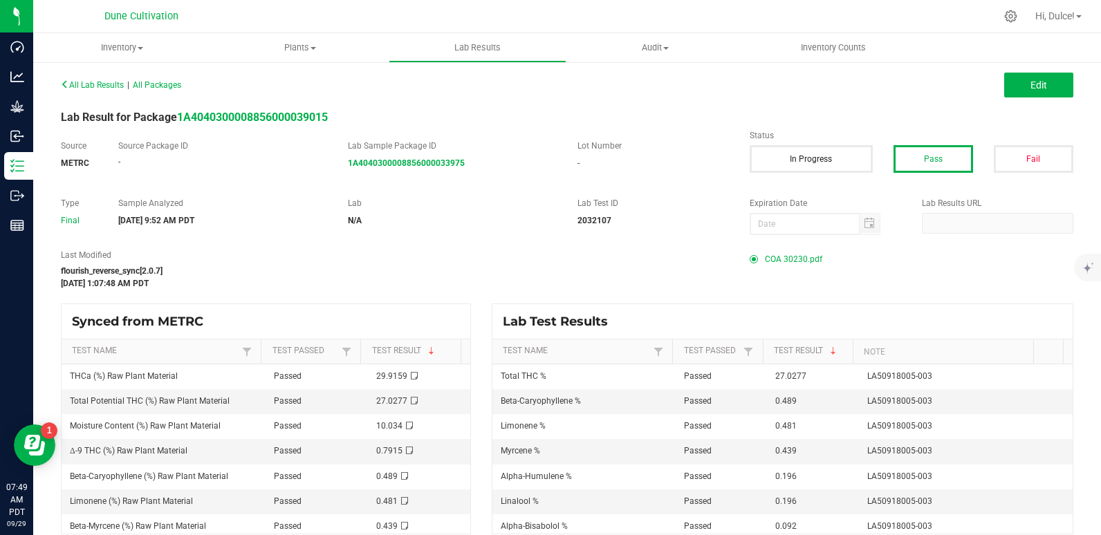
click at [796, 252] on span "COA 30230.pdf" at bounding box center [793, 259] width 57 height 21
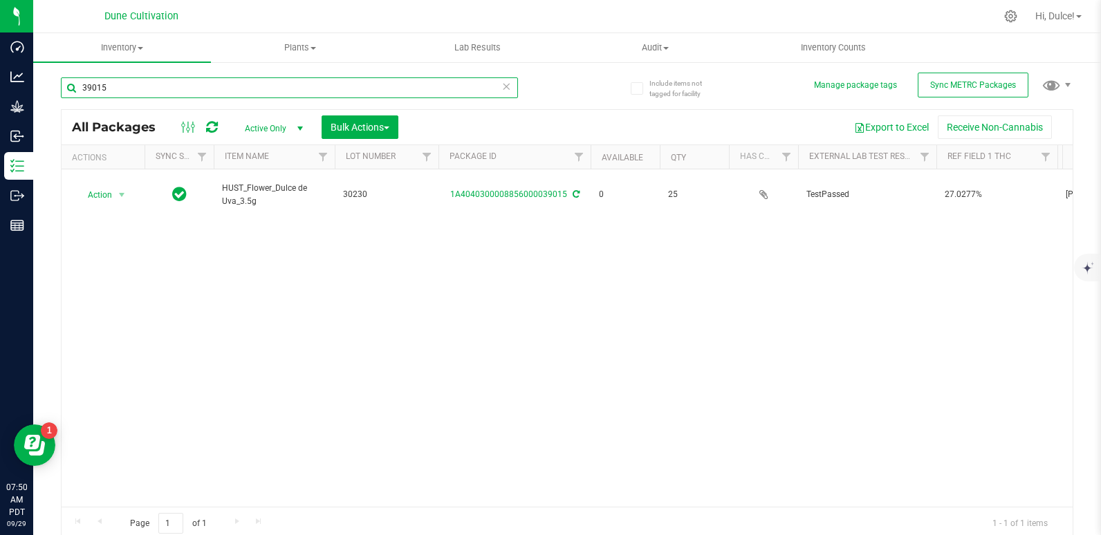
click at [165, 89] on input "39015" at bounding box center [289, 87] width 457 height 21
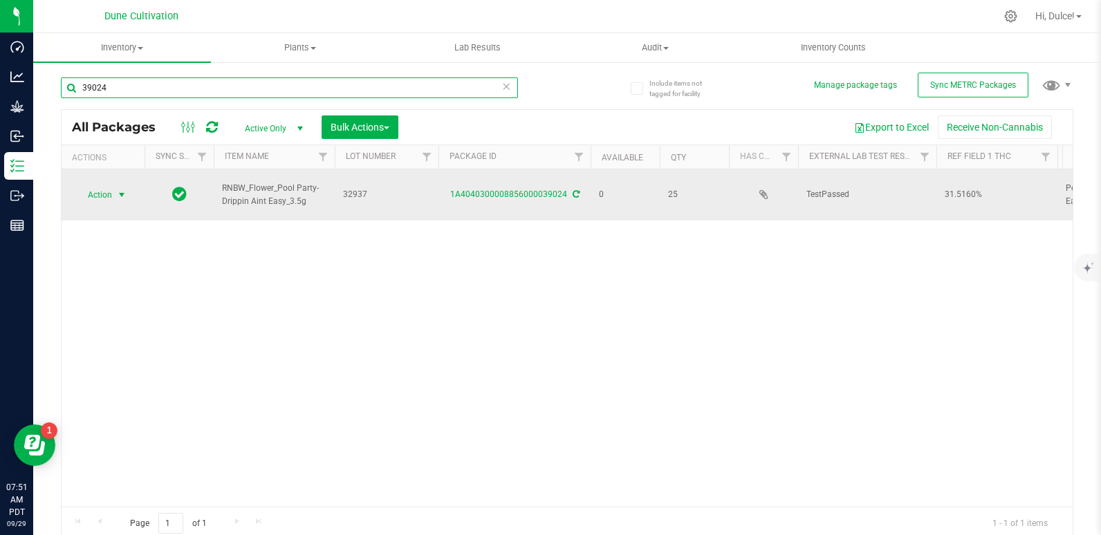
type input "39024"
click at [104, 193] on span "Action" at bounding box center [93, 194] width 37 height 19
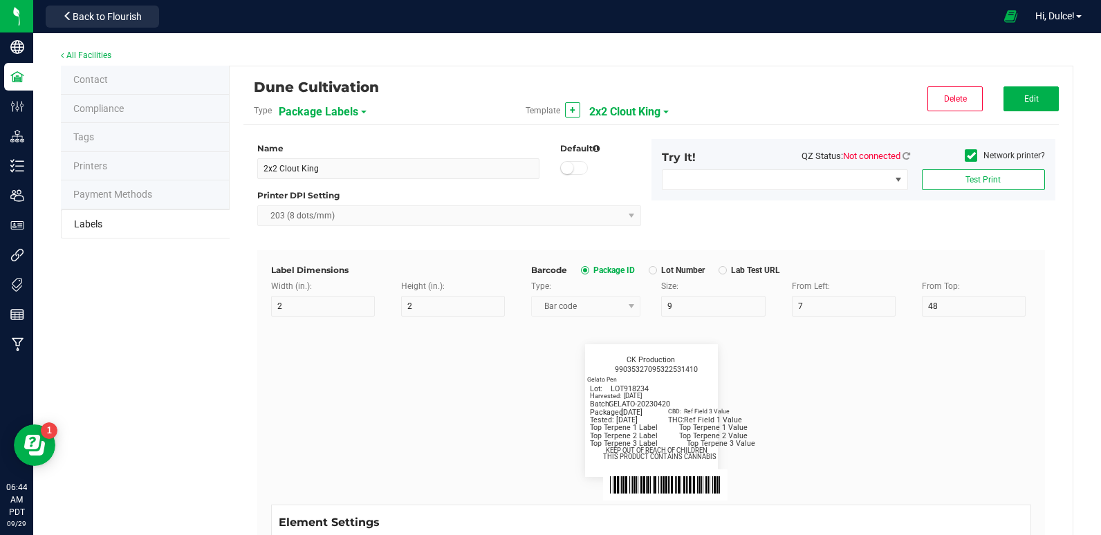
scroll to position [689, 0]
click at [611, 113] on span "2x2 Clout King" at bounding box center [624, 112] width 71 height 24
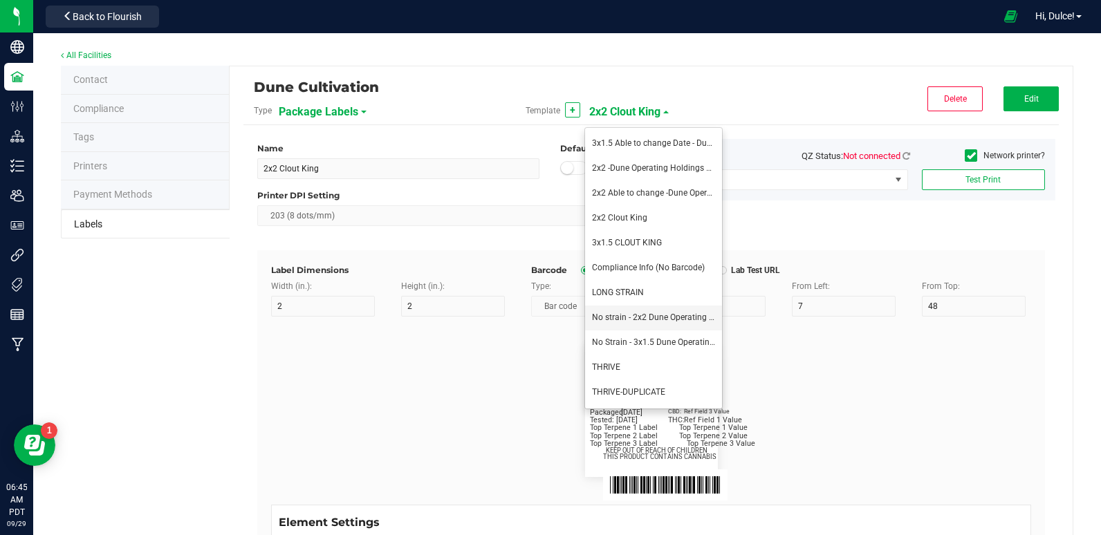
click at [639, 324] on li "No strain - 2x2 Dune Operating Holdings LLC" at bounding box center [653, 318] width 137 height 25
type input "No strain - 2x2 Dune Operating Holdings LLC"
type input "Packaged:"
type input "12"
type input "8"
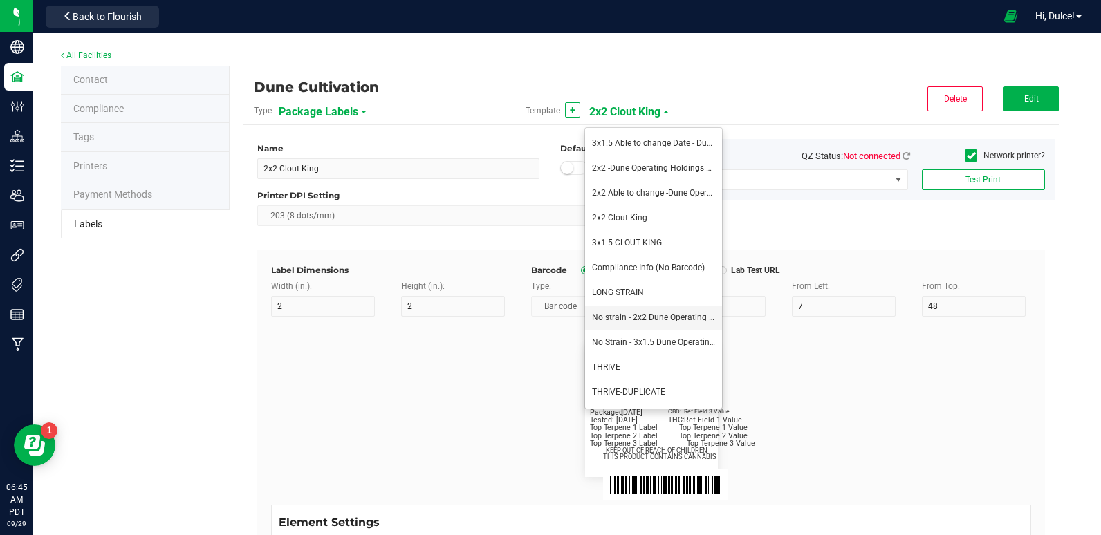
type input "2"
type input "24"
type input "4/20/2023"
type input "Lot:"
type input "8"
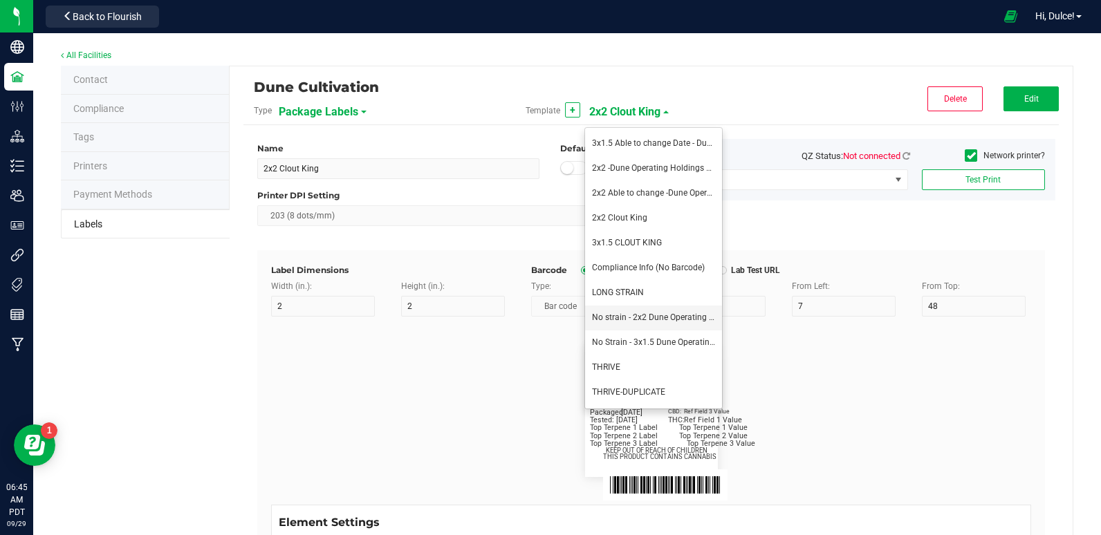
type input "15"
type input "LOT918234"
type input "THC:"
type input "6"
type input "7"
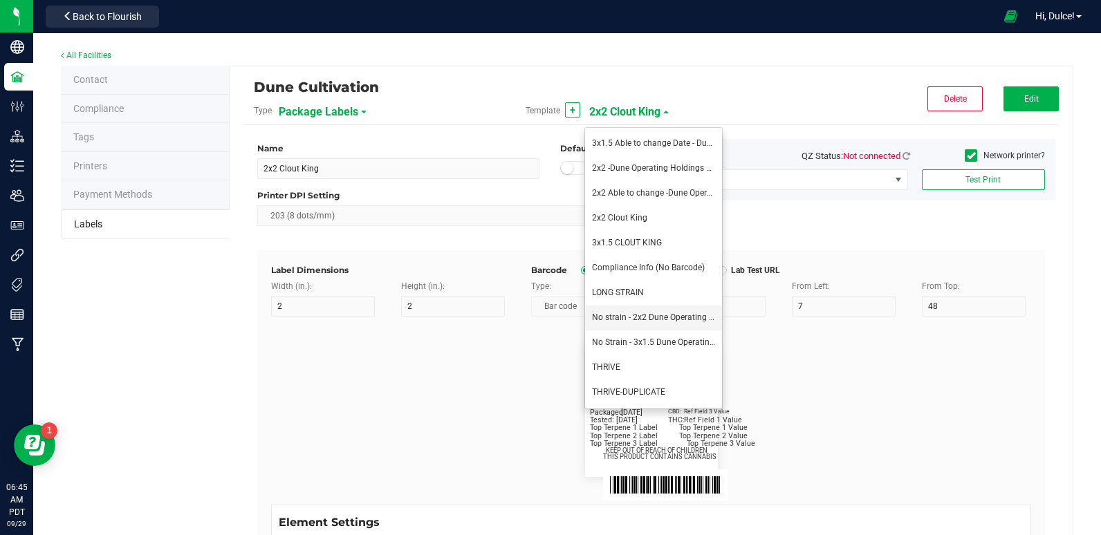
type input "32"
type input "27"
type input "Ref Field 1 Value"
type input "CBD:"
type input "7"
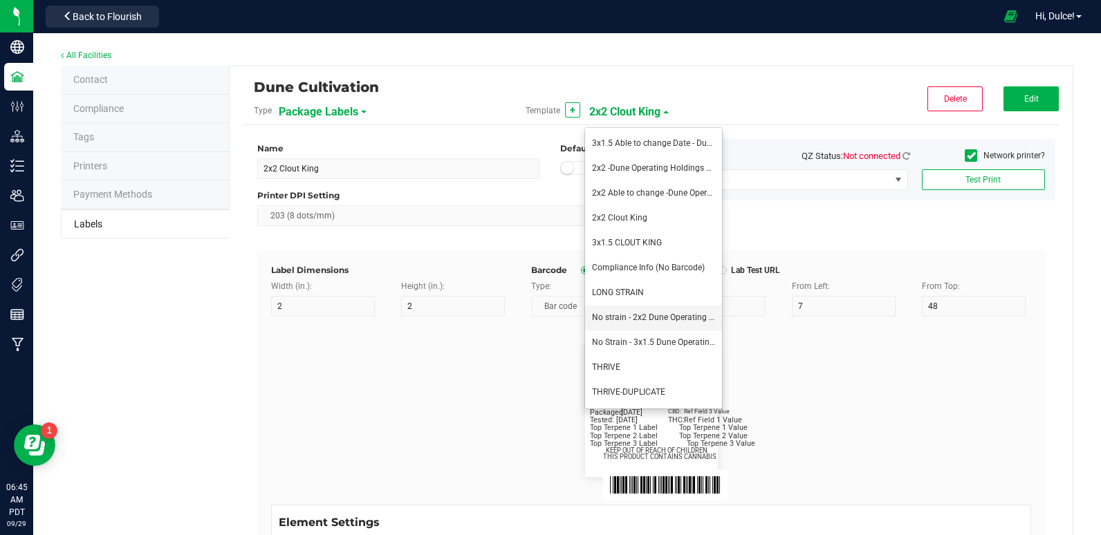
type input "31"
type input "24"
type input "Ref Field 3 Value"
type input "Top Terpene 1 Label"
type input "35"
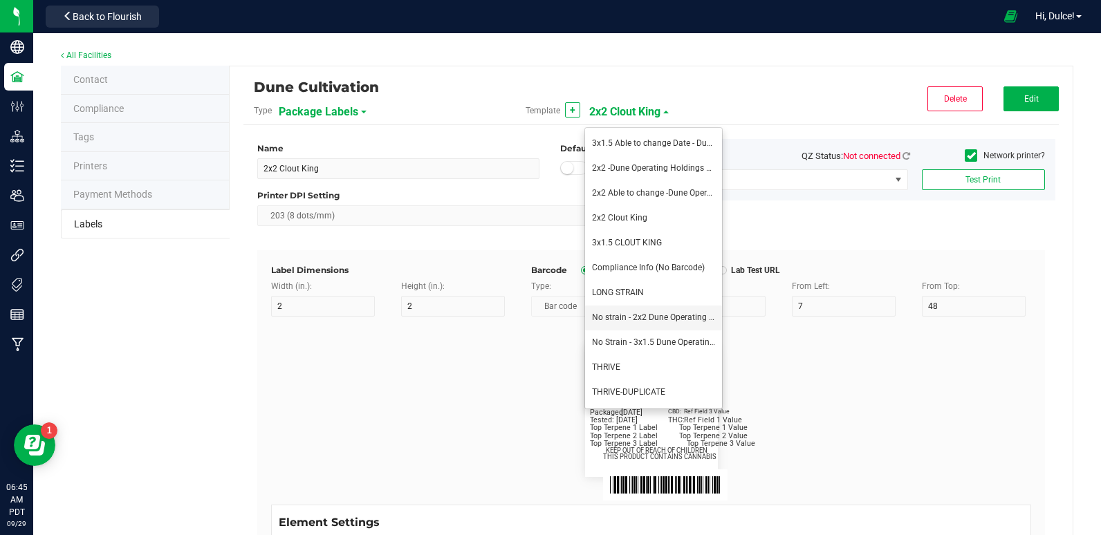
type input "8"
type input "2"
type input "30"
type input "Top Terpene 1 Label"
type input "Top Terpene 1 Value"
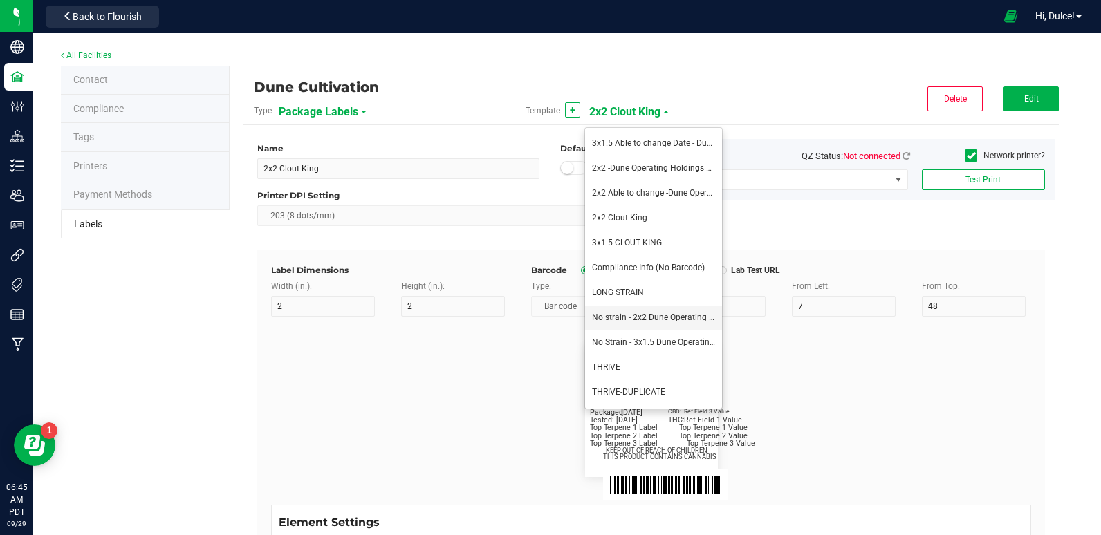
type input "36"
type input "Top Terpene 1 Value"
type input "Top Terpene 2 Label"
type input "2"
type input "33"
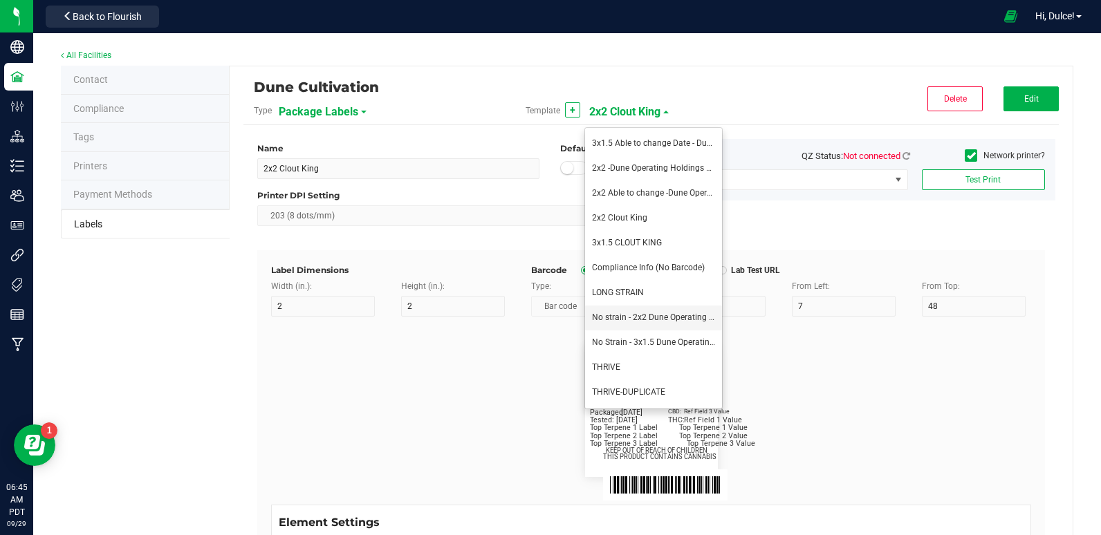
type input "Top Terpene 2 Label"
type input "Top Terpene 2 Value"
type input "36"
type input "Top Terpene 2 Value"
type input "Top Terpene 3 Label"
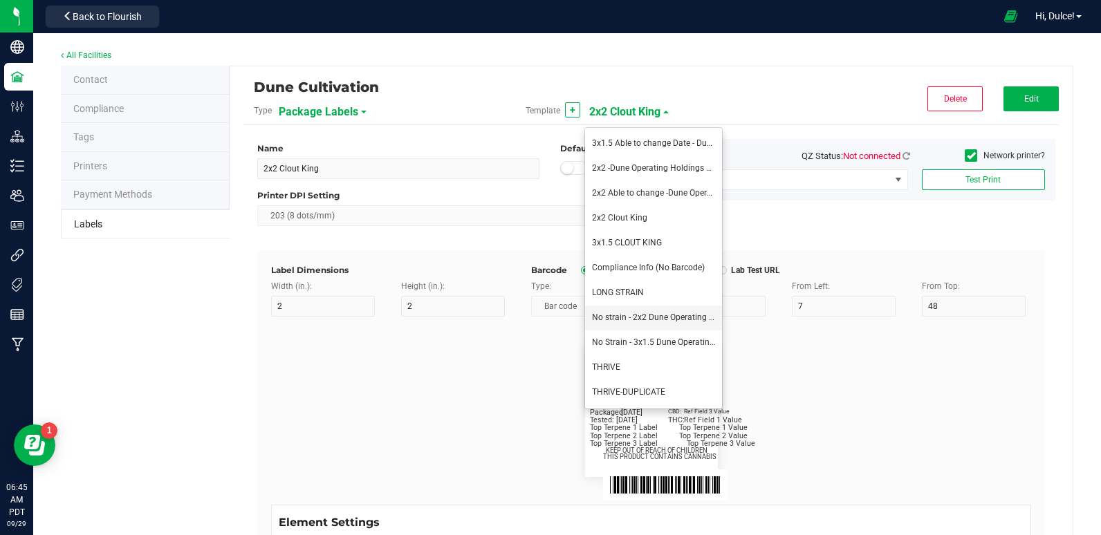
type input "2"
type input "36"
type input "Top Terpene 3 Label"
type input "Top Terpene 3 Value"
type input "39"
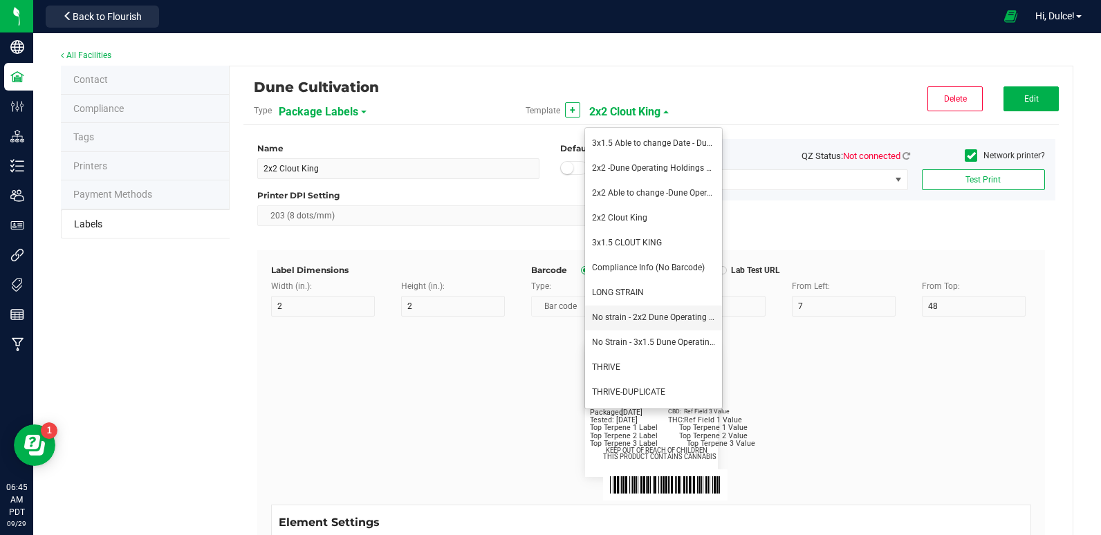
type input "Top Terpene 3 Value"
type input "Example"
type input "10"
type input "7"
type input "8"
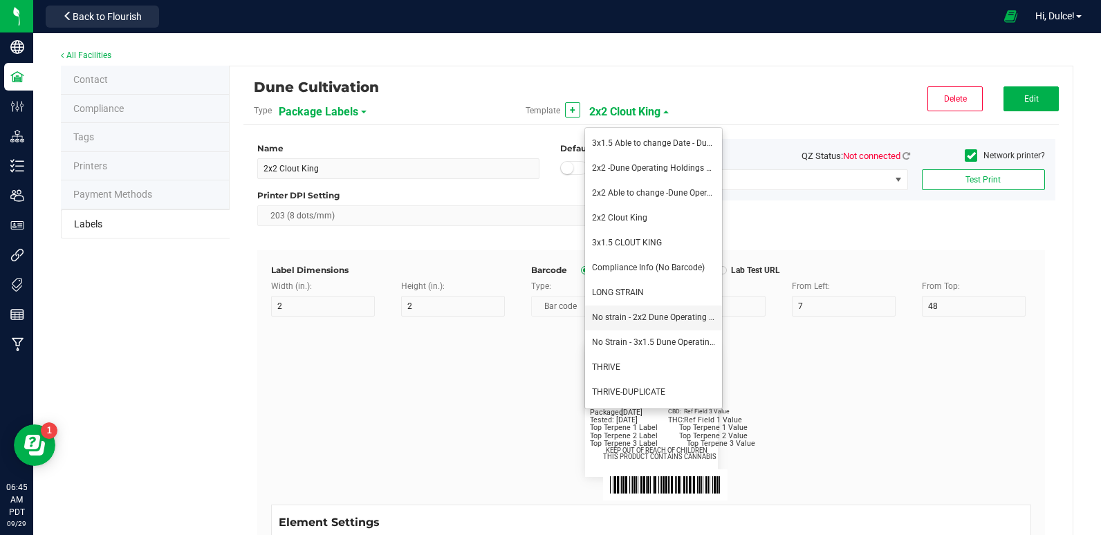
type input "39"
type input "KEEP OUT OF REACH OF CHILDREN"
type input "7"
type input "41.2"
type input "THIS PRODUCT CONTAINS CANNABIS"
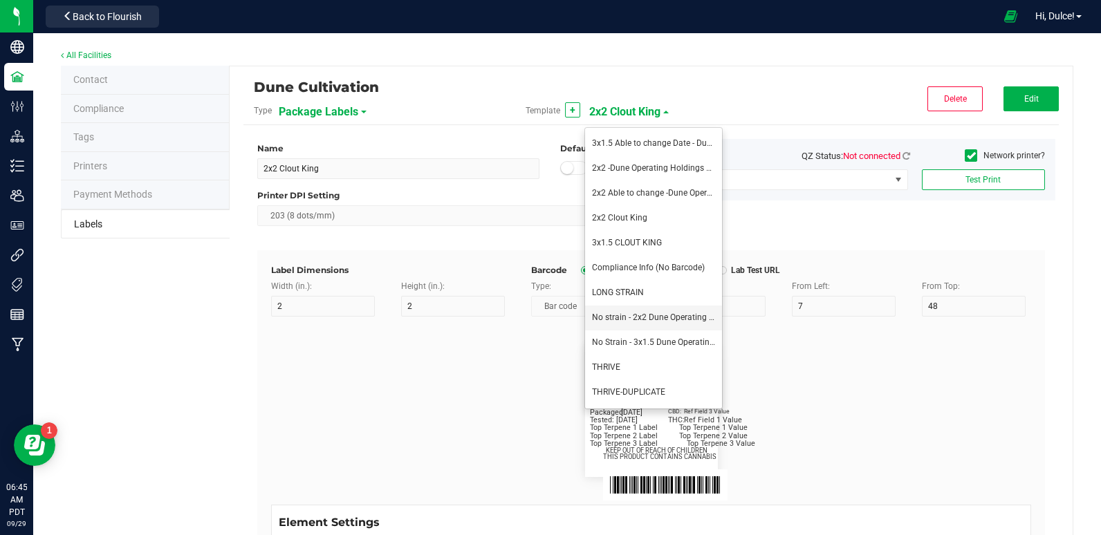
type input "8"
type input "4"
type input "Dune Operating Holdings LLC"
type input "11.5"
type input "7.75"
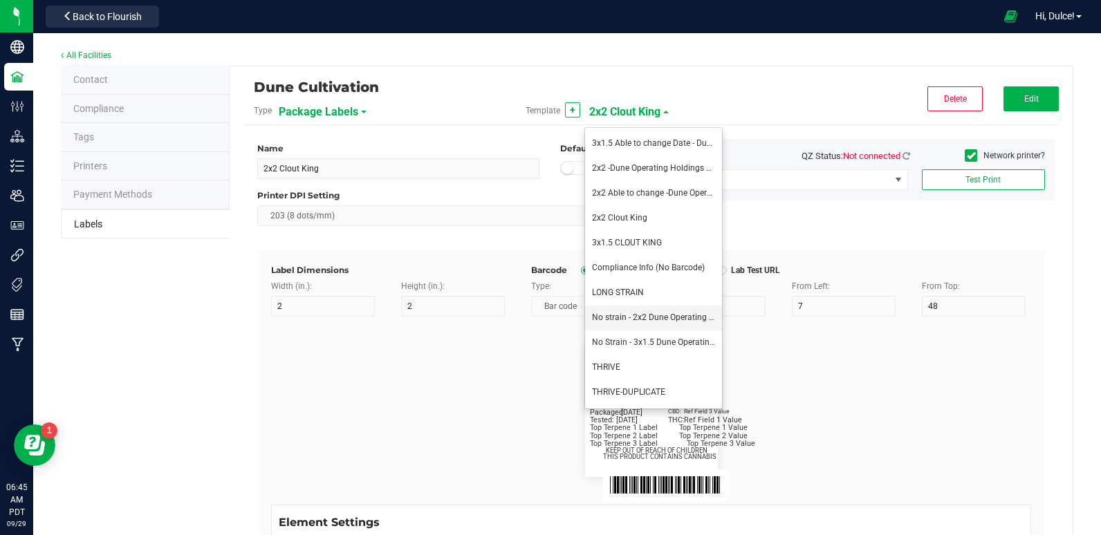
type input "99035327095322531410"
type input "Batch:"
type input "7"
type input "2"
type input "21"
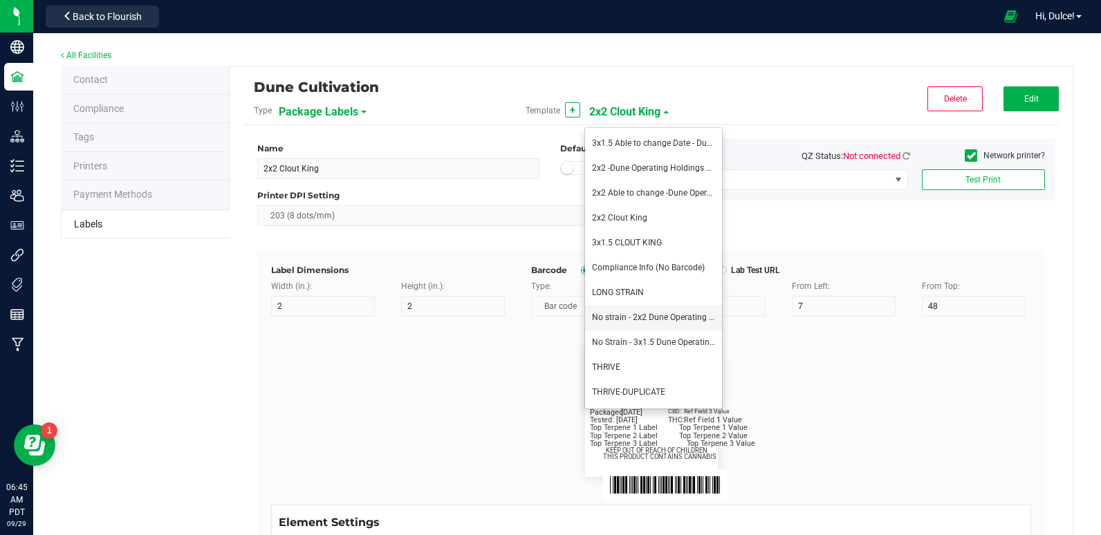
type input "GELATO-20230420"
type input "Tested:"
type input "10"
type input "27"
type input "2023-04-20"
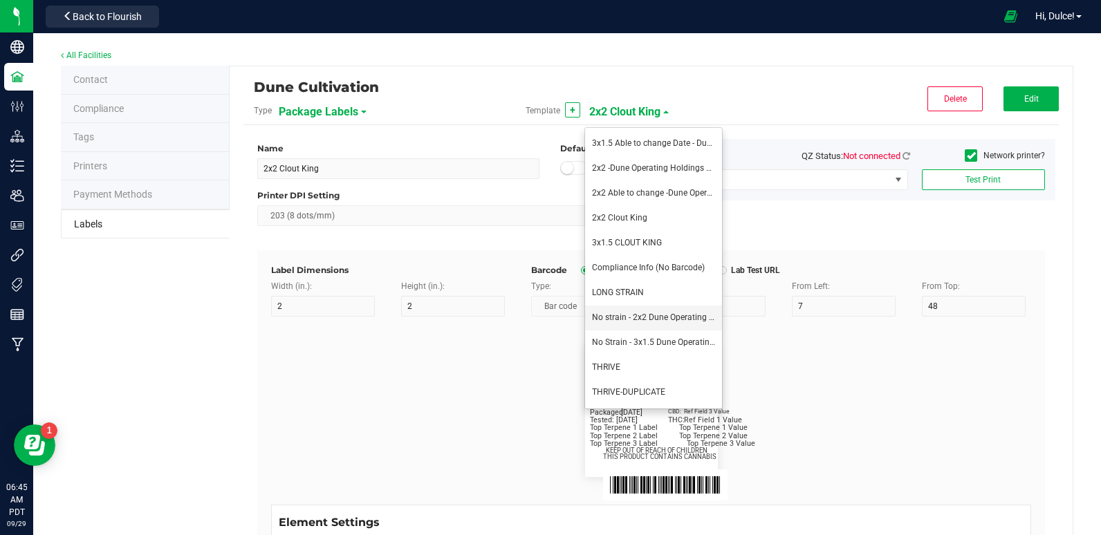
type input "SKU Name"
type input "16"
type input "6"
type input "12"
type input "Gelato Pen"
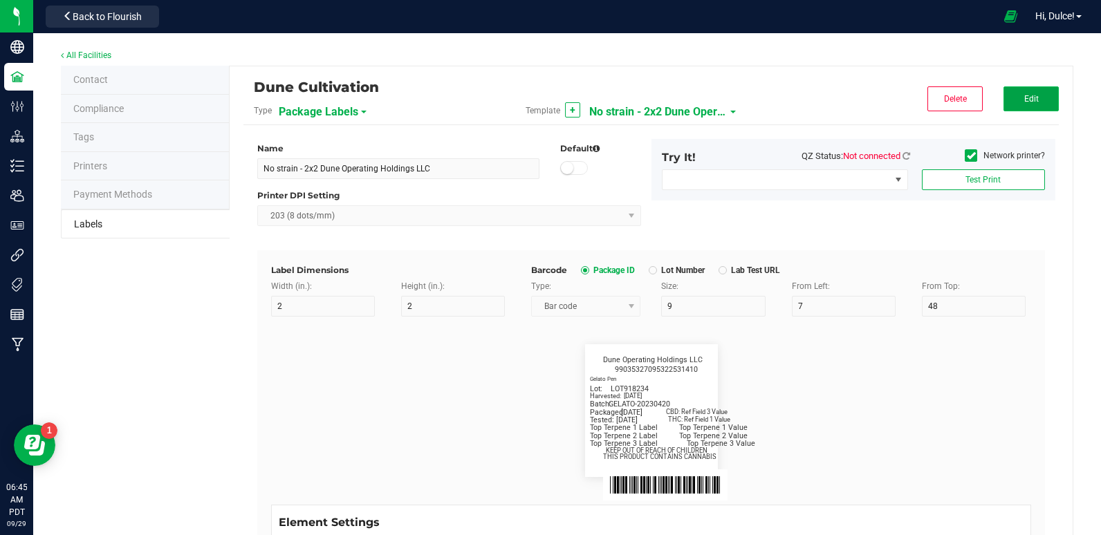
click at [1018, 93] on button "Edit" at bounding box center [1030, 98] width 55 height 25
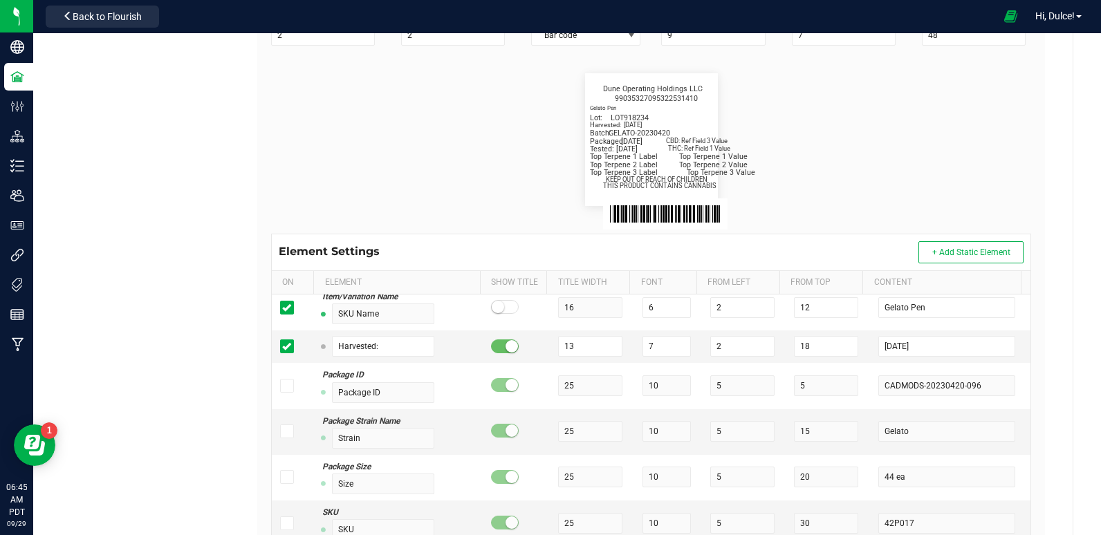
scroll to position [279, 0]
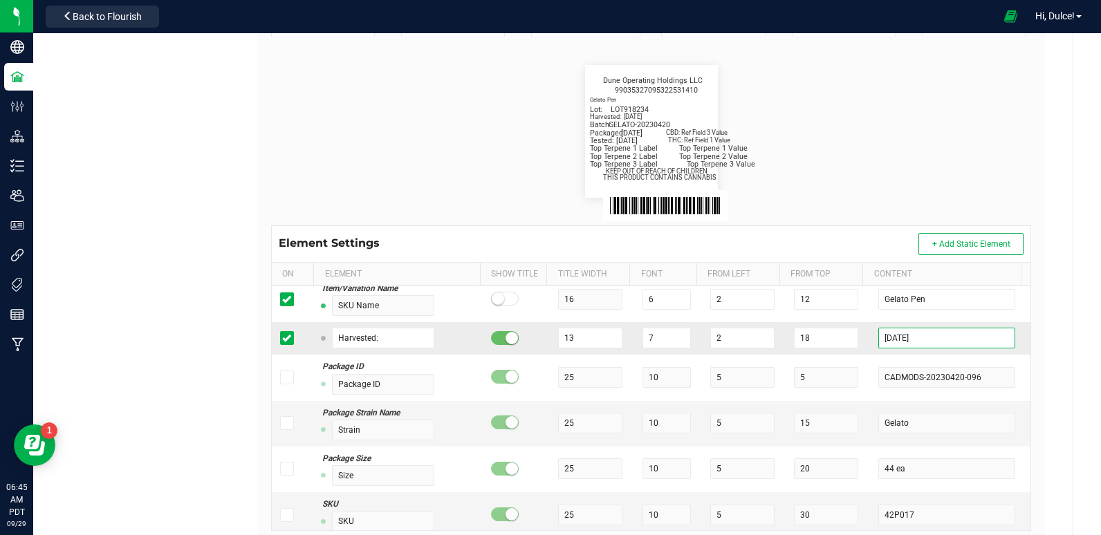
click at [936, 343] on input "[DATE]" at bounding box center [946, 338] width 136 height 21
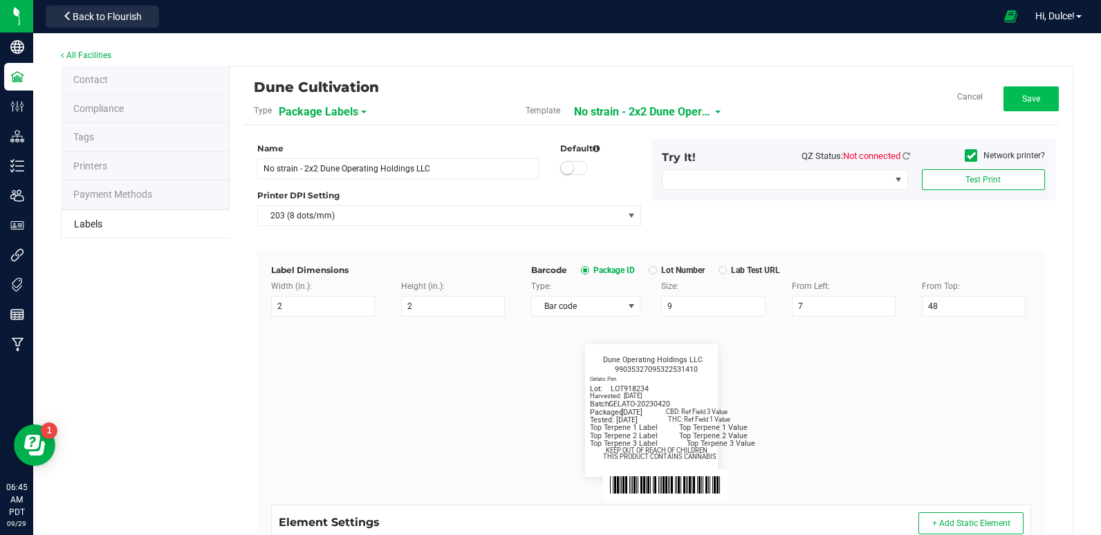
type input "[DATE]"
click at [1014, 104] on button "Save" at bounding box center [1030, 98] width 55 height 25
click at [699, 124] on div "Dune Cultivation Type Package Labels Template + No strain - 2x2 Dune Operating …" at bounding box center [650, 102] width 815 height 45
click at [699, 118] on span "No strain - 2x2 Dune Operating Holdings LLC" at bounding box center [658, 112] width 138 height 24
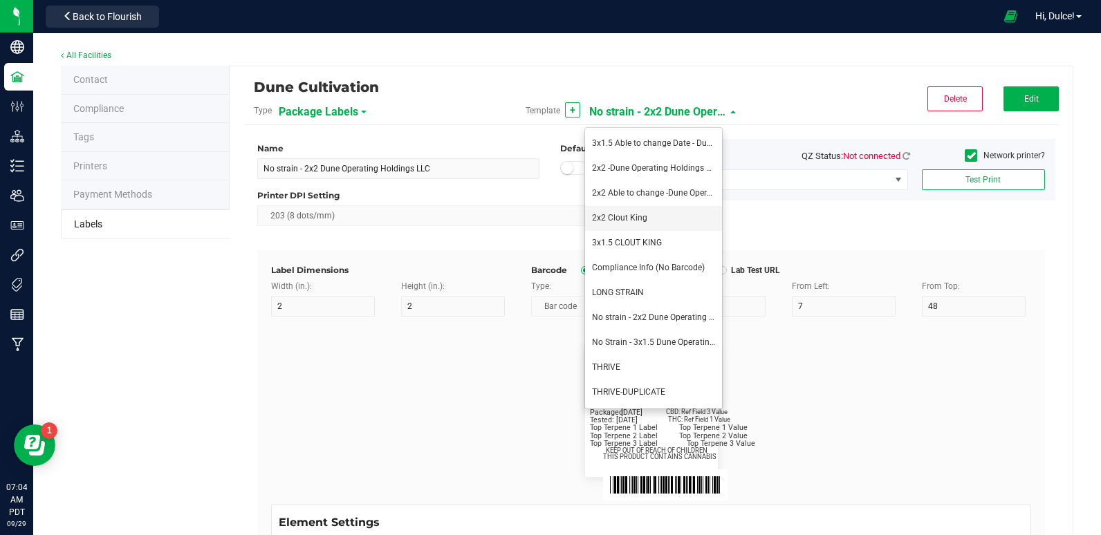
click at [648, 221] on li "2x2 Clout King" at bounding box center [653, 218] width 137 height 25
type input "2x2 Clout King"
type input "SKU Name"
type input "16"
type input "6.5"
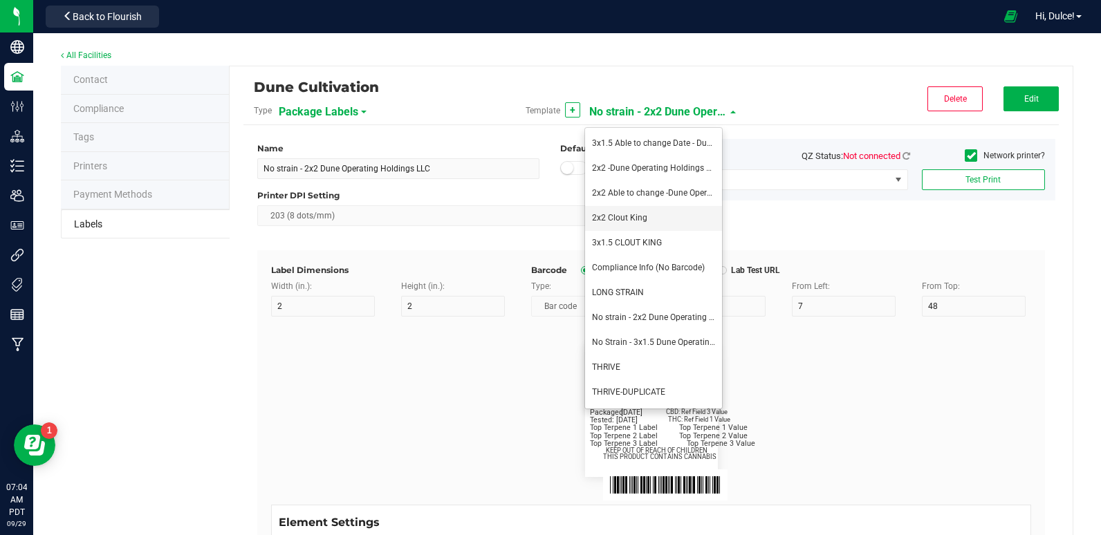
type input "1"
type input "12"
type input "Gelato Pen"
type input "Packaged:"
type input "12"
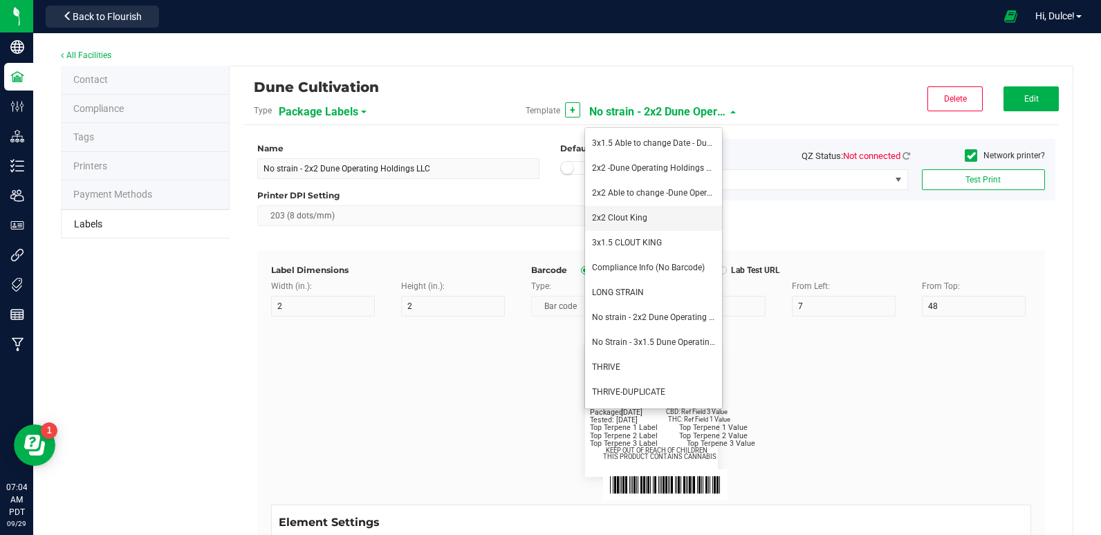
type input "24"
type input "4/20/2023"
type input "Lot:"
type input "8"
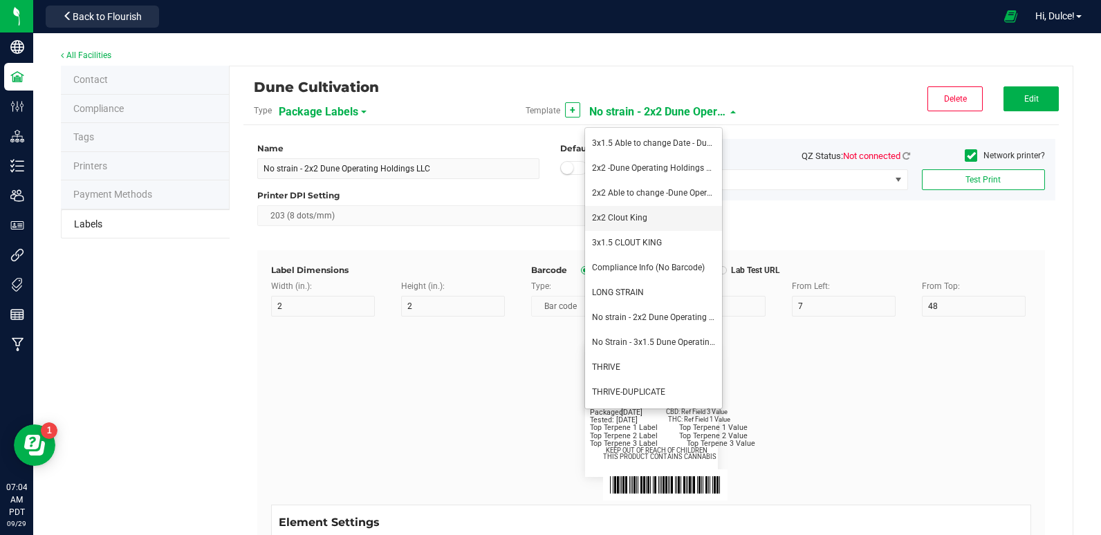
type input "2"
type input "15"
type input "LOT918234"
type input "THC:"
type input "8"
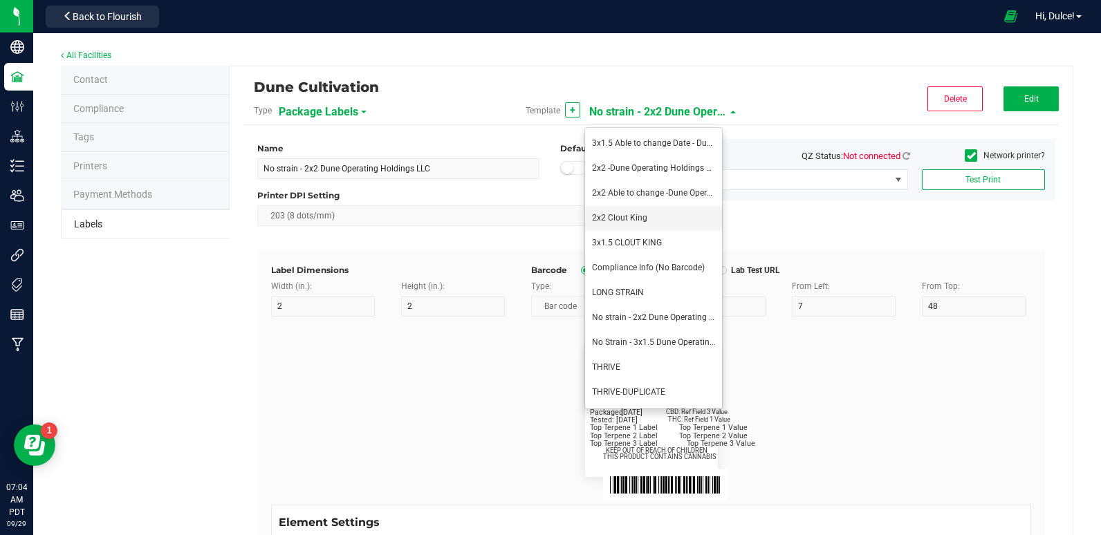
type input "32"
type input "27"
type input "Ref Field 1 Value"
type input "CBD:"
type input "6"
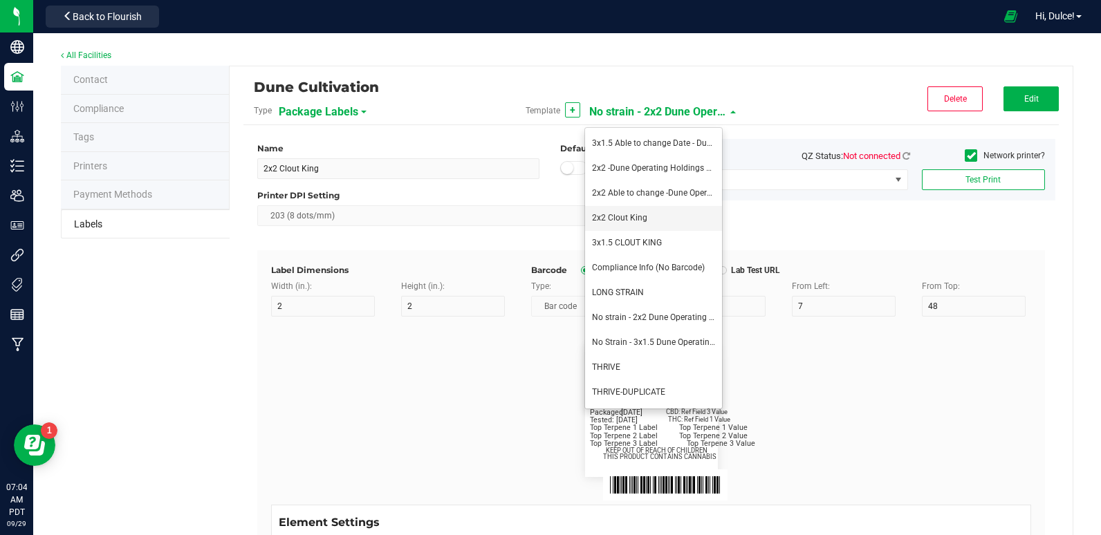
type input "6.5"
type input "32"
type input "24"
type input "Ref Field 3 Value"
type input "Top Terpene 1 Label"
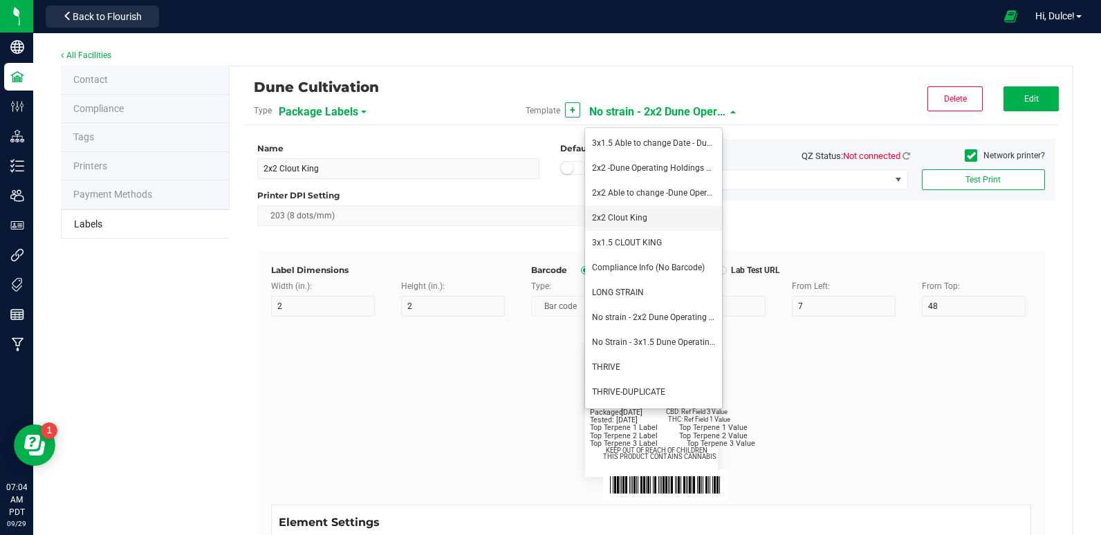
type input "2"
type input "Top Terpene 1 Label"
type input "Top Terpene 1 Value"
type input "36"
type input "30"
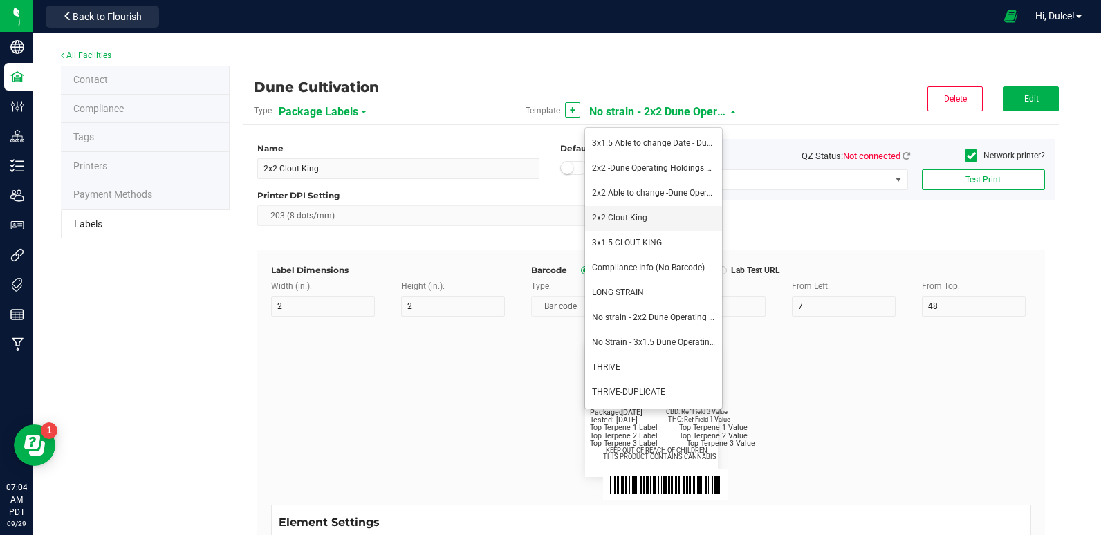
type input "Top Terpene 1 Value"
type input "Top Terpene 2 Label"
type input "2"
type input "Top Terpene 2 Label"
type input "Top Terpene 2 Value"
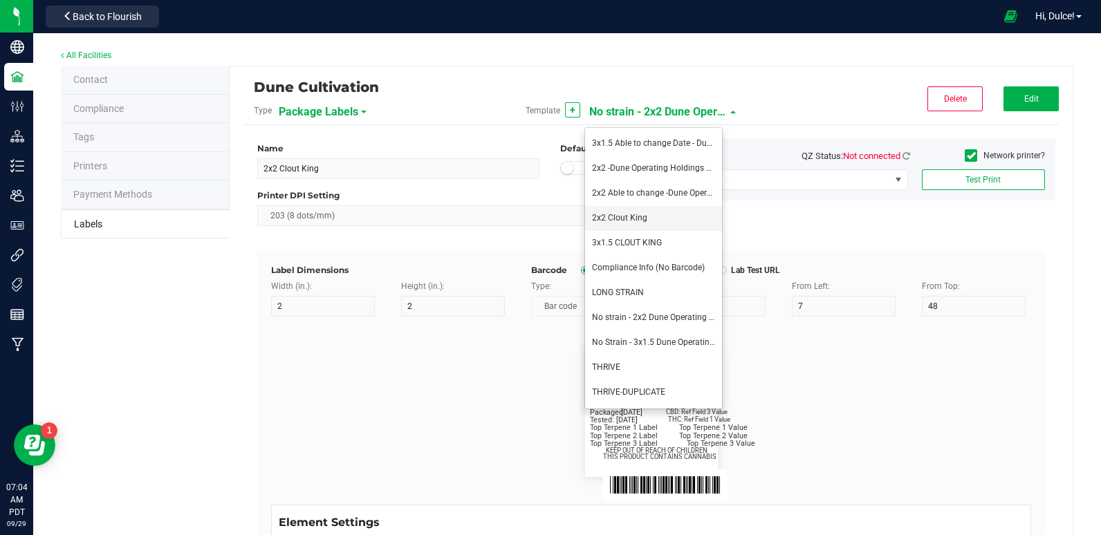
type input "36"
type input "33"
type input "Top Terpene 2 Value"
type input "Top Terpene 3 Label"
type input "2"
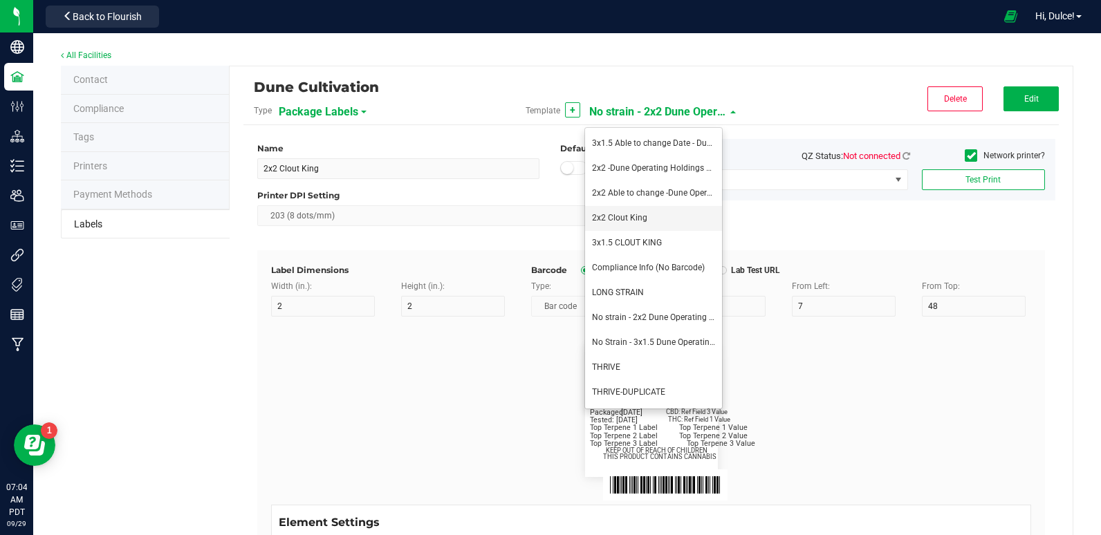
type input "Top Terpene 3 Label"
type input "Top Terpene 3 Value"
type input "35"
type input "8"
type input "39"
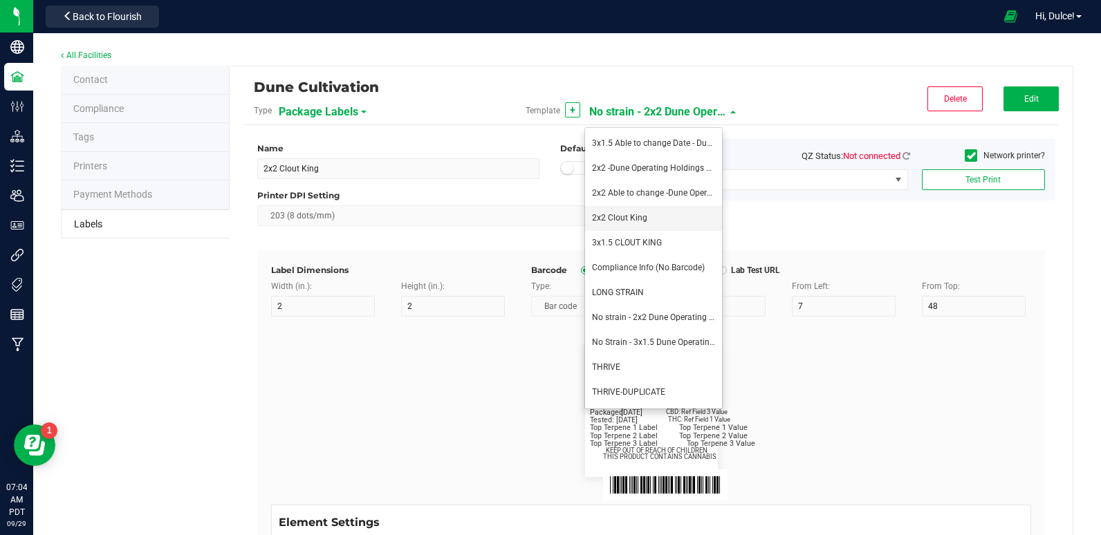
type input "36"
type input "Top Terpene 3 Value"
type input "8"
type input "39"
type input "KEEP OUT OF REACH OF CHILDREN"
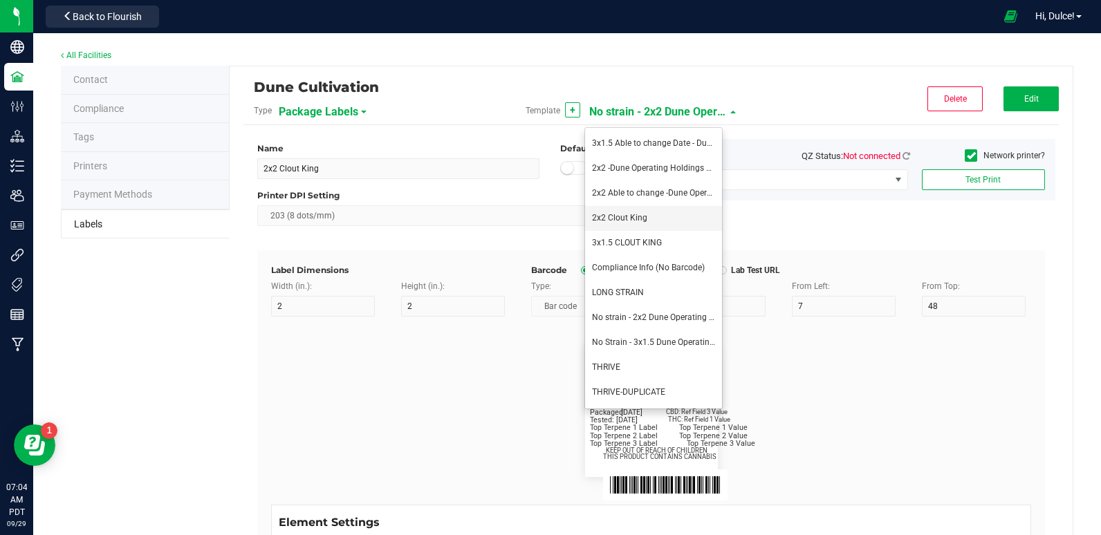
type input "7"
type input "41.2"
type input "THIS PRODUCT CONTAINS CANNABIS"
type input "16"
type input "4"
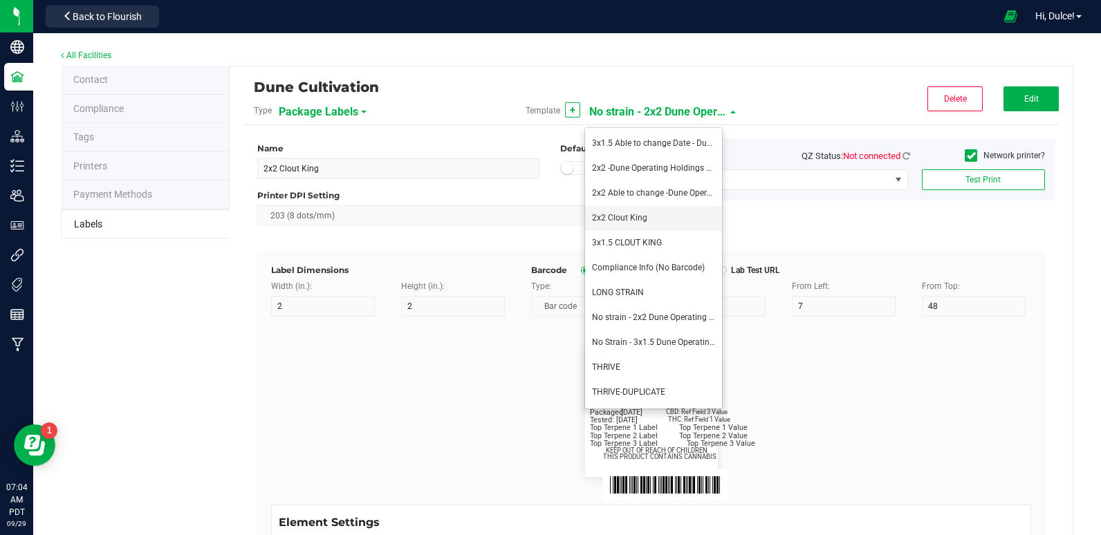
type input "CK Production"
type input "Example"
type input "10"
type input "11.5"
type input "7.75"
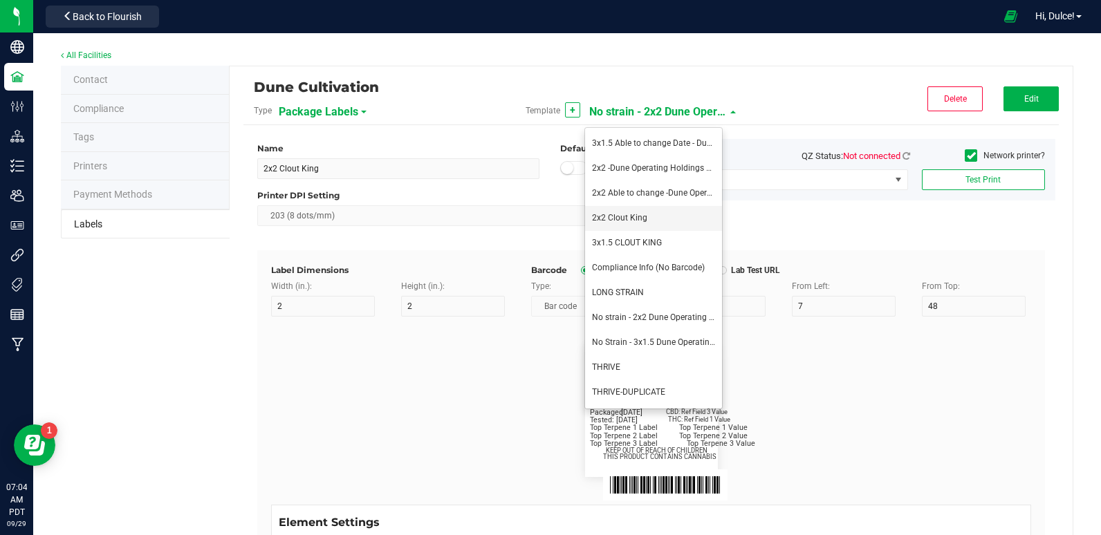
type input "99035327095322531410"
type input "Batch:"
type input "7"
type input "21"
type input "GELATO-20230420"
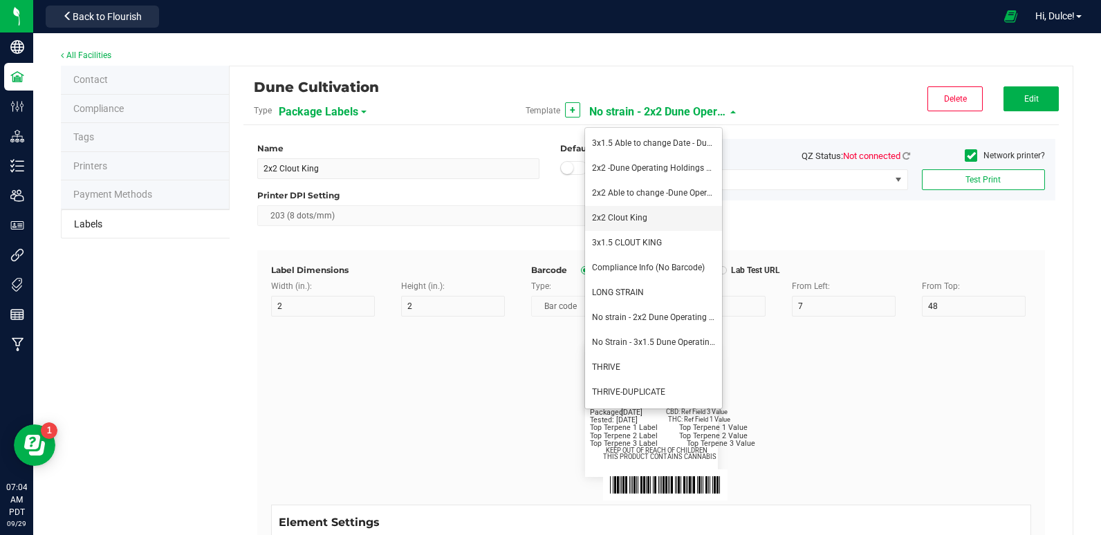
type input "Tested:"
type input "10"
type input "8"
type input "27"
type input "2023-04-20"
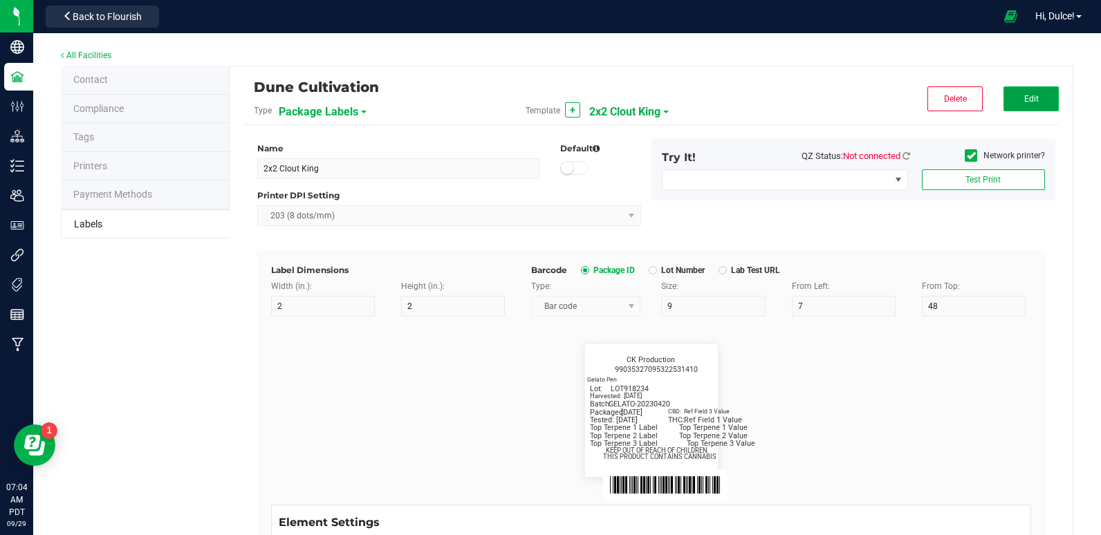
click at [1023, 93] on button "Edit" at bounding box center [1030, 98] width 55 height 25
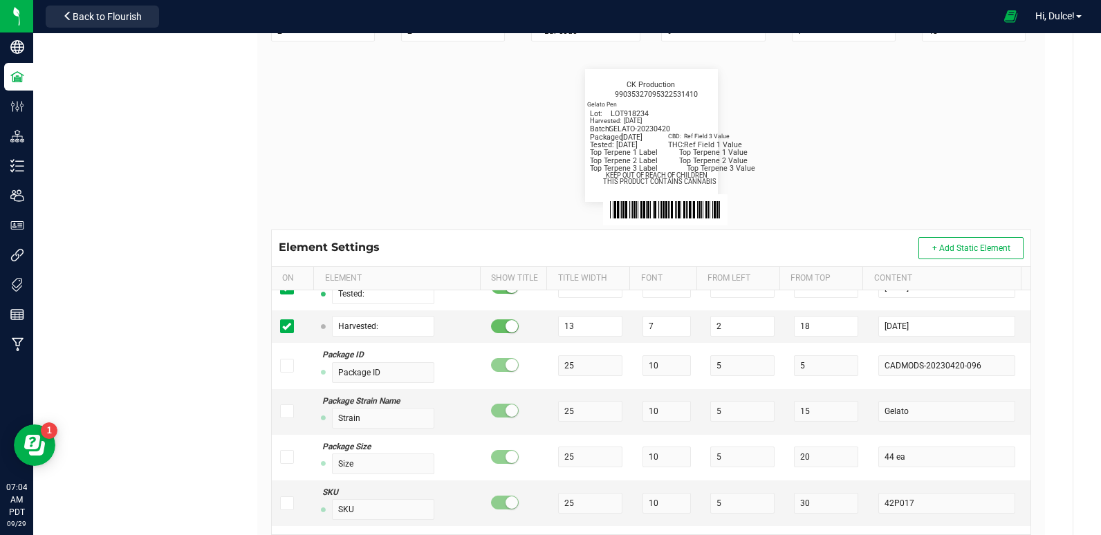
scroll to position [705, 0]
click at [919, 323] on input "[DATE]" at bounding box center [946, 325] width 136 height 21
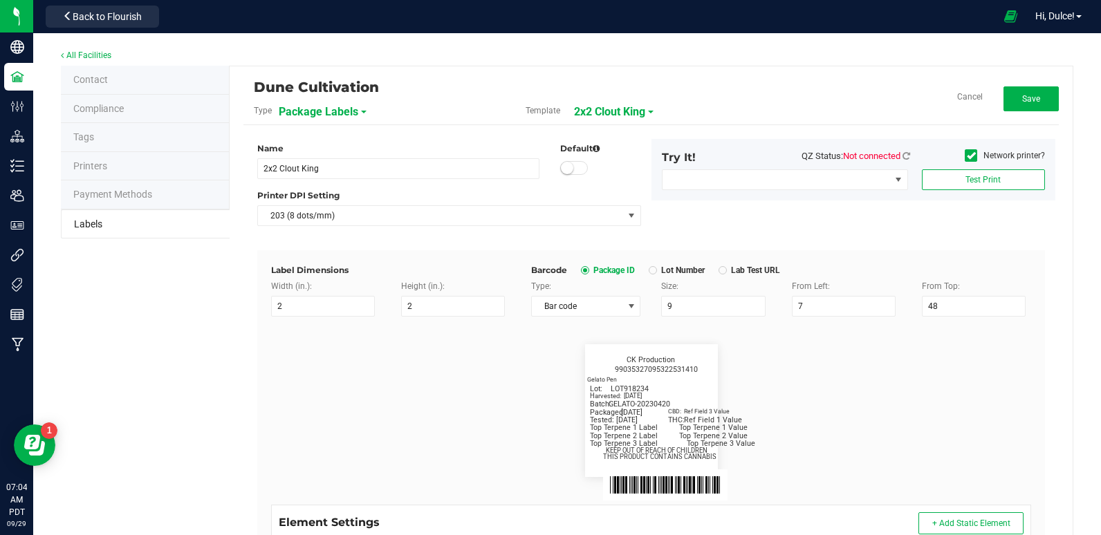
click at [1027, 85] on div "Dune Cultivation Type Package Labels Template 2x2 Clout King Cancel Save" at bounding box center [650, 102] width 815 height 45
click at [1025, 102] on span "Save" at bounding box center [1031, 99] width 18 height 10
click at [1024, 102] on span "Edit" at bounding box center [1031, 99] width 15 height 10
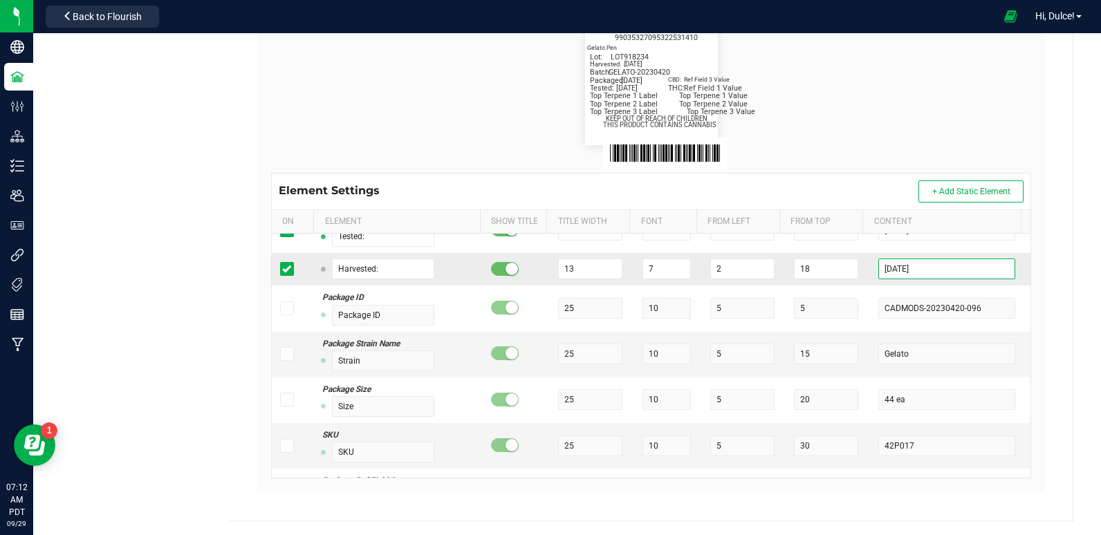
click at [922, 270] on input "[DATE]" at bounding box center [946, 269] width 136 height 21
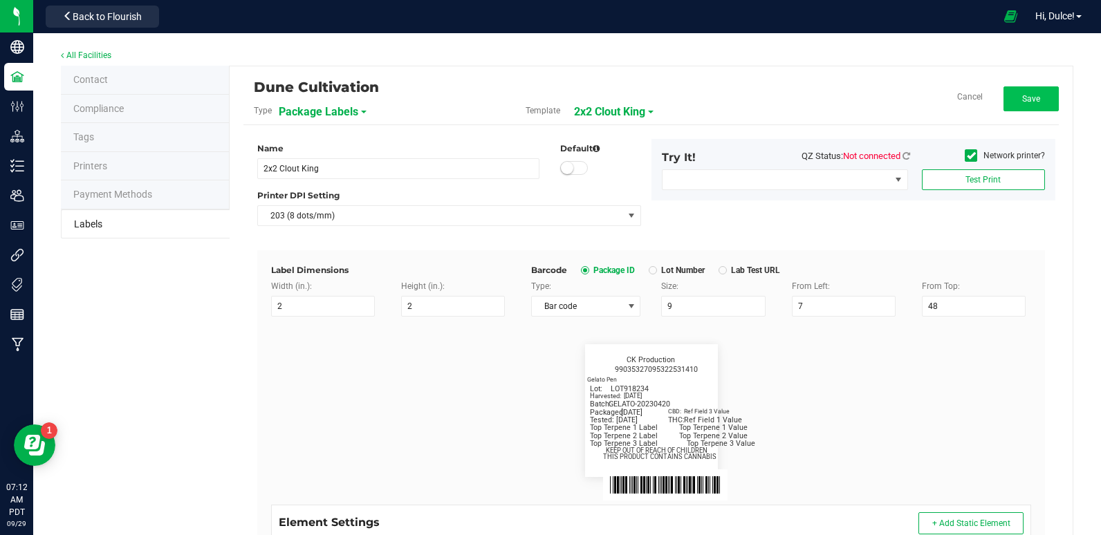
type input "[DATE]"
click at [1022, 93] on button "Save" at bounding box center [1030, 98] width 55 height 25
click at [618, 123] on span "2x2 Clout King" at bounding box center [624, 112] width 71 height 24
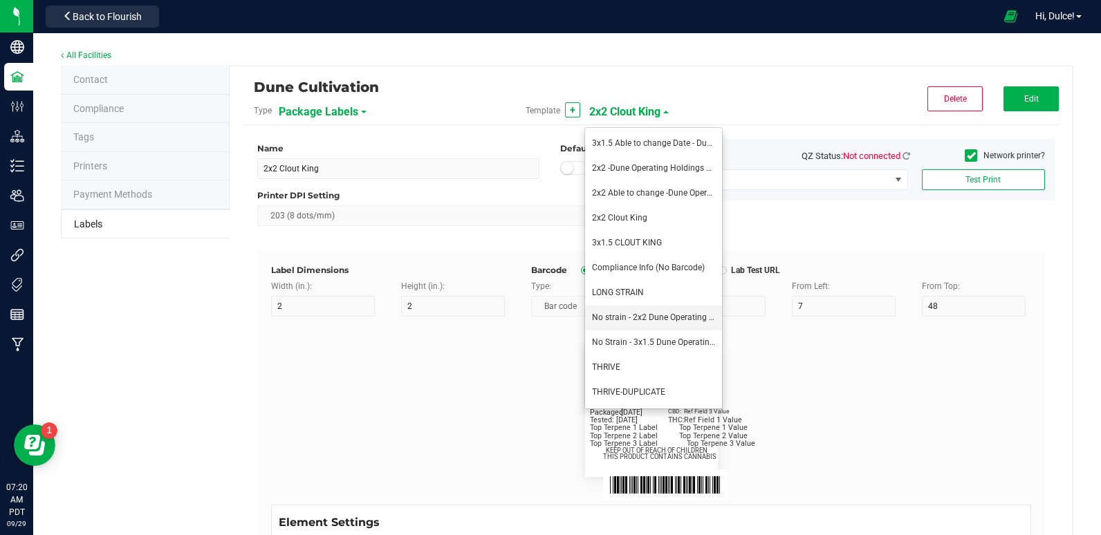
click at [636, 319] on span "No strain - 2x2 Dune Operating Holdings LLC" at bounding box center [675, 317] width 167 height 10
type input "No strain - 2x2 Dune Operating Holdings LLC"
type input "Packaged:"
type input "12"
type input "8"
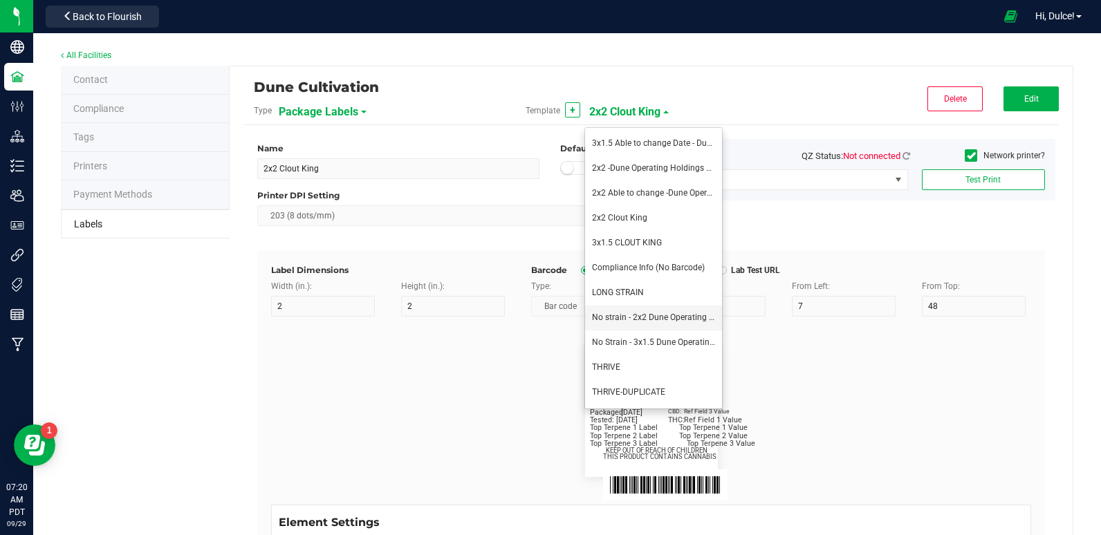
type input "2"
type input "24"
type input "4/20/2023"
type input "Lot:"
type input "8"
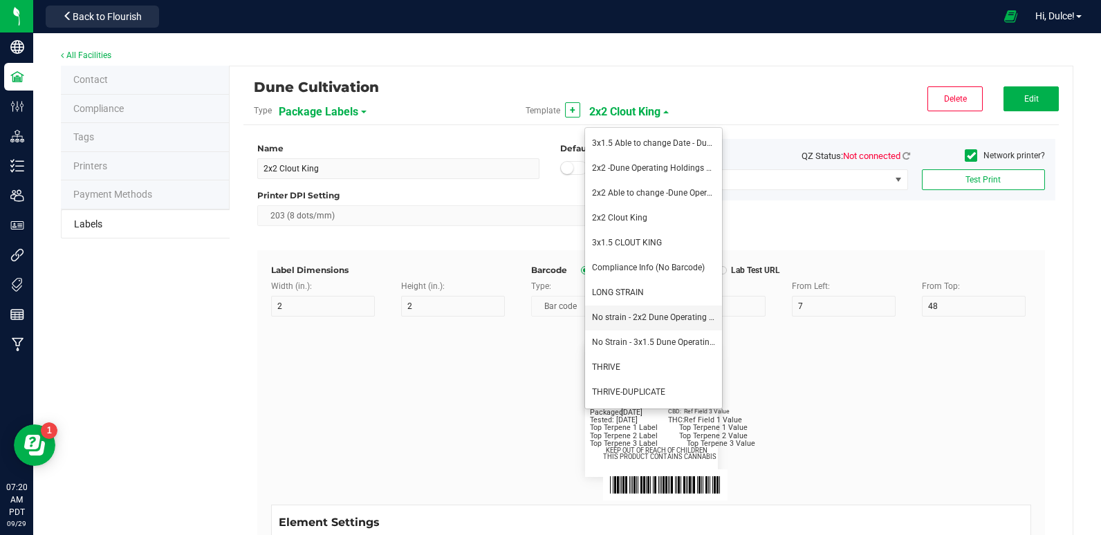
type input "15"
type input "LOT918234"
type input "THC:"
type input "6"
type input "7"
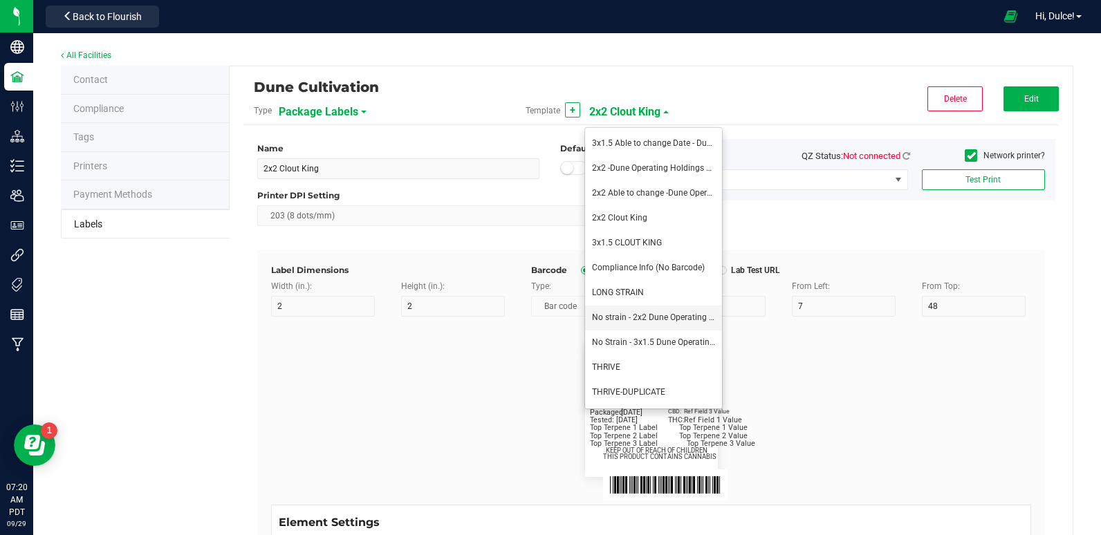
type input "32"
type input "27"
type input "Ref Field 1 Value"
type input "CBD:"
type input "7"
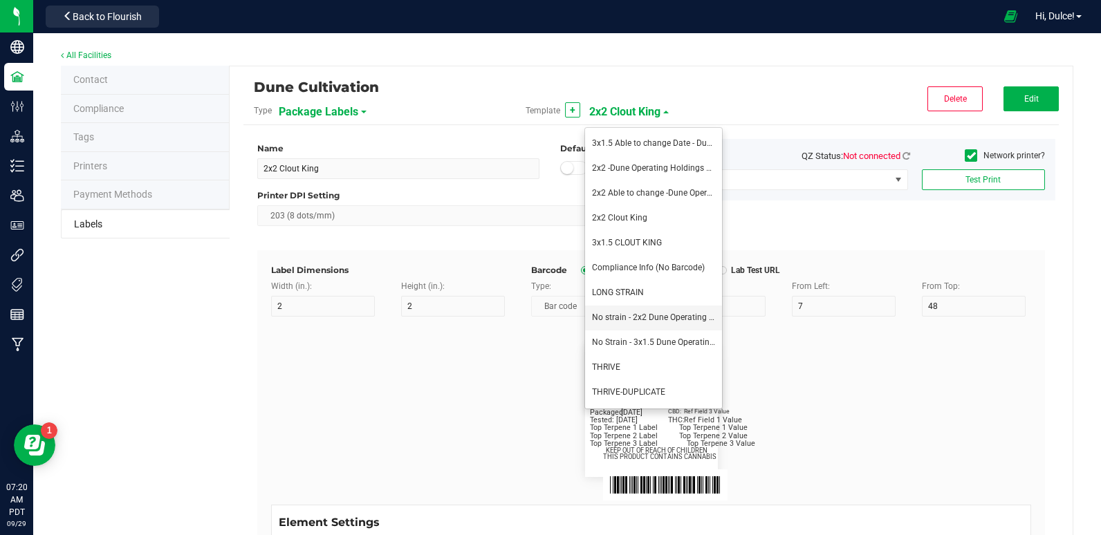
type input "31"
type input "24"
type input "Ref Field 3 Value"
type input "Top Terpene 1 Label"
type input "35"
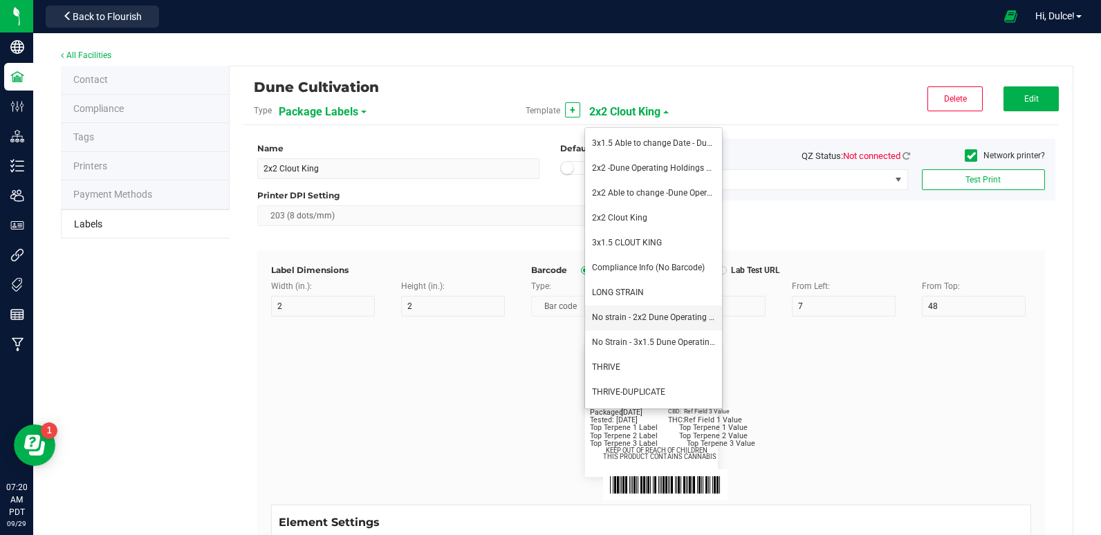
type input "8"
type input "2"
type input "30"
type input "Top Terpene 1 Label"
type input "Top Terpene 1 Value"
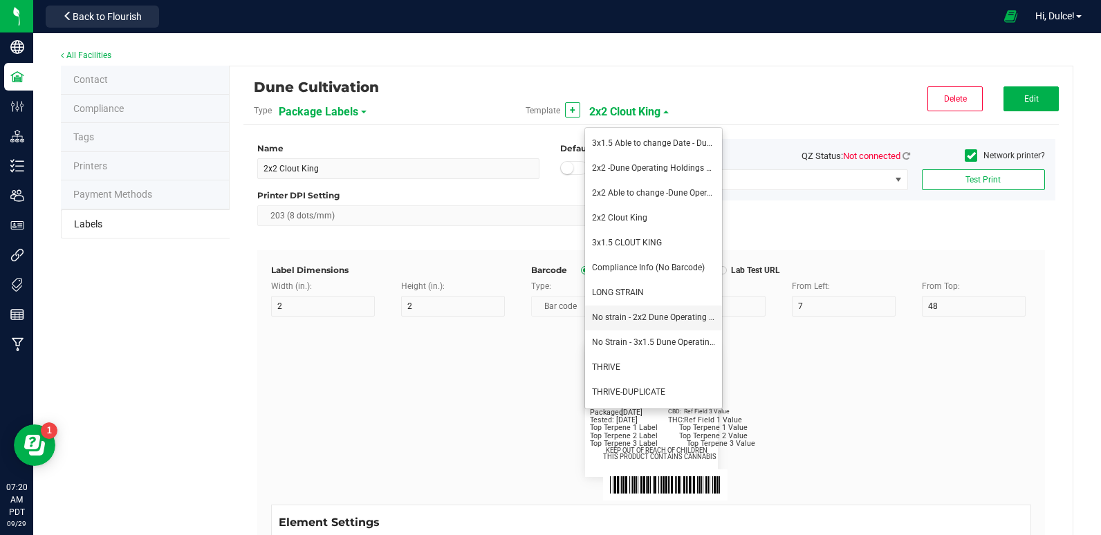
type input "36"
type input "Top Terpene 1 Value"
type input "Top Terpene 2 Label"
type input "2"
type input "33"
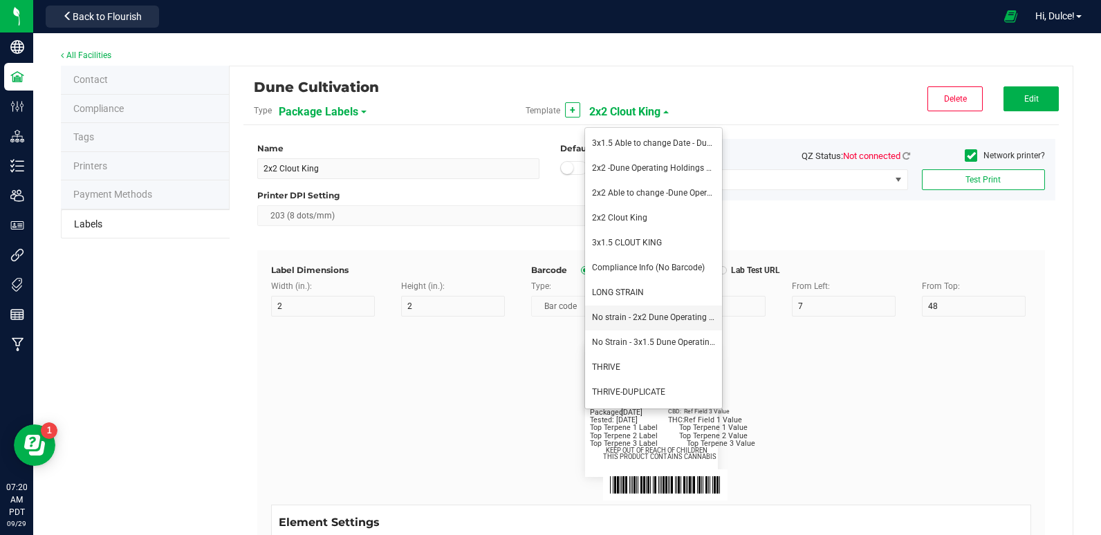
type input "Top Terpene 2 Label"
type input "Top Terpene 2 Value"
type input "36"
type input "Top Terpene 2 Value"
type input "Top Terpene 3 Label"
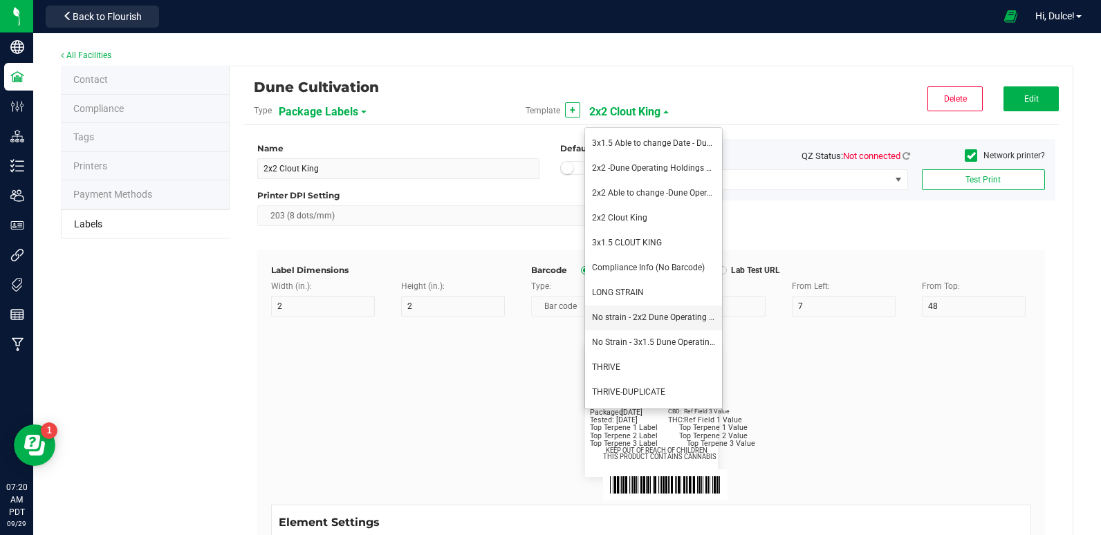
type input "2"
type input "36"
type input "Top Terpene 3 Label"
type input "Top Terpene 3 Value"
type input "39"
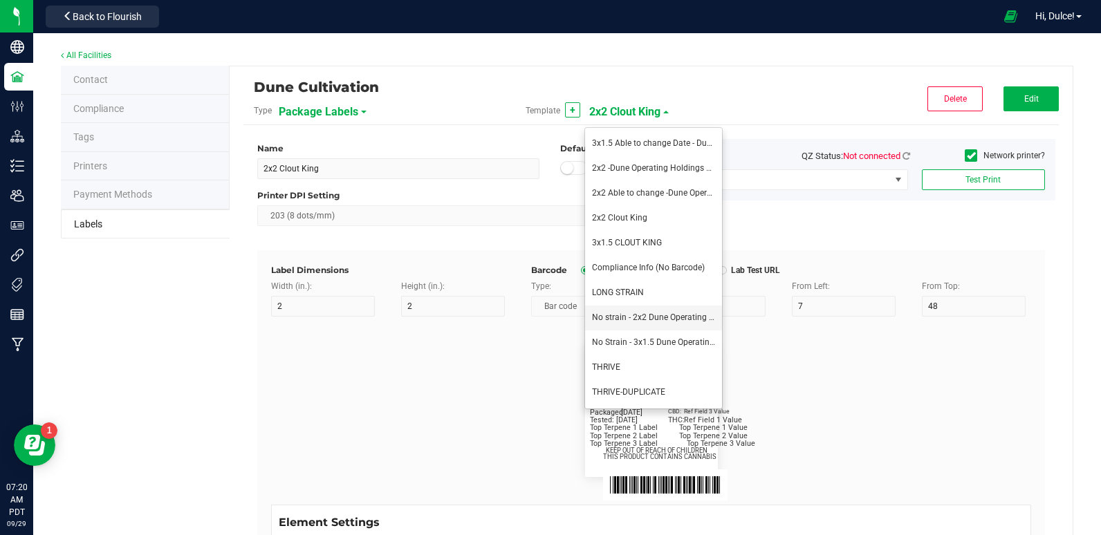
type input "Top Terpene 3 Value"
type input "Example"
type input "10"
type input "7"
type input "8"
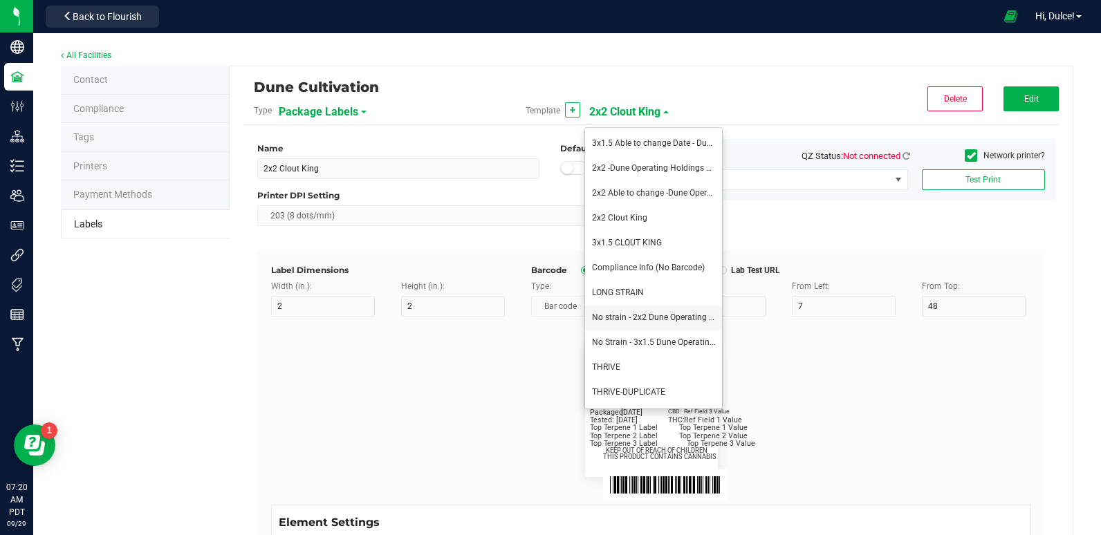
type input "39"
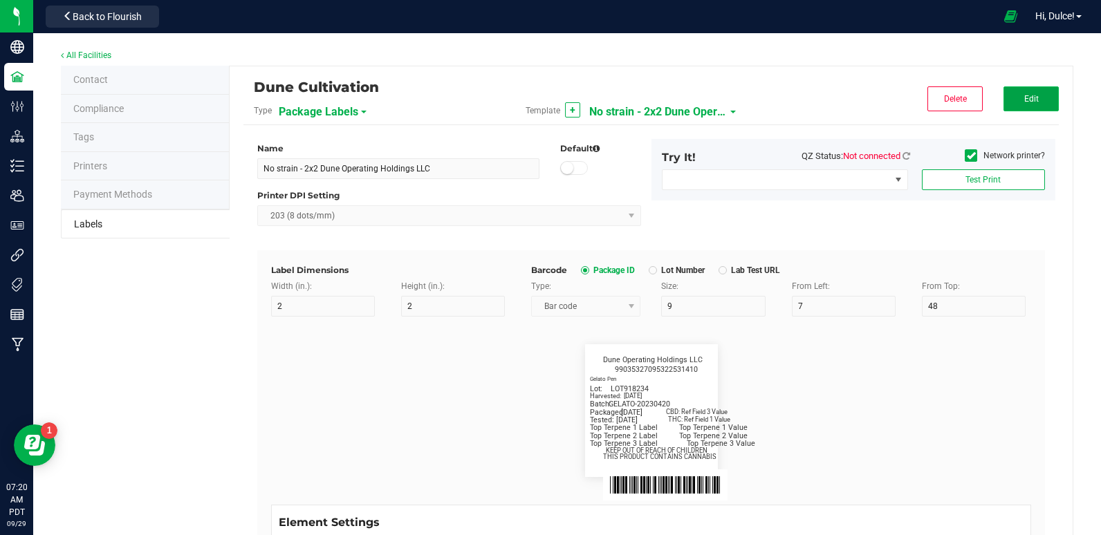
click at [1024, 95] on span "Edit" at bounding box center [1031, 99] width 15 height 10
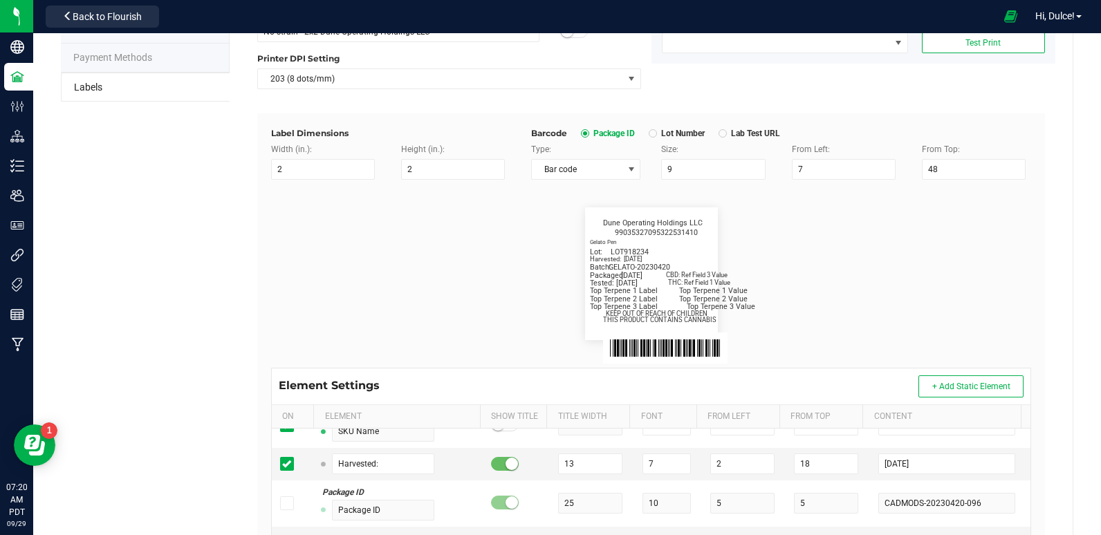
click at [875, 337] on flourish-label-viewer "Packaged: 4/20/2023 Lot: LOT918234 THC: Ref Field 1 Value CBD: Ref Field 3 Valu…" at bounding box center [651, 273] width 760 height 133
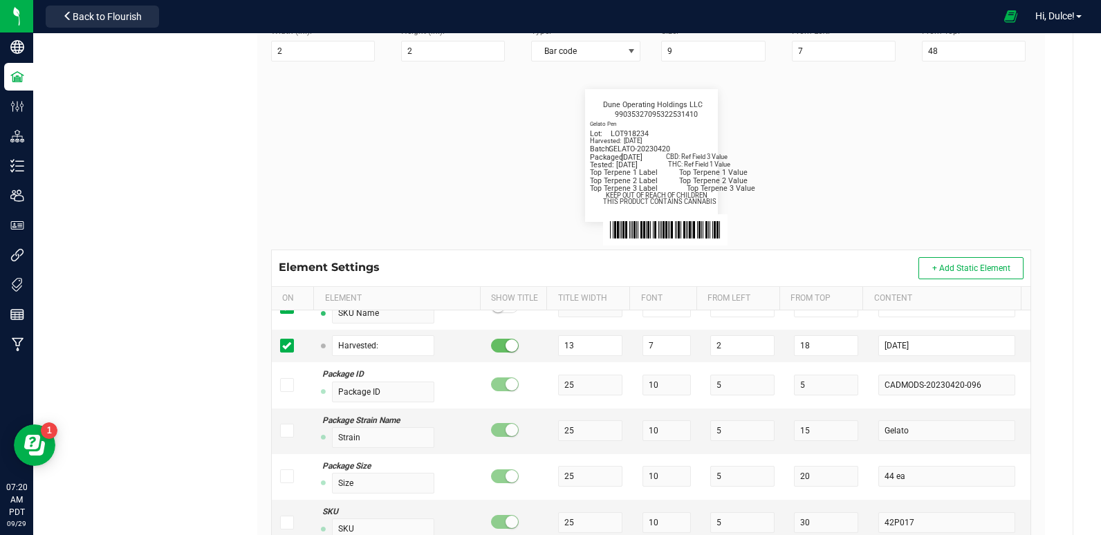
scroll to position [268, 0]
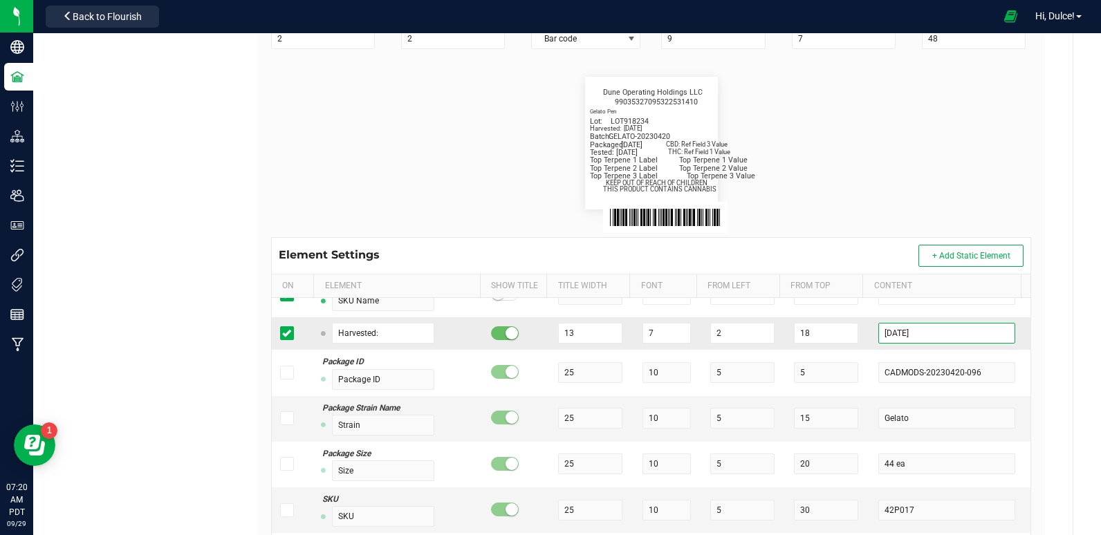
click at [919, 333] on input "[DATE]" at bounding box center [946, 333] width 136 height 21
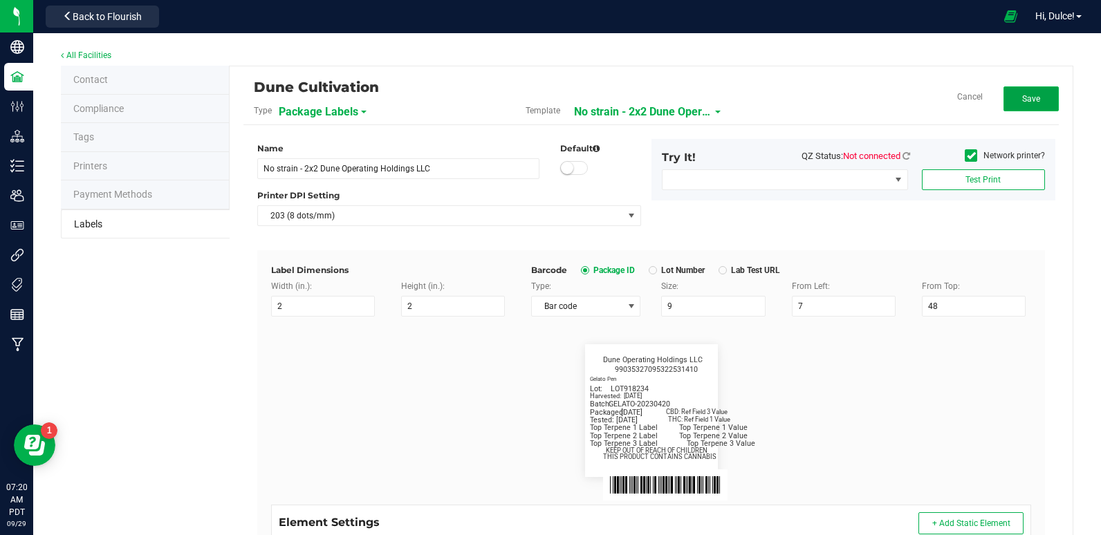
click at [1022, 95] on span "Save" at bounding box center [1031, 99] width 18 height 10
click at [1024, 102] on span "Edit" at bounding box center [1031, 99] width 15 height 10
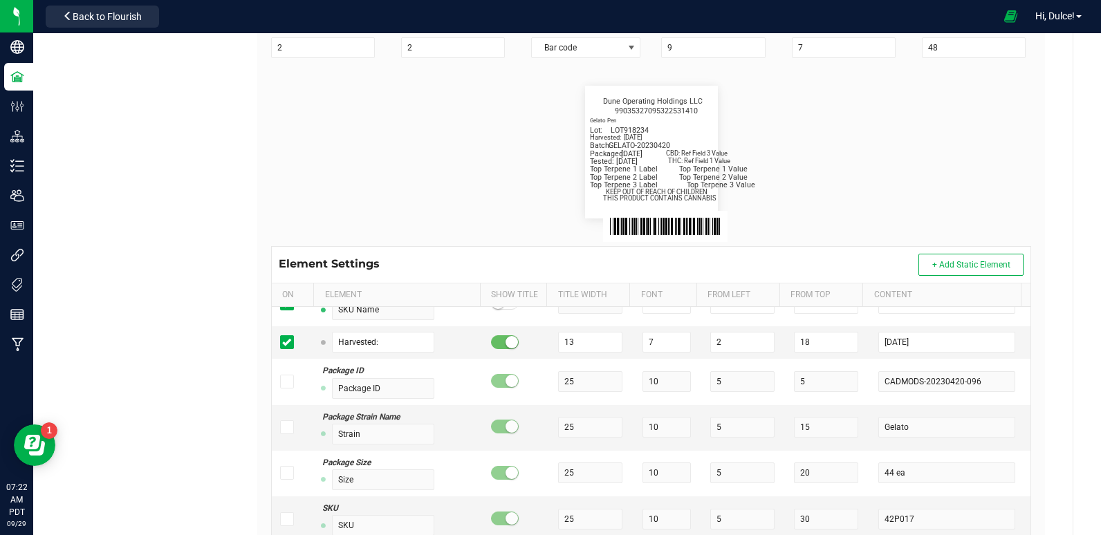
scroll to position [259, 0]
click at [921, 345] on input "[DATE]" at bounding box center [946, 341] width 136 height 21
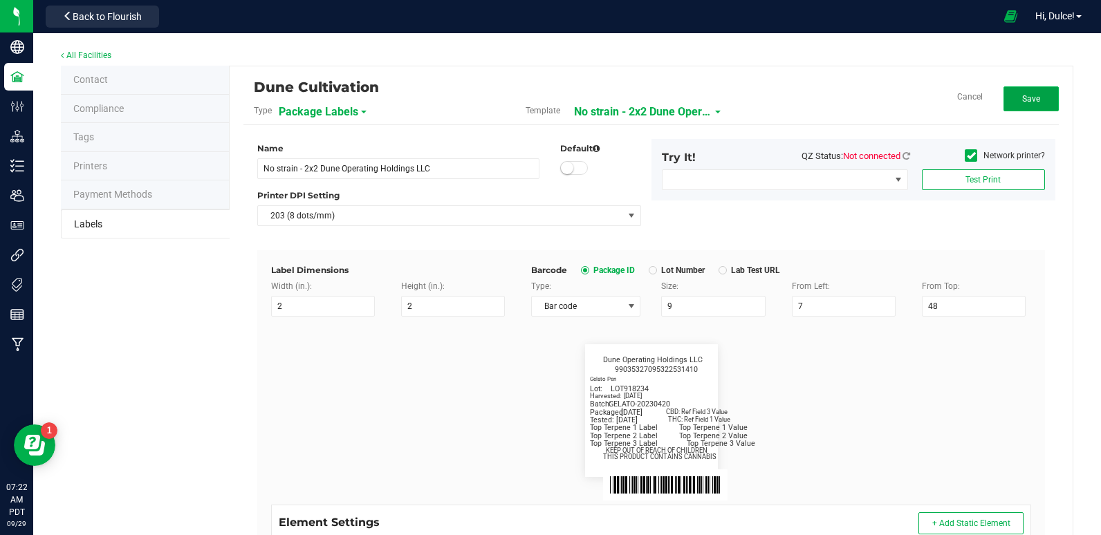
click at [1009, 110] on button "Save" at bounding box center [1030, 98] width 55 height 25
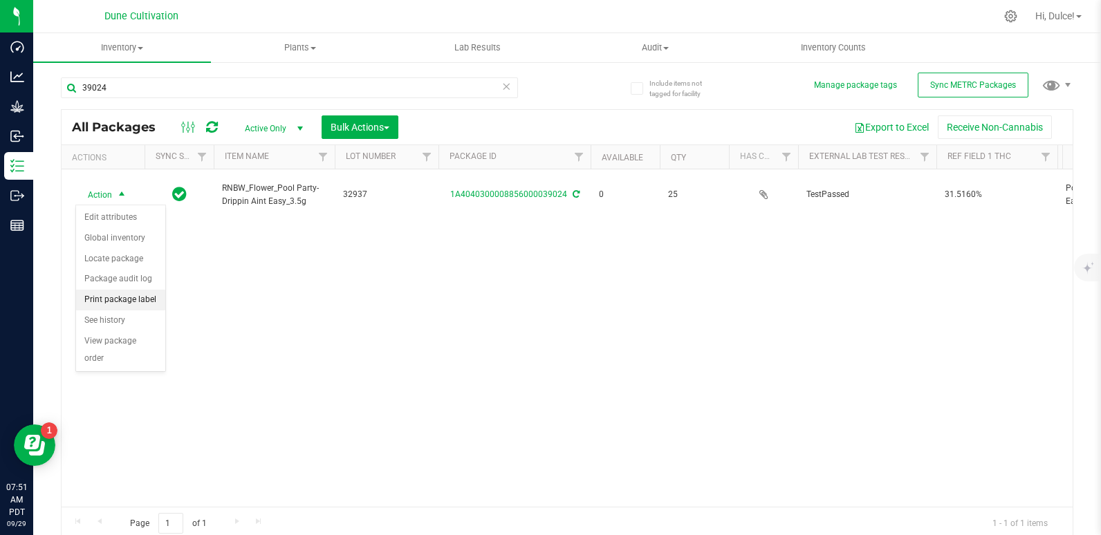
click at [113, 297] on li "Print package label" at bounding box center [120, 300] width 89 height 21
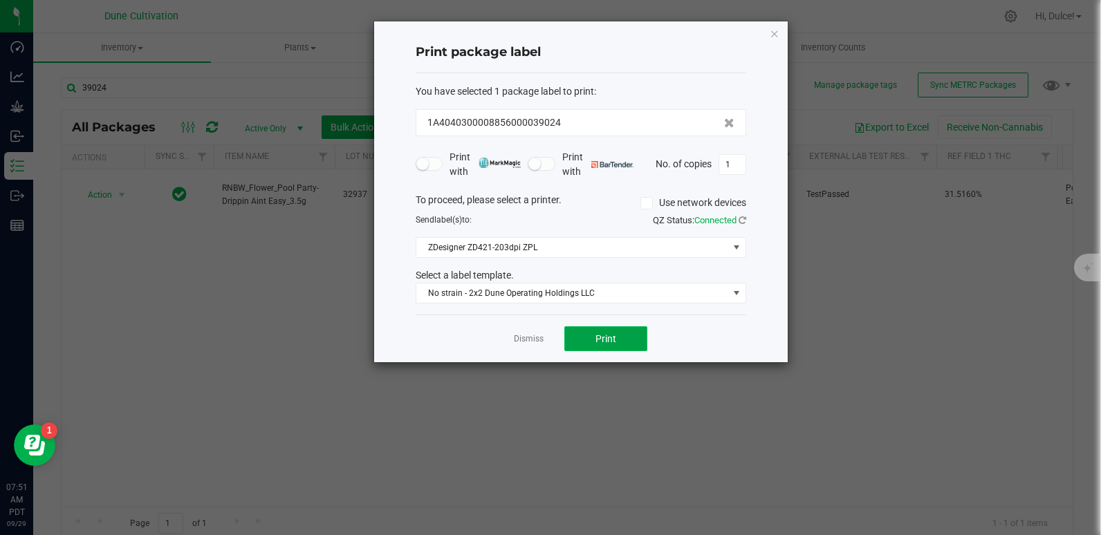
click at [581, 343] on button "Print" at bounding box center [605, 338] width 83 height 25
click at [778, 35] on icon "button" at bounding box center [774, 33] width 10 height 17
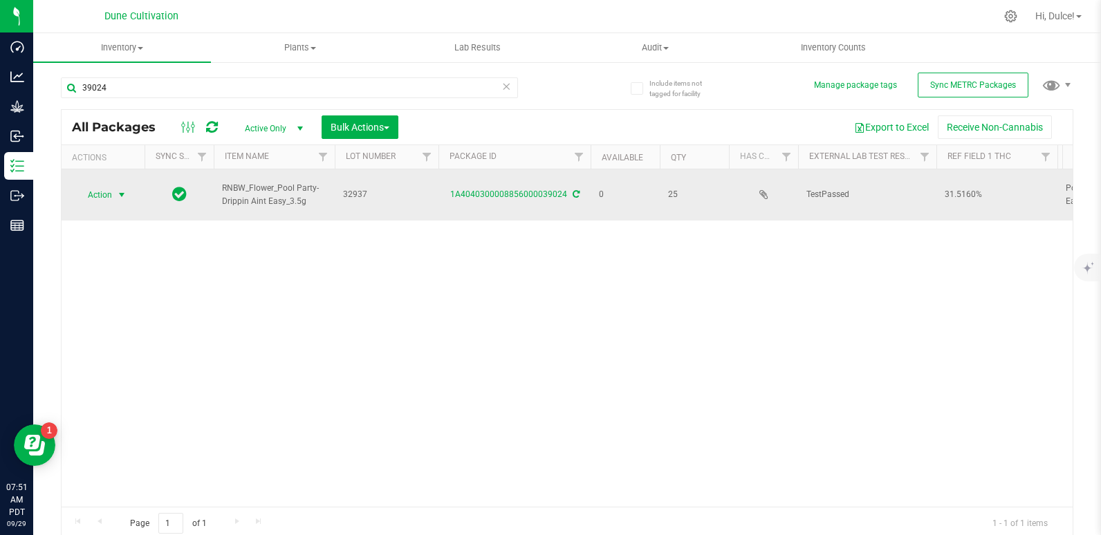
click at [100, 191] on span "Action" at bounding box center [93, 194] width 37 height 19
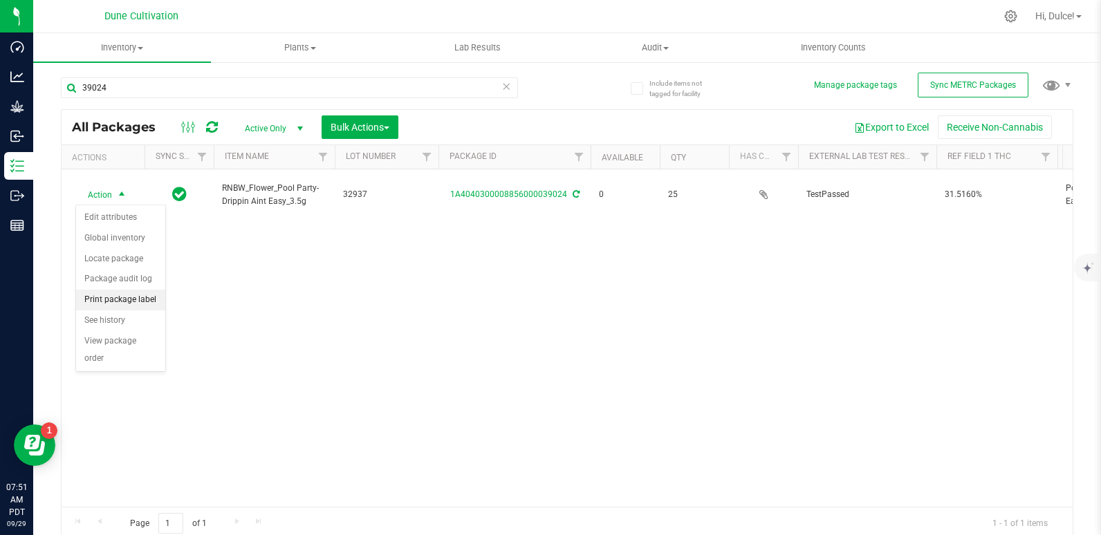
click at [111, 305] on li "Print package label" at bounding box center [120, 300] width 89 height 21
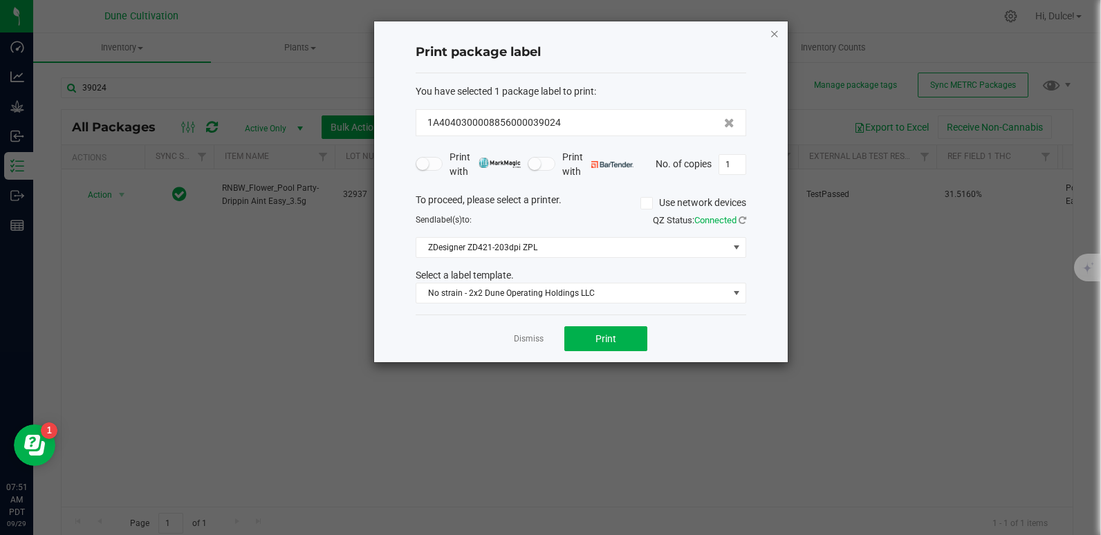
click at [771, 35] on icon "button" at bounding box center [774, 33] width 10 height 17
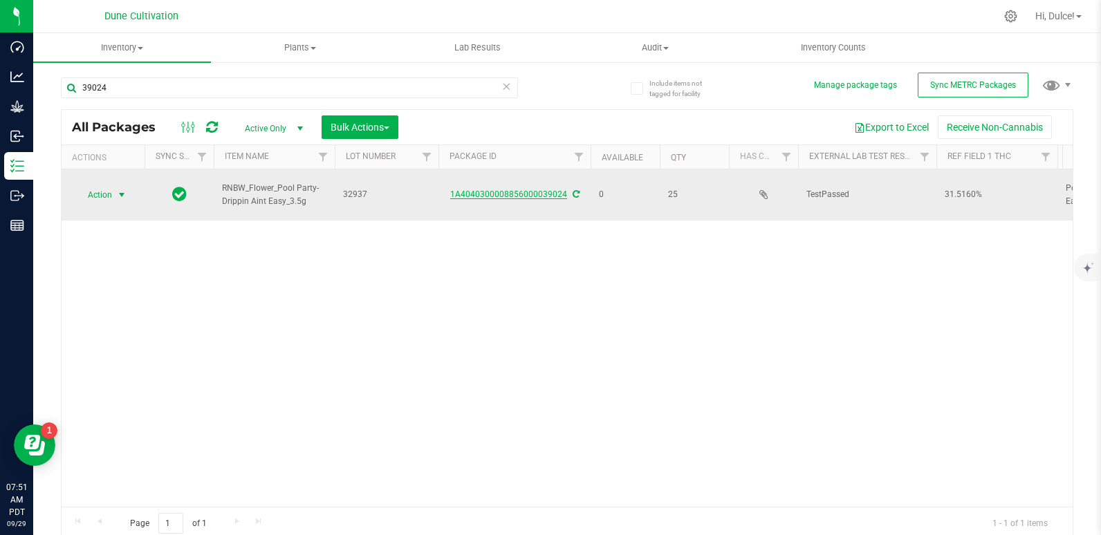
click at [537, 194] on link "1A4040300008856000039024" at bounding box center [508, 194] width 117 height 10
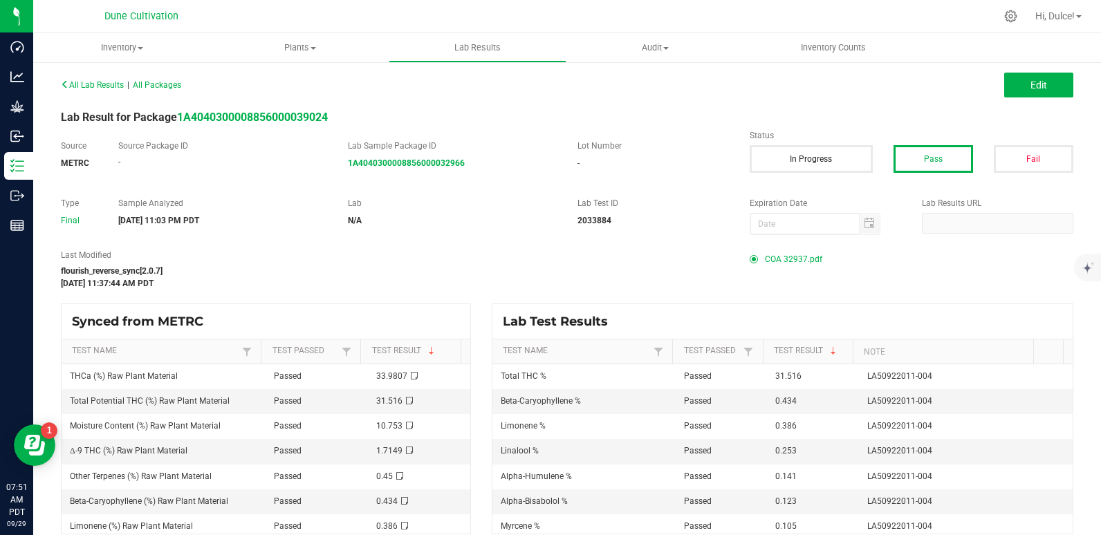
click at [790, 258] on span "COA 32937.pdf" at bounding box center [793, 259] width 57 height 21
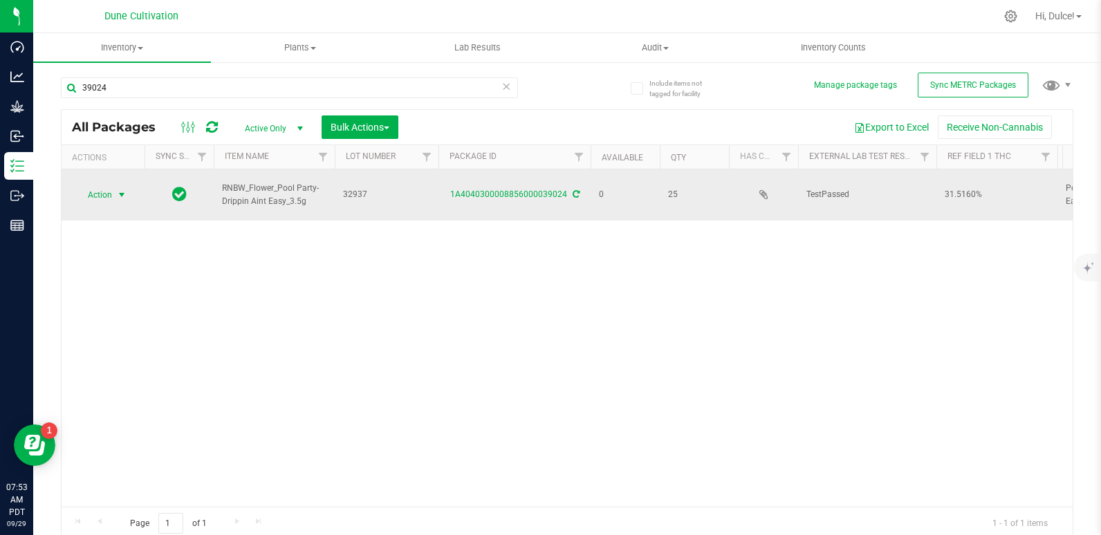
click at [93, 198] on span "Action" at bounding box center [93, 194] width 37 height 19
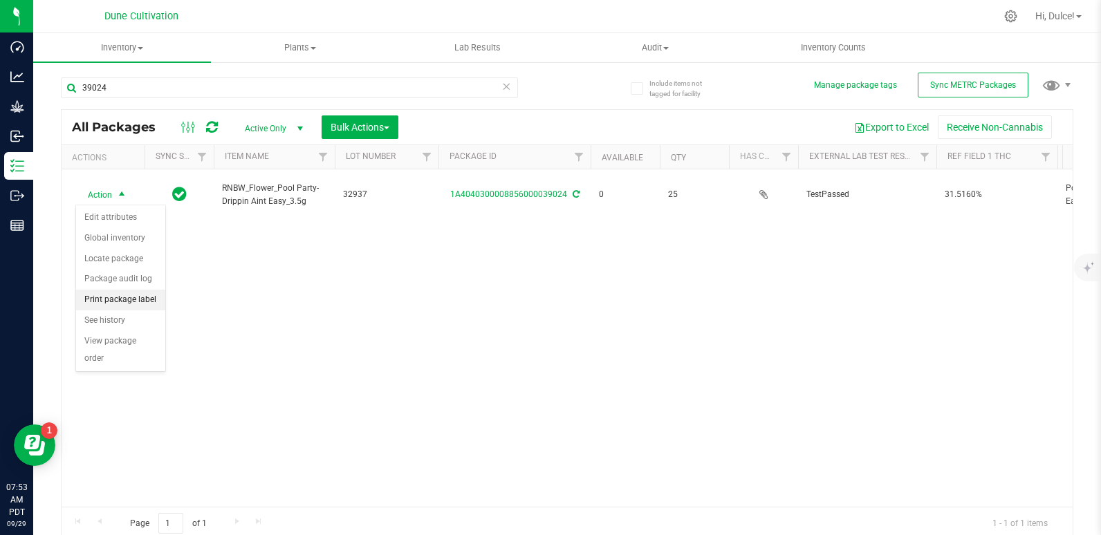
click at [127, 294] on li "Print package label" at bounding box center [120, 300] width 89 height 21
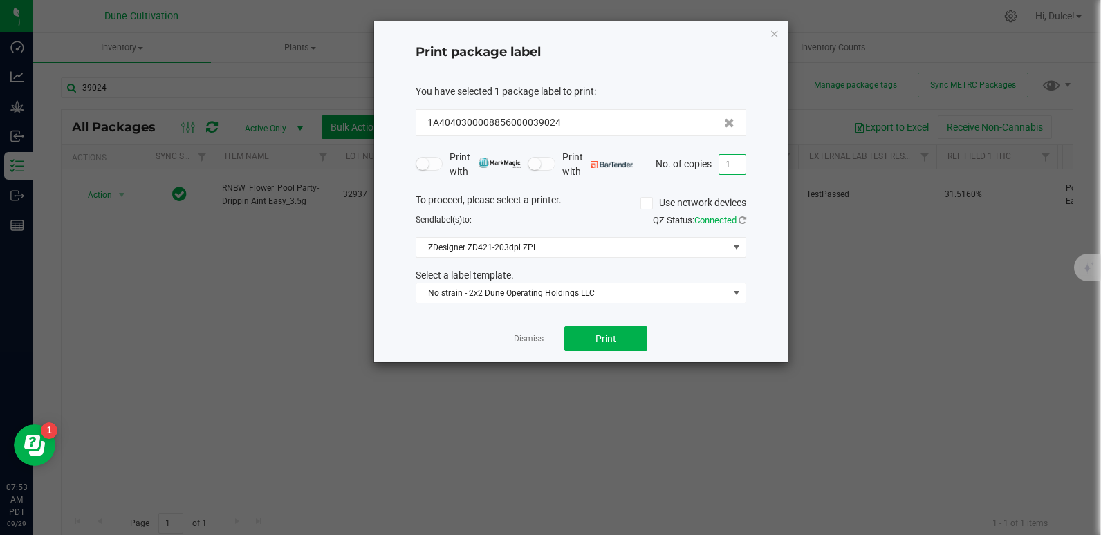
click at [738, 162] on input "1" at bounding box center [732, 164] width 26 height 19
type input "10"
click at [615, 333] on span "Print" at bounding box center [605, 338] width 21 height 11
click at [776, 31] on icon "button" at bounding box center [774, 33] width 10 height 17
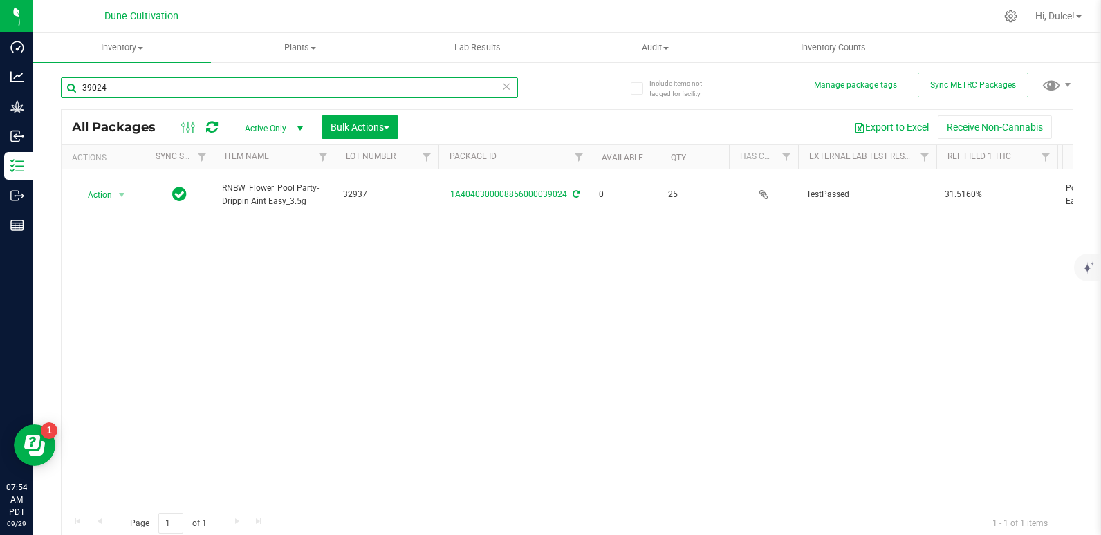
click at [244, 93] on input "39024" at bounding box center [289, 87] width 457 height 21
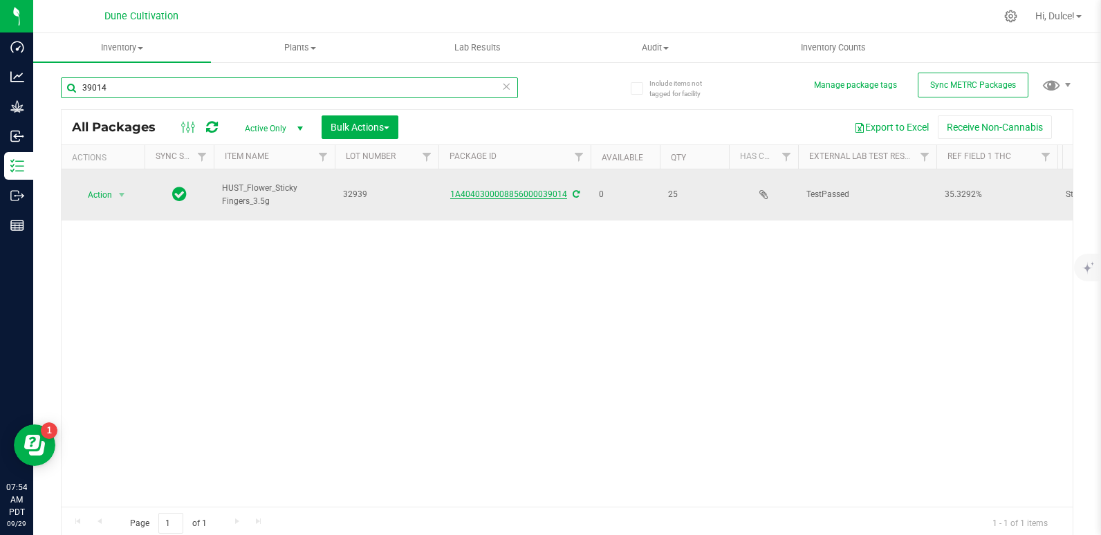
type input "39014"
click at [518, 196] on link "1A4040300008856000039014" at bounding box center [508, 194] width 117 height 10
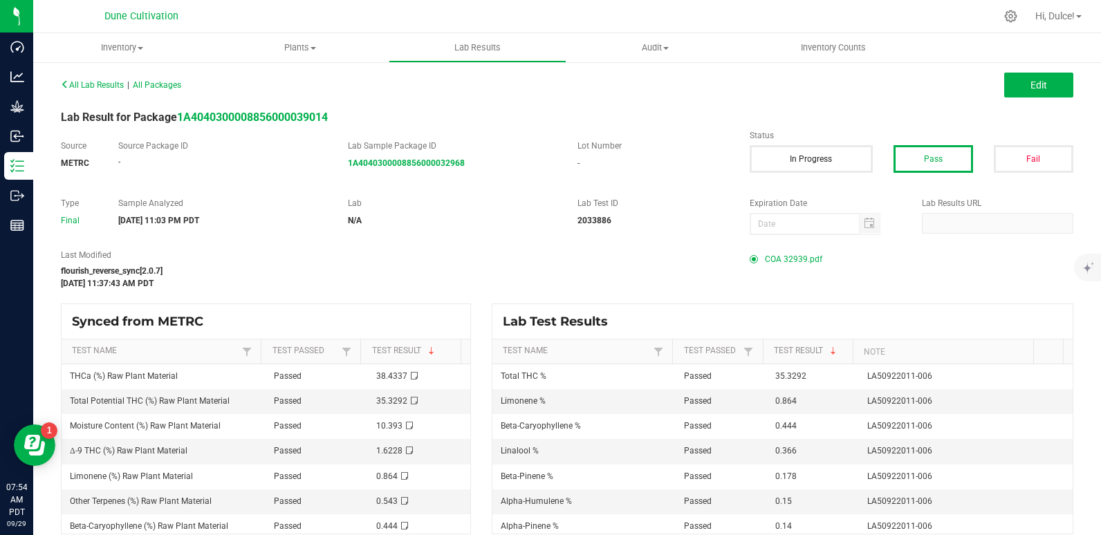
click at [794, 254] on span "COA 32939.pdf" at bounding box center [793, 259] width 57 height 21
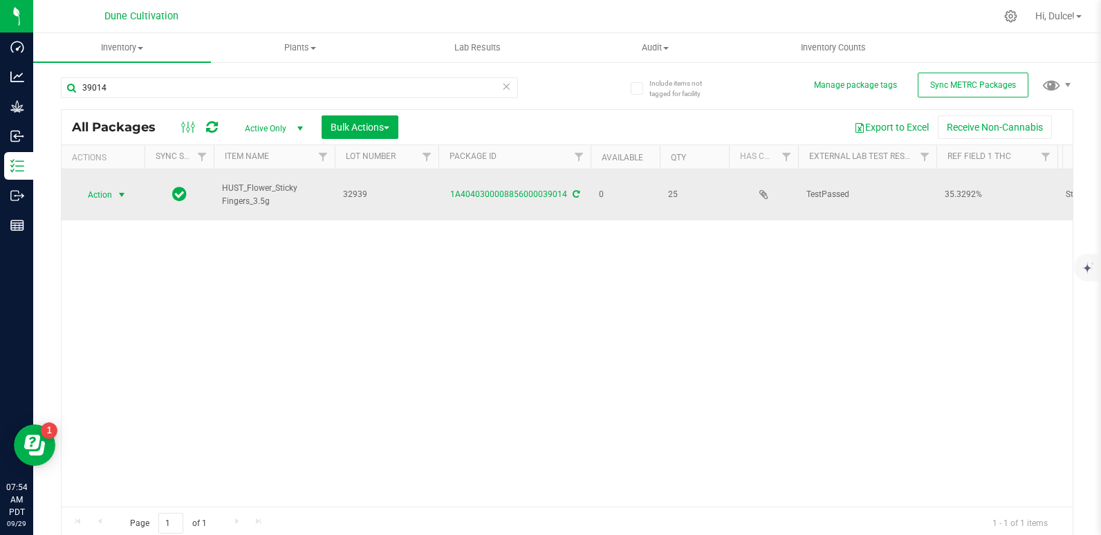
click at [113, 193] on span "select" at bounding box center [121, 194] width 17 height 19
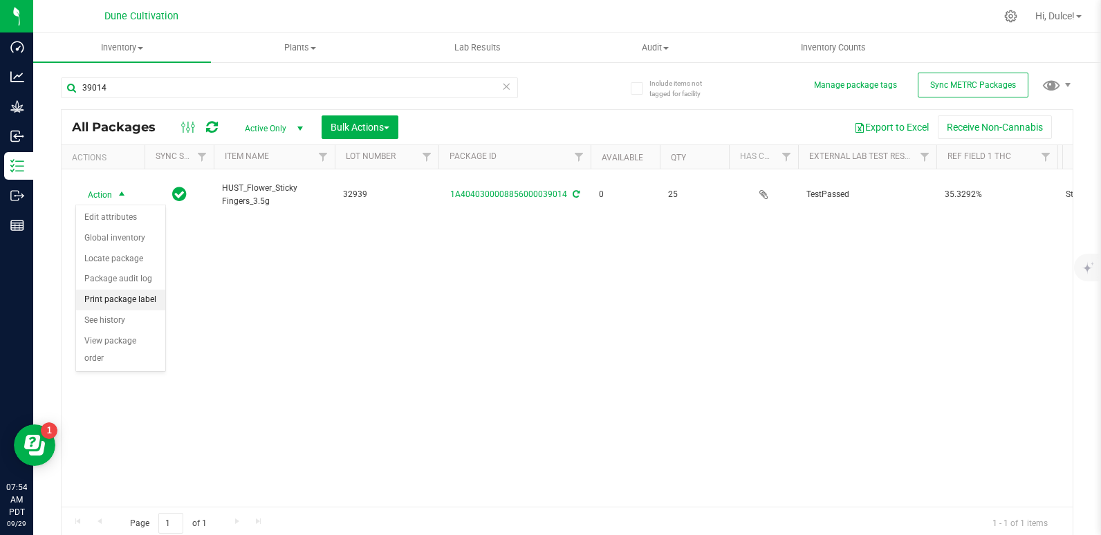
click at [101, 305] on li "Print package label" at bounding box center [120, 300] width 89 height 21
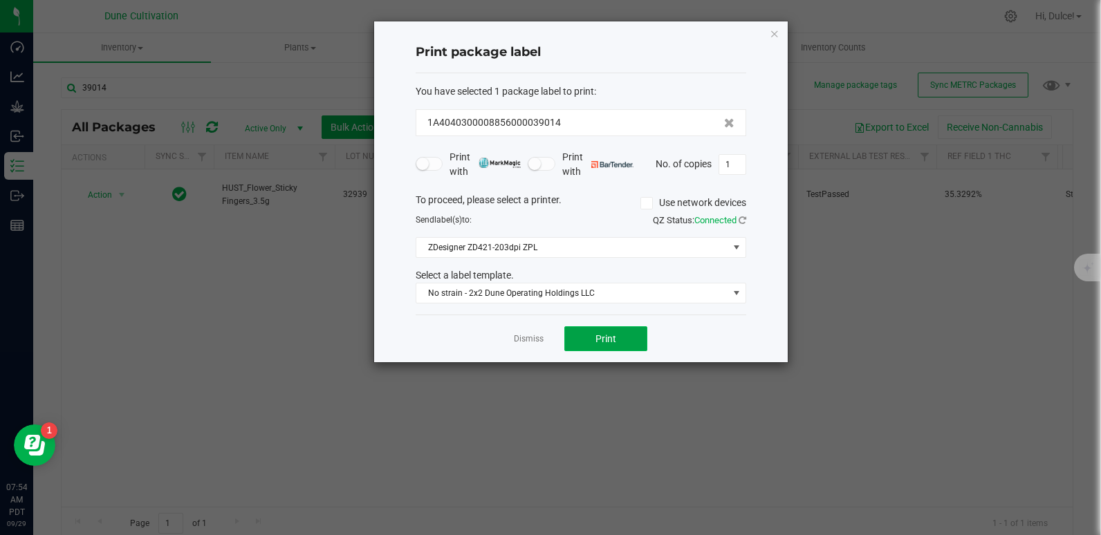
click at [620, 335] on button "Print" at bounding box center [605, 338] width 83 height 25
click at [778, 30] on icon "button" at bounding box center [774, 33] width 10 height 17
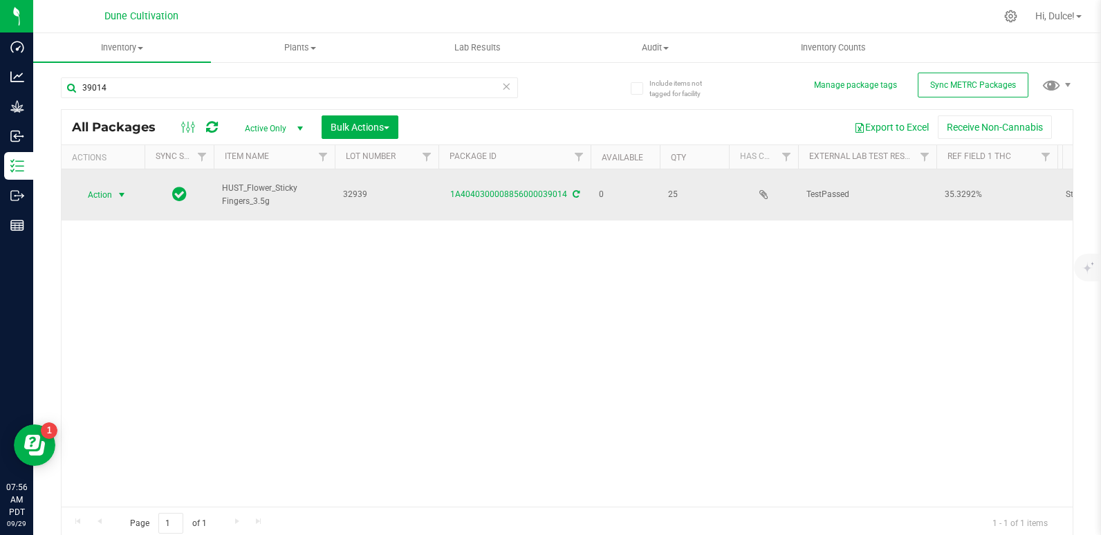
click at [97, 200] on span "Action" at bounding box center [93, 194] width 37 height 19
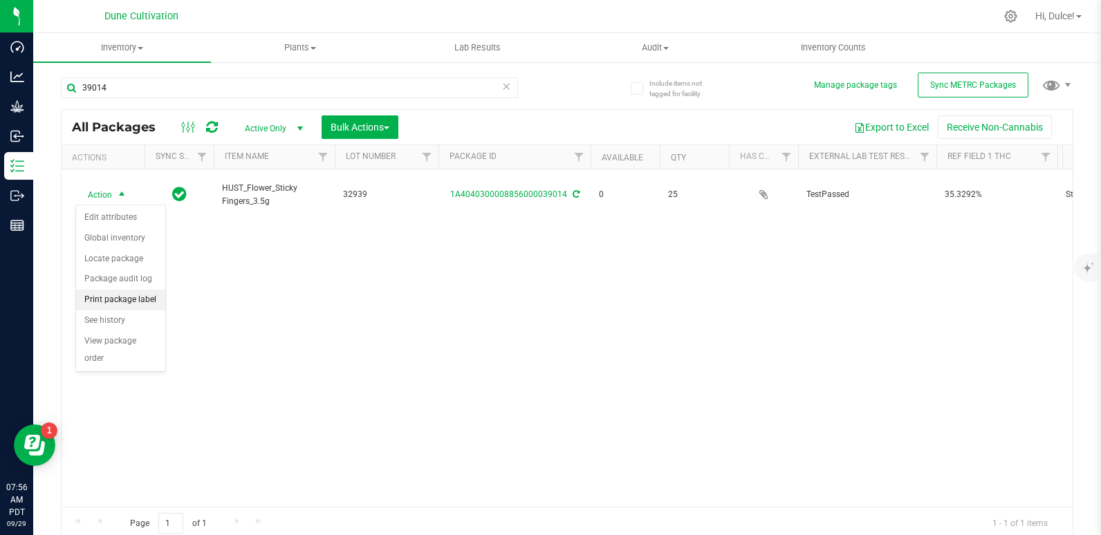
click at [108, 301] on li "Print package label" at bounding box center [120, 300] width 89 height 21
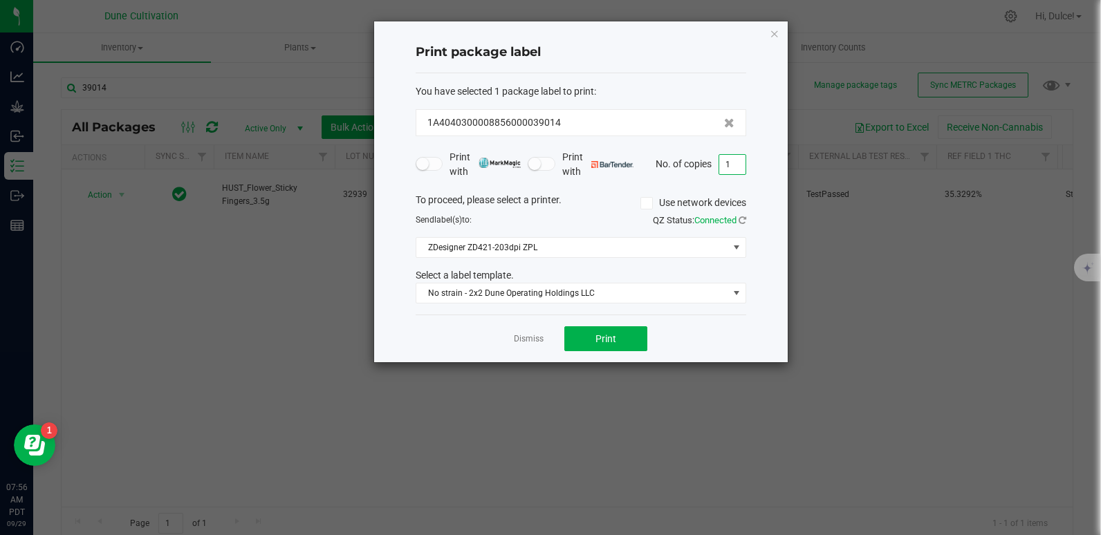
click at [739, 162] on input "1" at bounding box center [732, 164] width 26 height 19
type input "10"
click at [593, 331] on button "Print" at bounding box center [605, 338] width 83 height 25
click at [773, 37] on icon "button" at bounding box center [774, 33] width 10 height 17
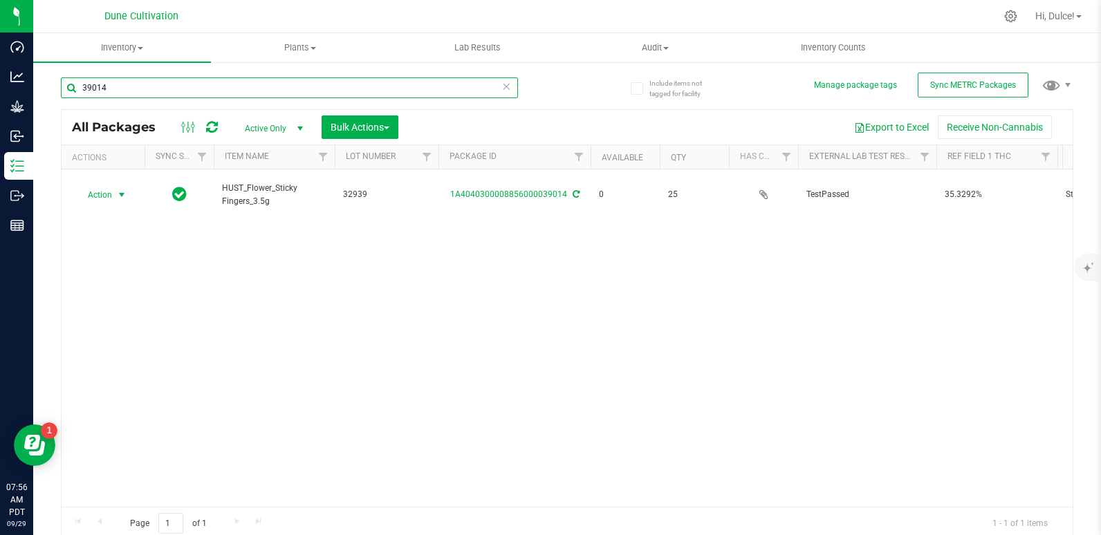
click at [406, 90] on input "39014" at bounding box center [289, 87] width 457 height 21
type input "39023"
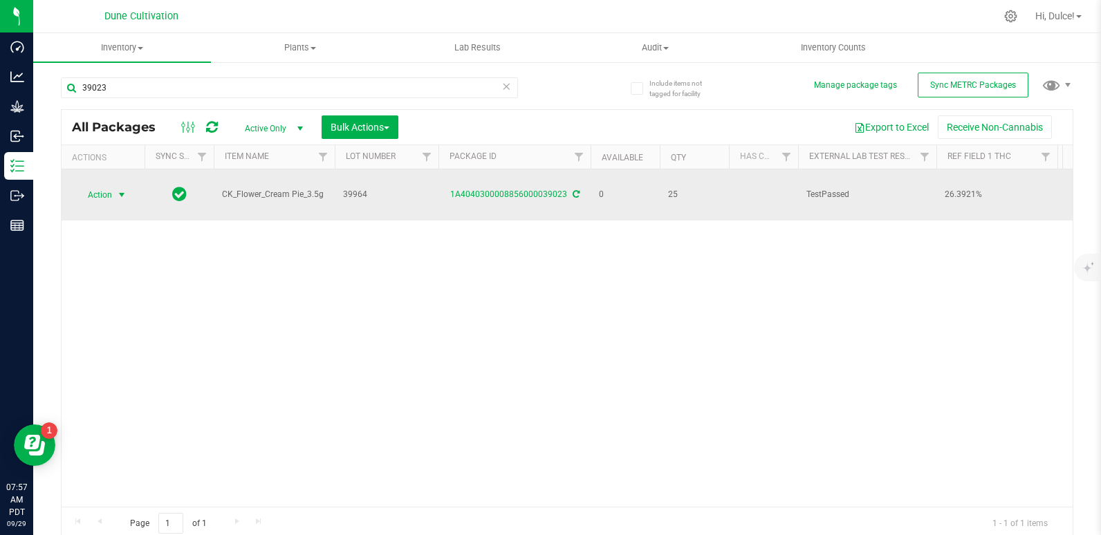
click at [113, 201] on span "select" at bounding box center [121, 194] width 17 height 19
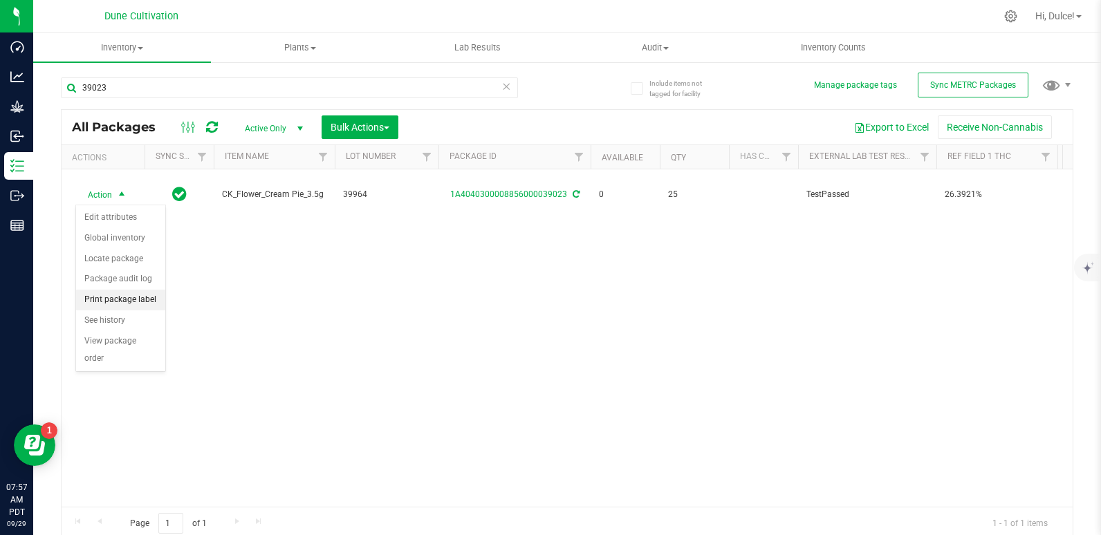
click at [129, 302] on li "Print package label" at bounding box center [120, 300] width 89 height 21
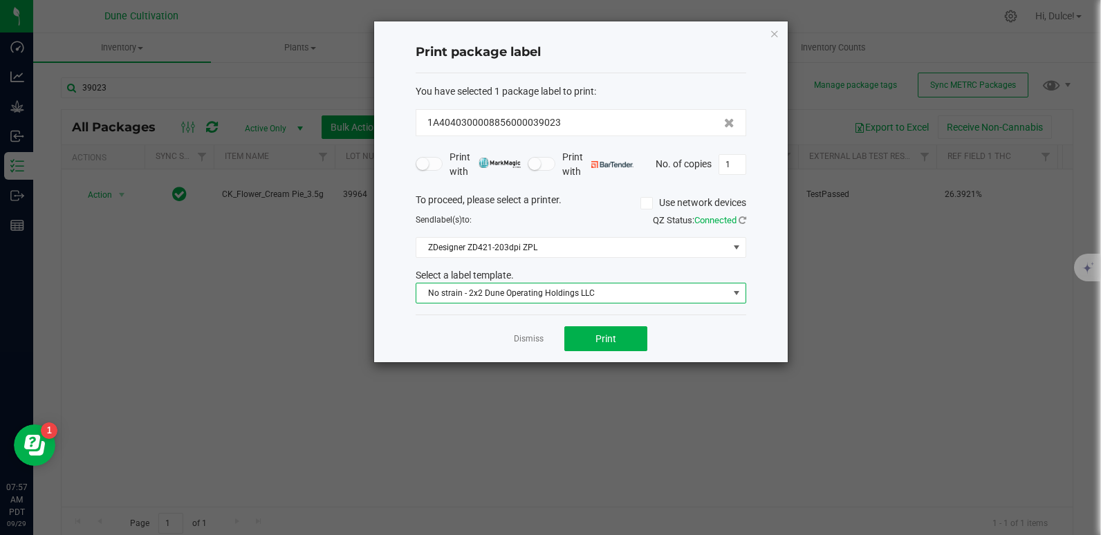
click at [579, 290] on span "No strain - 2x2 Dune Operating Holdings LLC" at bounding box center [572, 292] width 312 height 19
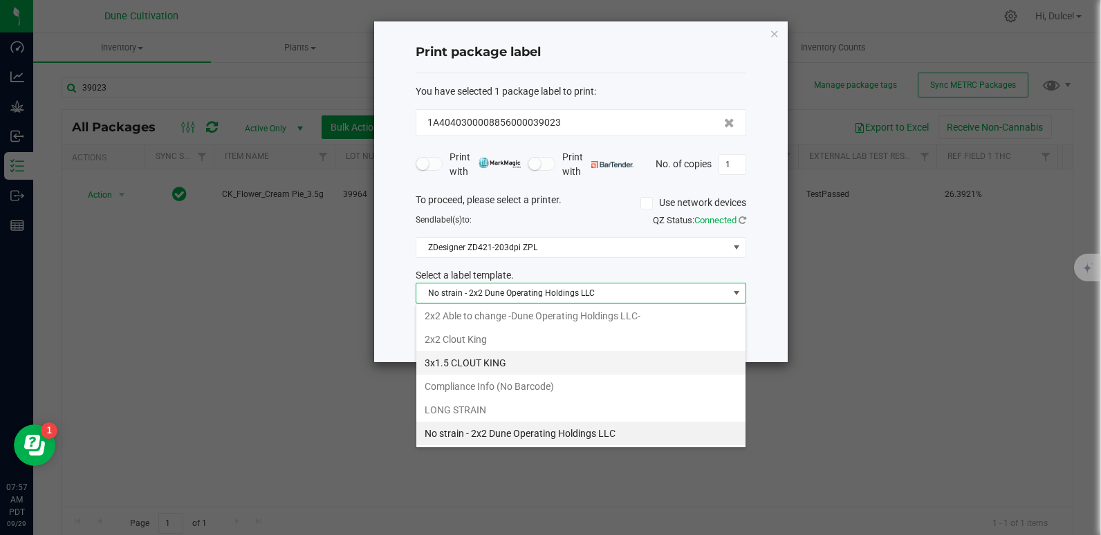
scroll to position [120, 0]
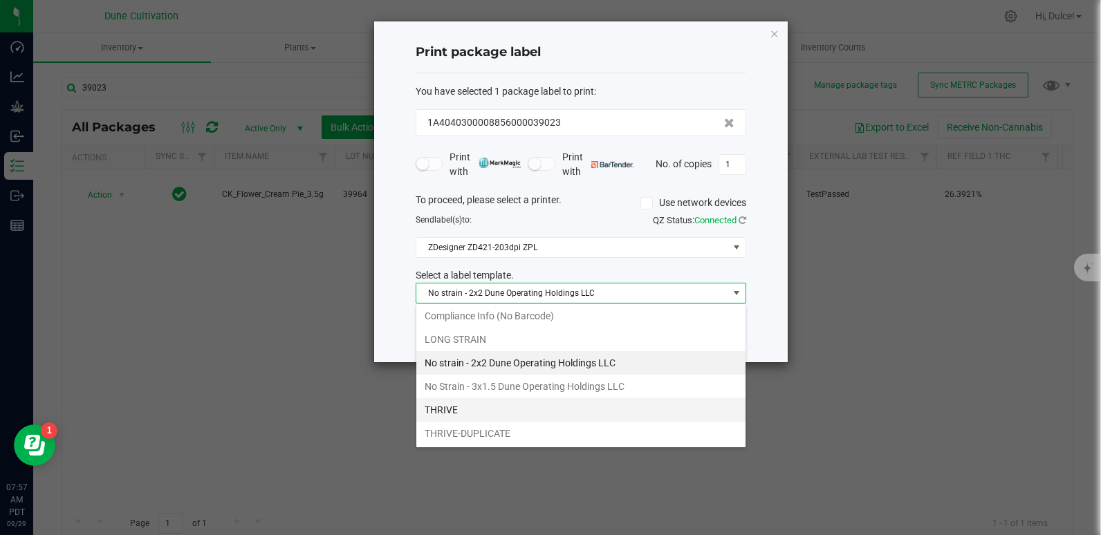
click at [514, 411] on li "THRIVE" at bounding box center [580, 410] width 329 height 24
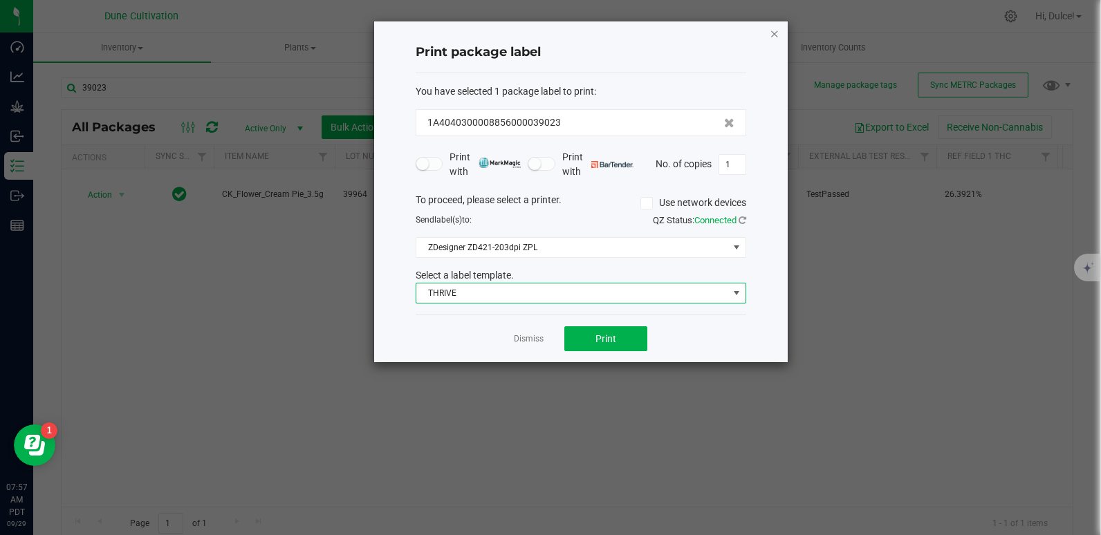
click at [771, 32] on icon "button" at bounding box center [774, 33] width 10 height 17
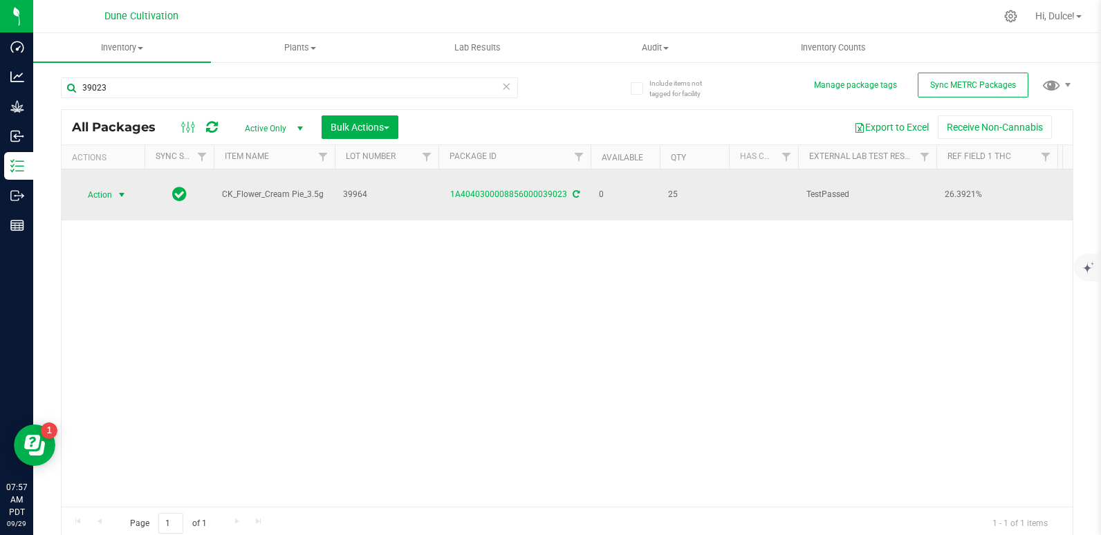
click at [115, 188] on span "select" at bounding box center [121, 194] width 17 height 19
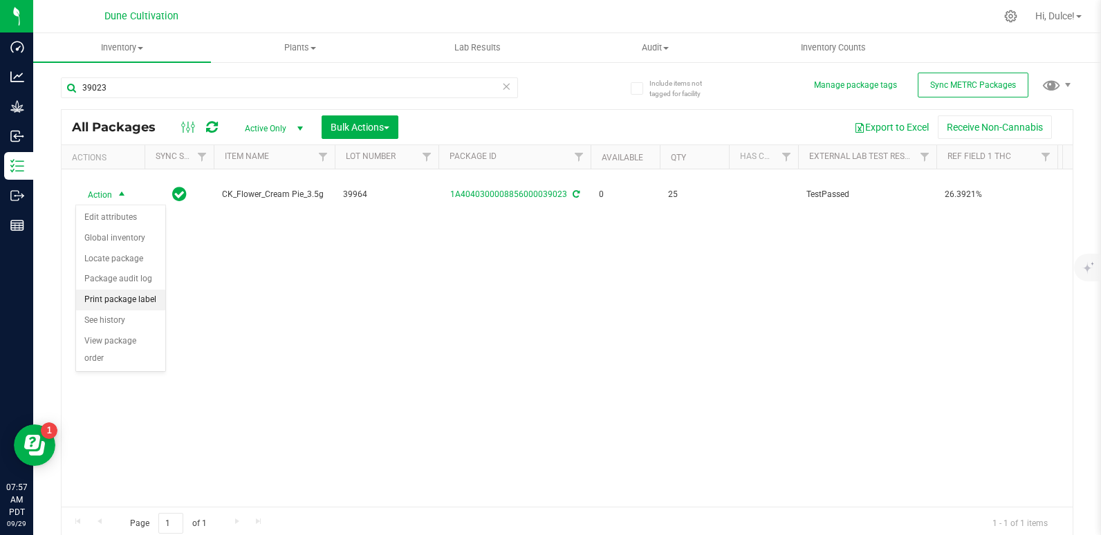
click at [98, 304] on li "Print package label" at bounding box center [120, 300] width 89 height 21
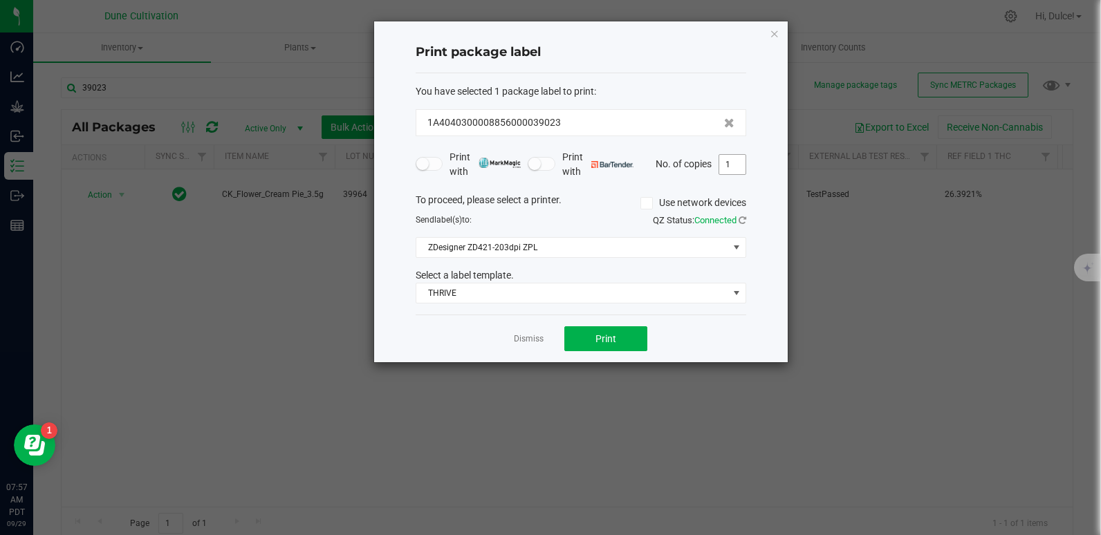
click at [738, 164] on input "1" at bounding box center [732, 164] width 26 height 19
type input "25"
click at [601, 329] on button "Print" at bounding box center [605, 338] width 83 height 25
click at [773, 30] on icon "button" at bounding box center [774, 33] width 10 height 17
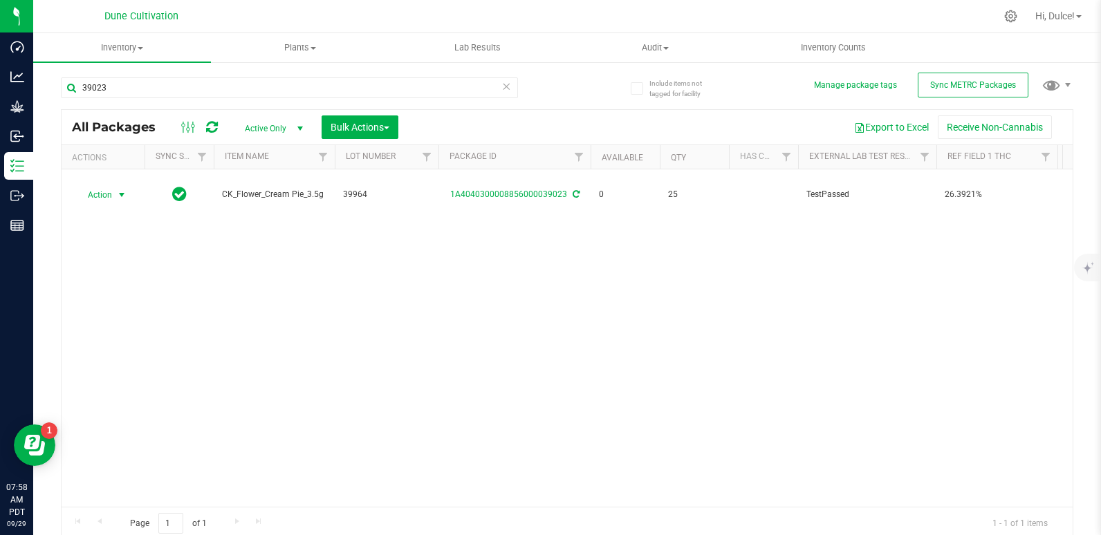
click at [210, 127] on icon at bounding box center [212, 127] width 12 height 14
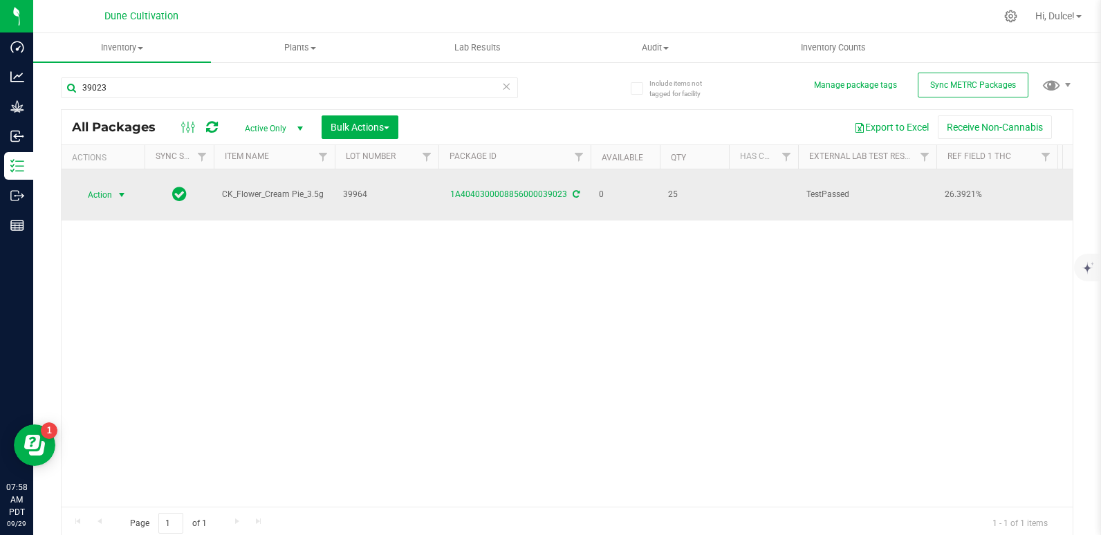
click at [85, 194] on span "Action" at bounding box center [93, 194] width 37 height 19
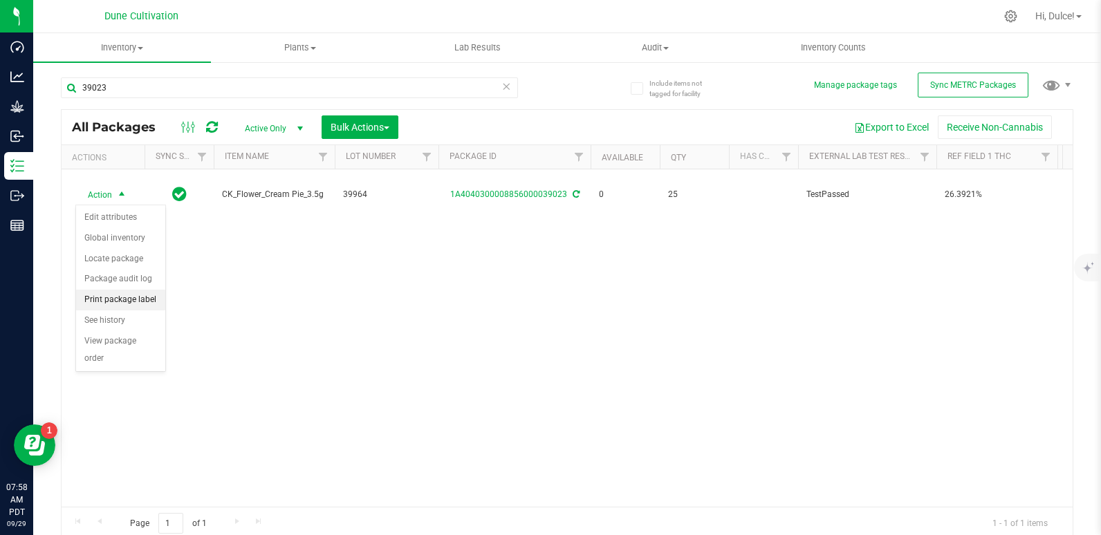
click at [130, 292] on li "Print package label" at bounding box center [120, 300] width 89 height 21
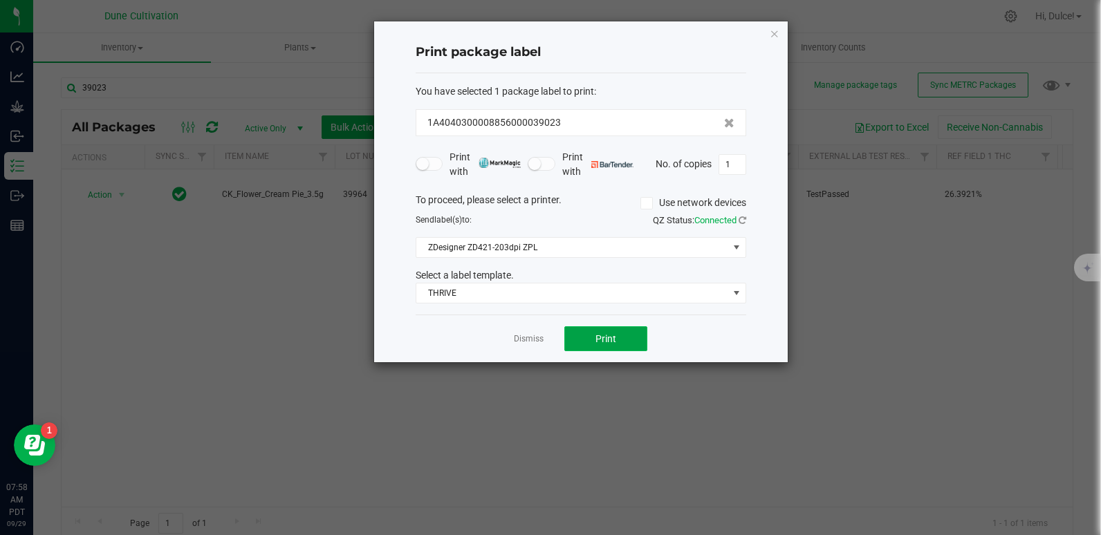
click at [614, 342] on span "Print" at bounding box center [605, 338] width 21 height 11
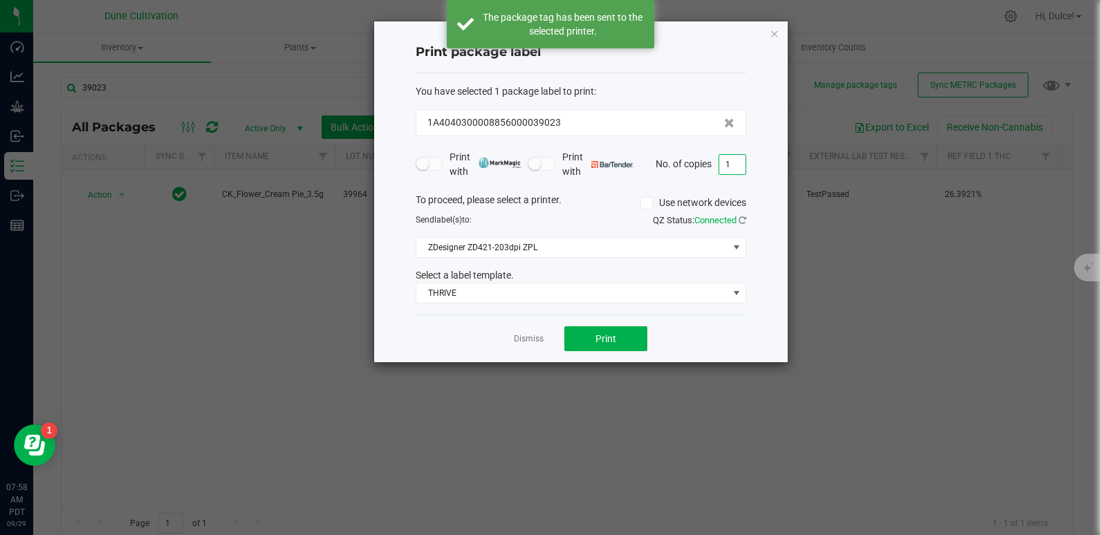
click at [743, 171] on input "1" at bounding box center [732, 164] width 26 height 19
type input "24"
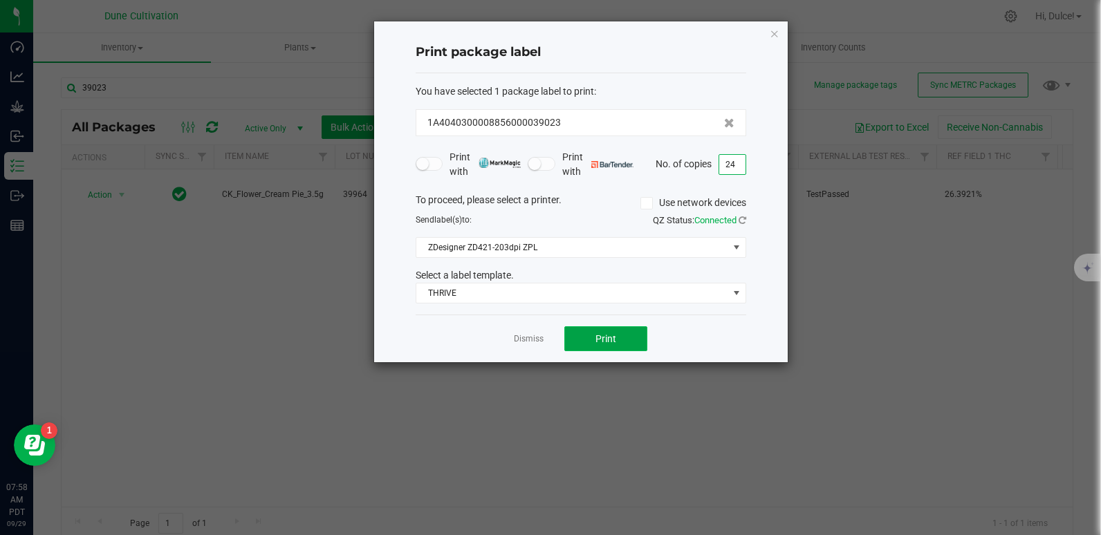
click at [606, 349] on button "Print" at bounding box center [605, 338] width 83 height 25
click at [769, 38] on icon "button" at bounding box center [774, 33] width 10 height 17
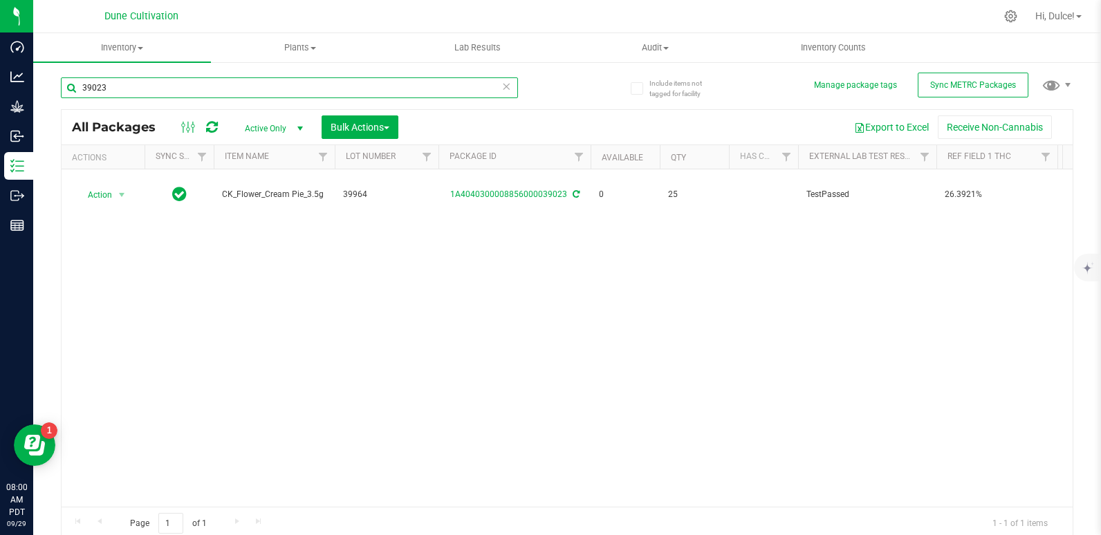
click at [328, 81] on input "39023" at bounding box center [289, 87] width 457 height 21
click at [288, 85] on input "39023" at bounding box center [289, 87] width 457 height 21
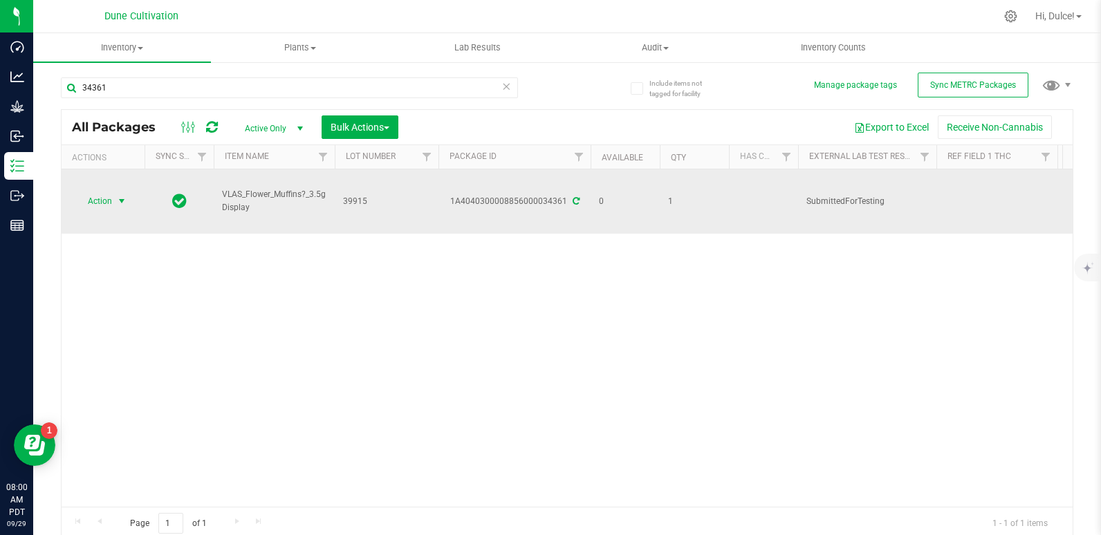
click at [93, 192] on span "Action" at bounding box center [93, 201] width 37 height 19
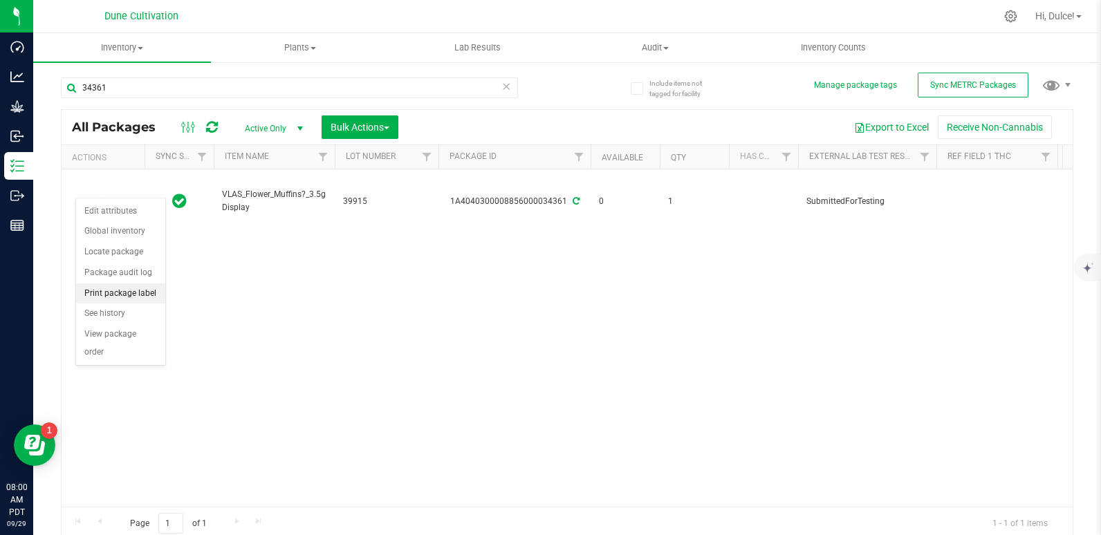
click at [141, 290] on li "Print package label" at bounding box center [120, 293] width 89 height 21
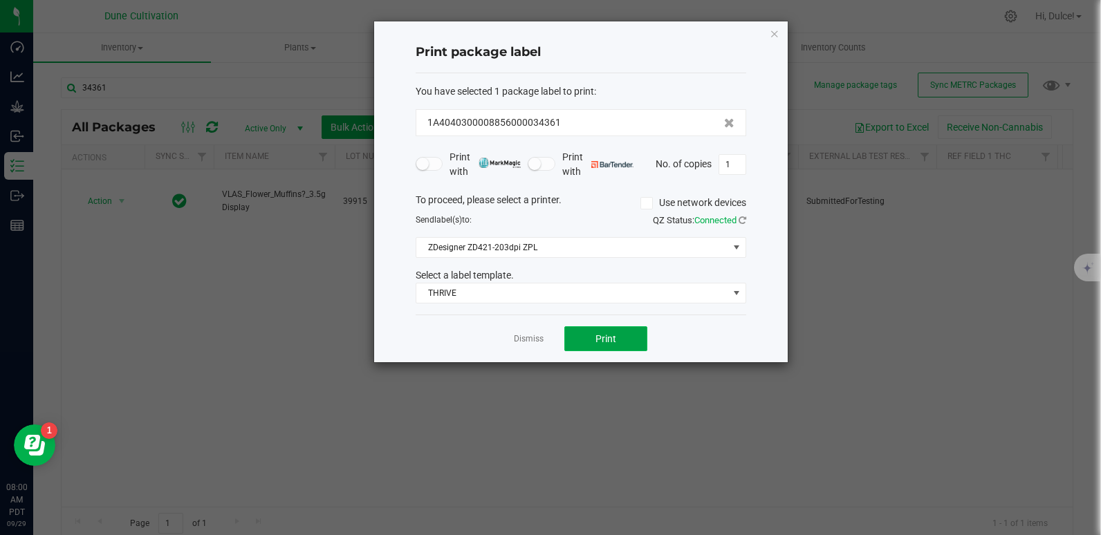
click at [585, 339] on button "Print" at bounding box center [605, 338] width 83 height 25
click at [771, 37] on icon "button" at bounding box center [774, 33] width 10 height 17
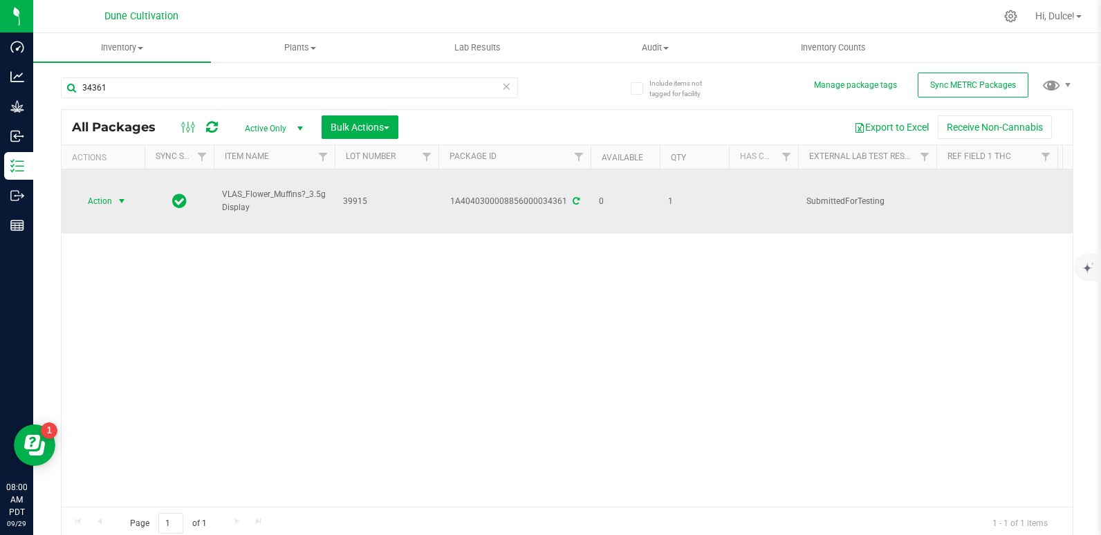
click at [106, 192] on span "Action" at bounding box center [93, 201] width 37 height 19
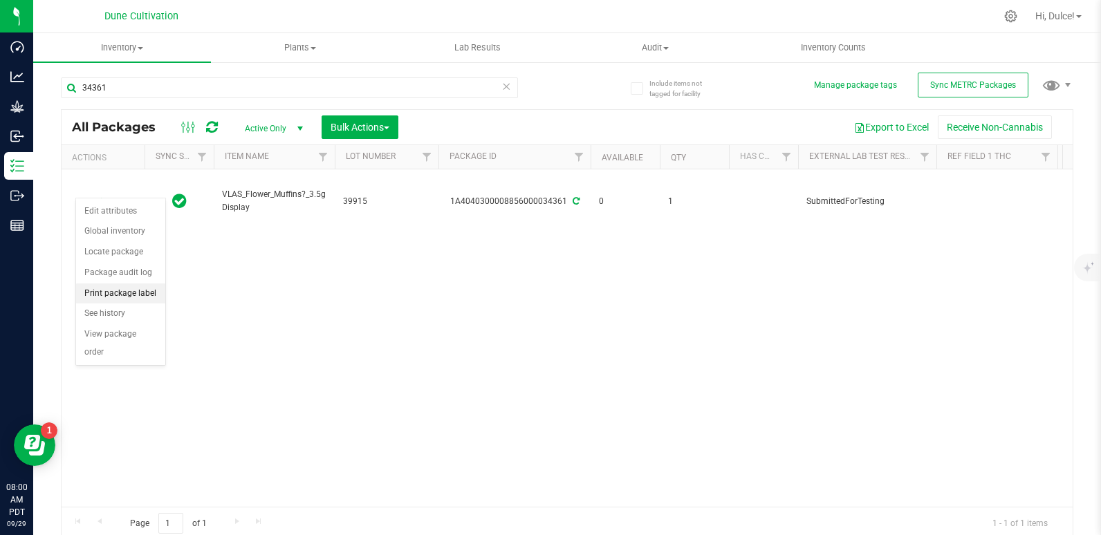
click at [109, 292] on li "Print package label" at bounding box center [120, 293] width 89 height 21
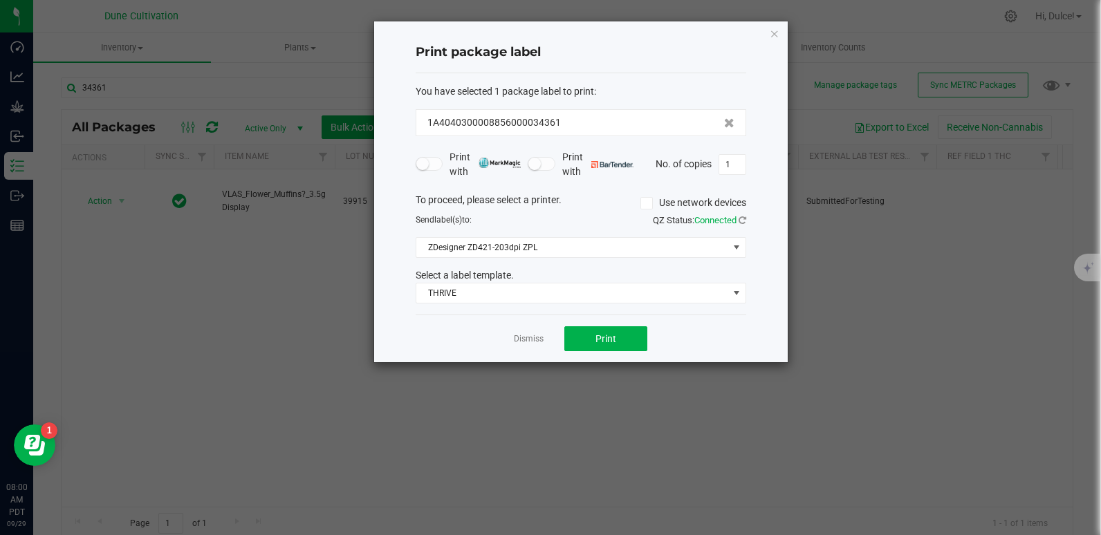
drag, startPoint x: 772, startPoint y: 35, endPoint x: 761, endPoint y: 23, distance: 16.2
click at [761, 23] on div "Print package label You have selected 1 package label to print : 1A404030000885…" at bounding box center [580, 191] width 413 height 341
click at [770, 30] on icon "button" at bounding box center [774, 33] width 10 height 17
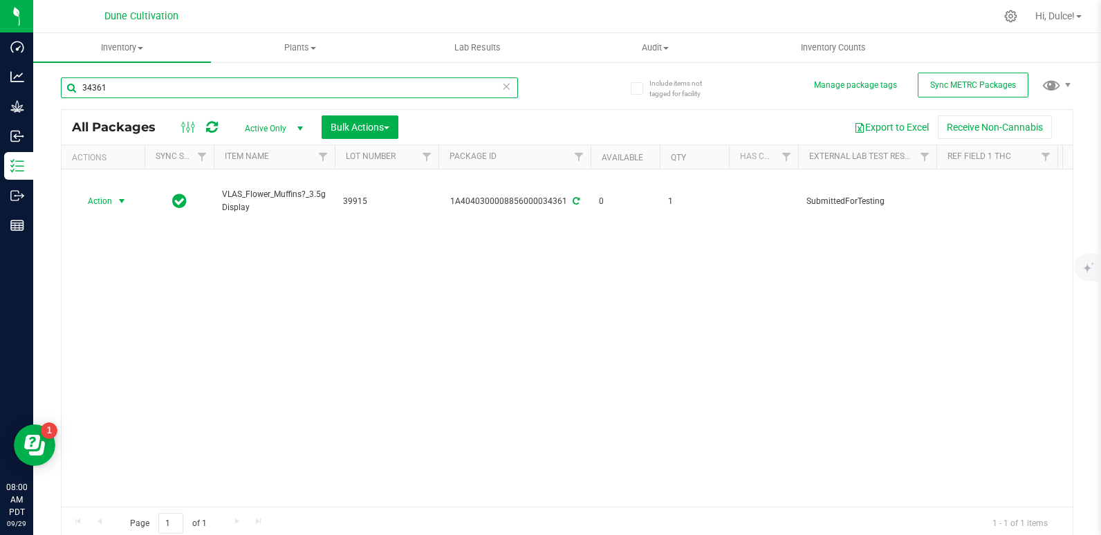
click at [149, 90] on input "34361" at bounding box center [289, 87] width 457 height 21
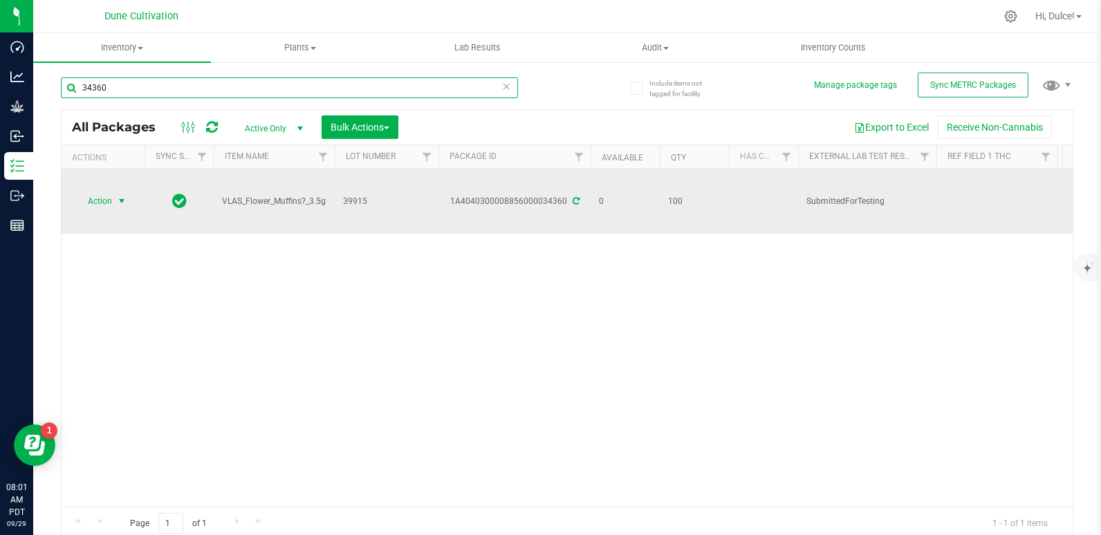
type input "34360"
click at [105, 192] on span "Action" at bounding box center [93, 201] width 37 height 19
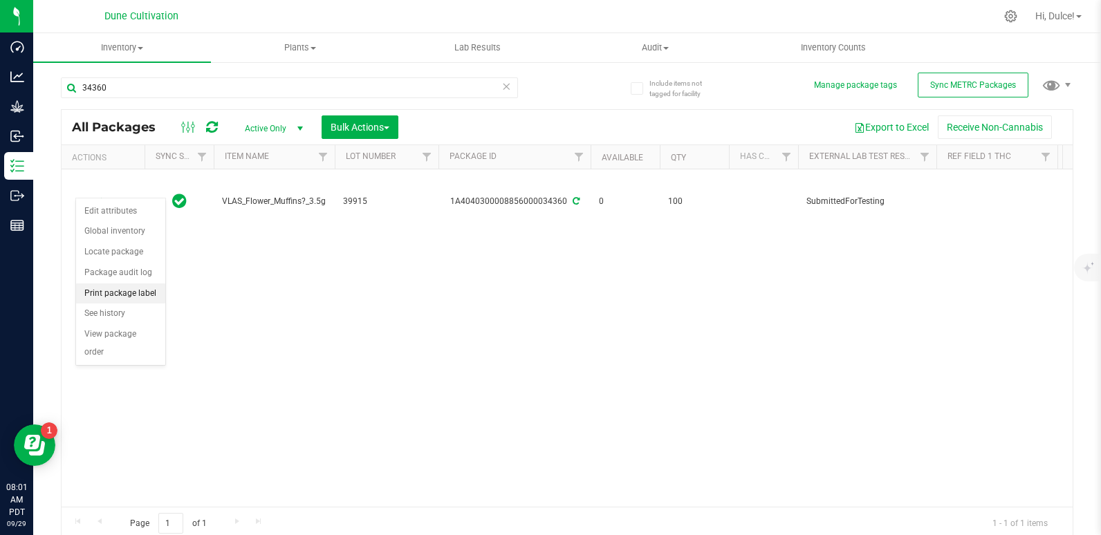
click at [107, 292] on li "Print package label" at bounding box center [120, 293] width 89 height 21
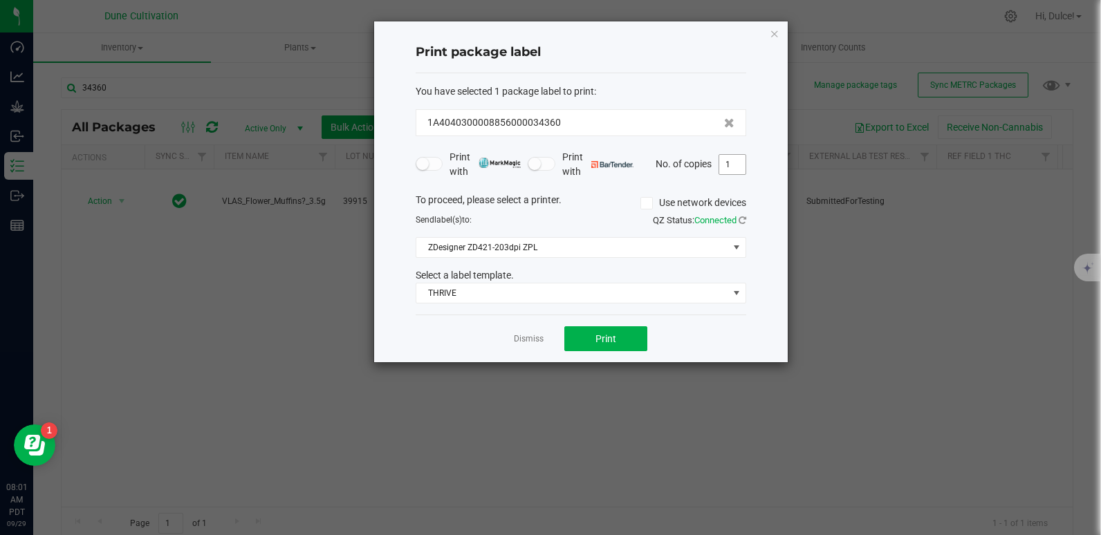
click at [729, 162] on input "1" at bounding box center [732, 164] width 26 height 19
type input "100"
click at [602, 329] on button "Print" at bounding box center [605, 338] width 83 height 25
click at [768, 35] on div "Print package label You have selected 1 package label to print : 1A404030000885…" at bounding box center [580, 191] width 413 height 341
click at [772, 37] on icon "button" at bounding box center [774, 33] width 10 height 17
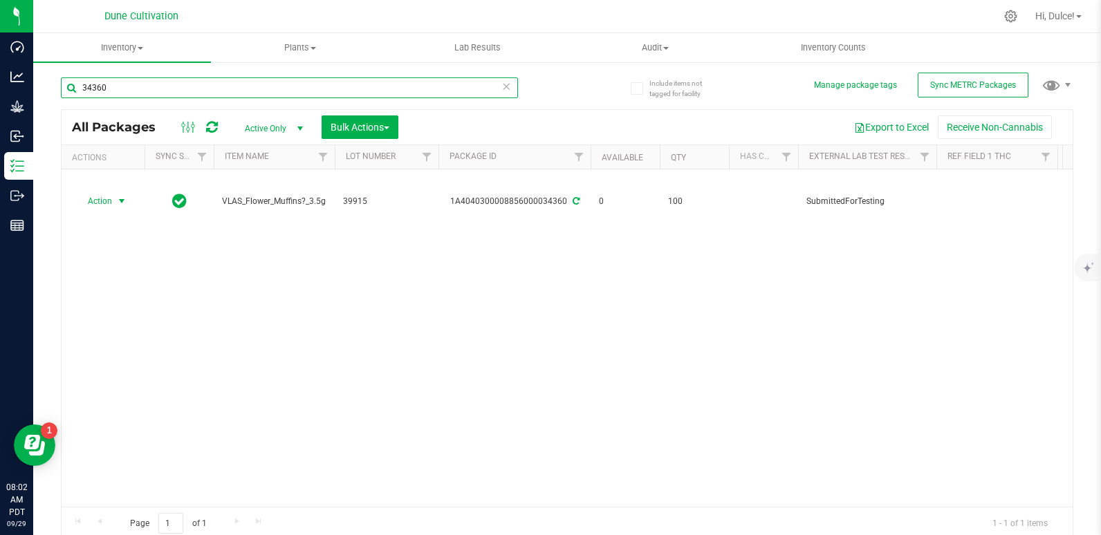
click at [317, 86] on input "34360" at bounding box center [289, 87] width 457 height 21
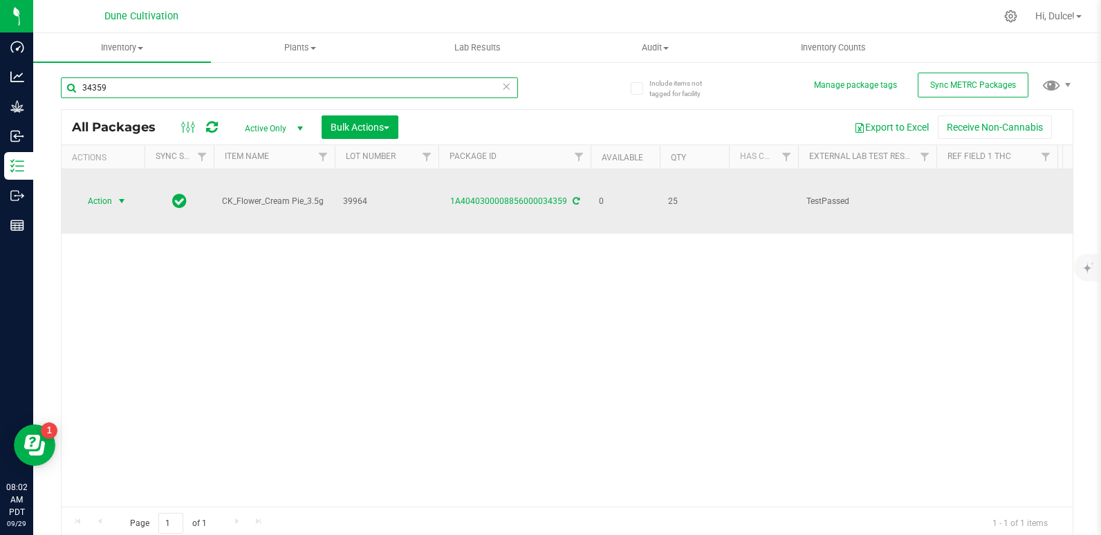
type input "34359"
click at [104, 194] on span "Action" at bounding box center [93, 201] width 37 height 19
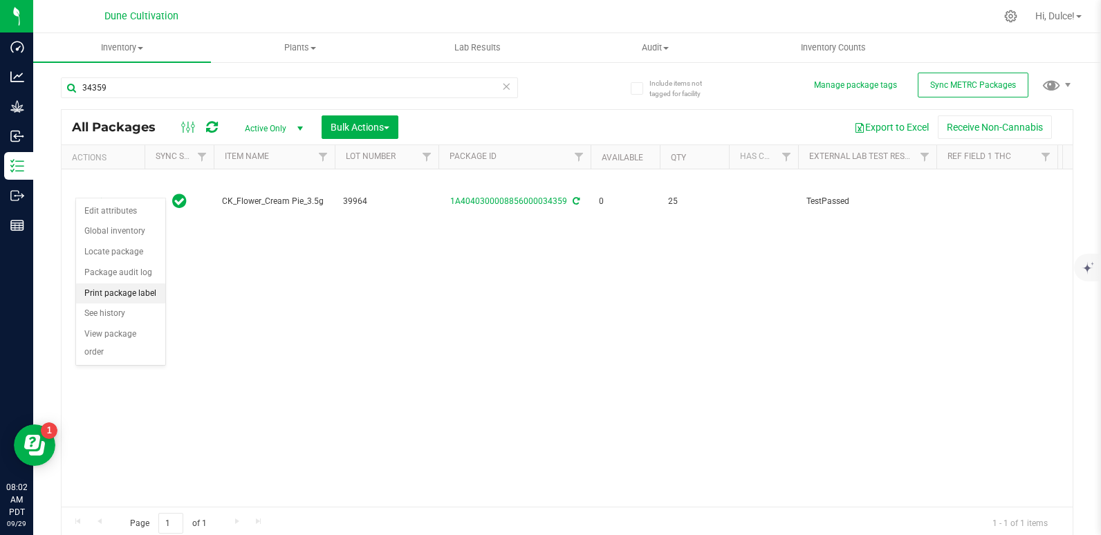
click at [112, 297] on li "Print package label" at bounding box center [120, 293] width 89 height 21
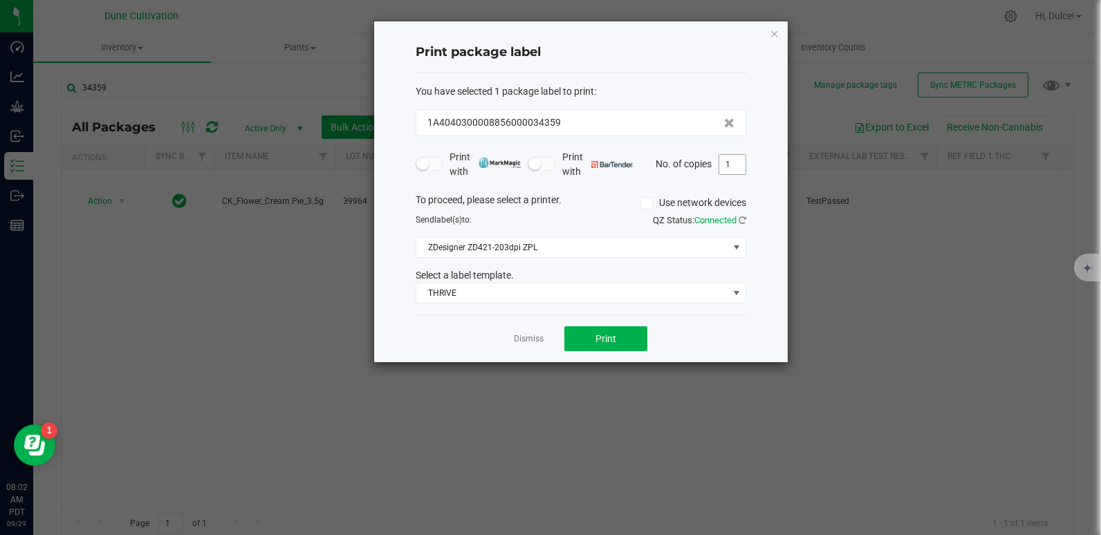
click at [727, 160] on input "1" at bounding box center [732, 164] width 26 height 19
type input "25"
click at [604, 330] on button "Print" at bounding box center [605, 338] width 83 height 25
click at [772, 30] on icon "button" at bounding box center [774, 33] width 10 height 17
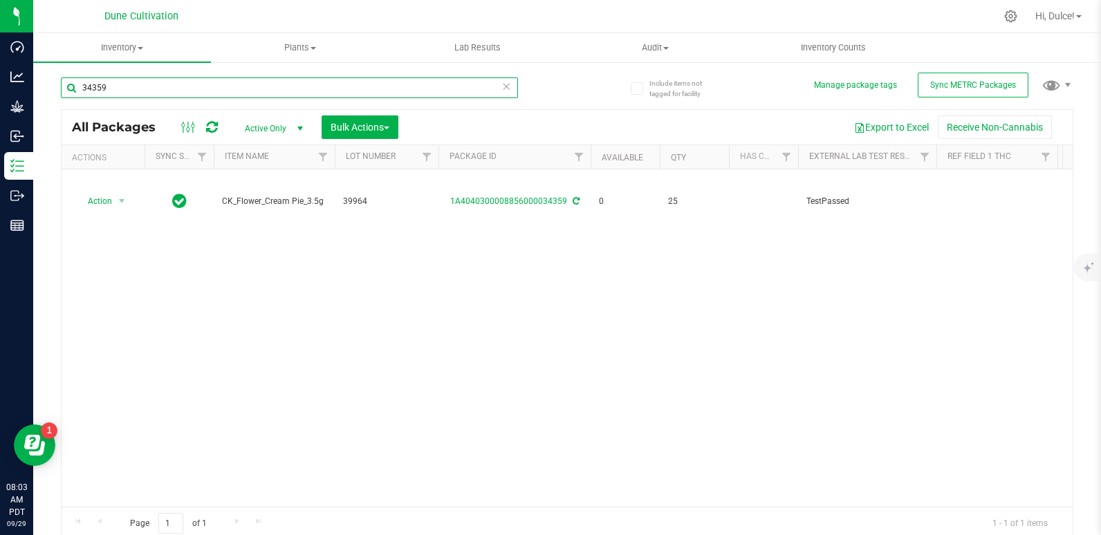
click at [218, 85] on input "34359" at bounding box center [289, 87] width 457 height 21
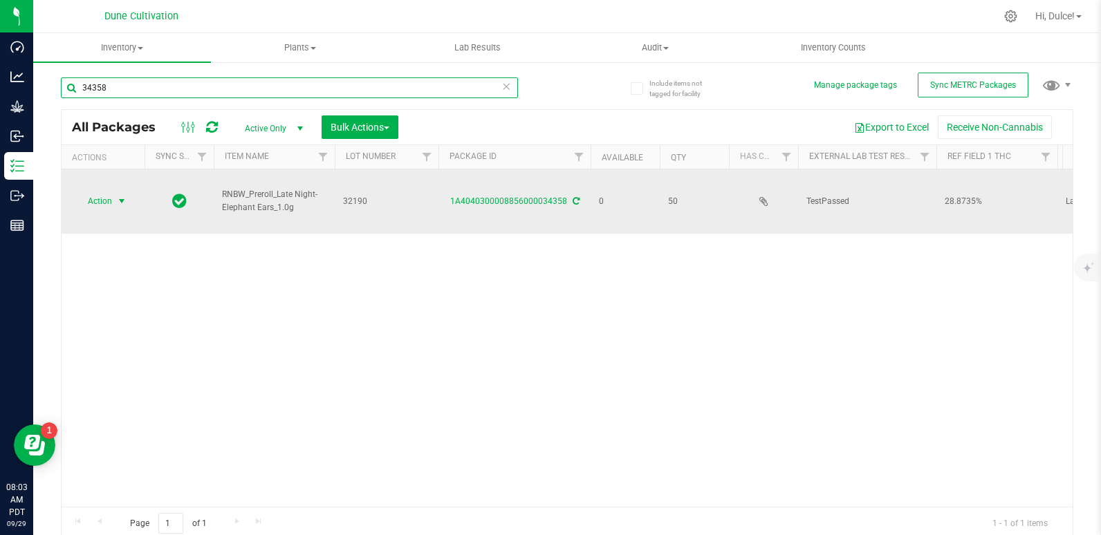
type input "34358"
click at [105, 192] on span "Action" at bounding box center [93, 201] width 37 height 19
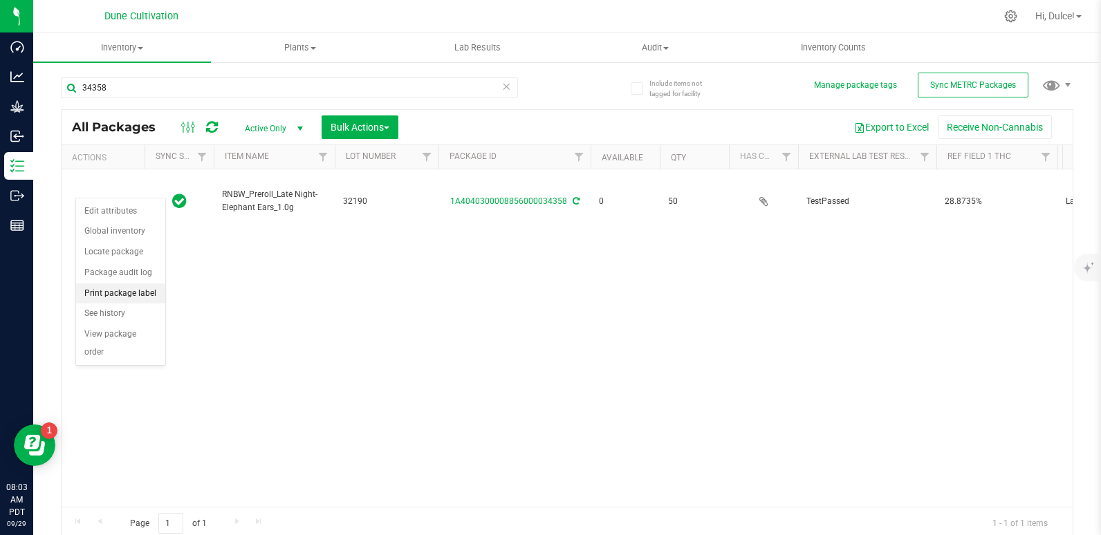
click at [105, 289] on li "Print package label" at bounding box center [120, 293] width 89 height 21
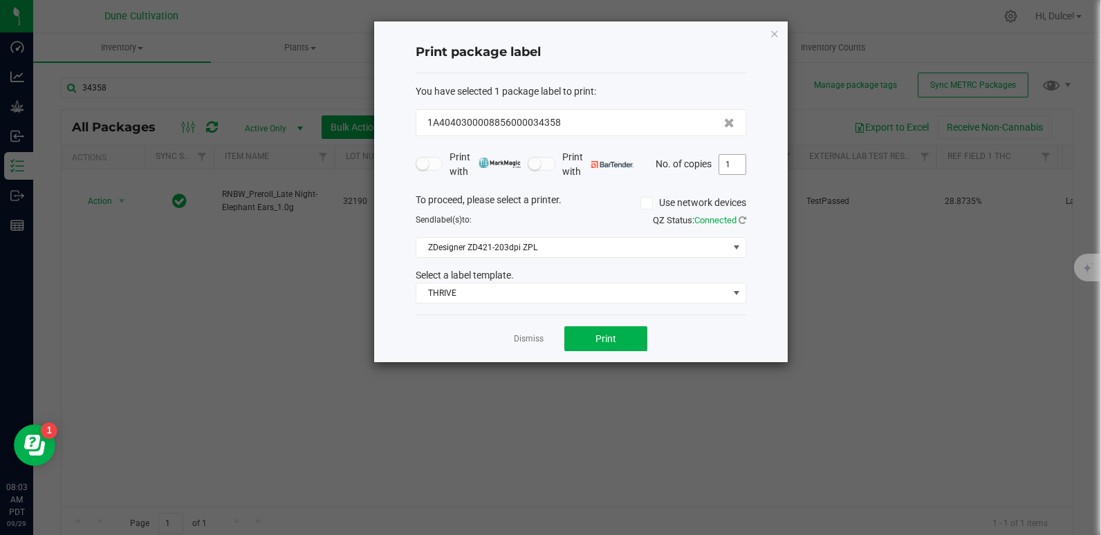
click at [742, 168] on input "1" at bounding box center [732, 164] width 26 height 19
type input "50"
click at [599, 336] on span "Print" at bounding box center [605, 338] width 21 height 11
click at [775, 34] on icon "button" at bounding box center [774, 33] width 10 height 17
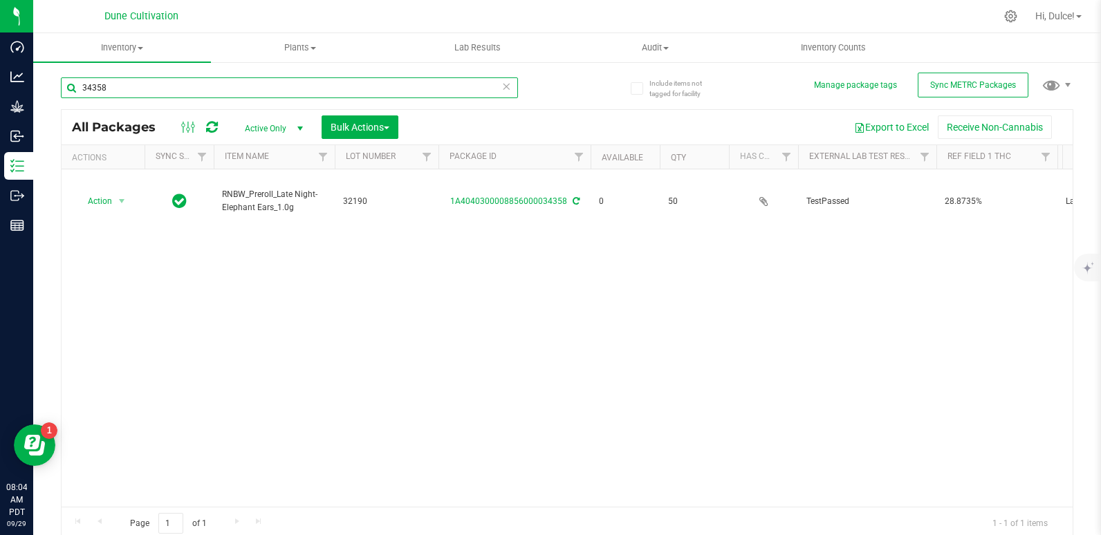
click at [350, 83] on input "34358" at bounding box center [289, 87] width 457 height 21
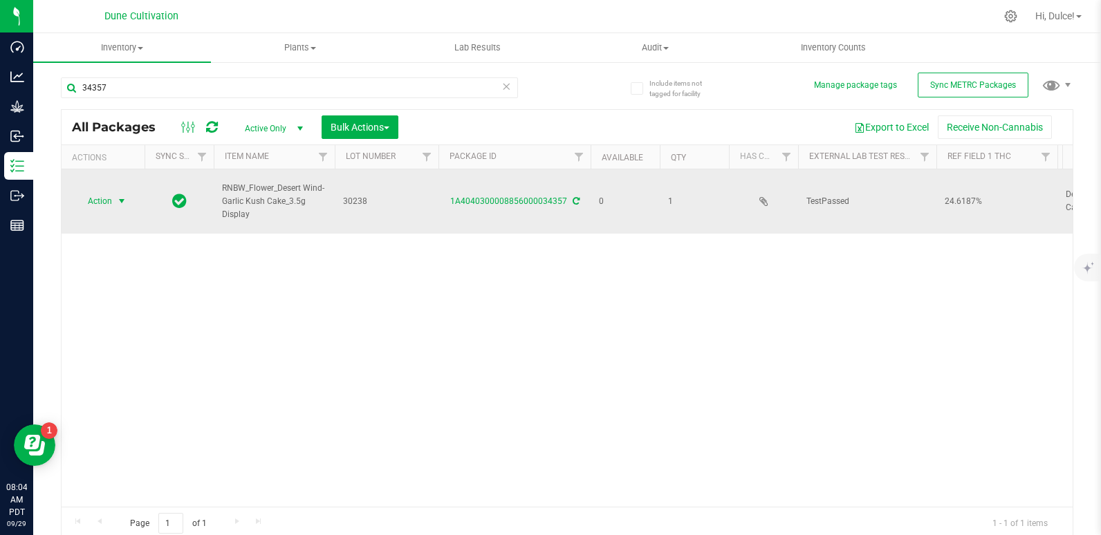
click at [106, 193] on span "Action" at bounding box center [93, 201] width 37 height 19
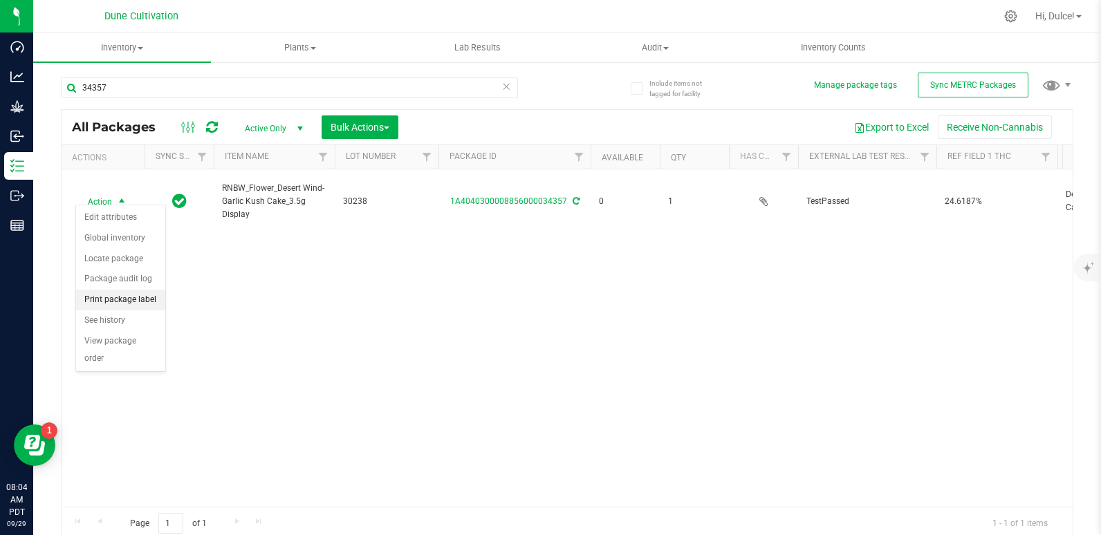
click at [104, 297] on li "Print package label" at bounding box center [120, 300] width 89 height 21
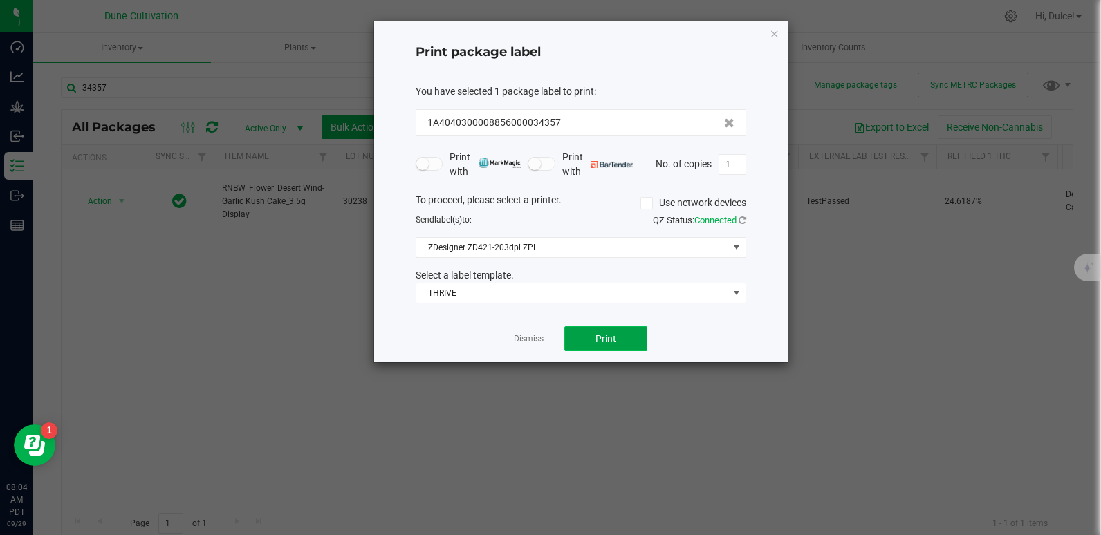
click at [590, 334] on button "Print" at bounding box center [605, 338] width 83 height 25
click at [774, 37] on icon "button" at bounding box center [774, 33] width 10 height 17
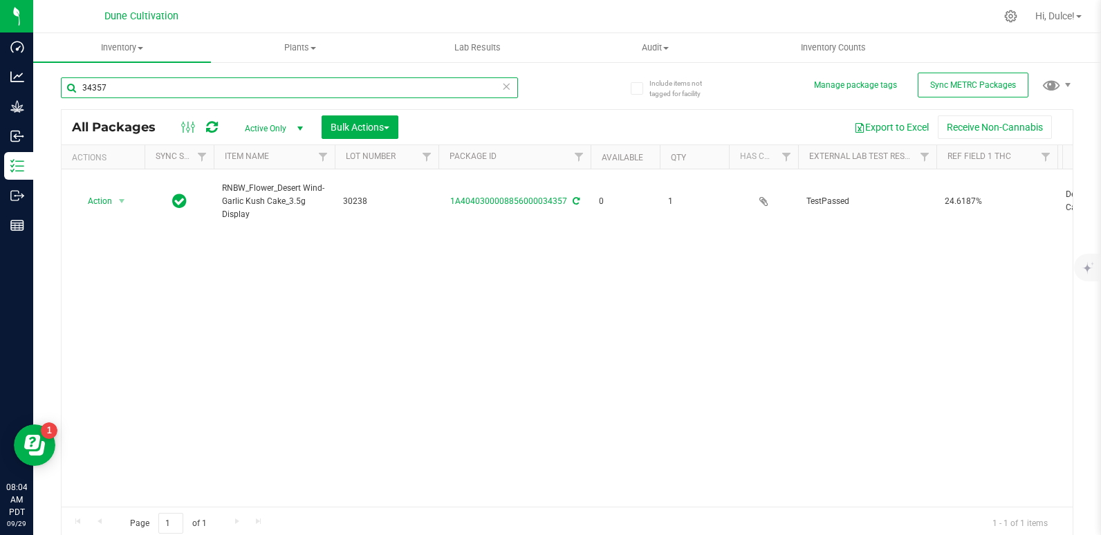
click at [357, 84] on input "34357" at bounding box center [289, 87] width 457 height 21
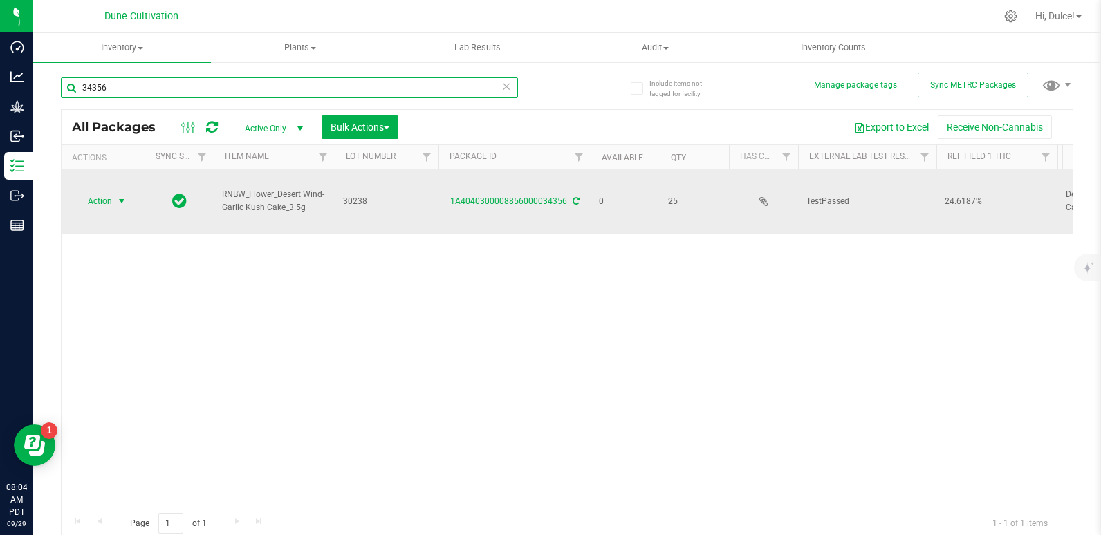
type input "34356"
click at [113, 192] on span "select" at bounding box center [121, 201] width 17 height 19
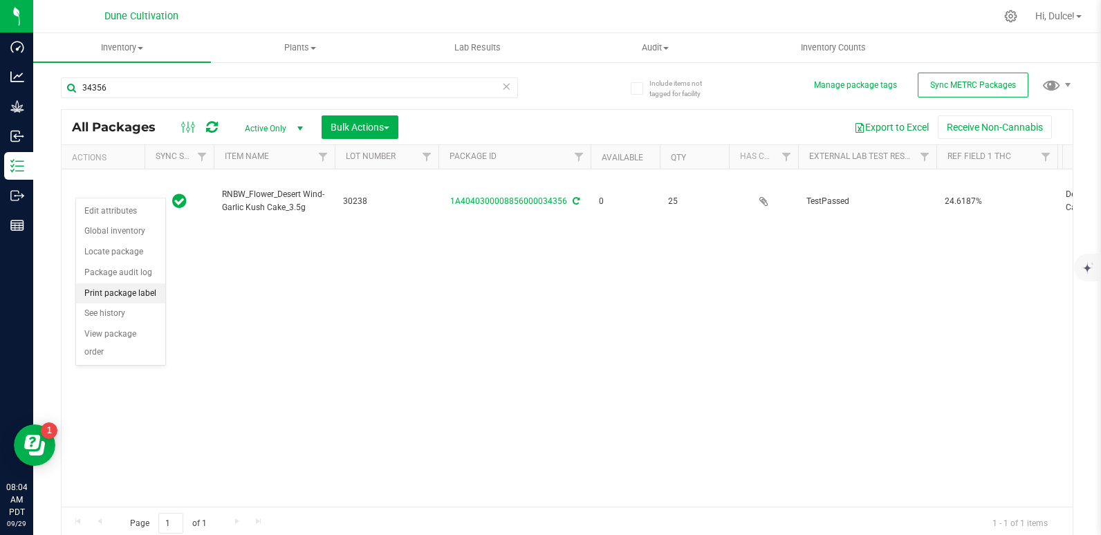
click at [122, 287] on li "Print package label" at bounding box center [120, 293] width 89 height 21
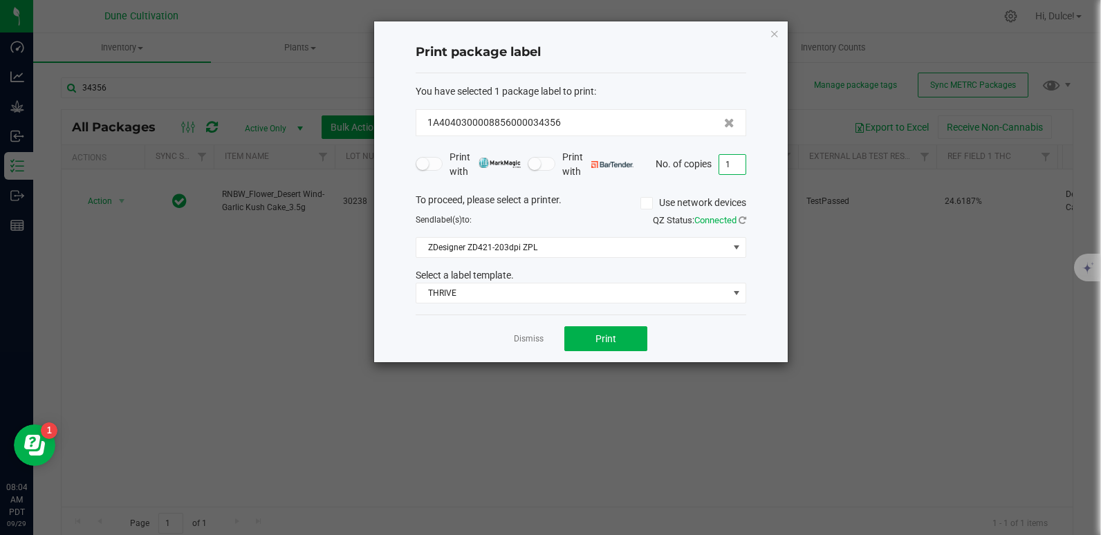
click at [726, 162] on input "1" at bounding box center [732, 164] width 26 height 19
type input "25"
click at [610, 347] on button "Print" at bounding box center [605, 338] width 83 height 25
click at [778, 31] on icon "button" at bounding box center [774, 33] width 10 height 17
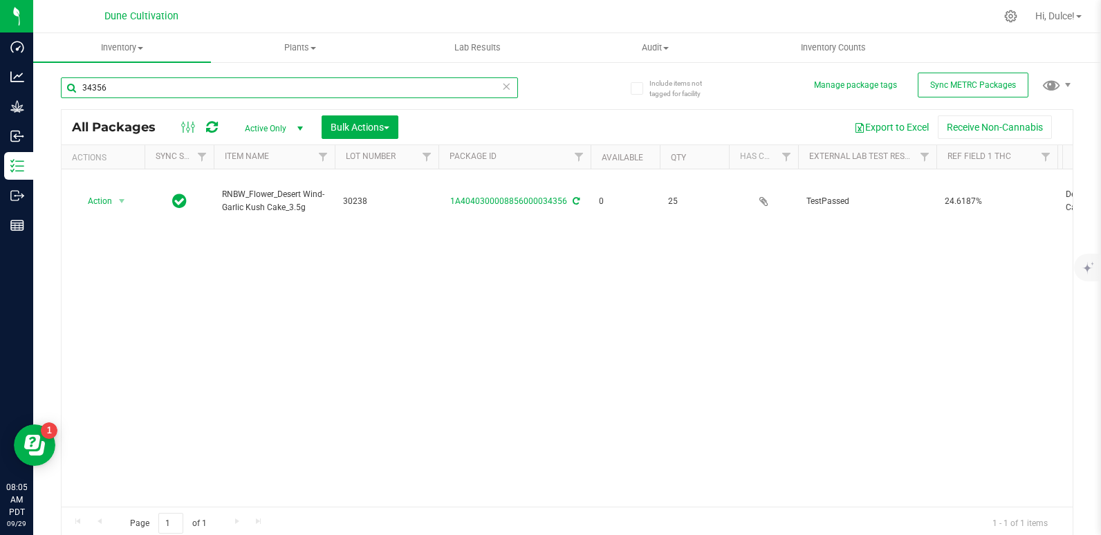
click at [330, 84] on input "34356" at bounding box center [289, 87] width 457 height 21
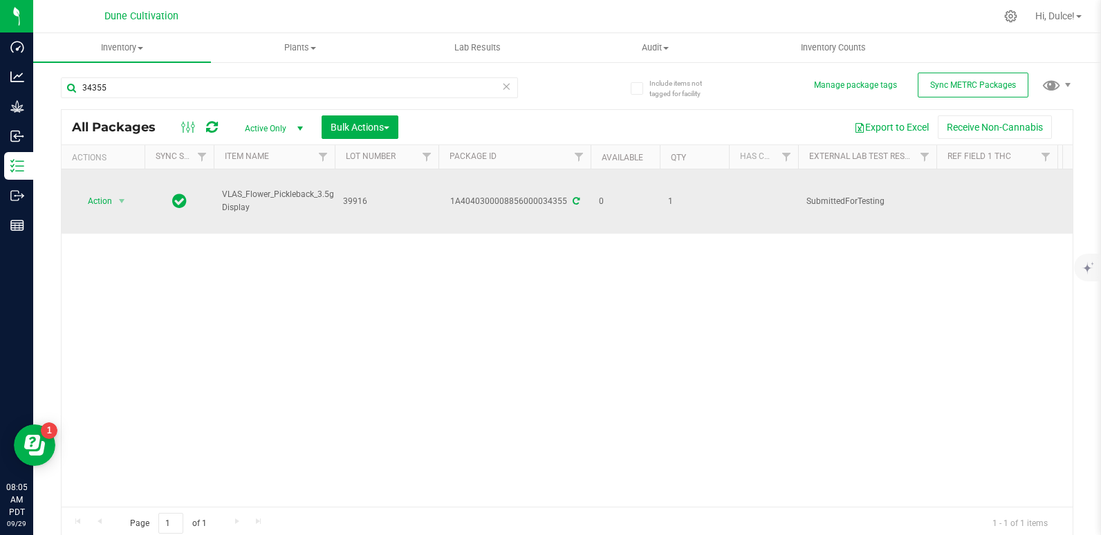
click at [101, 198] on span "Action" at bounding box center [93, 201] width 37 height 19
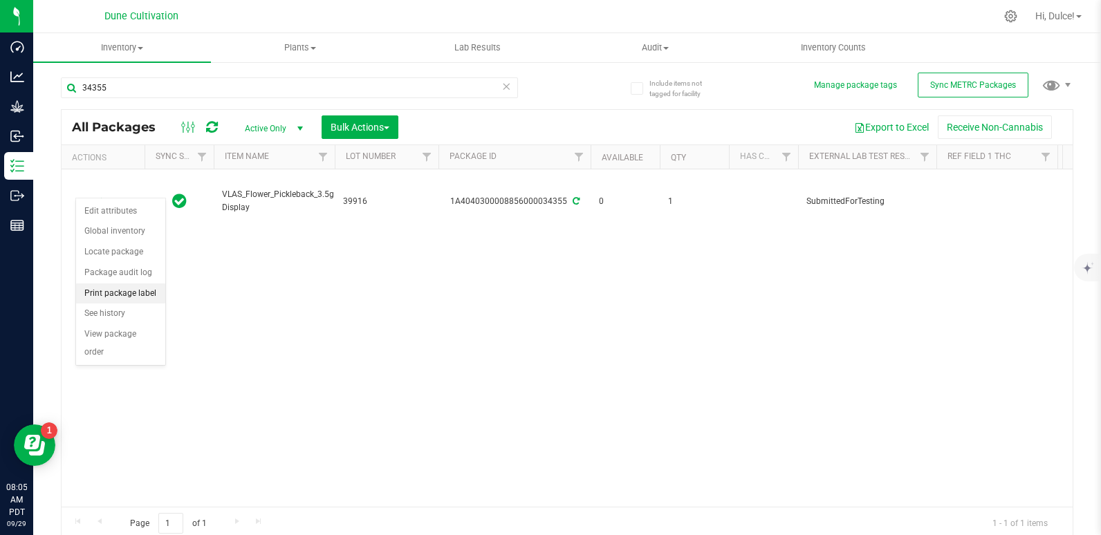
click at [96, 292] on li "Print package label" at bounding box center [120, 293] width 89 height 21
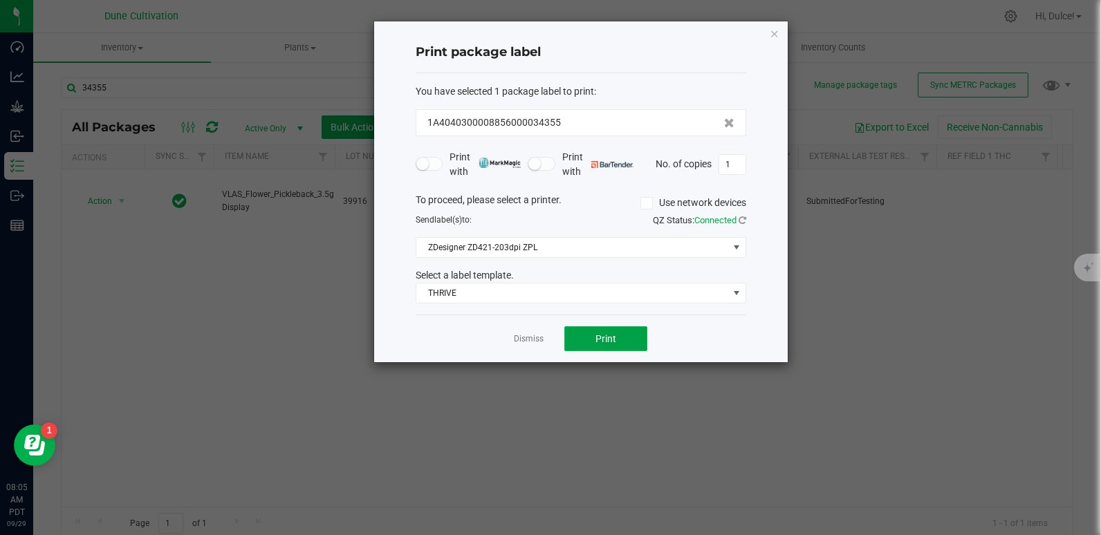
click at [621, 333] on button "Print" at bounding box center [605, 338] width 83 height 25
click at [768, 41] on div "Print package label You have selected 1 package label to print : 1A404030000885…" at bounding box center [580, 191] width 413 height 341
click at [770, 35] on icon "button" at bounding box center [774, 33] width 10 height 17
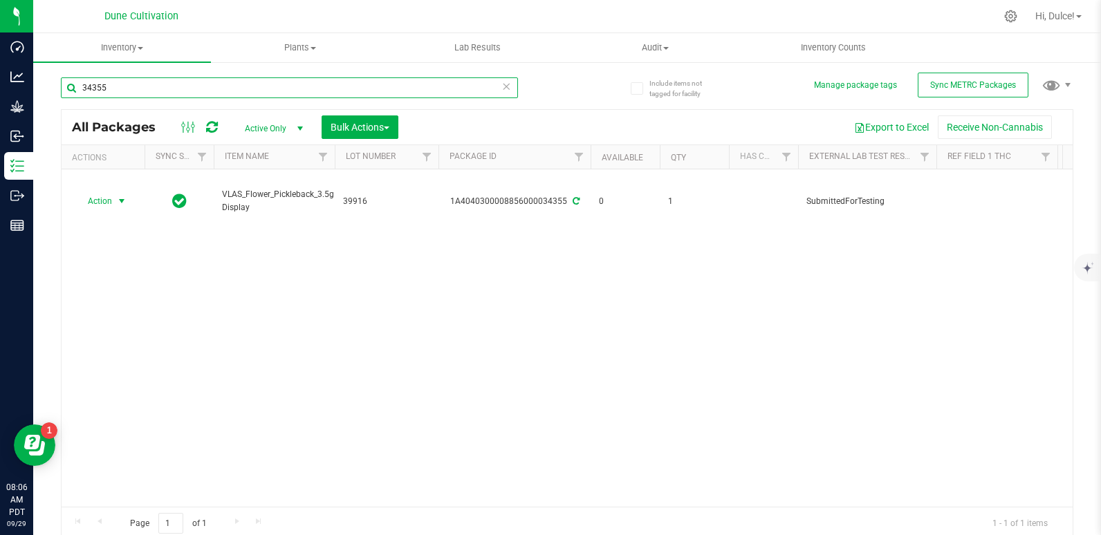
click at [283, 96] on input "34355" at bounding box center [289, 87] width 457 height 21
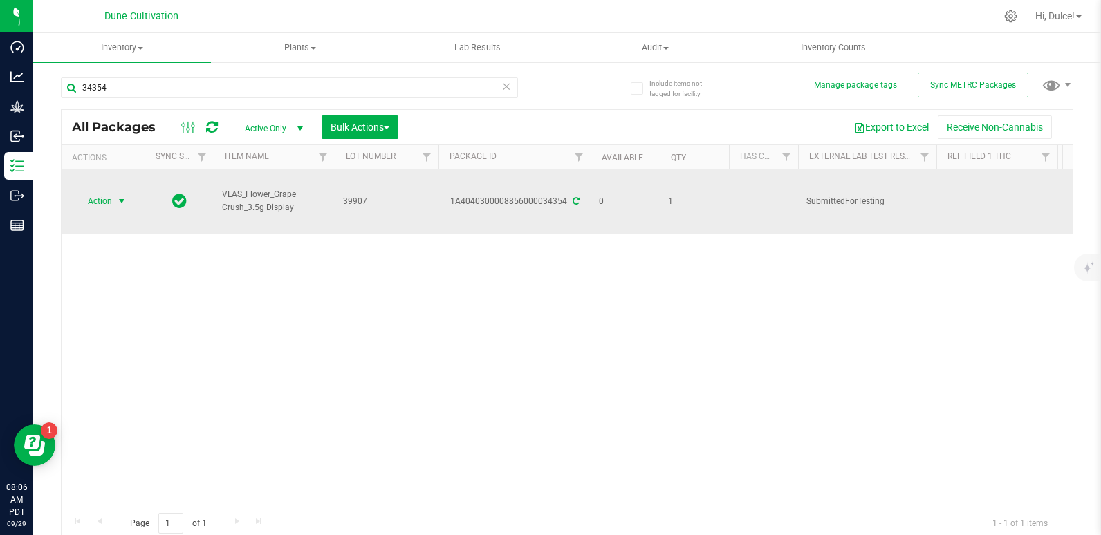
click at [100, 192] on span "Action" at bounding box center [93, 201] width 37 height 19
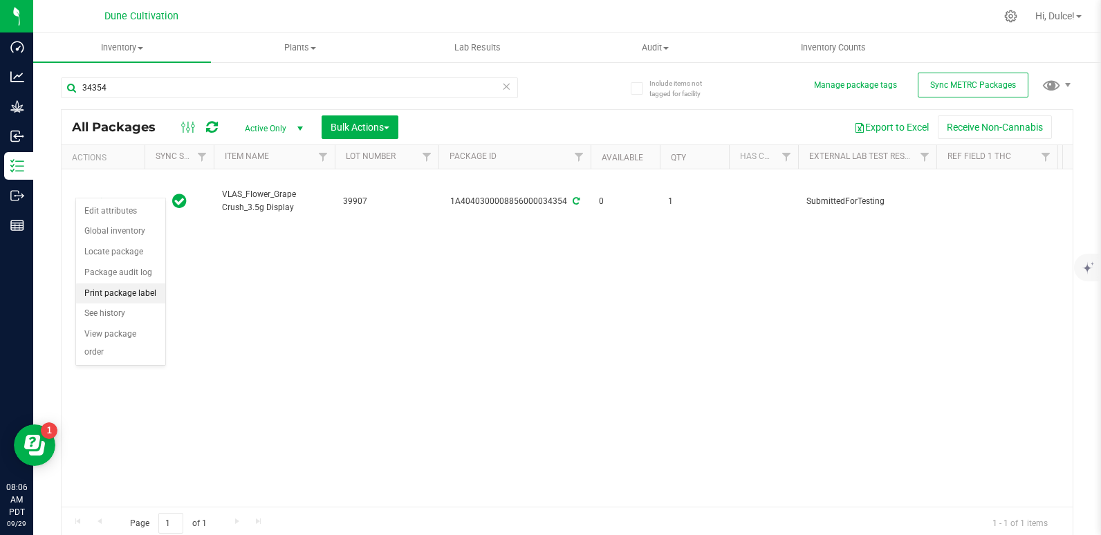
click at [115, 295] on li "Print package label" at bounding box center [120, 293] width 89 height 21
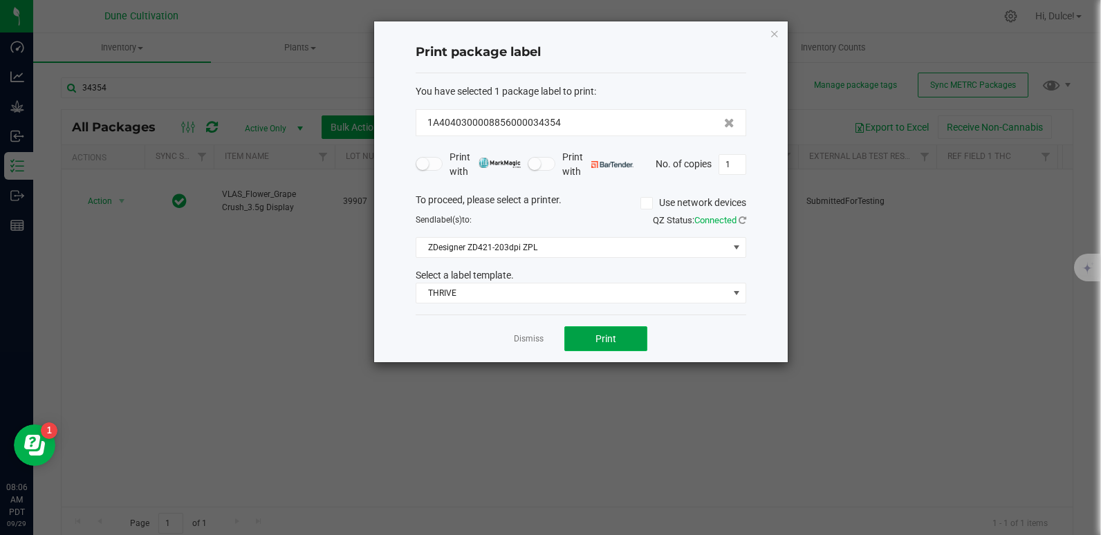
click at [612, 343] on span "Print" at bounding box center [605, 338] width 21 height 11
click at [776, 29] on icon "button" at bounding box center [774, 33] width 10 height 17
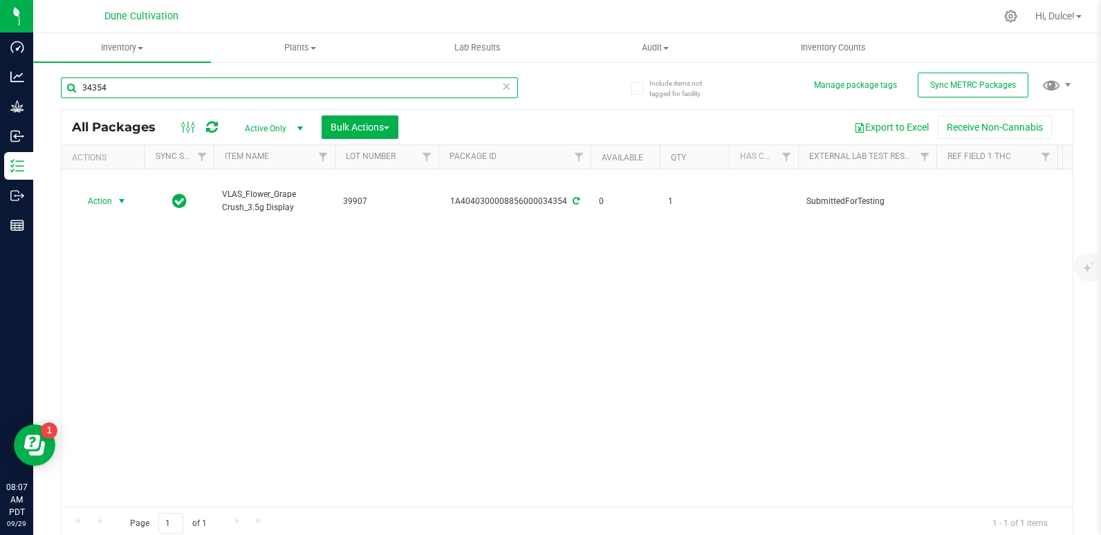
click at [366, 91] on input "34354" at bounding box center [289, 87] width 457 height 21
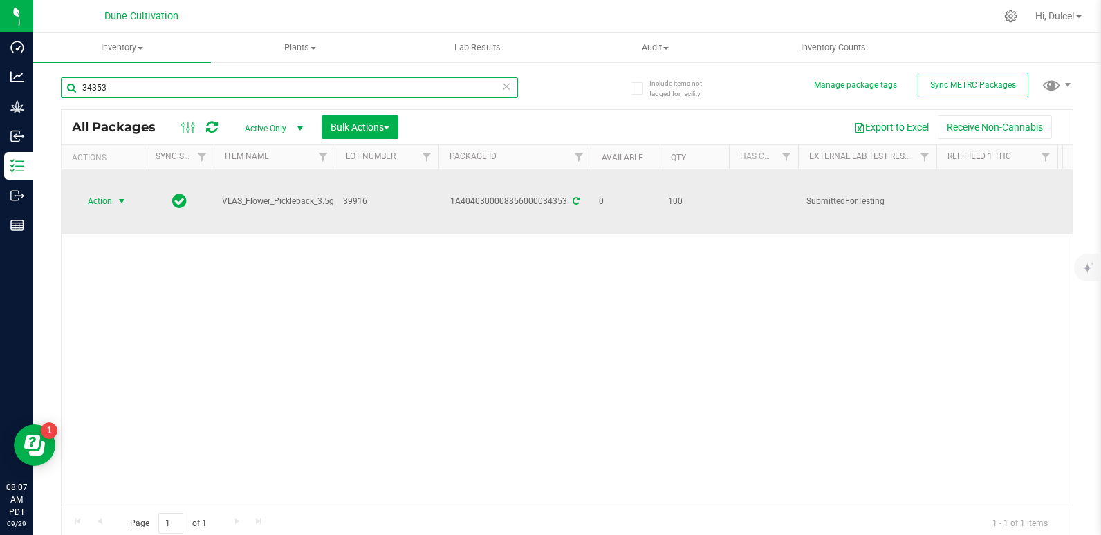
type input "34353"
click at [99, 192] on span "Action" at bounding box center [93, 201] width 37 height 19
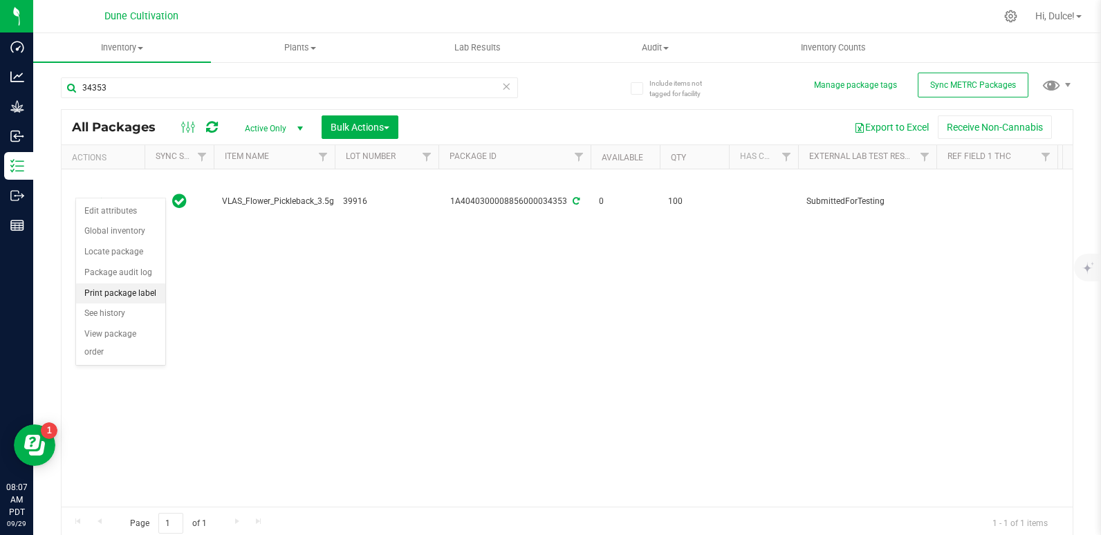
click at [105, 292] on li "Print package label" at bounding box center [120, 293] width 89 height 21
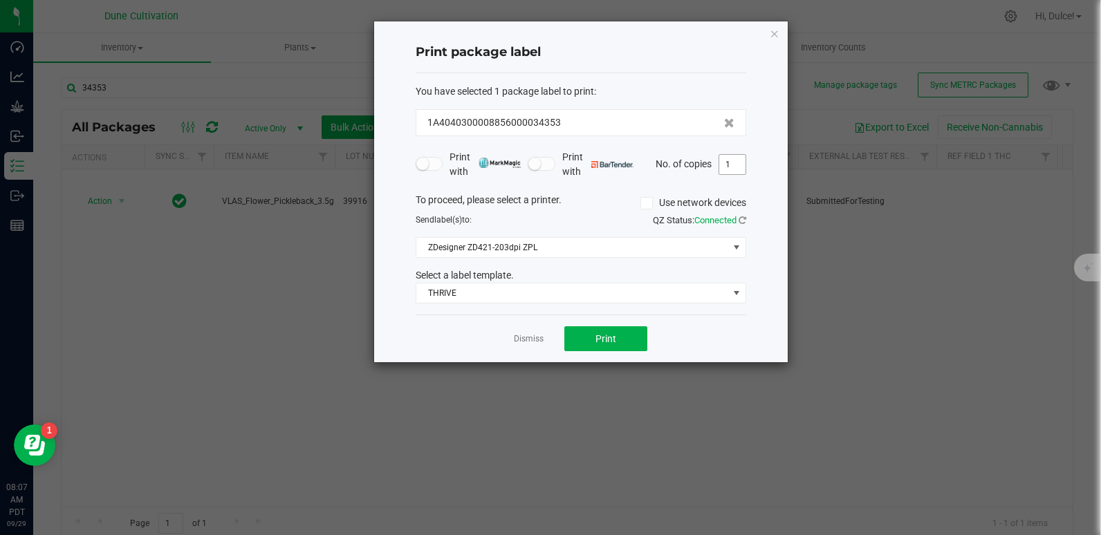
click at [736, 160] on input "1" at bounding box center [732, 164] width 26 height 19
type input "100"
click at [601, 334] on span "Print" at bounding box center [605, 338] width 21 height 11
click at [774, 30] on icon "button" at bounding box center [774, 33] width 10 height 17
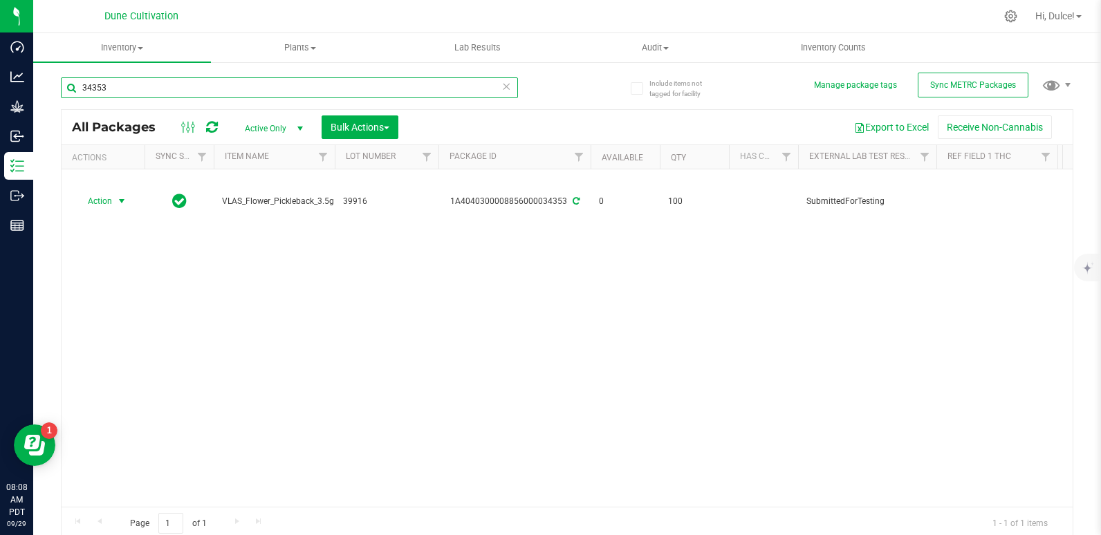
click at [353, 80] on input "34353" at bounding box center [289, 87] width 457 height 21
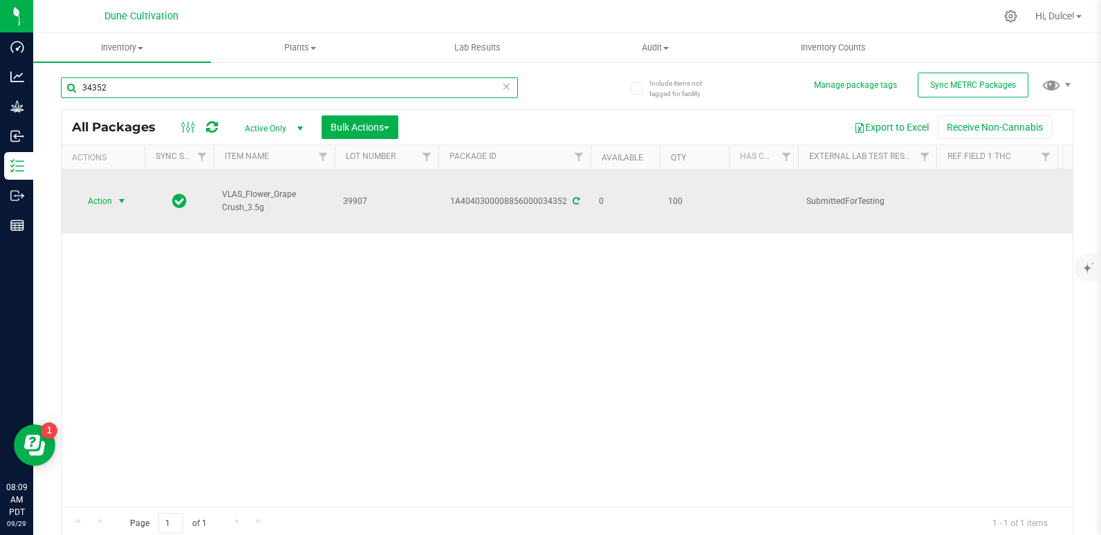
type input "34352"
click at [109, 192] on span "Action" at bounding box center [93, 201] width 37 height 19
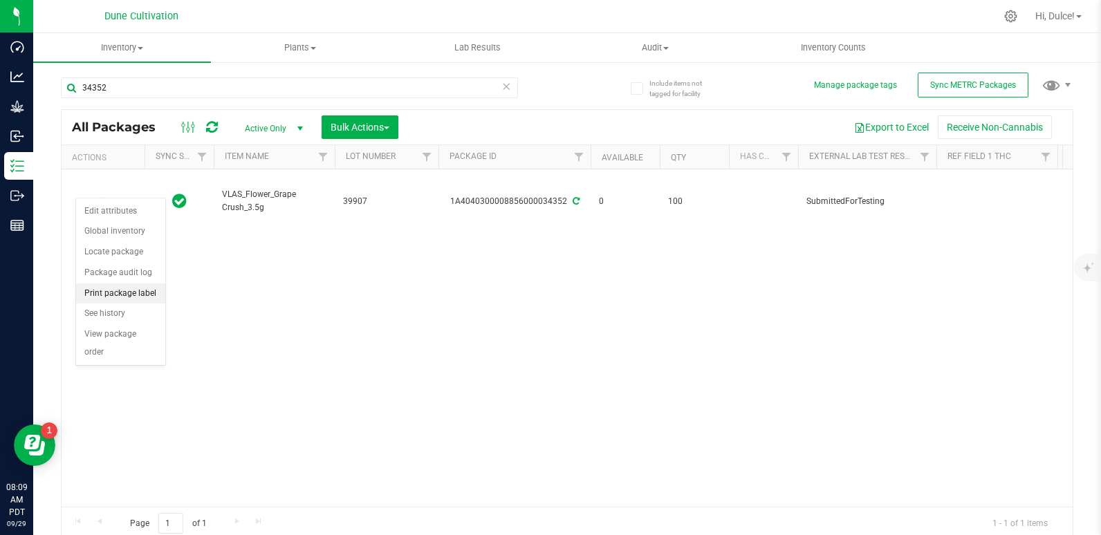
click at [118, 290] on li "Print package label" at bounding box center [120, 293] width 89 height 21
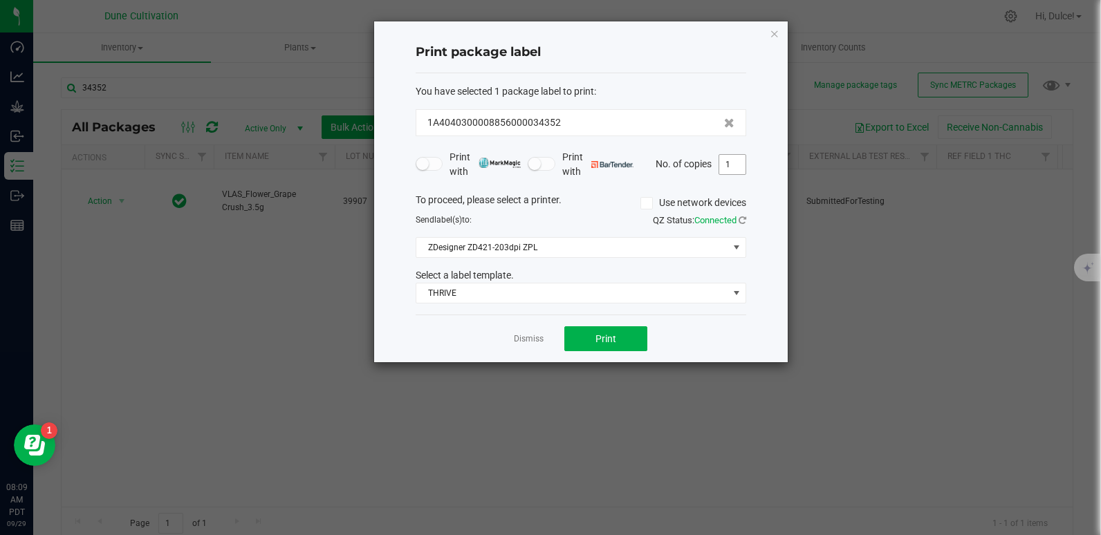
click at [738, 172] on input "1" at bounding box center [732, 164] width 26 height 19
type input "100"
click at [597, 342] on span "Print" at bounding box center [605, 338] width 21 height 11
click at [780, 30] on div "Print package label You have selected 1 package label to print : 1A404030000885…" at bounding box center [580, 191] width 413 height 341
click at [768, 35] on div "Print package label You have selected 1 package label to print : 1A404030000885…" at bounding box center [580, 191] width 413 height 341
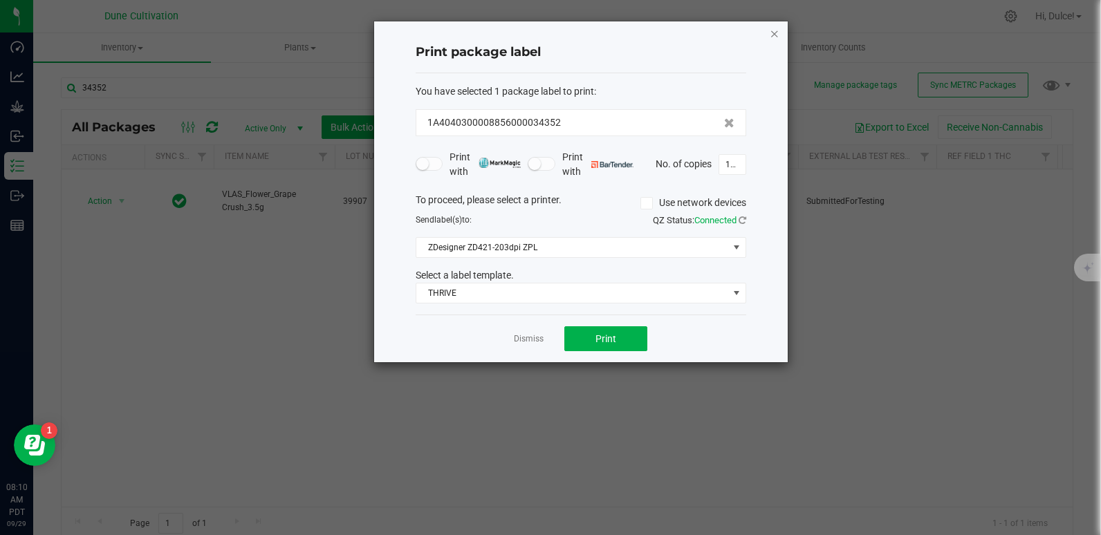
click at [778, 35] on icon "button" at bounding box center [774, 33] width 10 height 17
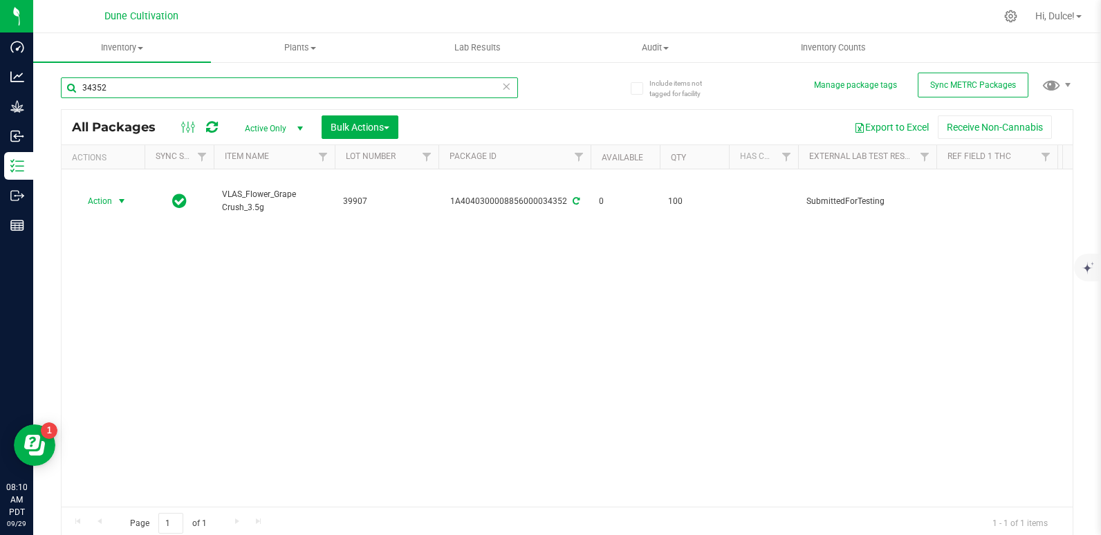
click at [290, 87] on input "34352" at bounding box center [289, 87] width 457 height 21
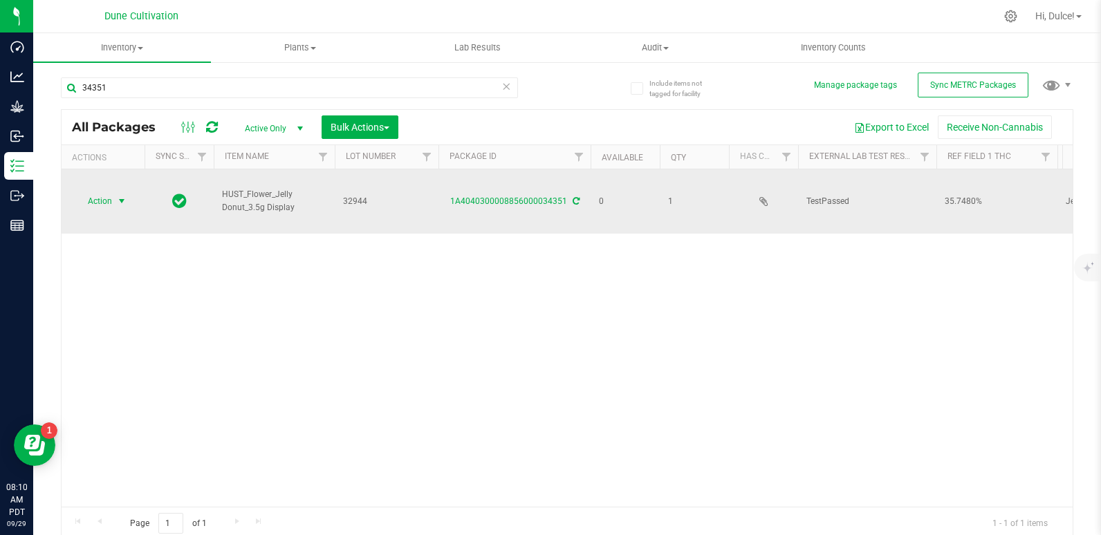
click at [106, 192] on span "Action" at bounding box center [93, 201] width 37 height 19
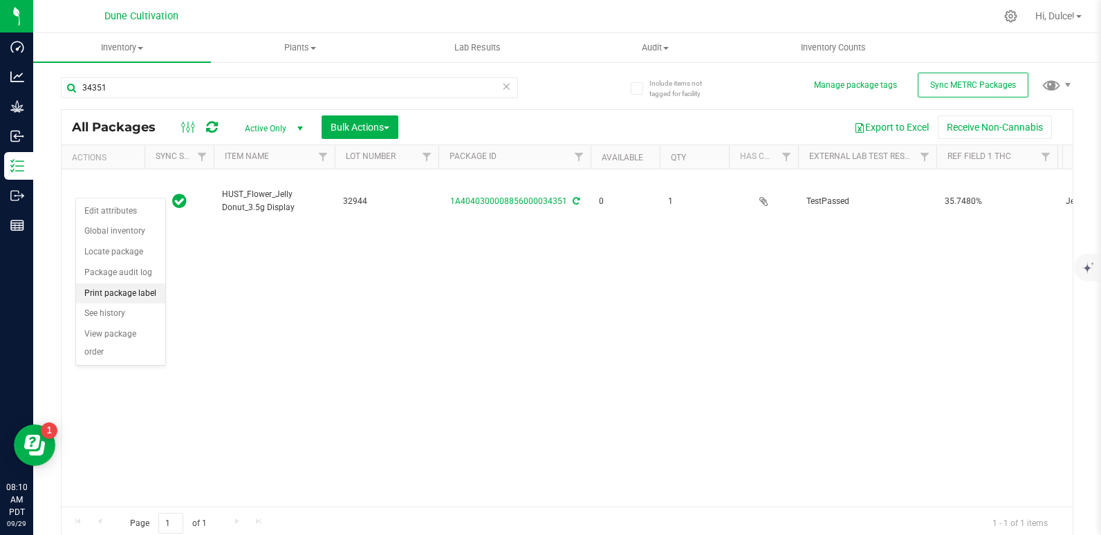
click at [99, 295] on li "Print package label" at bounding box center [120, 293] width 89 height 21
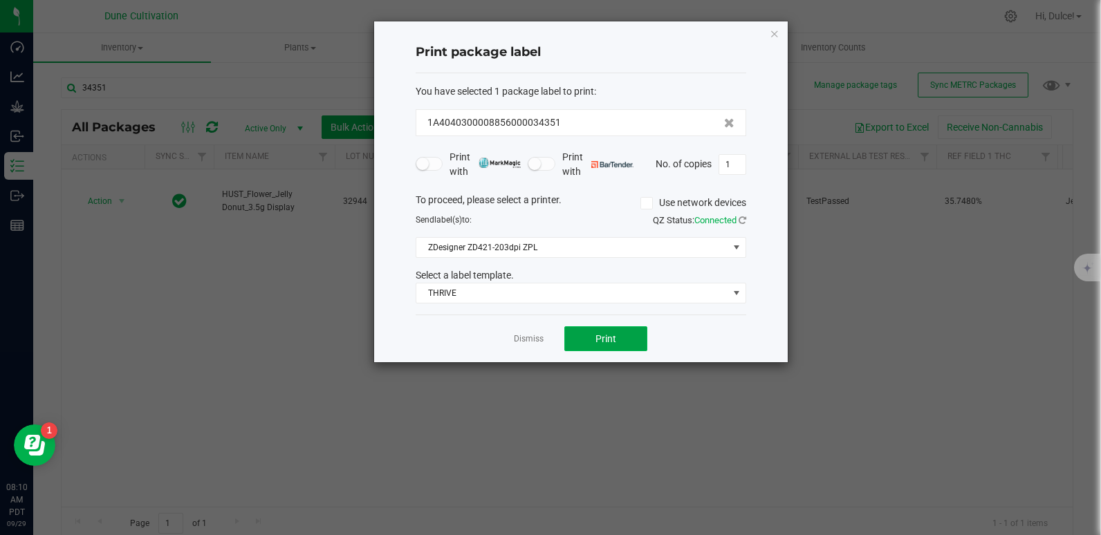
click at [612, 344] on span "Print" at bounding box center [605, 338] width 21 height 11
click at [776, 33] on icon "button" at bounding box center [774, 33] width 10 height 17
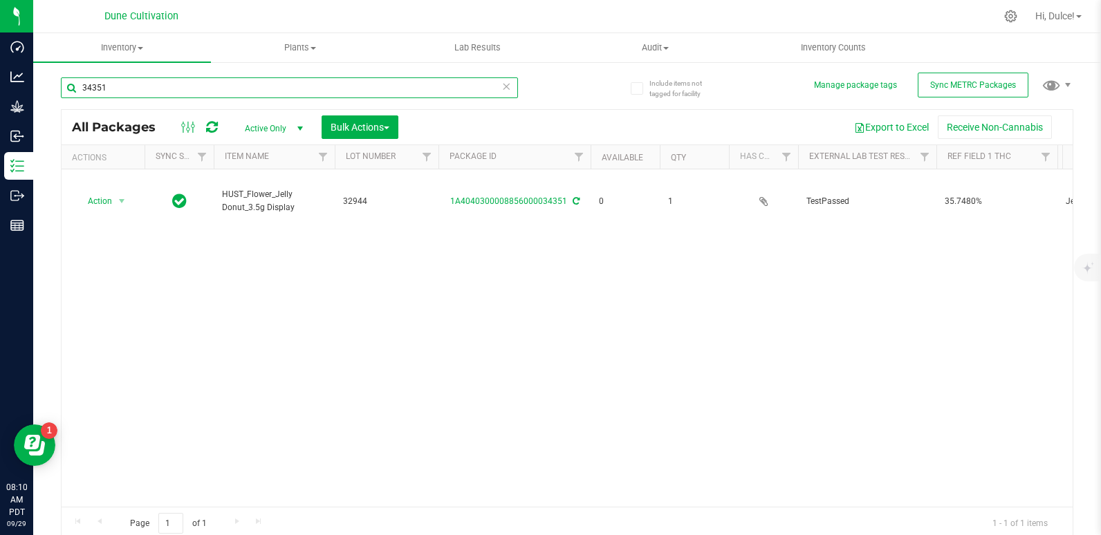
click at [353, 77] on input "34351" at bounding box center [289, 87] width 457 height 21
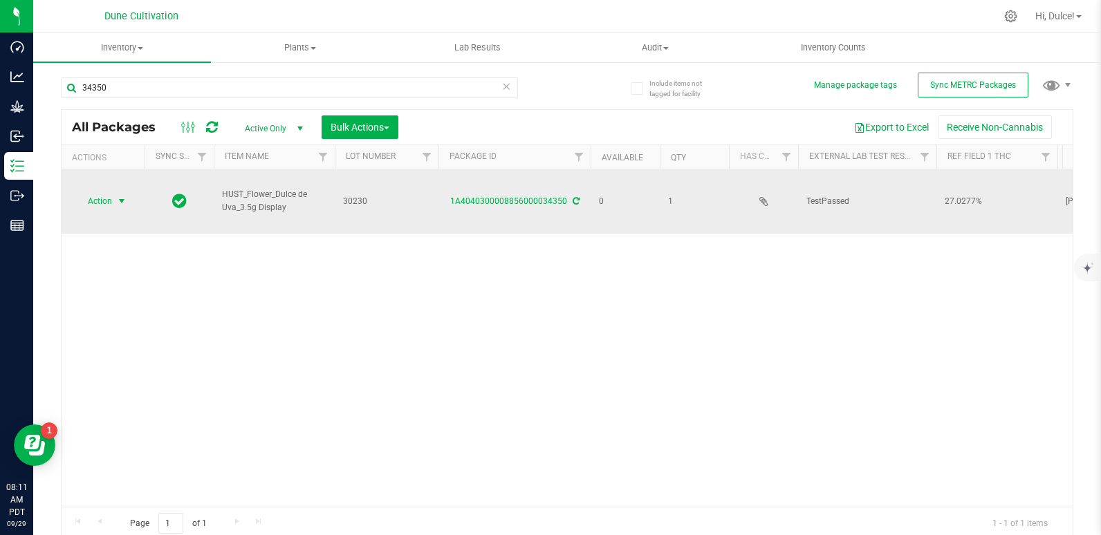
click at [111, 192] on span "Action" at bounding box center [93, 201] width 37 height 19
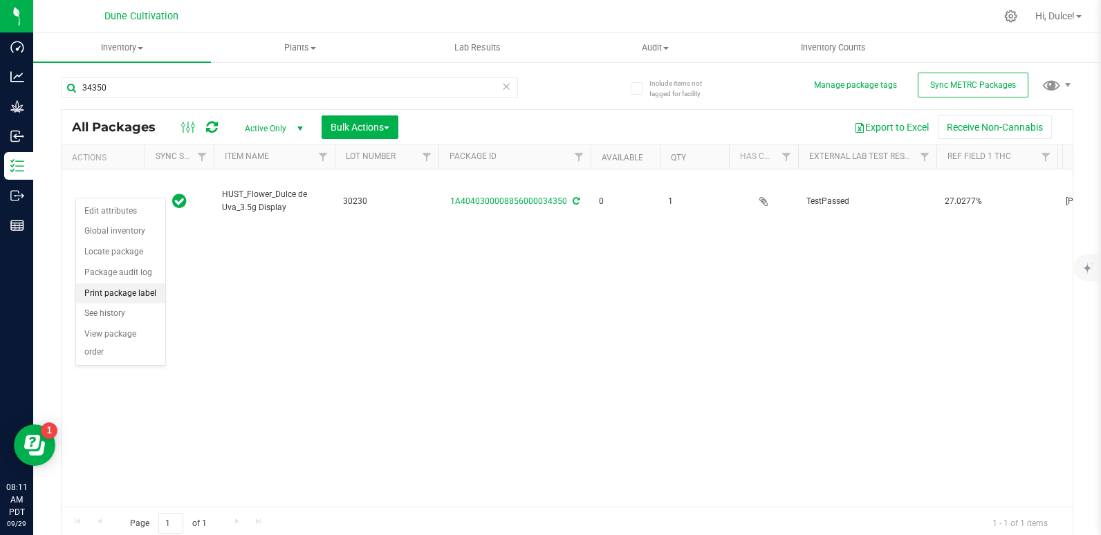
click at [105, 287] on li "Print package label" at bounding box center [120, 293] width 89 height 21
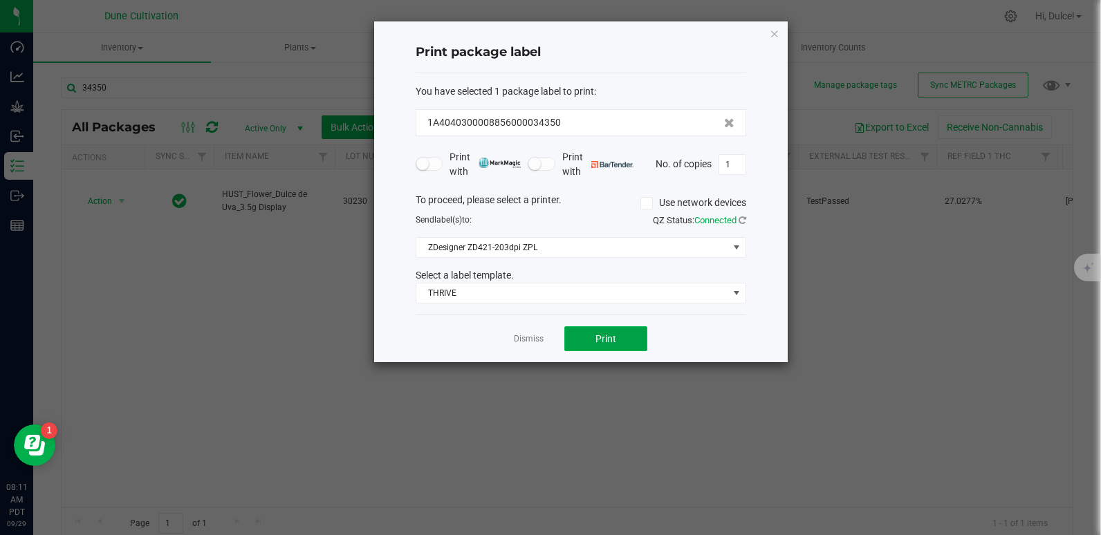
click at [601, 335] on span "Print" at bounding box center [605, 338] width 21 height 11
click at [776, 32] on icon "button" at bounding box center [774, 33] width 10 height 17
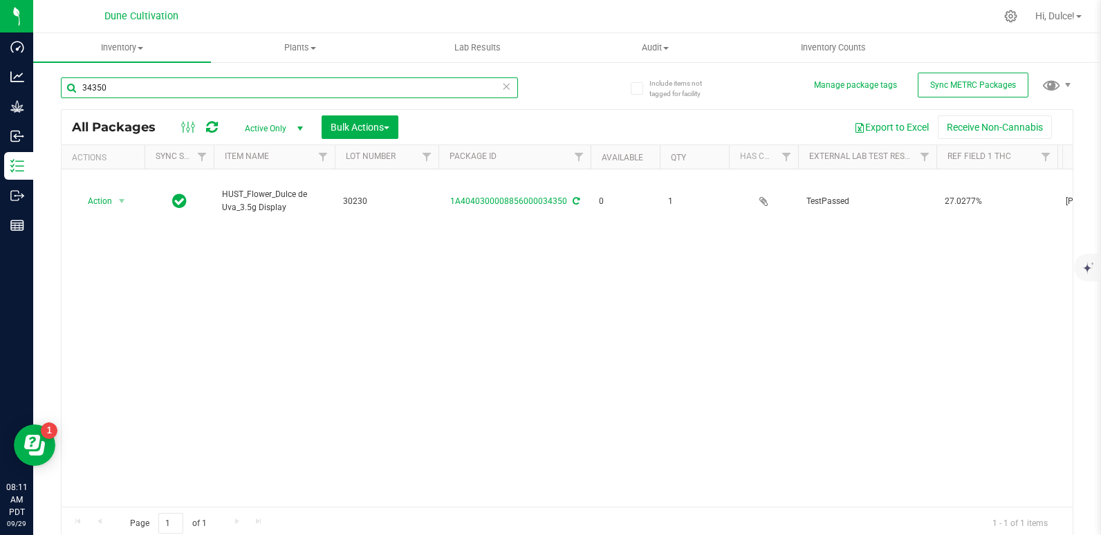
click at [254, 90] on input "34350" at bounding box center [289, 87] width 457 height 21
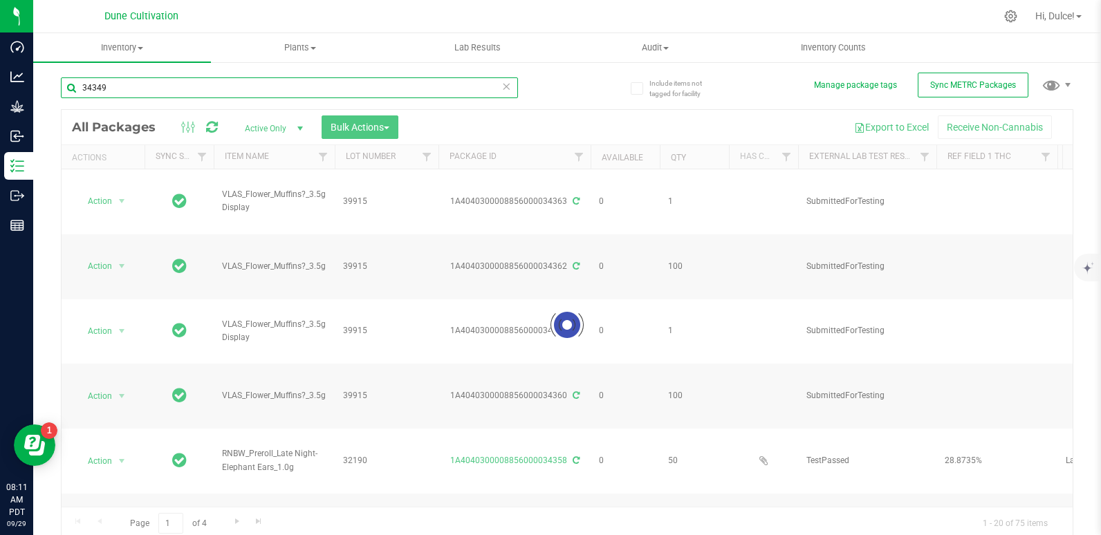
click at [254, 90] on input "34349" at bounding box center [289, 87] width 457 height 21
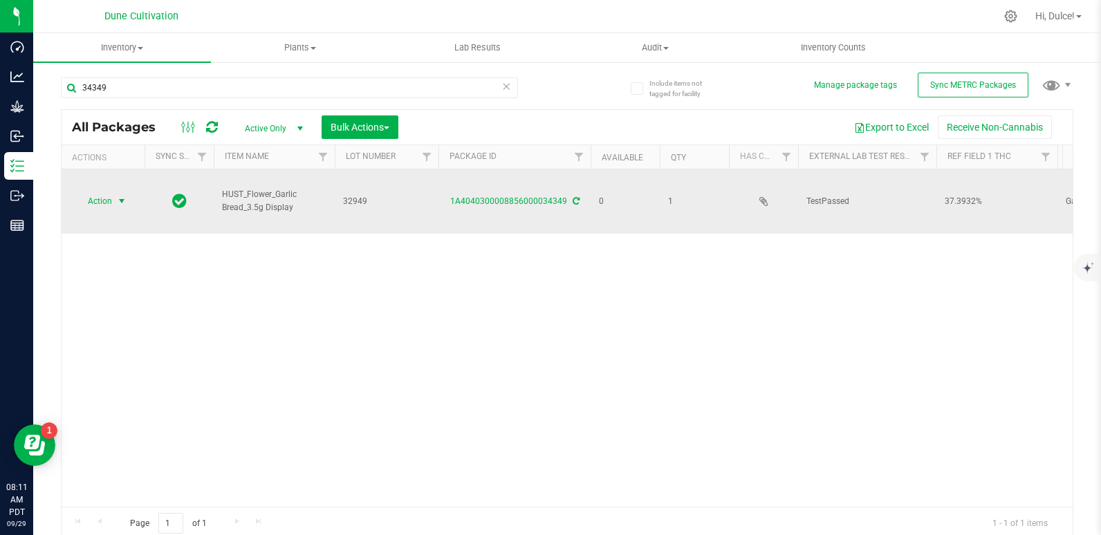
click at [115, 192] on span "select" at bounding box center [121, 201] width 17 height 19
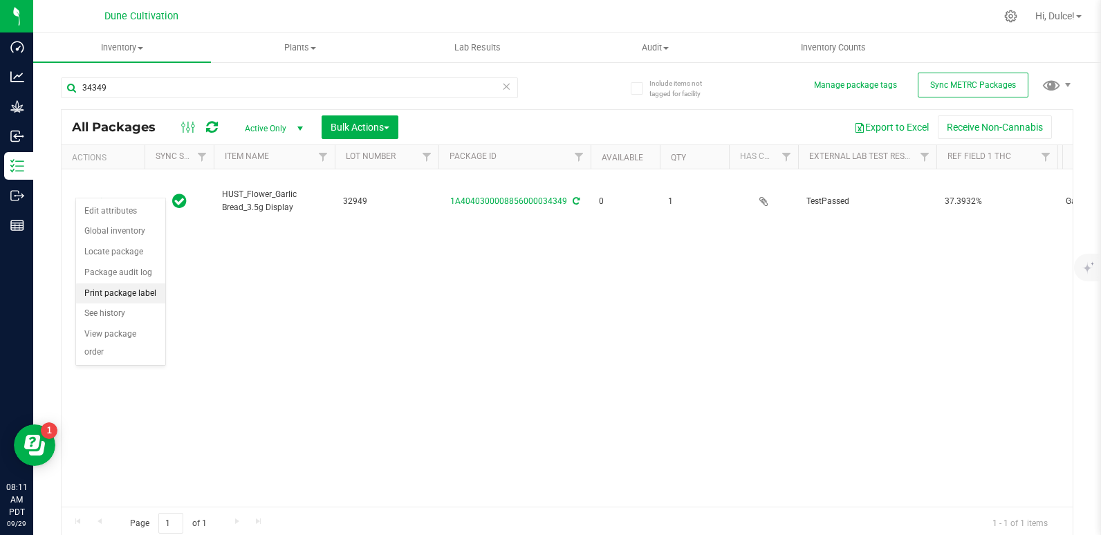
click at [95, 297] on li "Print package label" at bounding box center [120, 293] width 89 height 21
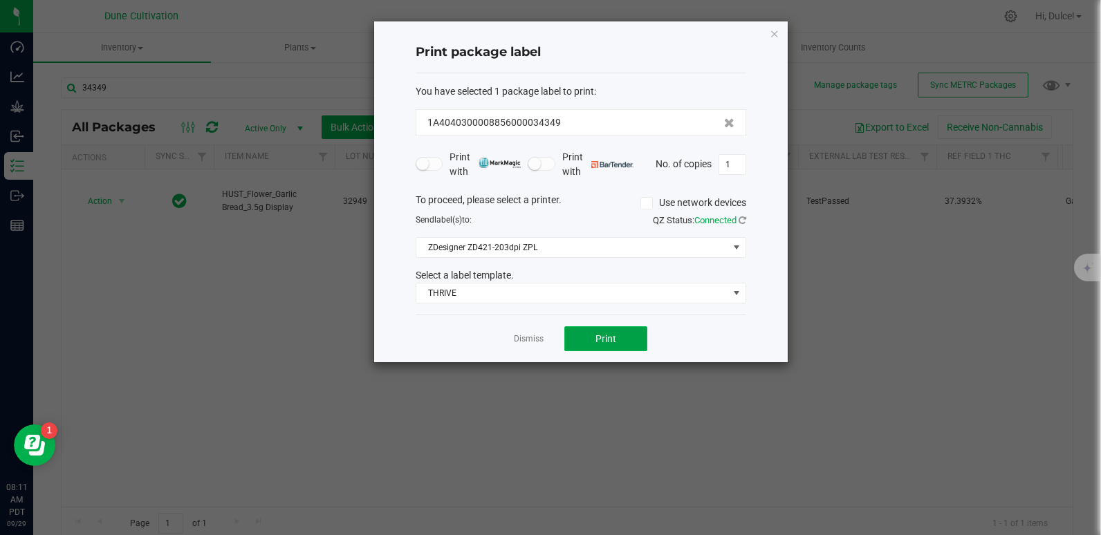
click at [619, 346] on button "Print" at bounding box center [605, 338] width 83 height 25
click at [773, 30] on icon "button" at bounding box center [774, 33] width 10 height 17
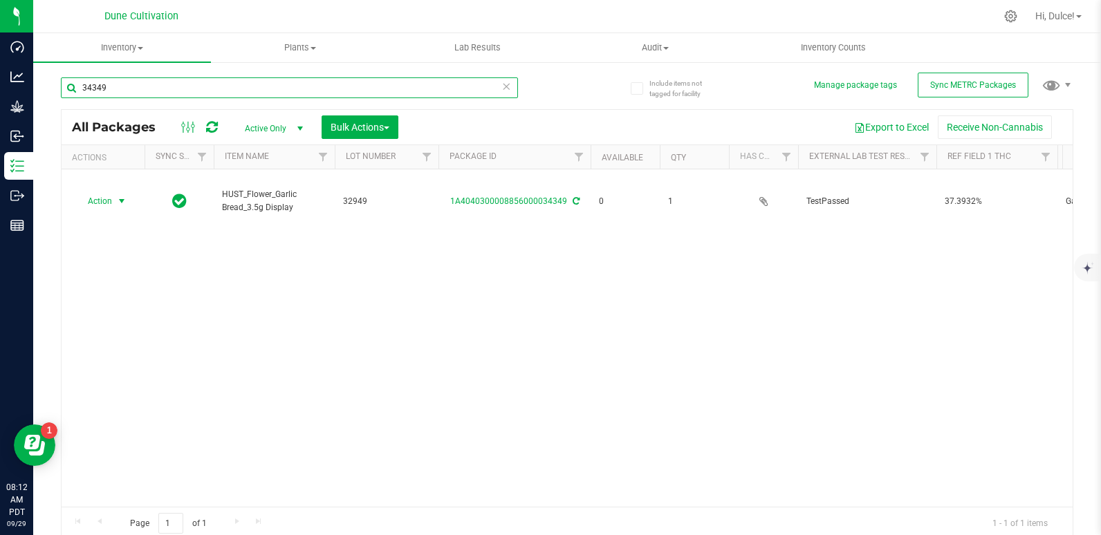
click at [393, 89] on input "34349" at bounding box center [289, 87] width 457 height 21
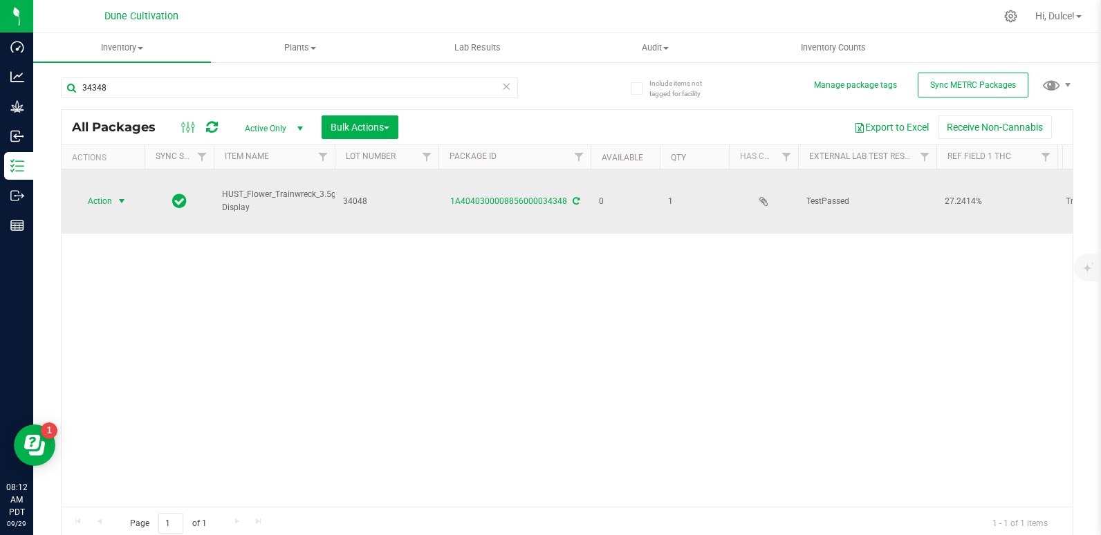
click at [108, 192] on span "Action" at bounding box center [93, 201] width 37 height 19
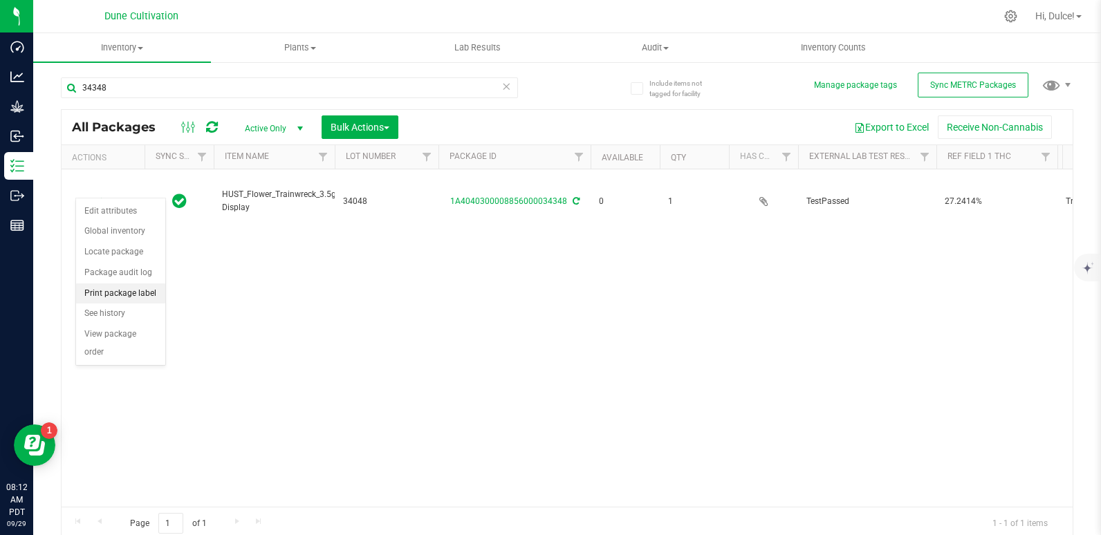
click at [122, 292] on li "Print package label" at bounding box center [120, 293] width 89 height 21
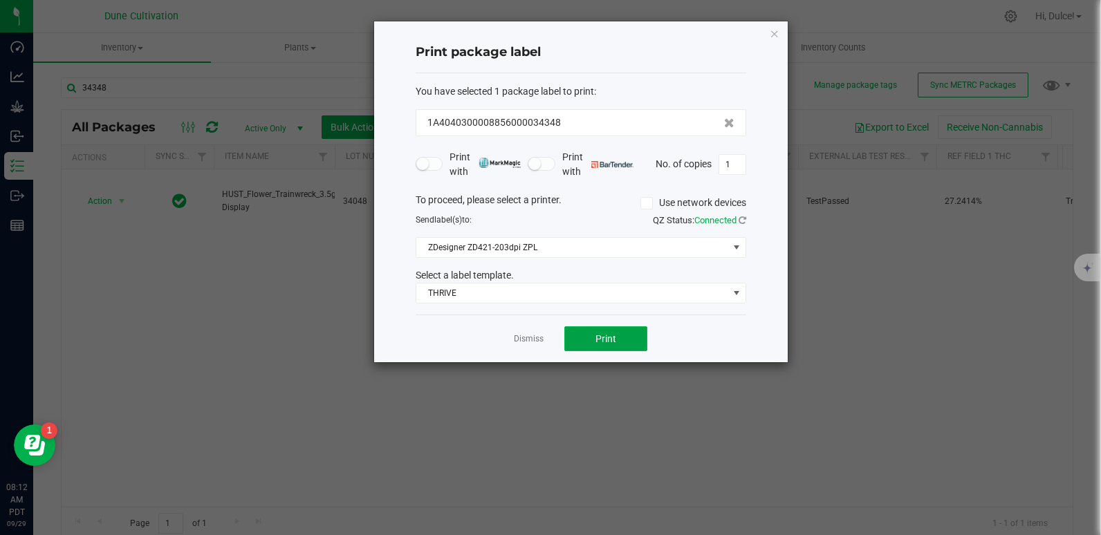
click at [601, 337] on span "Print" at bounding box center [605, 338] width 21 height 11
click at [772, 30] on icon "button" at bounding box center [774, 33] width 10 height 17
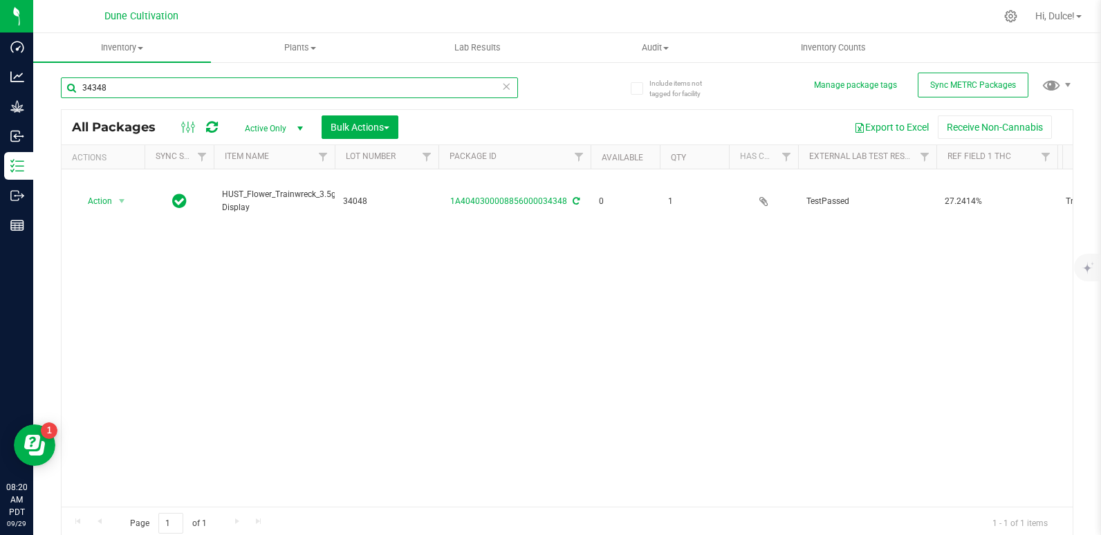
click at [406, 91] on input "34348" at bounding box center [289, 87] width 457 height 21
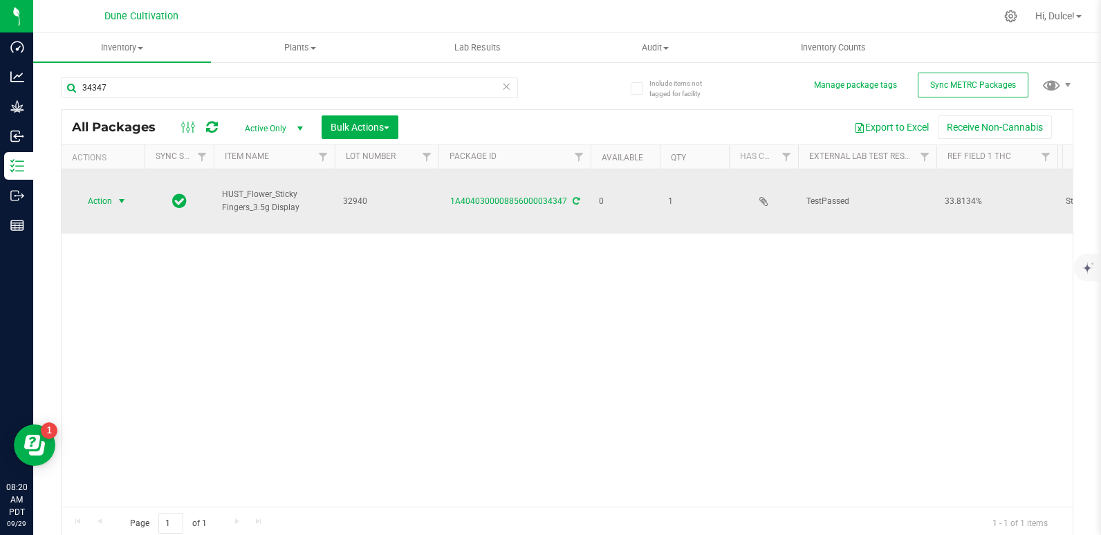
click at [88, 192] on span "Action" at bounding box center [93, 201] width 37 height 19
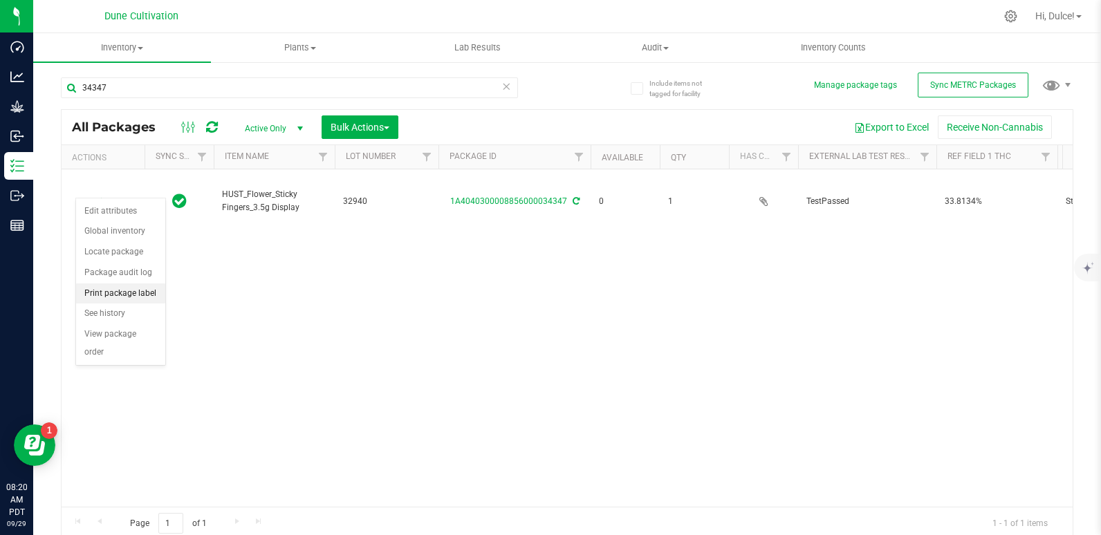
click at [119, 296] on li "Print package label" at bounding box center [120, 293] width 89 height 21
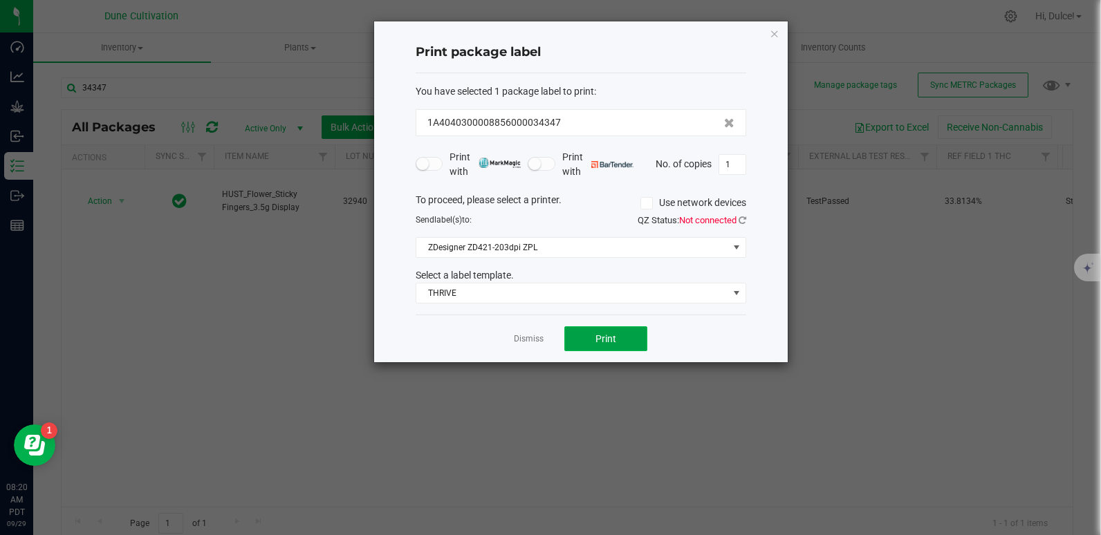
click at [610, 345] on button "Print" at bounding box center [605, 338] width 83 height 25
click at [779, 35] on div "Print package label You have selected 1 package label to print : 1A404030000885…" at bounding box center [580, 191] width 413 height 341
click at [770, 30] on icon "button" at bounding box center [774, 33] width 10 height 17
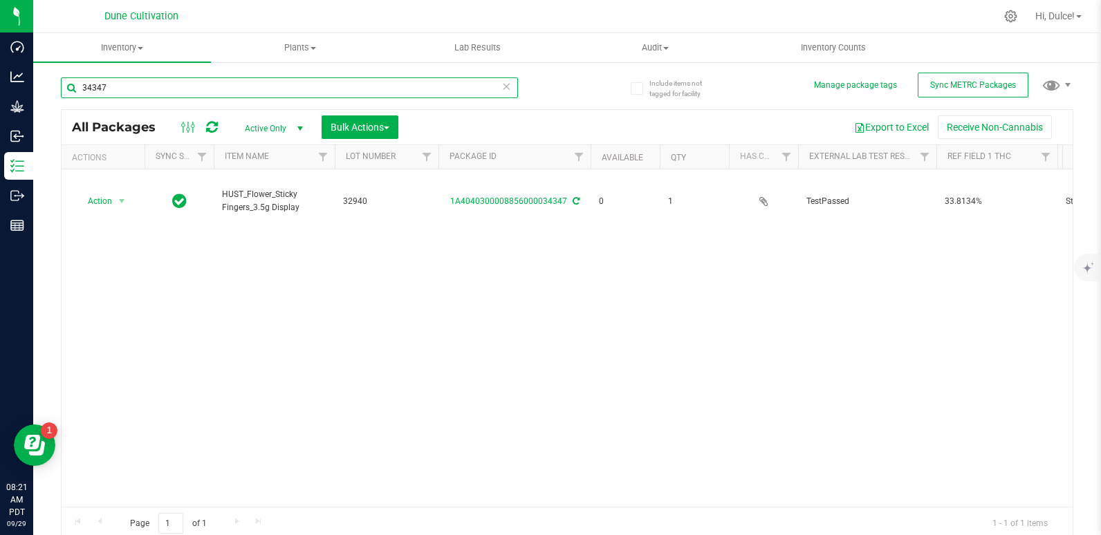
click at [426, 91] on input "34347" at bounding box center [289, 87] width 457 height 21
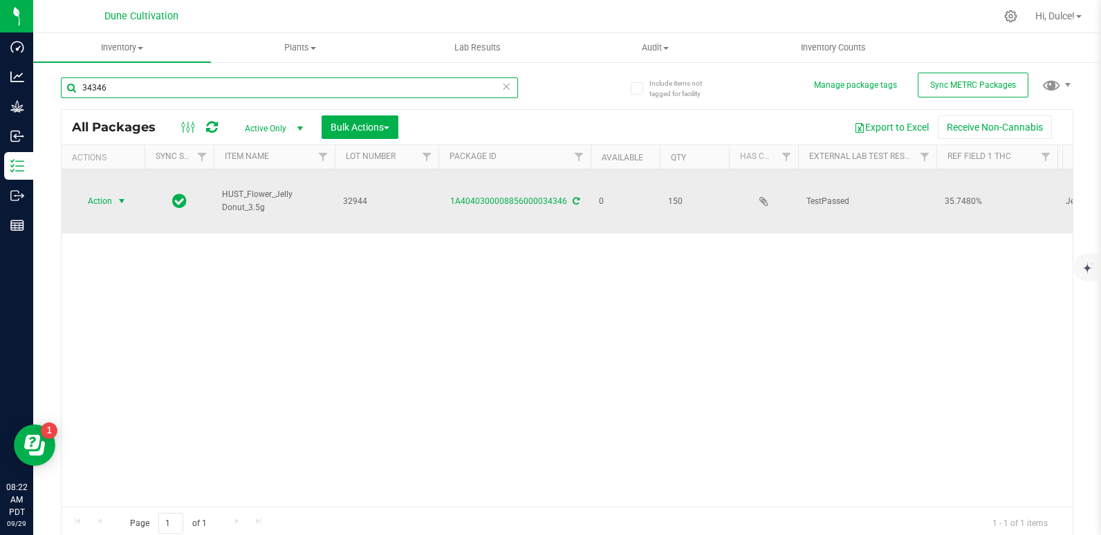
type input "34346"
click at [97, 192] on span "Action" at bounding box center [93, 201] width 37 height 19
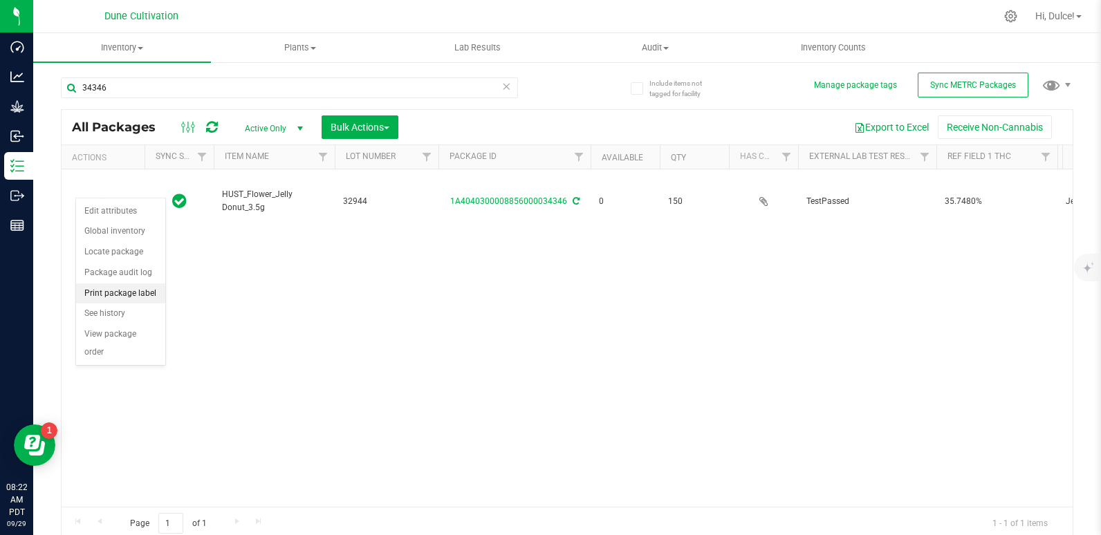
click at [113, 290] on li "Print package label" at bounding box center [120, 293] width 89 height 21
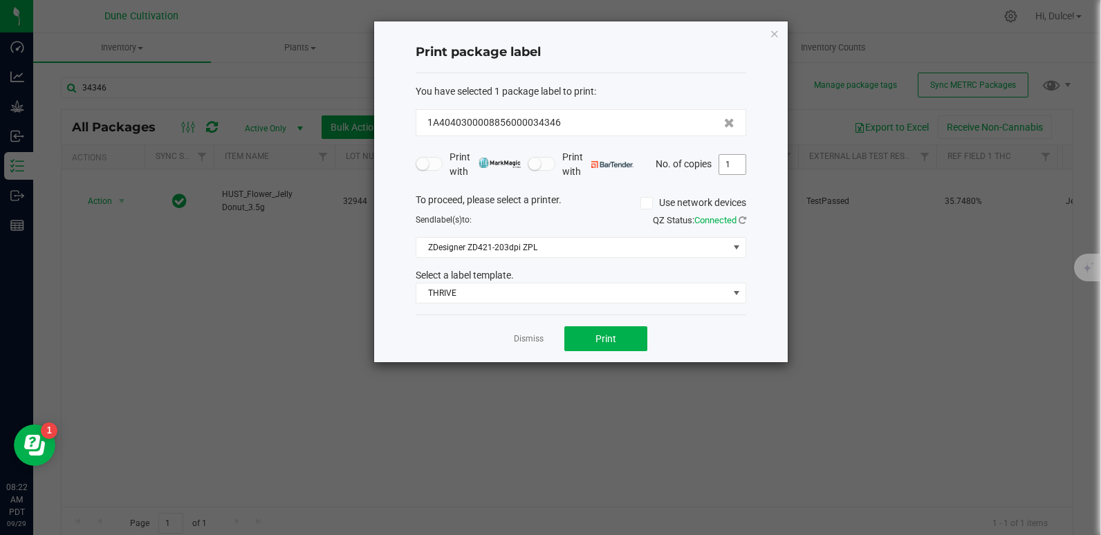
click at [743, 156] on input "1" at bounding box center [732, 164] width 26 height 19
type input "150"
click at [601, 335] on span "Print" at bounding box center [605, 338] width 21 height 11
click at [778, 30] on icon "button" at bounding box center [774, 33] width 10 height 17
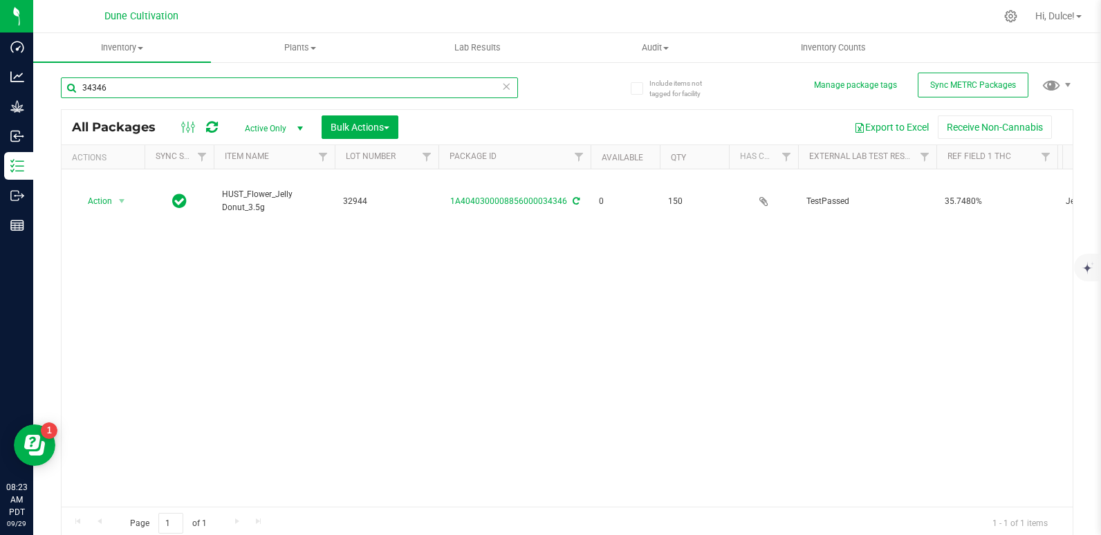
click at [384, 92] on input "34346" at bounding box center [289, 87] width 457 height 21
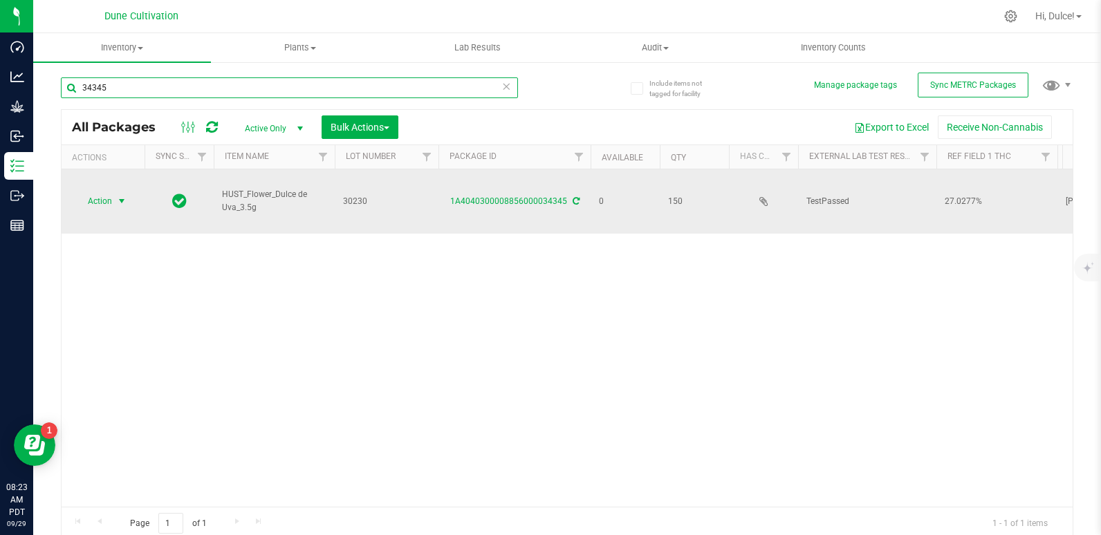
type input "34345"
click at [98, 192] on span "Action" at bounding box center [93, 201] width 37 height 19
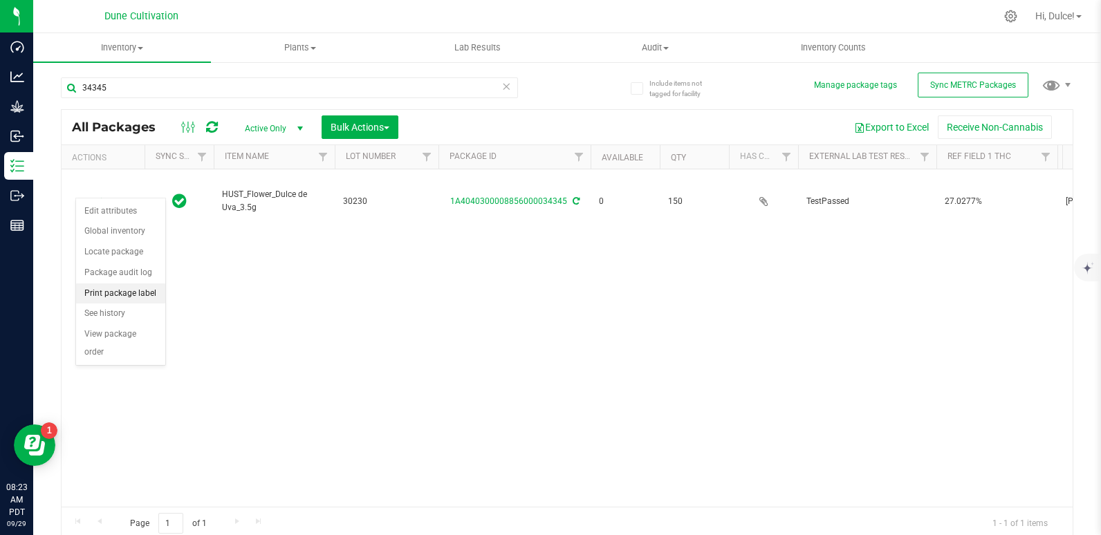
click at [102, 289] on li "Print package label" at bounding box center [120, 293] width 89 height 21
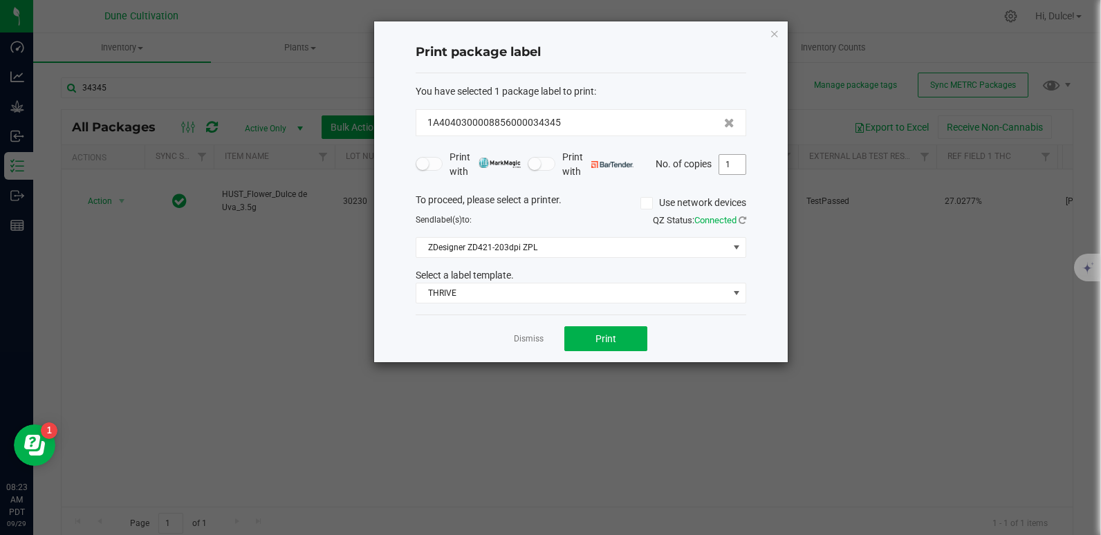
click at [743, 166] on input "1" at bounding box center [732, 164] width 26 height 19
type input "150"
click at [609, 339] on span "Print" at bounding box center [605, 338] width 21 height 11
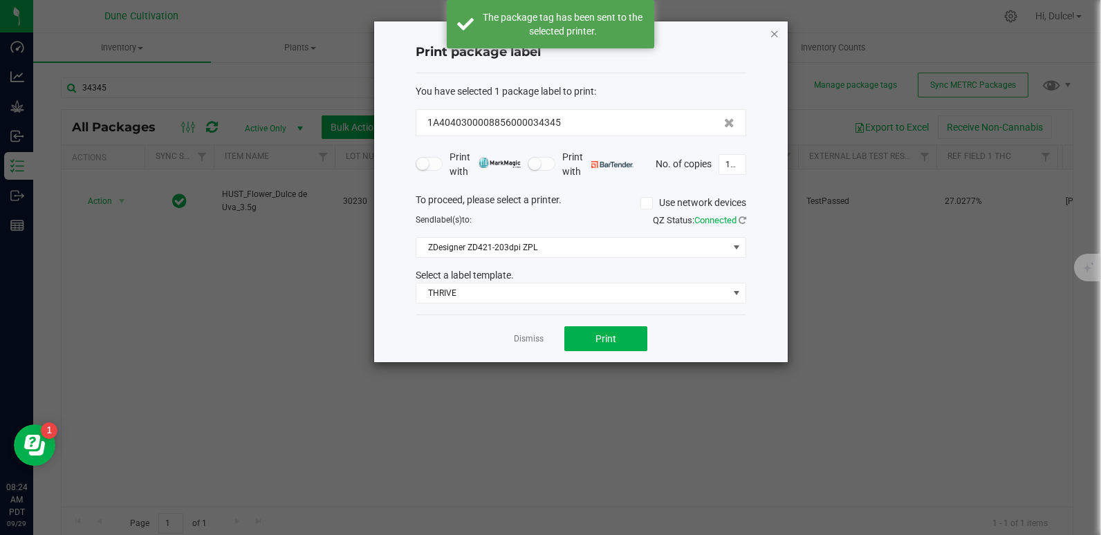
click at [769, 32] on icon "button" at bounding box center [774, 33] width 10 height 17
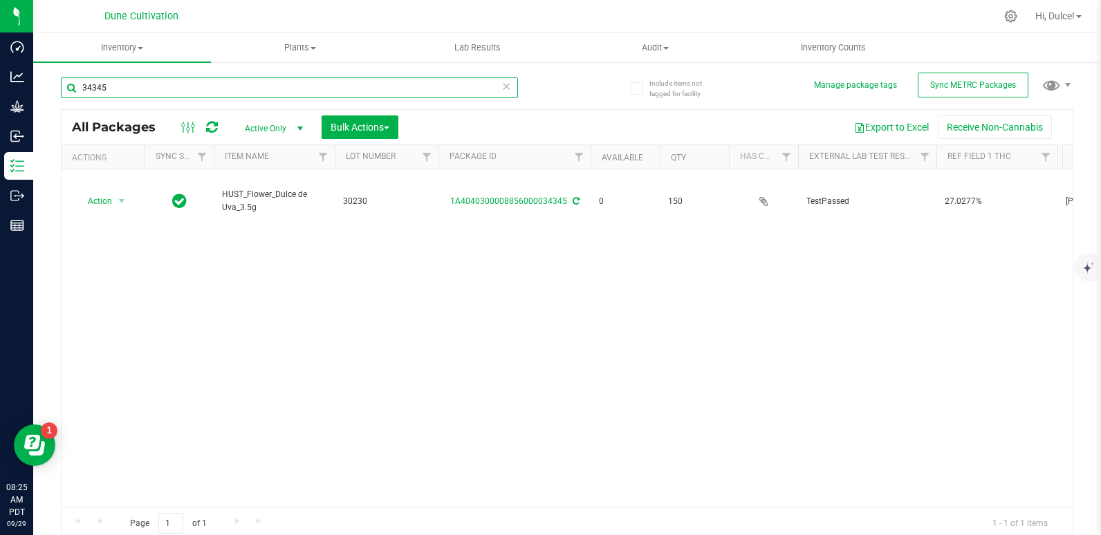
click at [423, 95] on input "34345" at bounding box center [289, 87] width 457 height 21
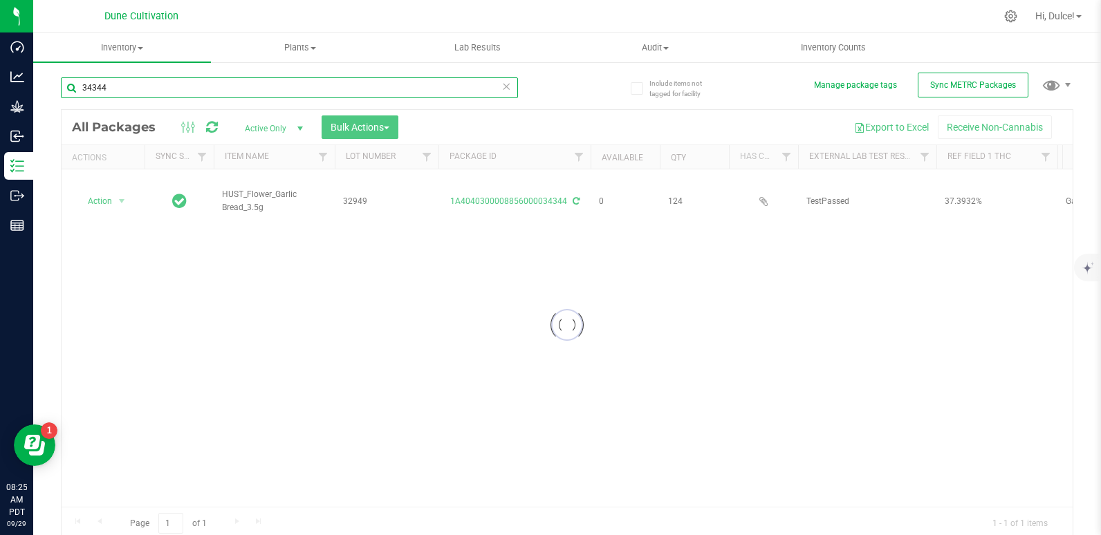
type input "34344"
click at [100, 189] on div at bounding box center [567, 325] width 1011 height 430
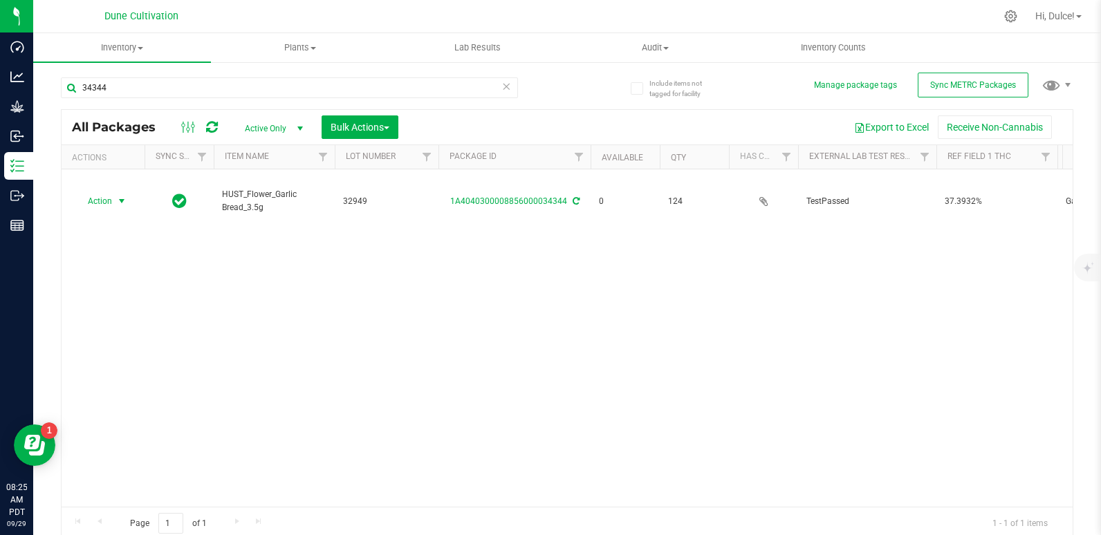
click at [100, 192] on span "Action" at bounding box center [93, 201] width 37 height 19
click at [134, 296] on li "Print package label" at bounding box center [120, 293] width 89 height 21
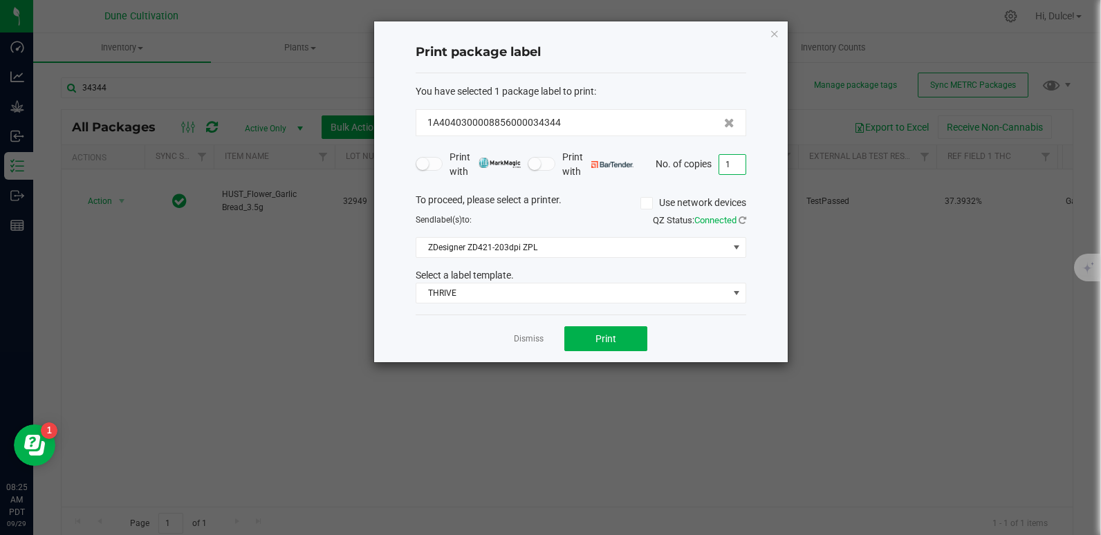
click at [738, 165] on input "1" at bounding box center [732, 164] width 26 height 19
type input "124"
click at [594, 344] on button "Print" at bounding box center [605, 338] width 83 height 25
click at [774, 32] on icon "button" at bounding box center [774, 33] width 10 height 17
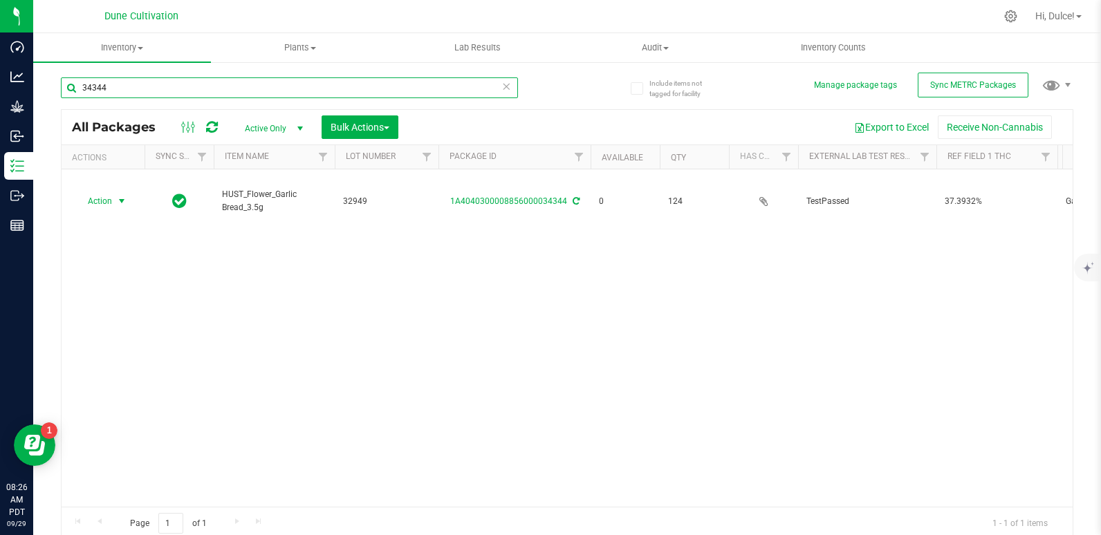
click at [462, 82] on input "34344" at bounding box center [289, 87] width 457 height 21
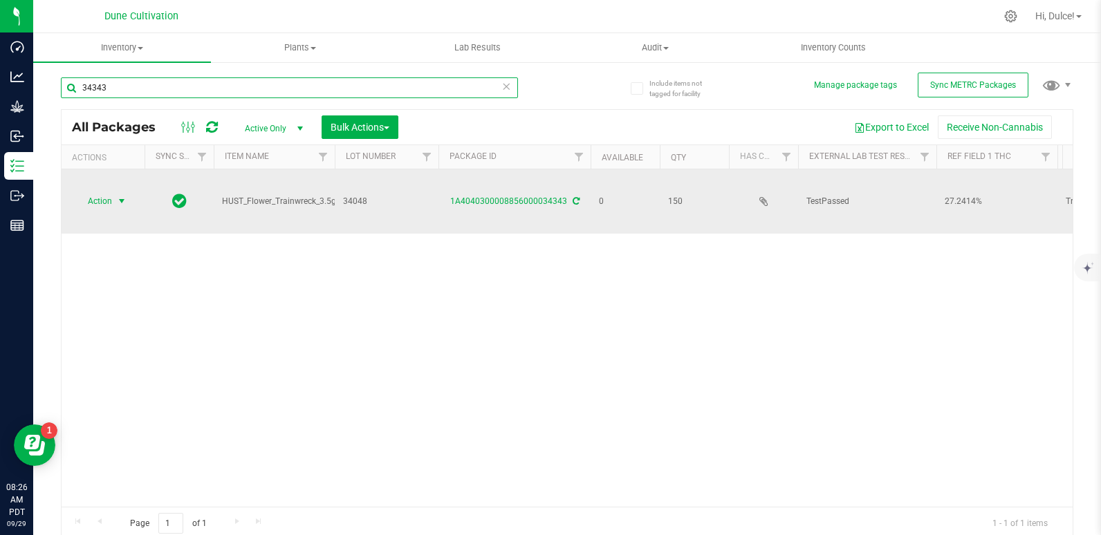
type input "34343"
click at [101, 192] on span "Action" at bounding box center [93, 201] width 37 height 19
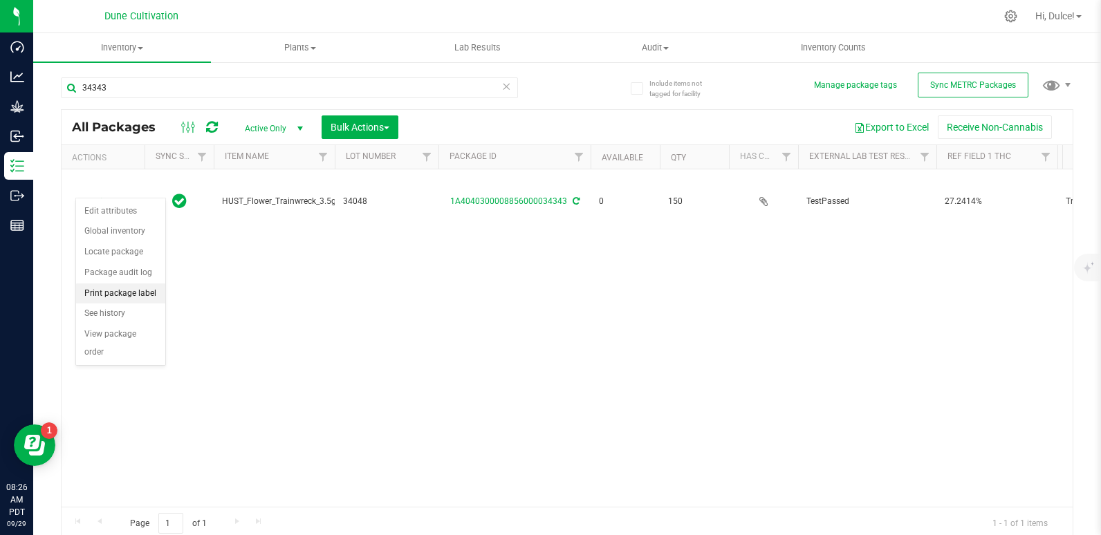
click at [99, 295] on li "Print package label" at bounding box center [120, 293] width 89 height 21
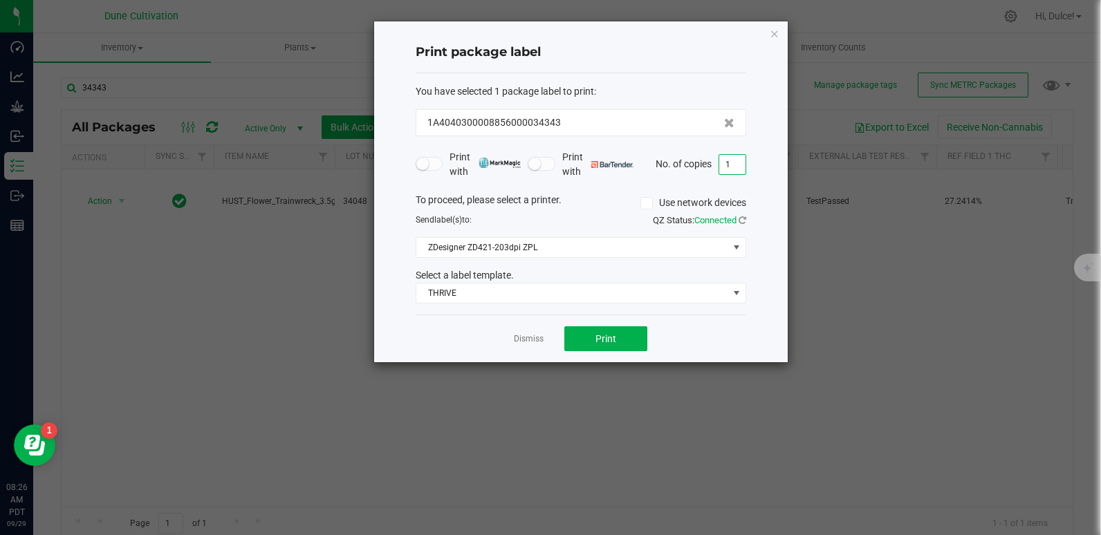
click at [737, 161] on input "1" at bounding box center [732, 164] width 26 height 19
type input "150"
click at [619, 331] on button "Print" at bounding box center [605, 338] width 83 height 25
click at [767, 36] on div "Print package label You have selected 1 package label to print : 1A404030000885…" at bounding box center [580, 191] width 413 height 341
click at [775, 36] on icon "button" at bounding box center [774, 33] width 10 height 17
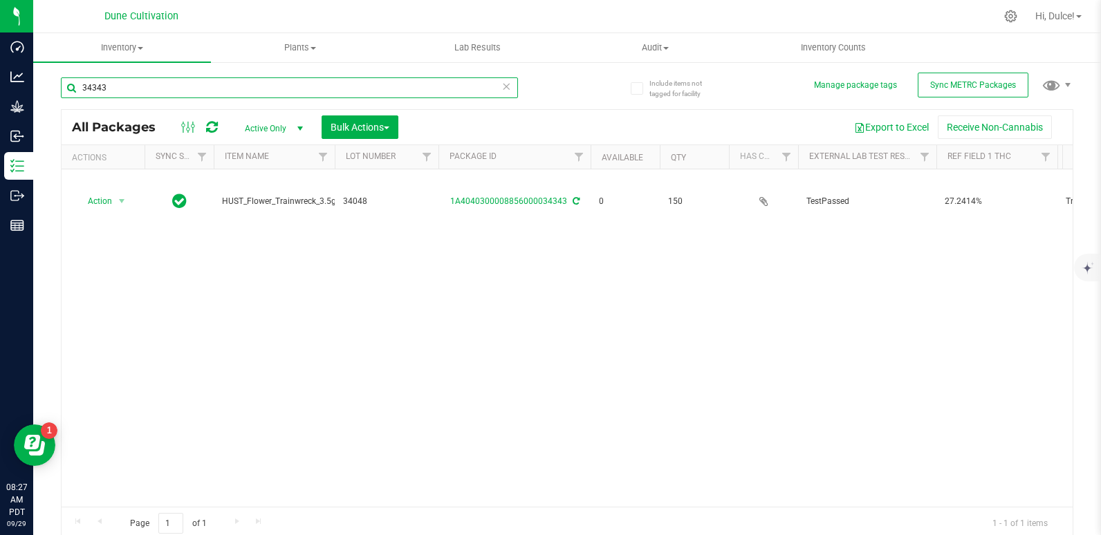
click at [337, 86] on input "34343" at bounding box center [289, 87] width 457 height 21
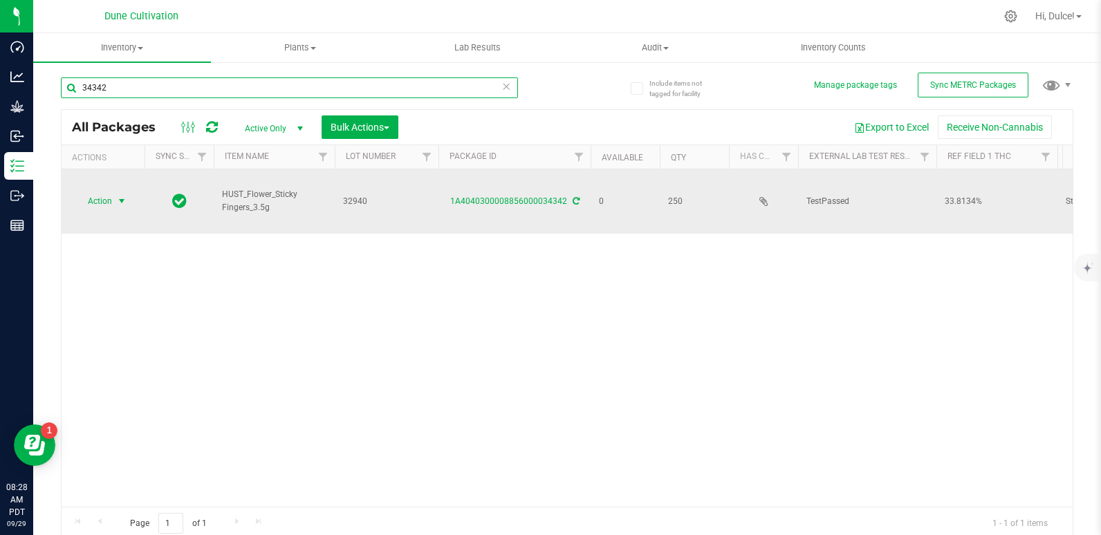
type input "34342"
click at [95, 195] on span "Action" at bounding box center [93, 201] width 37 height 19
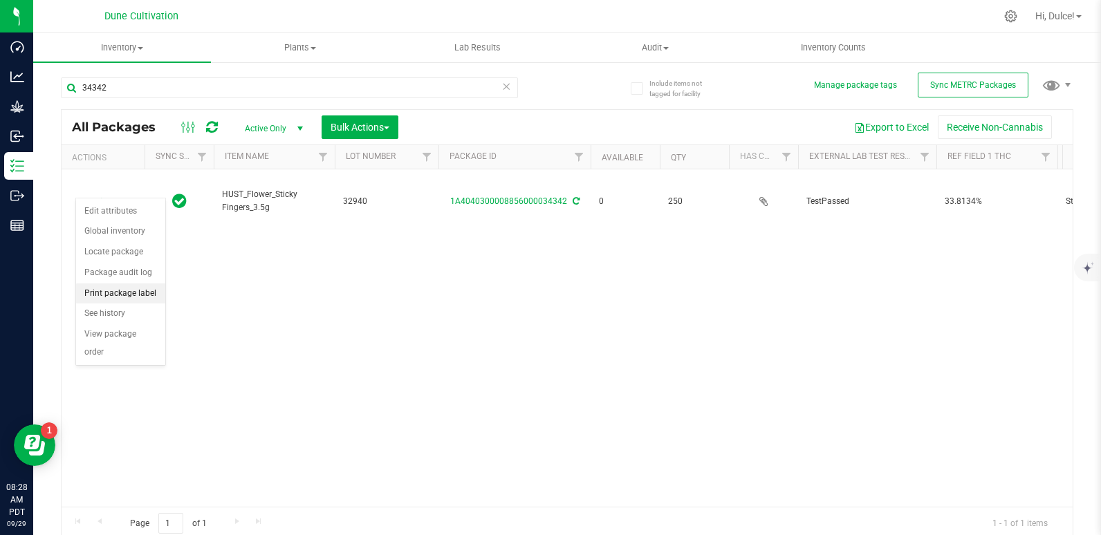
click at [97, 297] on li "Print package label" at bounding box center [120, 293] width 89 height 21
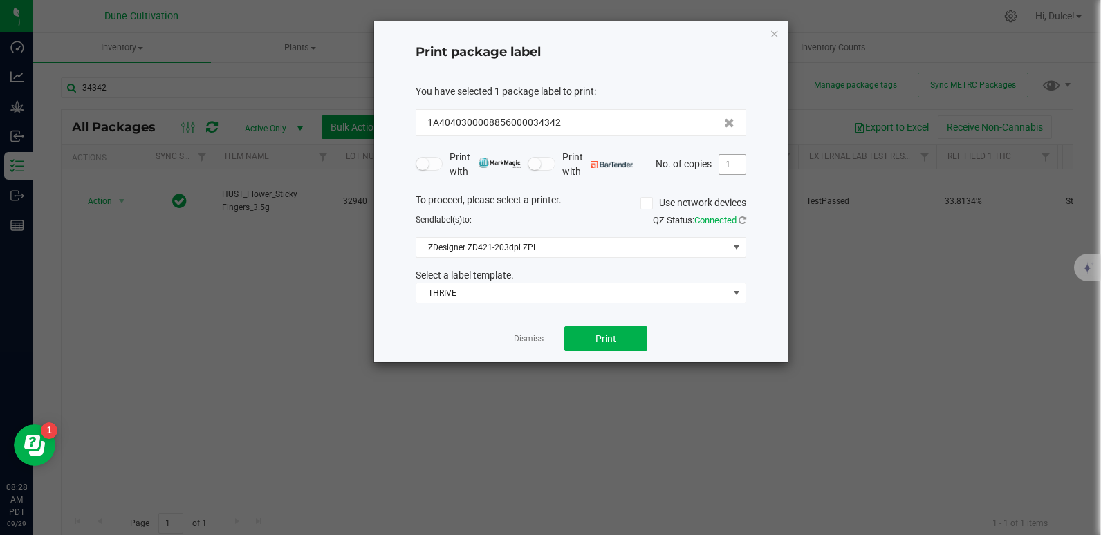
click at [727, 165] on input "1" at bounding box center [732, 164] width 26 height 19
type input "250"
click at [610, 339] on span "Print" at bounding box center [605, 338] width 21 height 11
